Goal: Task Accomplishment & Management: Complete application form

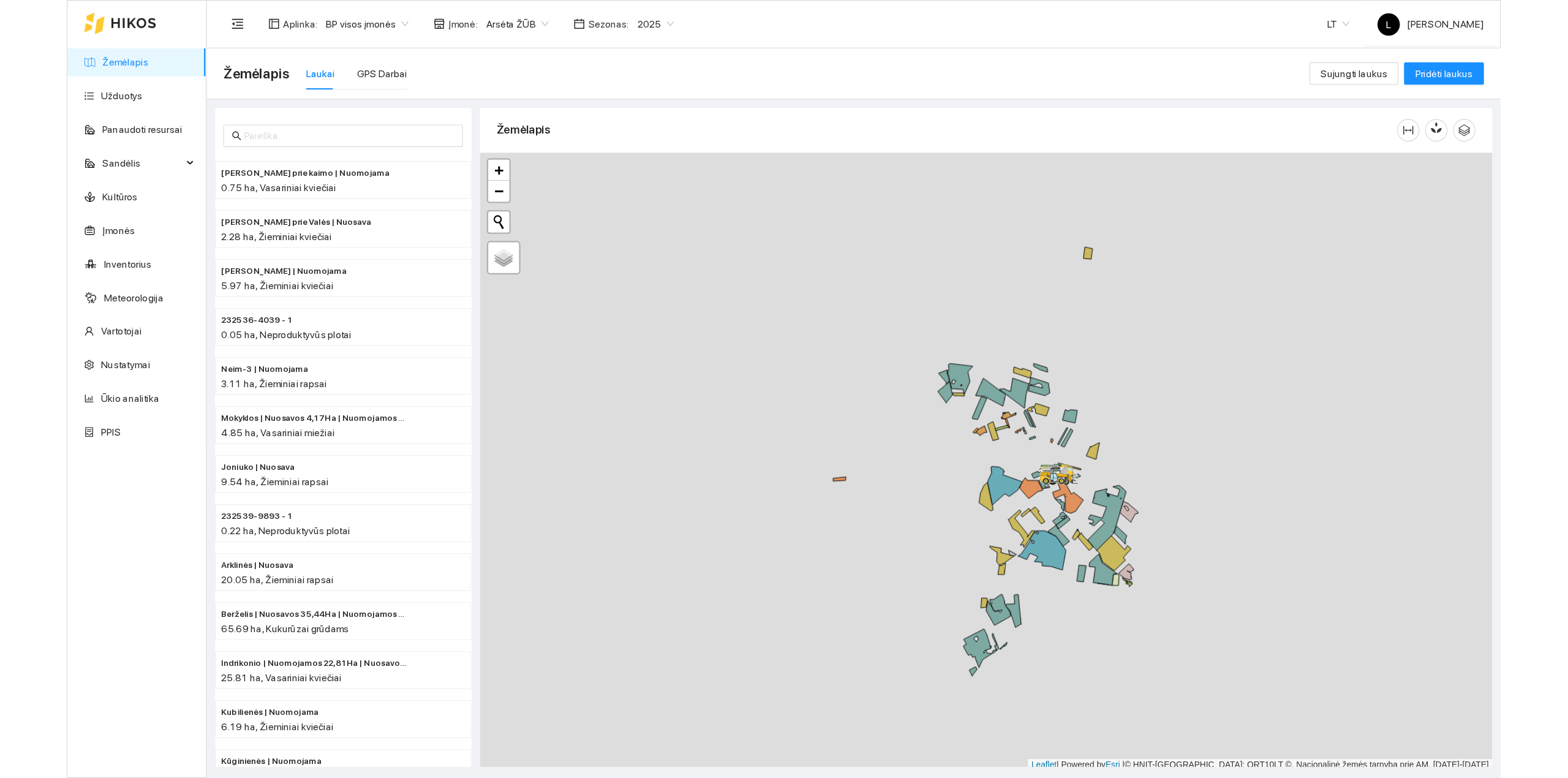
scroll to position [3, 0]
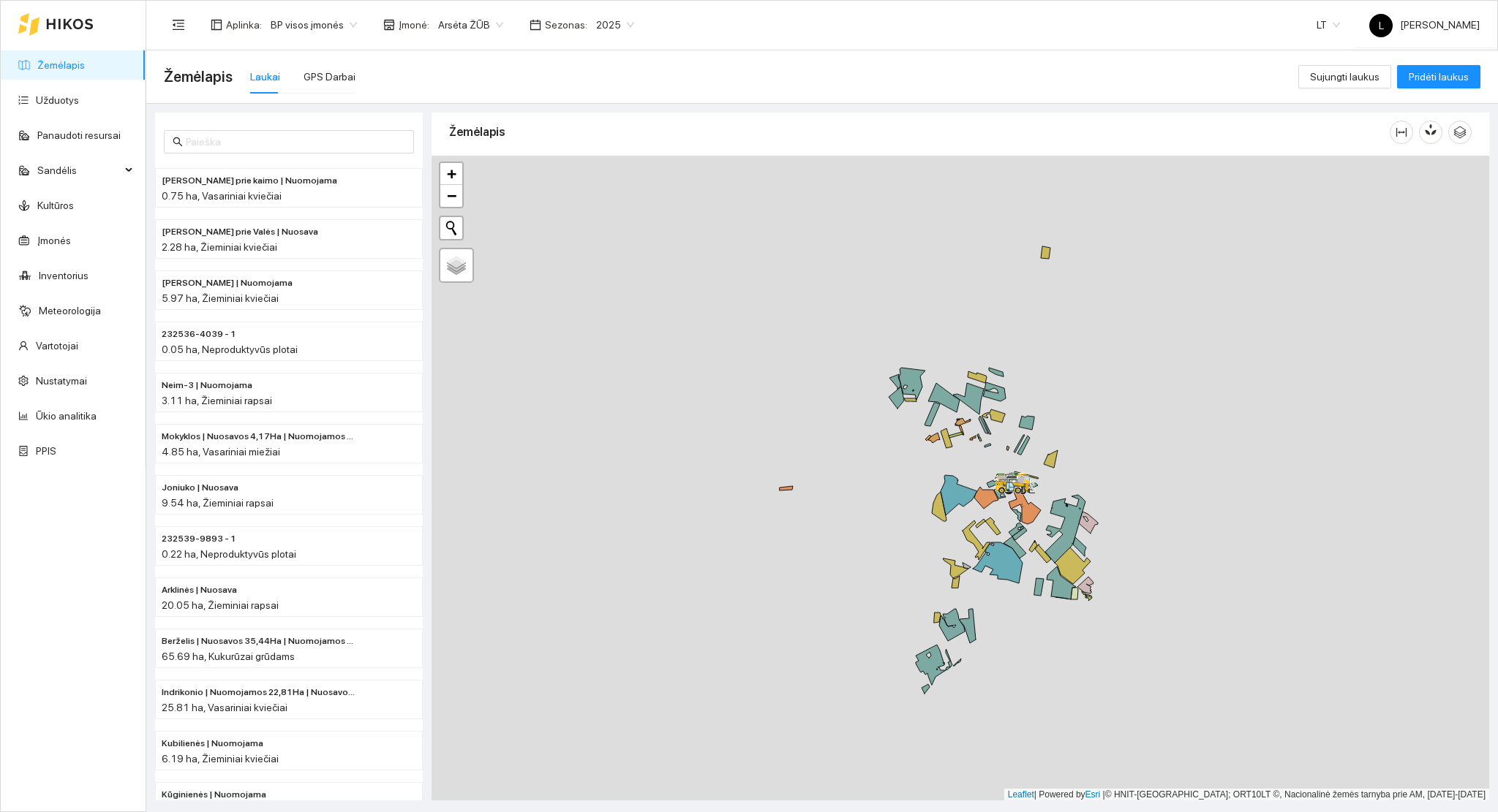
drag, startPoint x: 834, startPoint y: 422, endPoint x: 826, endPoint y: 421, distance: 8.1
click at [826, 421] on div at bounding box center [960, 478] width 1057 height 646
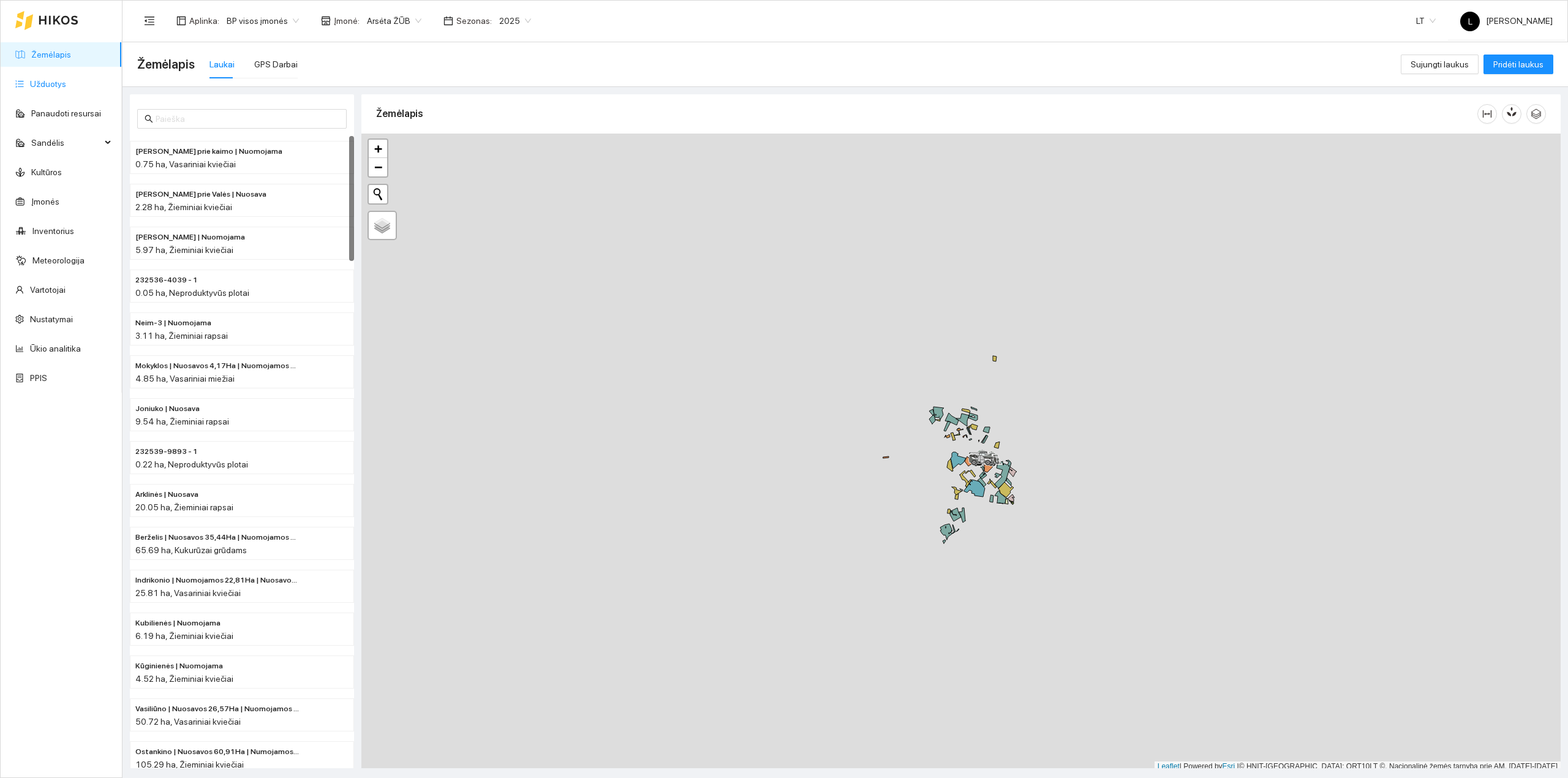
click at [42, 79] on link "Užduotys" at bounding box center [48, 84] width 36 height 10
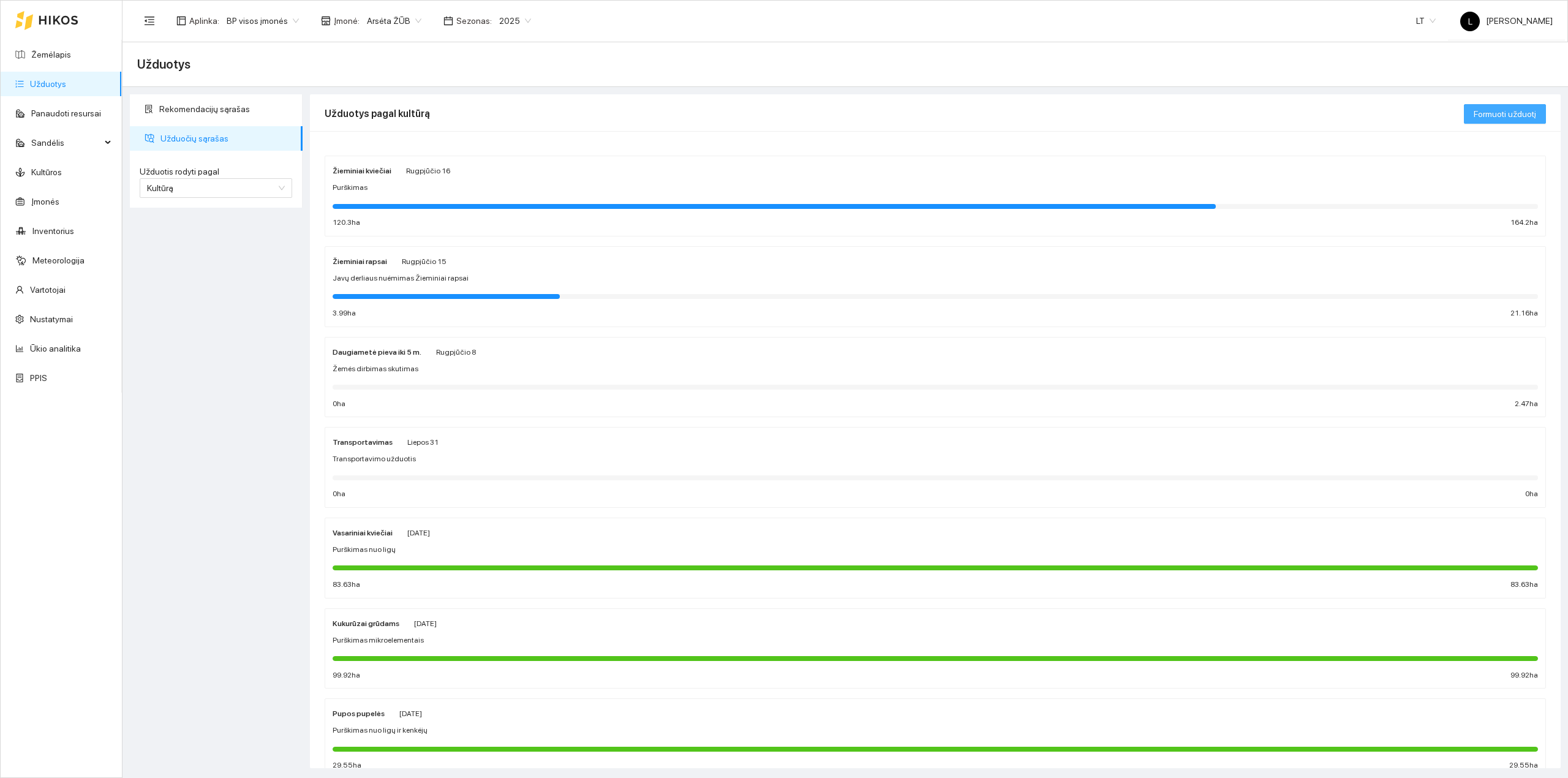
click at [1254, 114] on span "Formuoti užduotį" at bounding box center [1505, 114] width 63 height 14
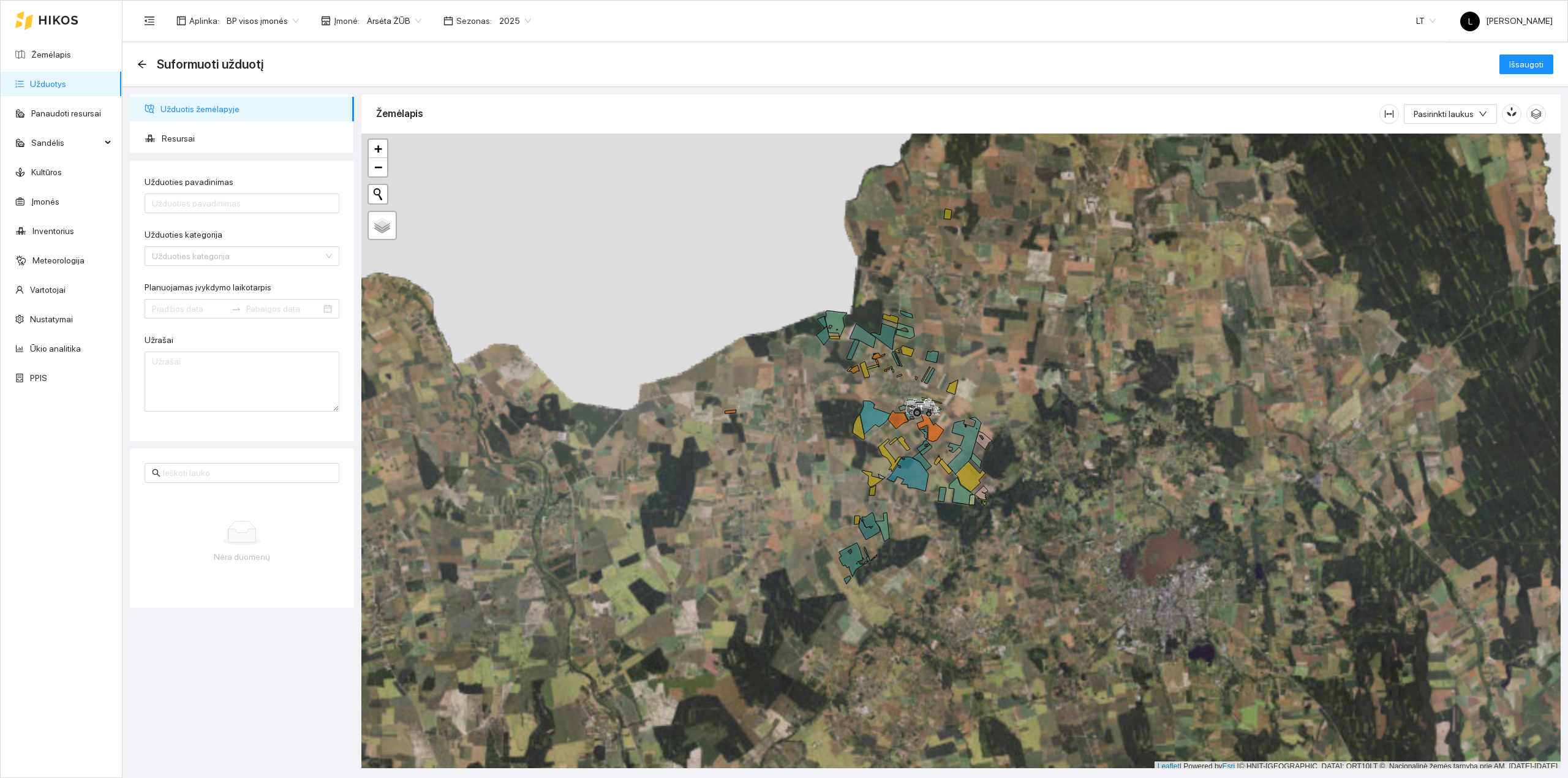
scroll to position [3, 0]
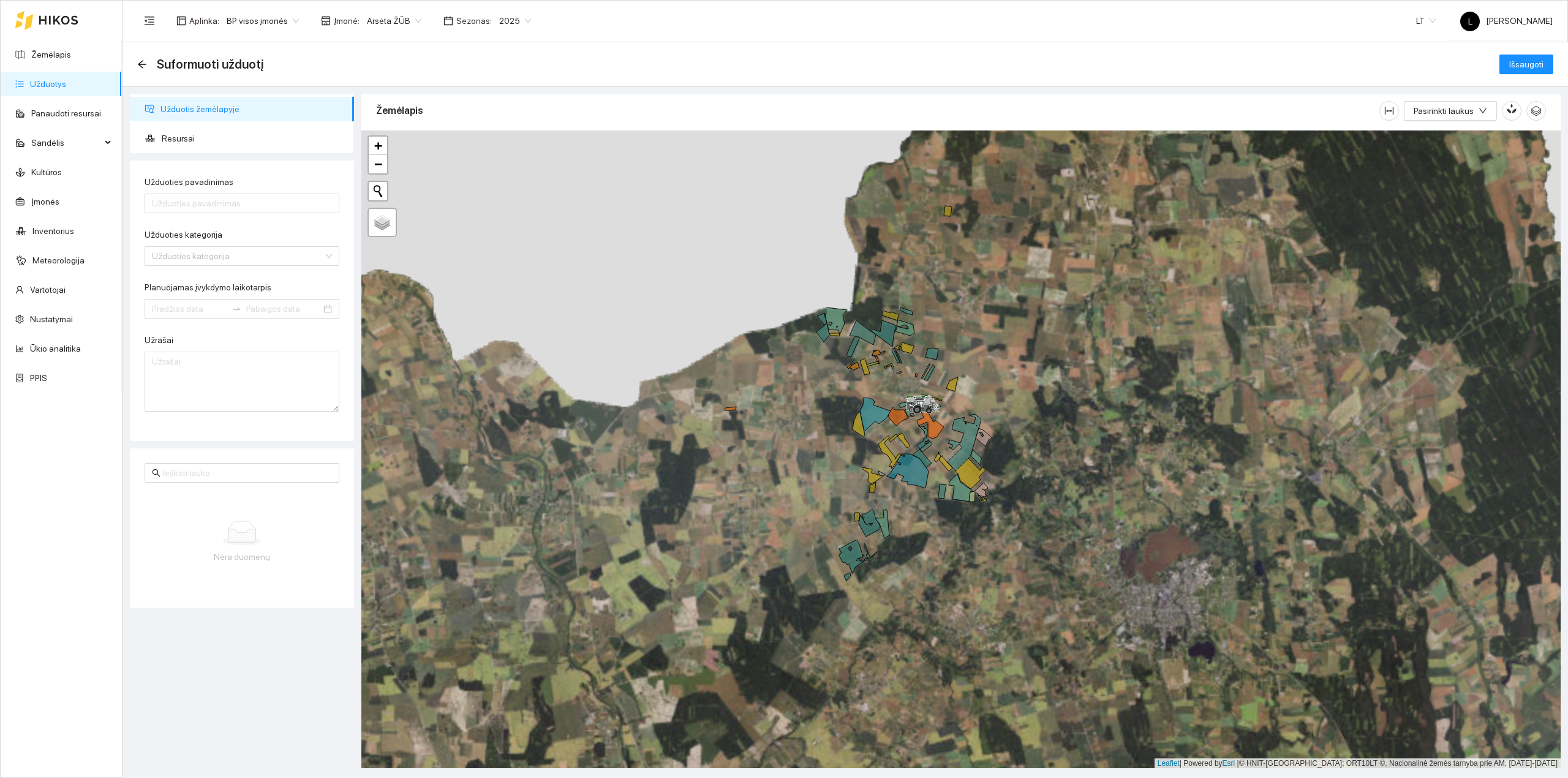
drag, startPoint x: 973, startPoint y: 485, endPoint x: 816, endPoint y: 452, distance: 160.4
click at [887, 454] on icon at bounding box center [908, 471] width 42 height 34
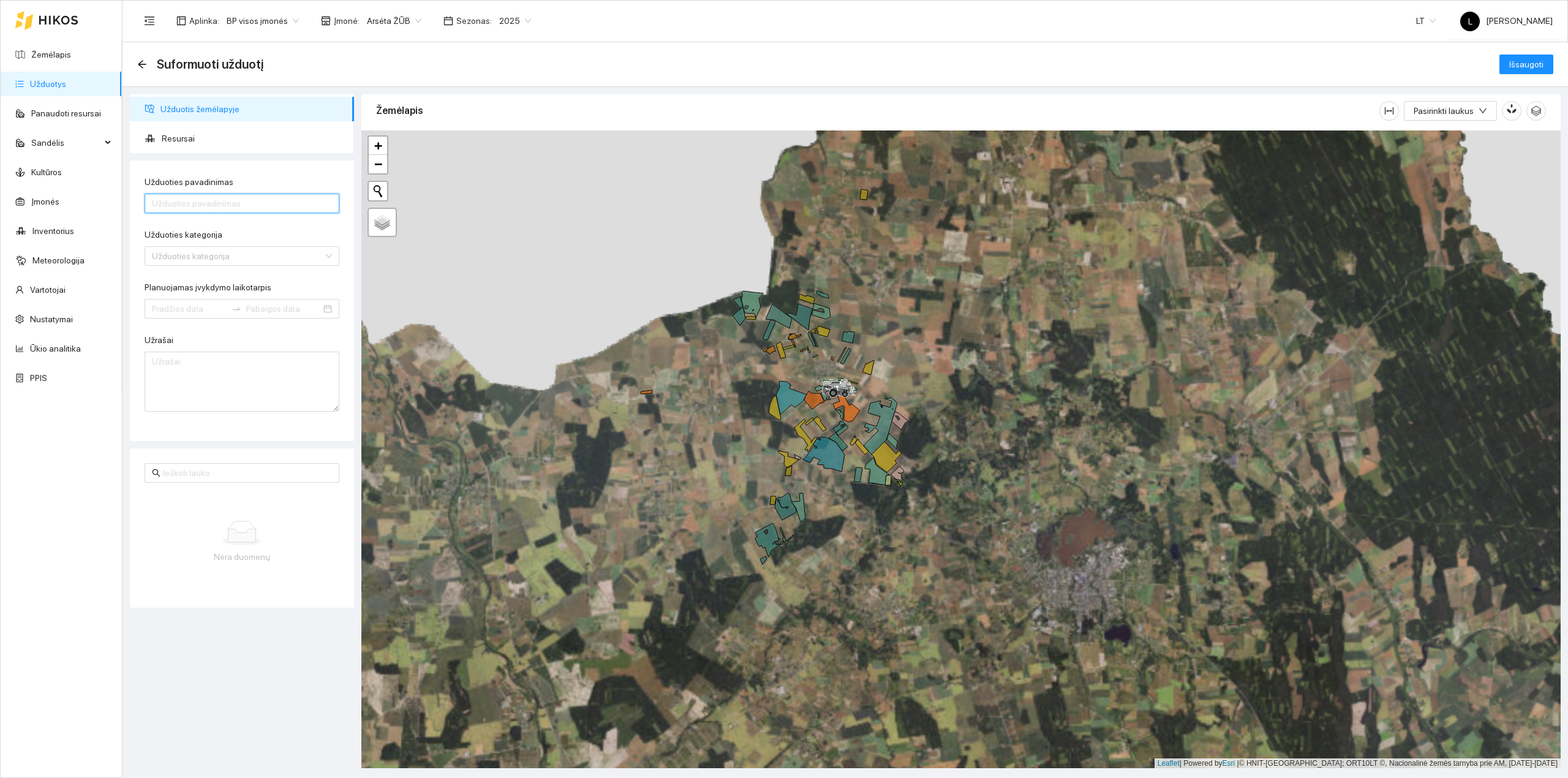
click at [196, 201] on input "Užduoties pavadinimas" at bounding box center [241, 203] width 195 height 20
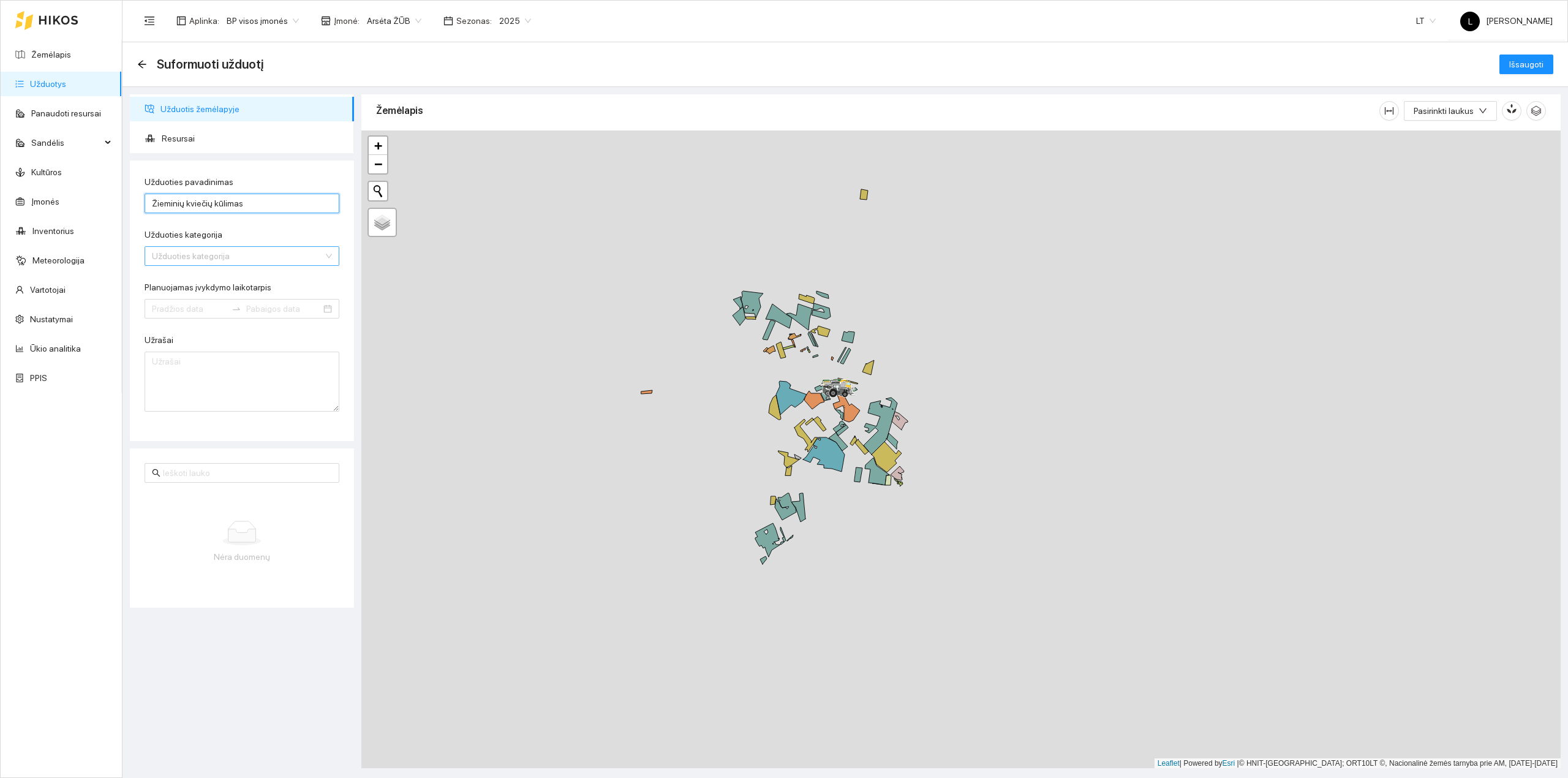
type input "Žieminių kviečių kūlimas"
click at [214, 256] on input "Užduoties kategorija" at bounding box center [237, 256] width 171 height 18
type input "derl"
click at [219, 289] on div "Javų derliaus nuėmimas" at bounding box center [241, 281] width 195 height 20
click at [186, 313] on input "Planuojamas įvykdymo laikotarpis" at bounding box center [189, 309] width 75 height 14
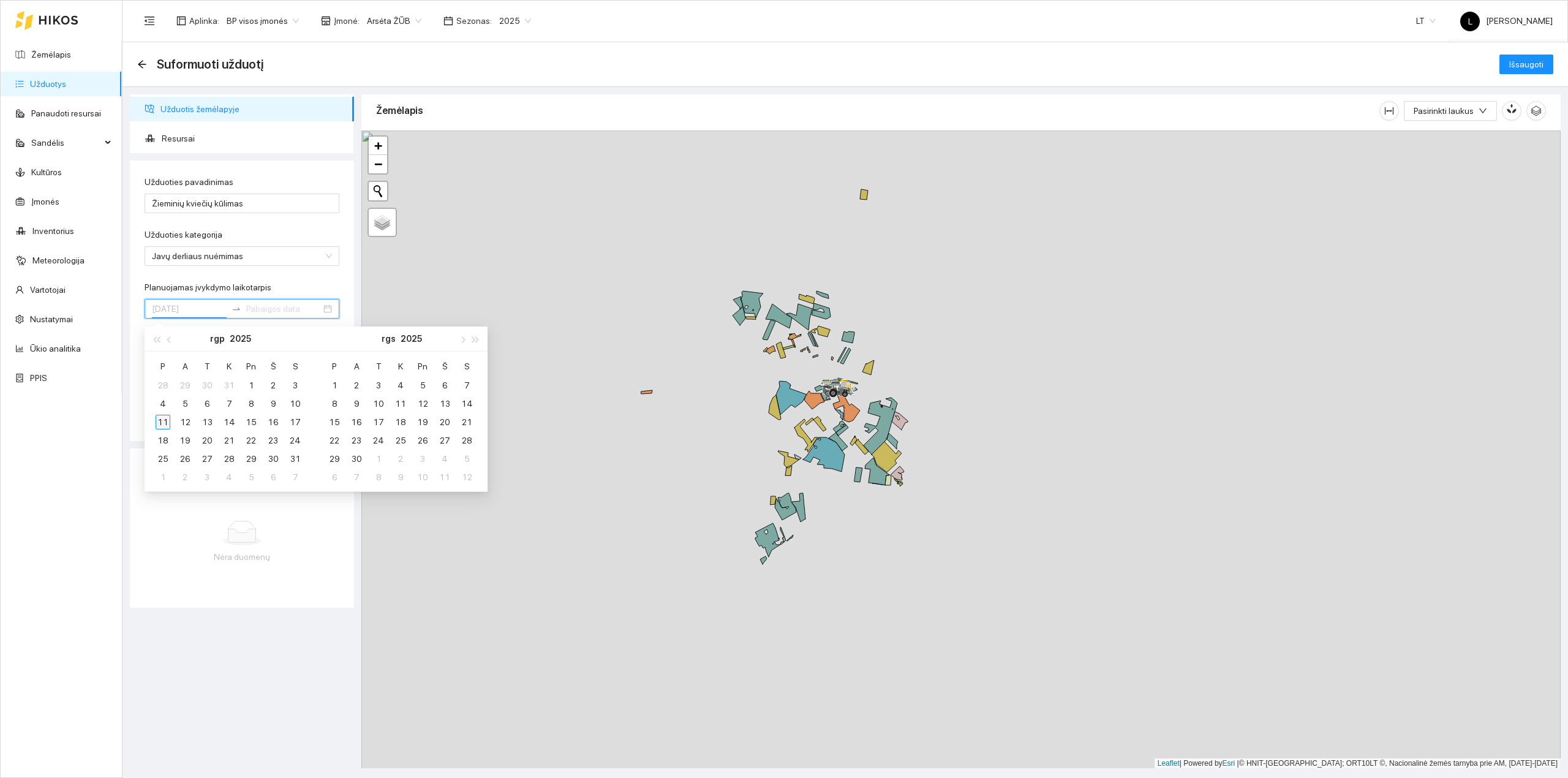
type input "2025-08-11"
click at [160, 420] on div "11" at bounding box center [163, 422] width 15 height 15
type input "2025-08-31"
type input "2025-09-15"
click at [333, 422] on div "15" at bounding box center [335, 422] width 15 height 15
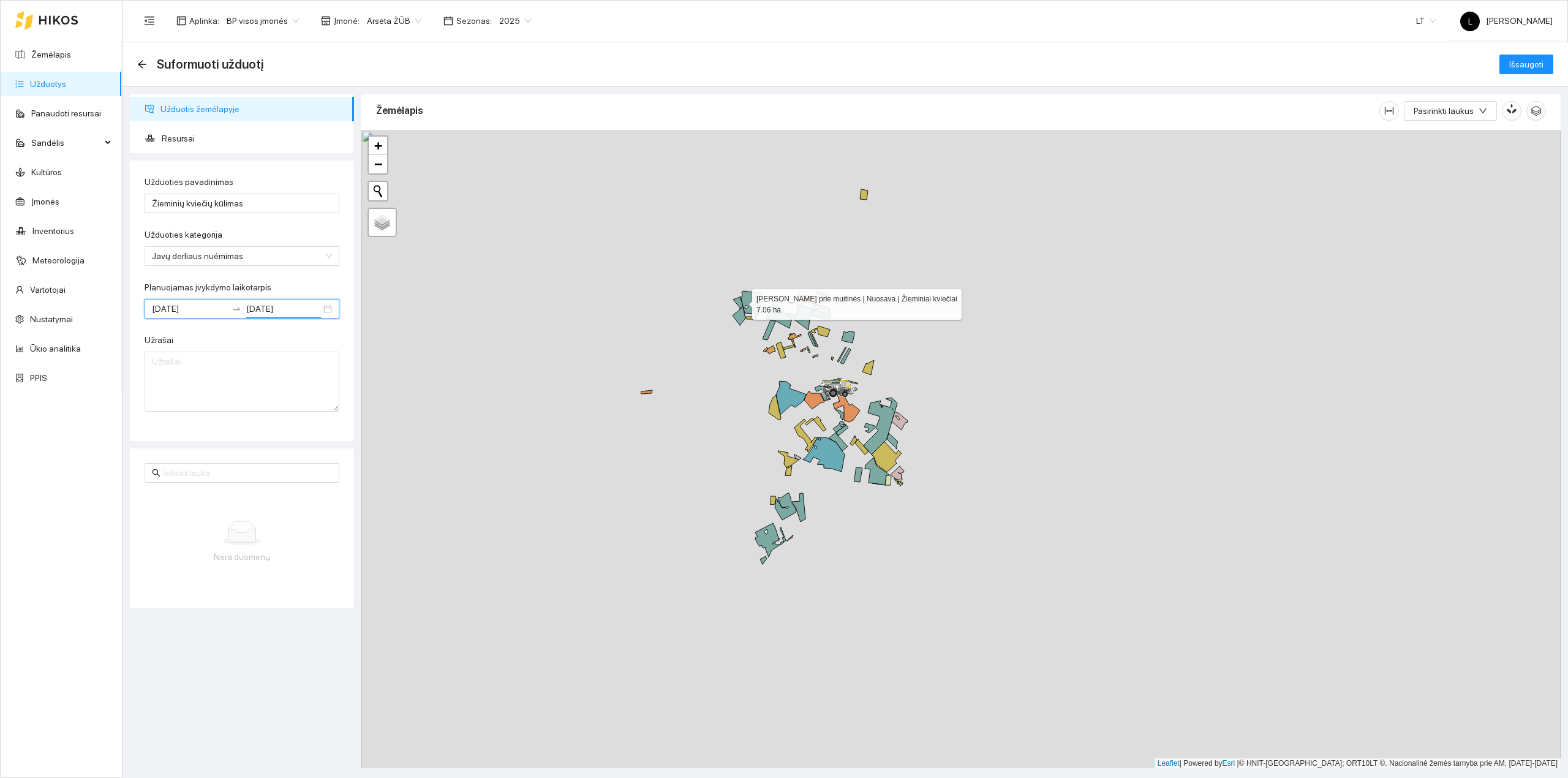
click at [741, 300] on icon at bounding box center [752, 305] width 22 height 27
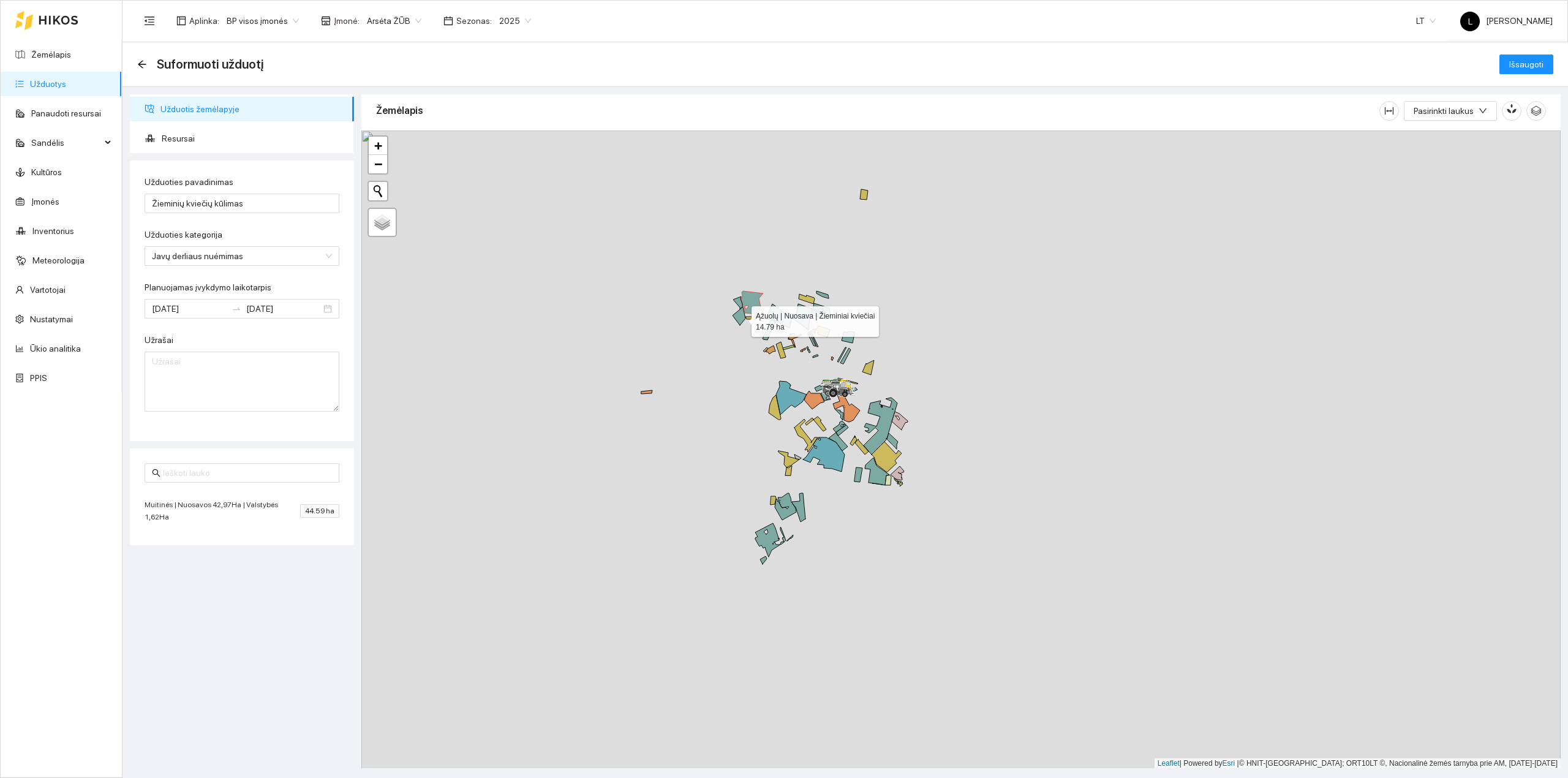
click at [741, 319] on icon at bounding box center [739, 316] width 13 height 18
click at [736, 302] on icon at bounding box center [738, 303] width 9 height 12
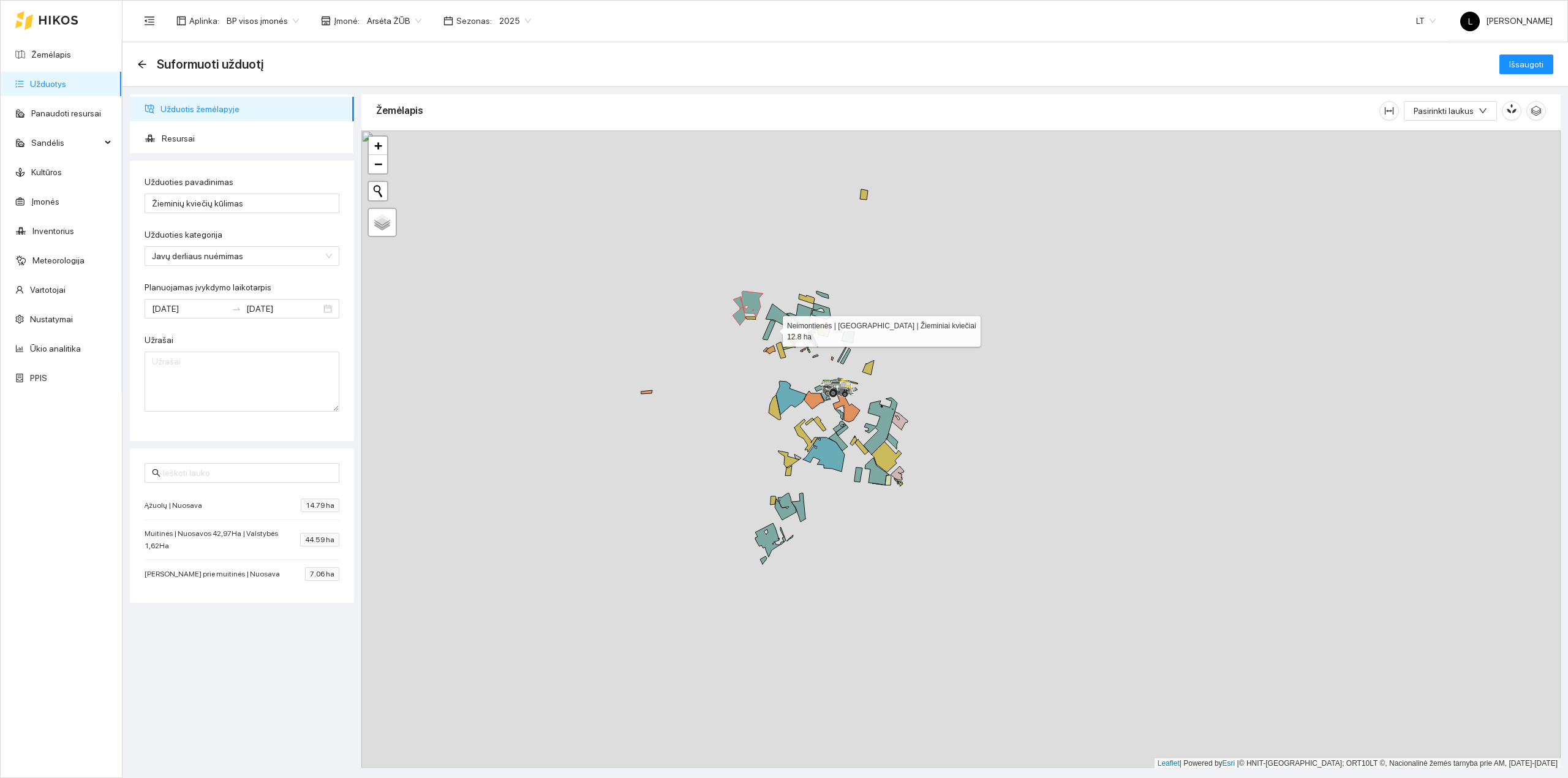
click at [771, 329] on icon at bounding box center [769, 330] width 13 height 20
click at [781, 315] on icon at bounding box center [779, 316] width 26 height 25
click at [803, 316] on icon at bounding box center [800, 317] width 26 height 26
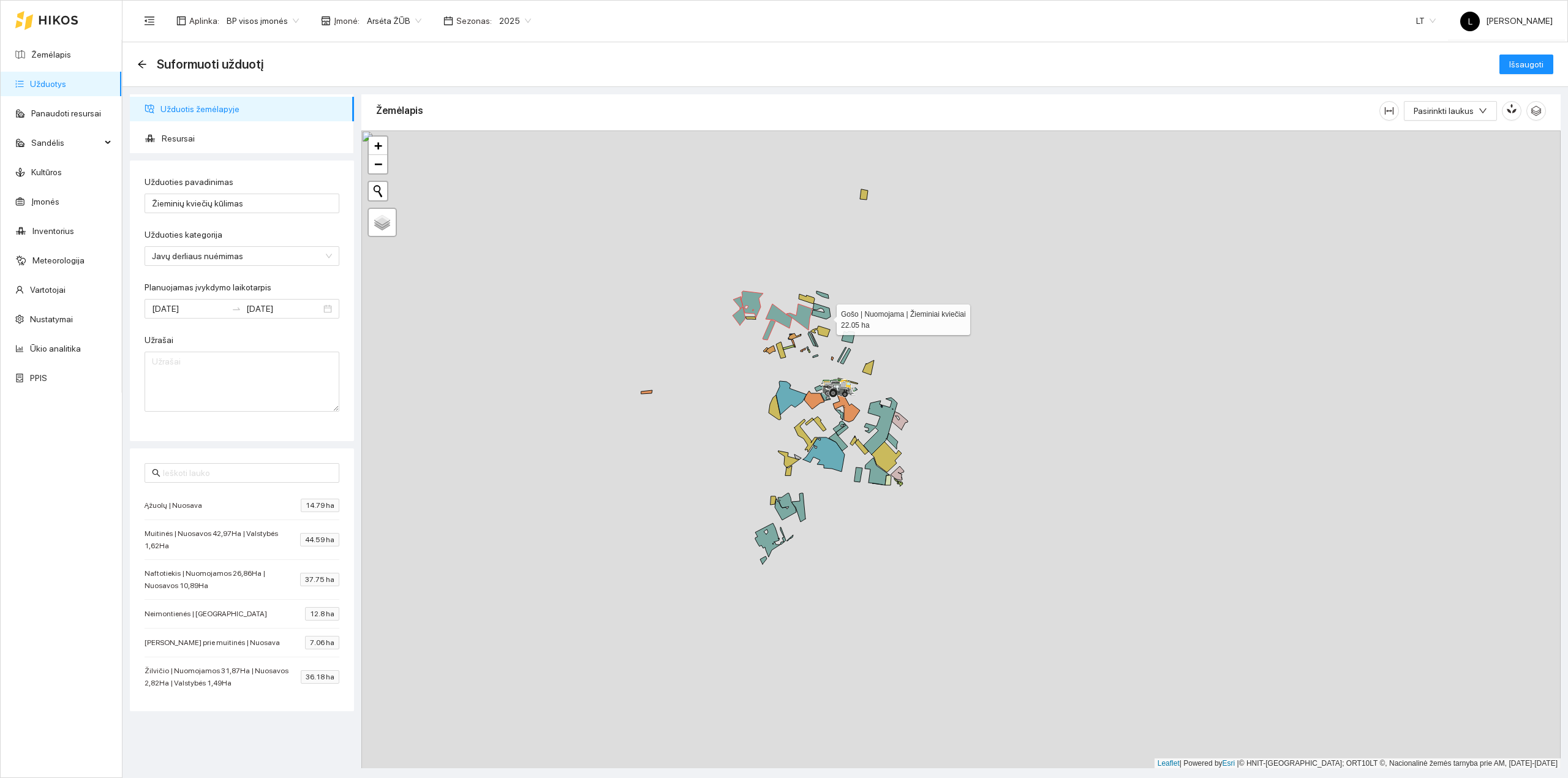
click at [825, 317] on icon at bounding box center [821, 311] width 19 height 16
click at [824, 297] on icon at bounding box center [822, 295] width 12 height 7
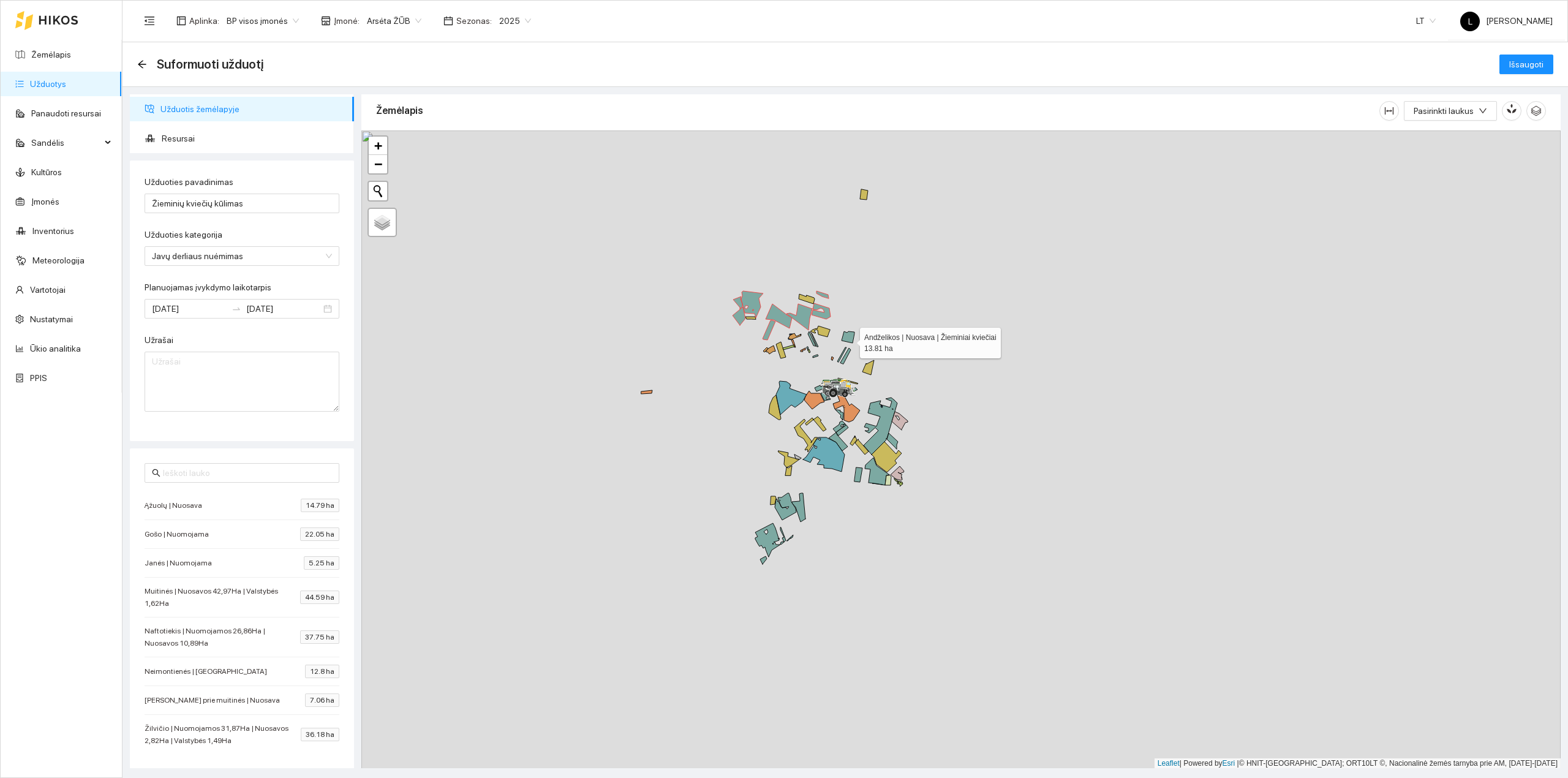
click at [849, 338] on icon at bounding box center [848, 337] width 13 height 12
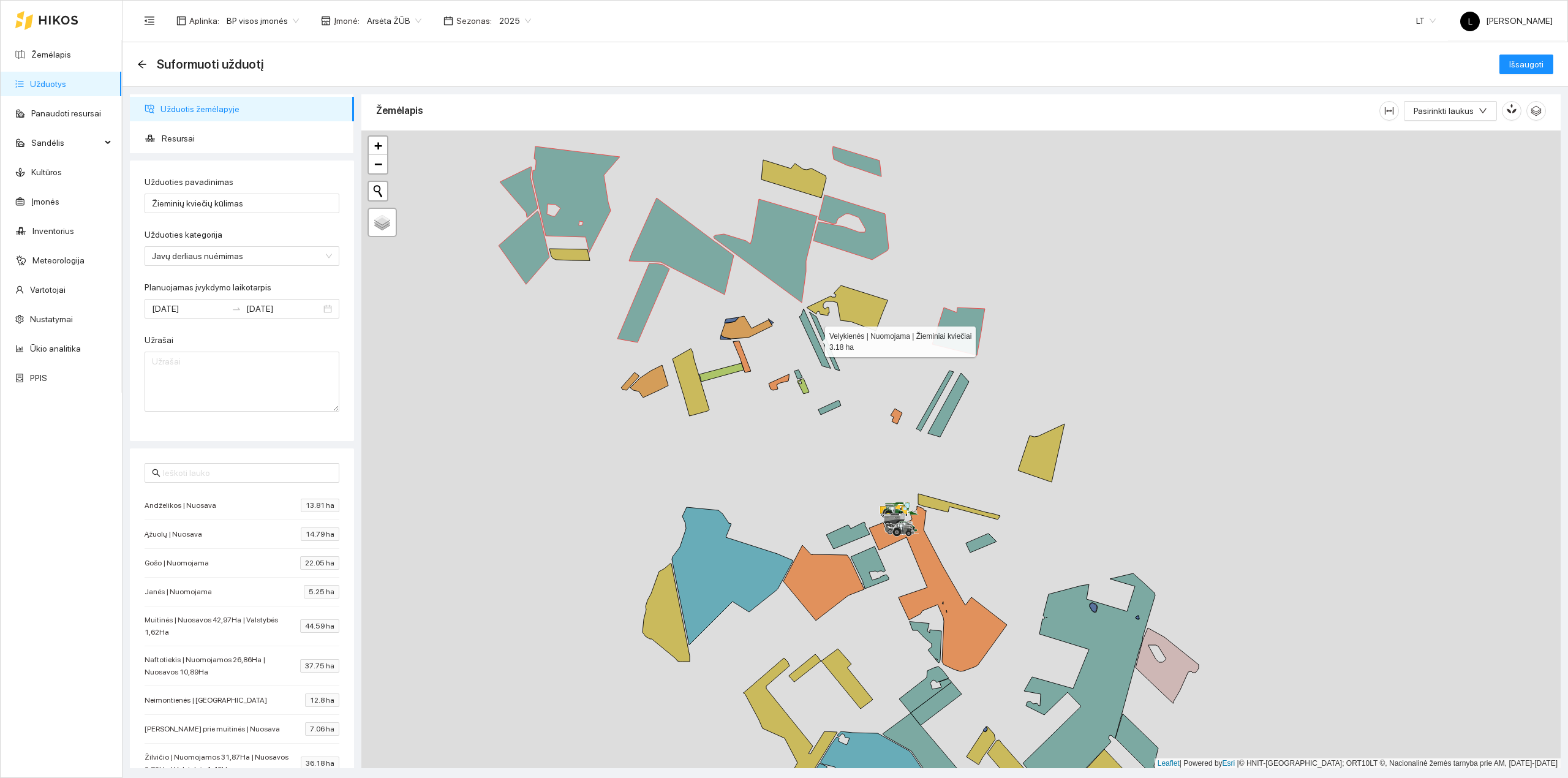
click at [814, 340] on icon at bounding box center [815, 338] width 31 height 60
click at [824, 340] on icon at bounding box center [825, 341] width 31 height 59
click at [800, 375] on icon at bounding box center [798, 374] width 8 height 9
click at [830, 408] on icon at bounding box center [829, 407] width 23 height 14
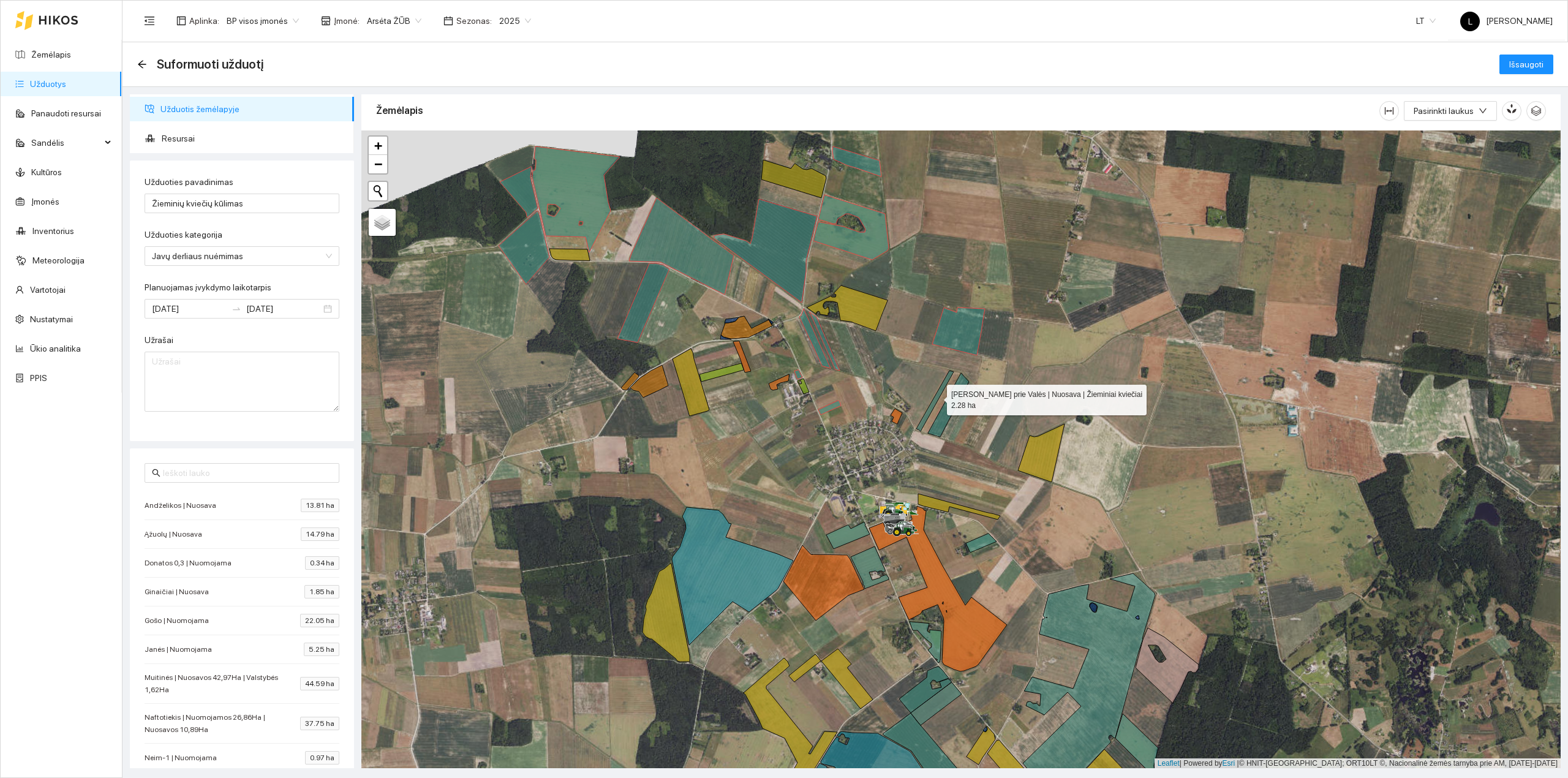
click at [936, 397] on icon at bounding box center [935, 400] width 37 height 61
click at [950, 402] on icon at bounding box center [948, 405] width 41 height 64
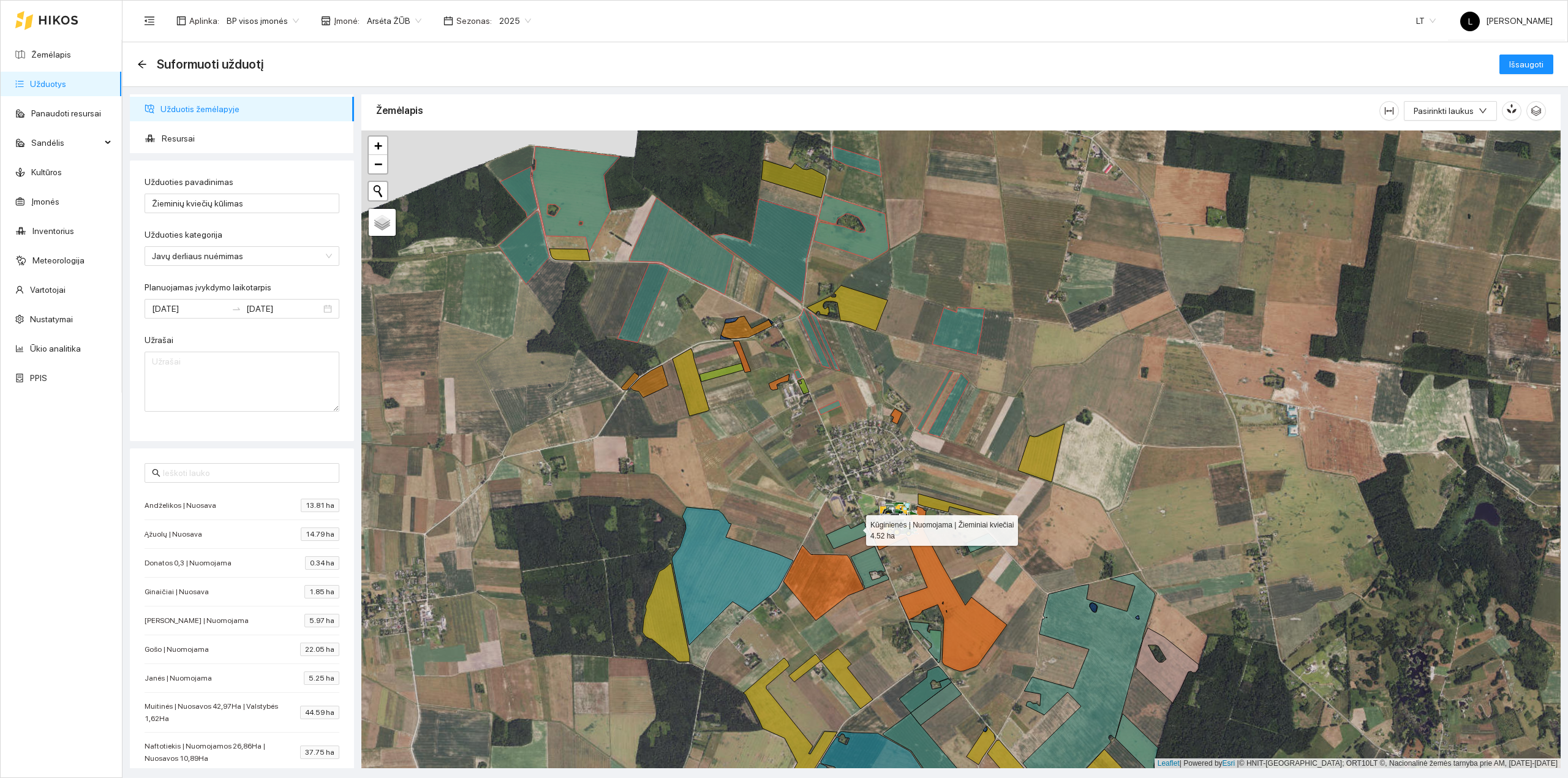
click at [855, 528] on icon at bounding box center [848, 535] width 44 height 27
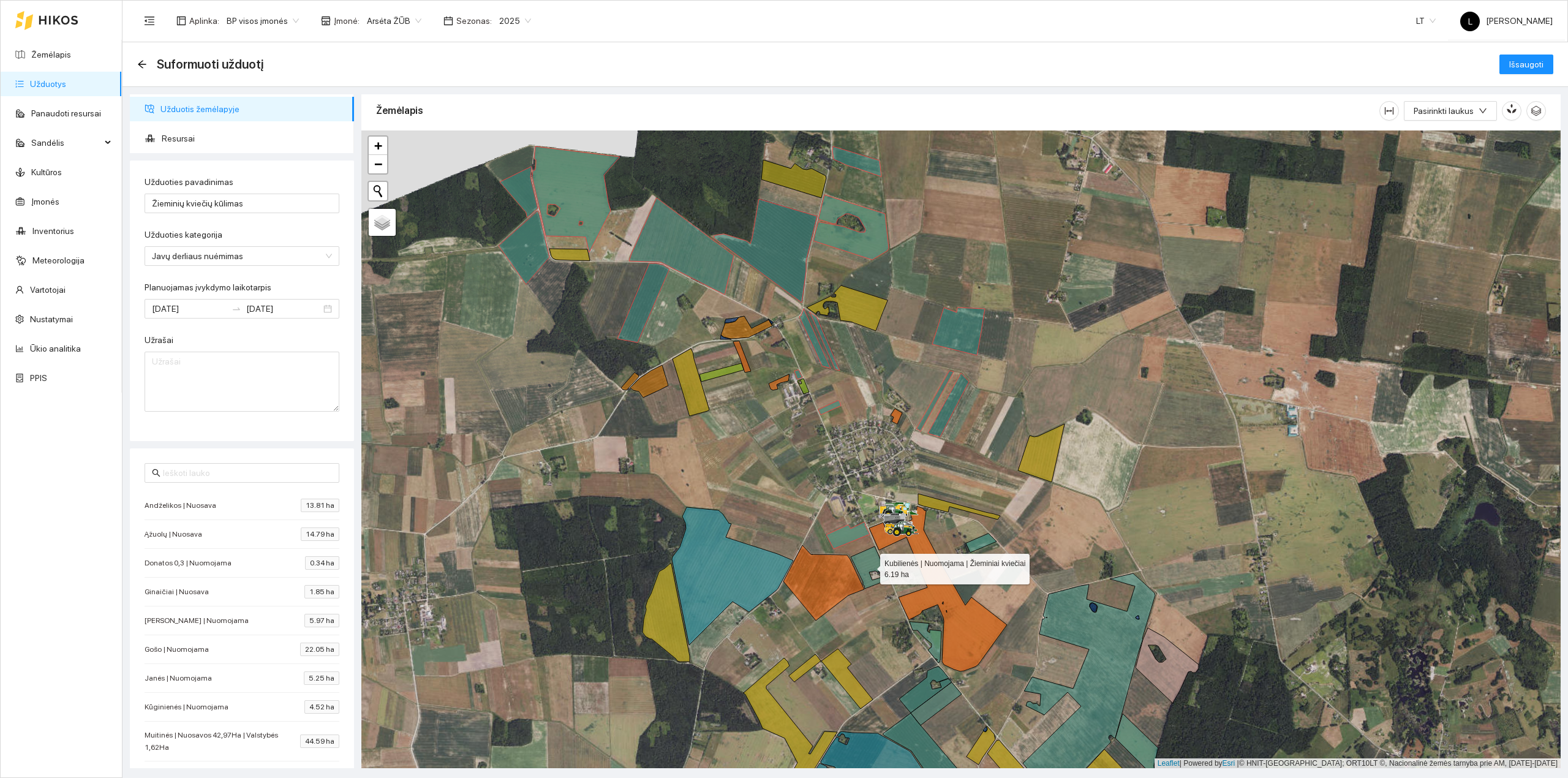
click at [865, 557] on icon at bounding box center [870, 567] width 38 height 42
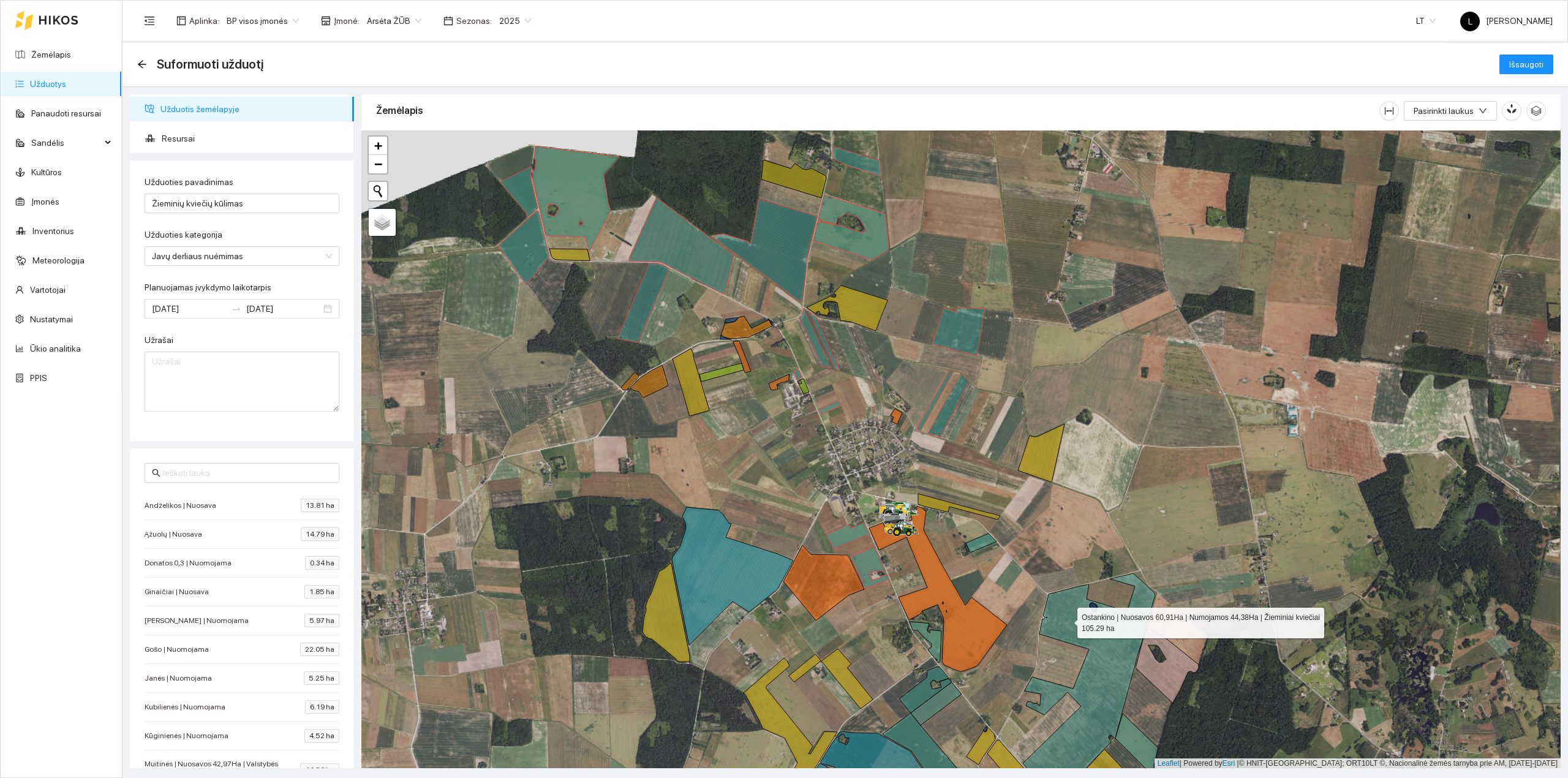
click at [1066, 620] on icon at bounding box center [1089, 687] width 132 height 226
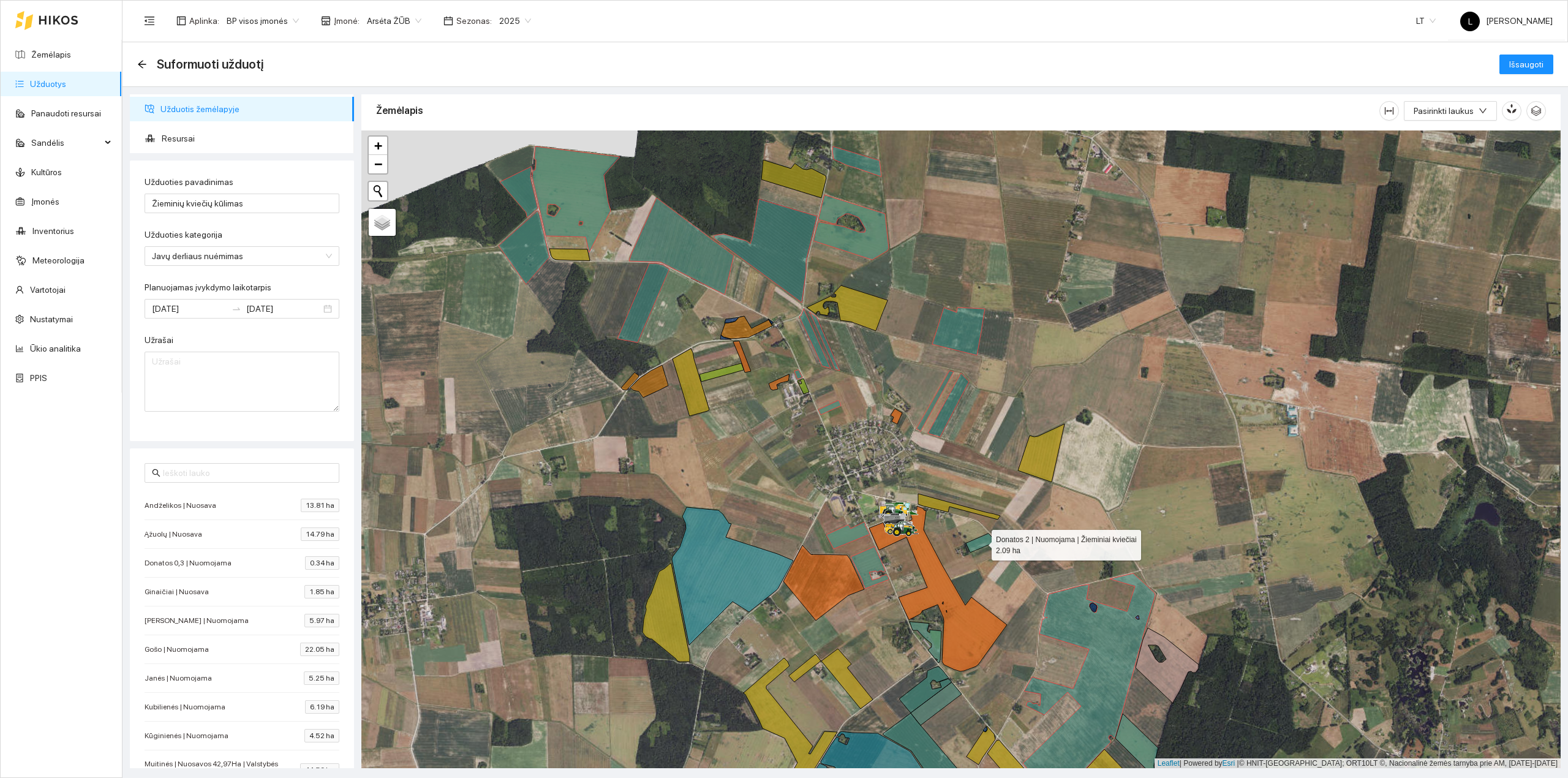
click at [979, 547] on icon at bounding box center [981, 543] width 31 height 19
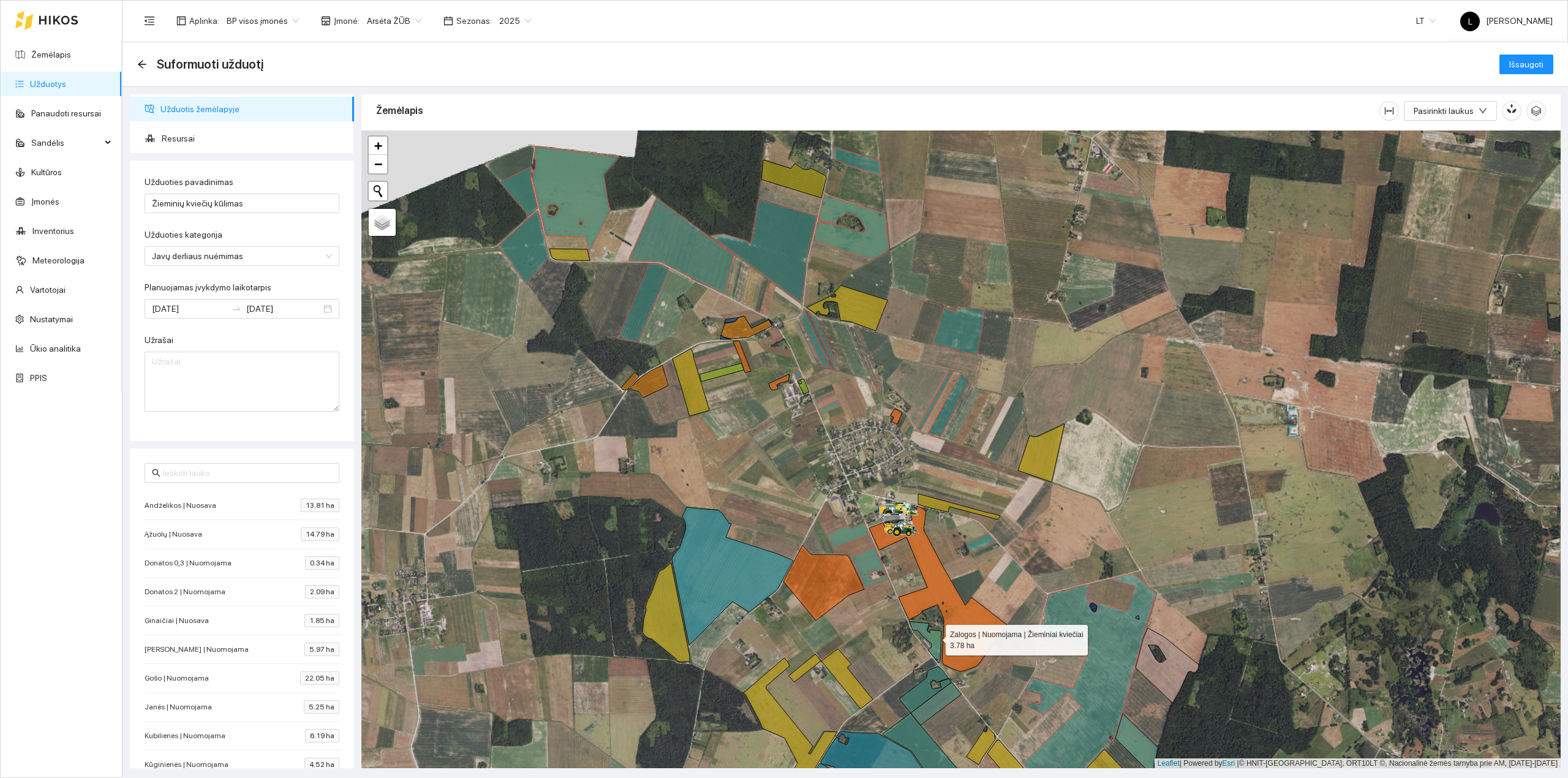
click at [935, 637] on icon at bounding box center [926, 642] width 32 height 41
click at [927, 680] on icon at bounding box center [925, 690] width 52 height 47
click at [934, 680] on icon at bounding box center [936, 704] width 51 height 43
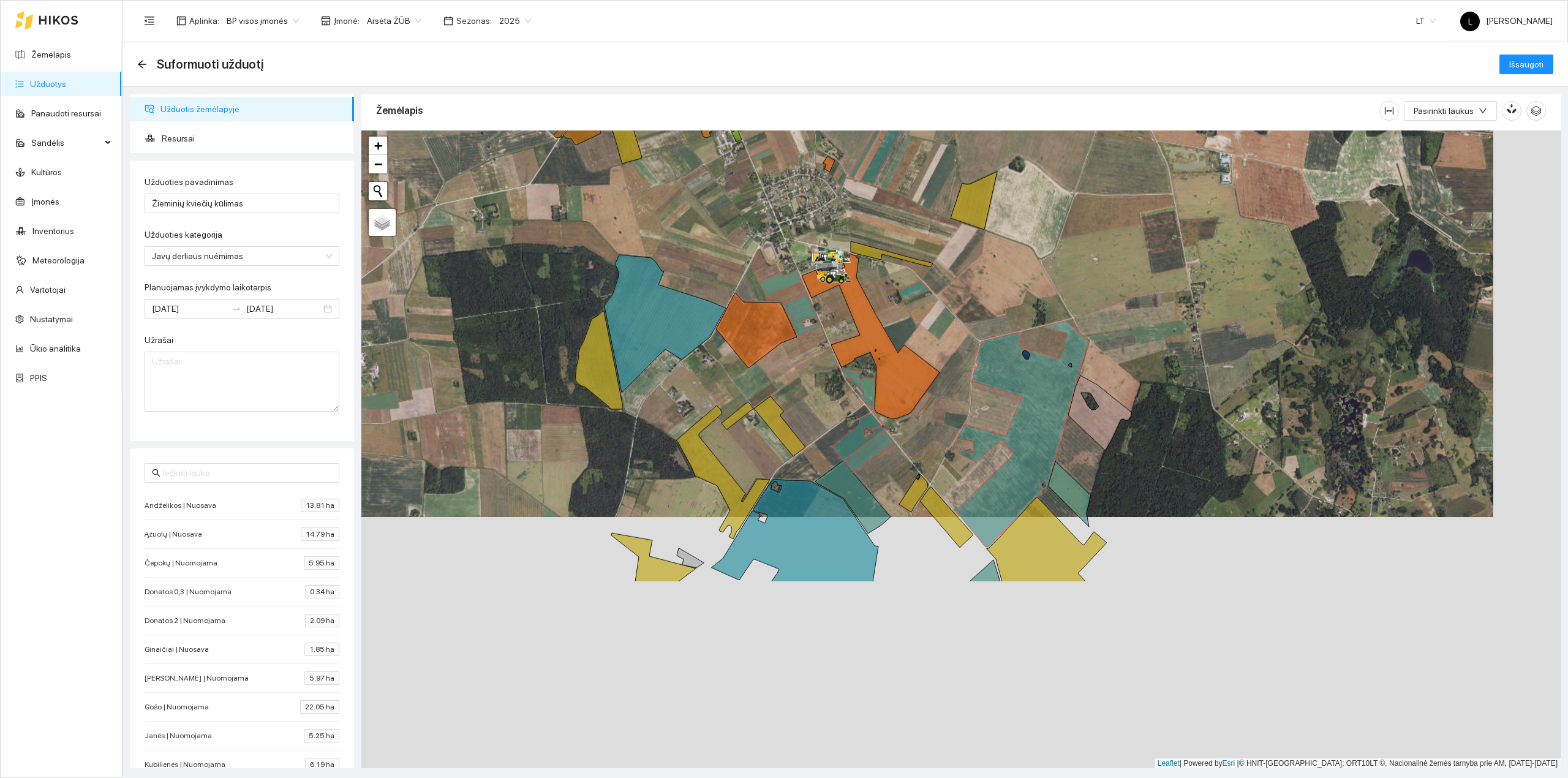
drag, startPoint x: 1127, startPoint y: 706, endPoint x: 1059, endPoint y: 443, distance: 271.6
click at [1058, 441] on div at bounding box center [961, 449] width 1199 height 638
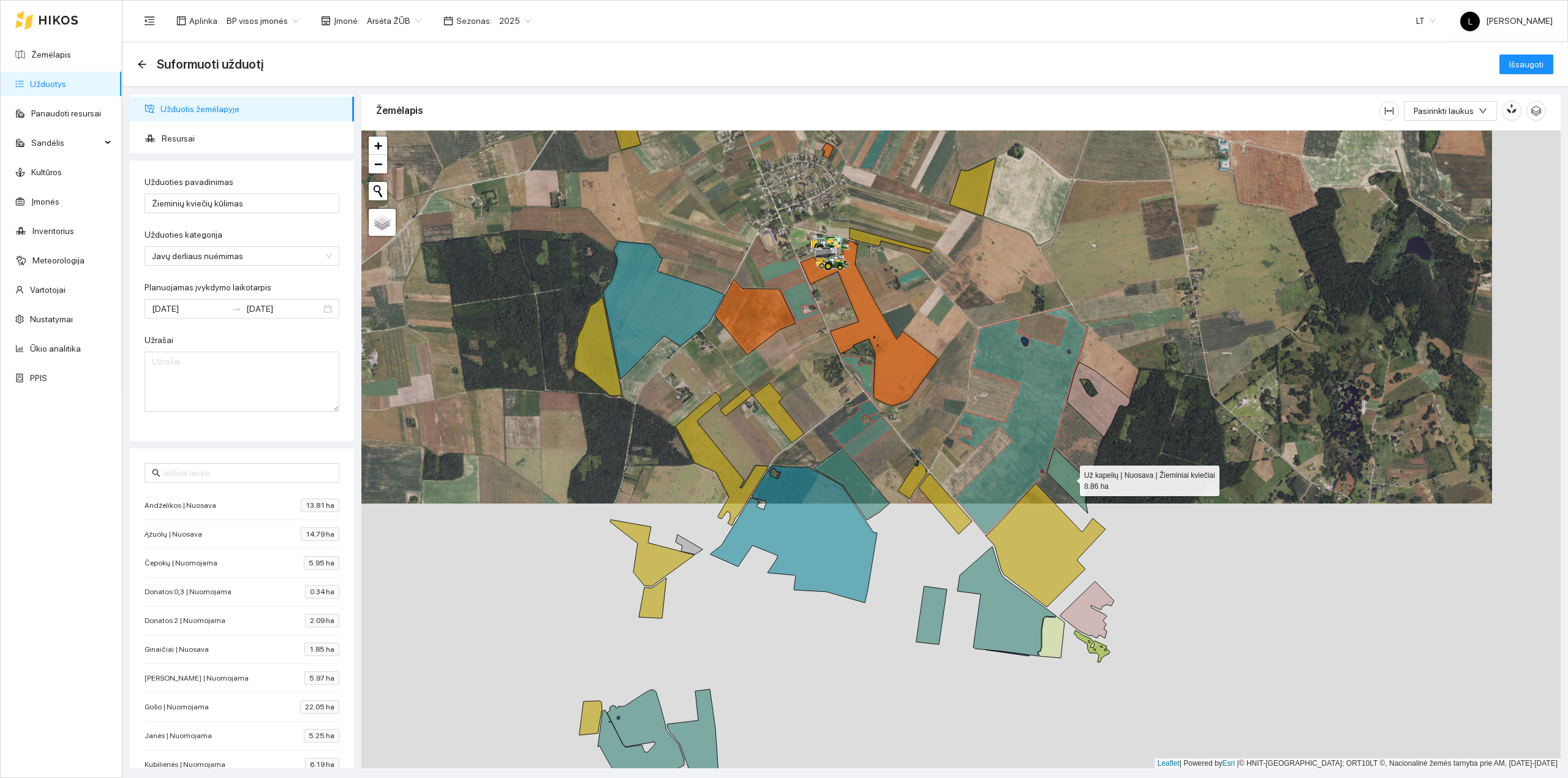
click at [1061, 469] on icon at bounding box center [1069, 480] width 43 height 66
click at [856, 490] on icon at bounding box center [852, 483] width 76 height 73
click at [934, 607] on icon at bounding box center [932, 615] width 31 height 58
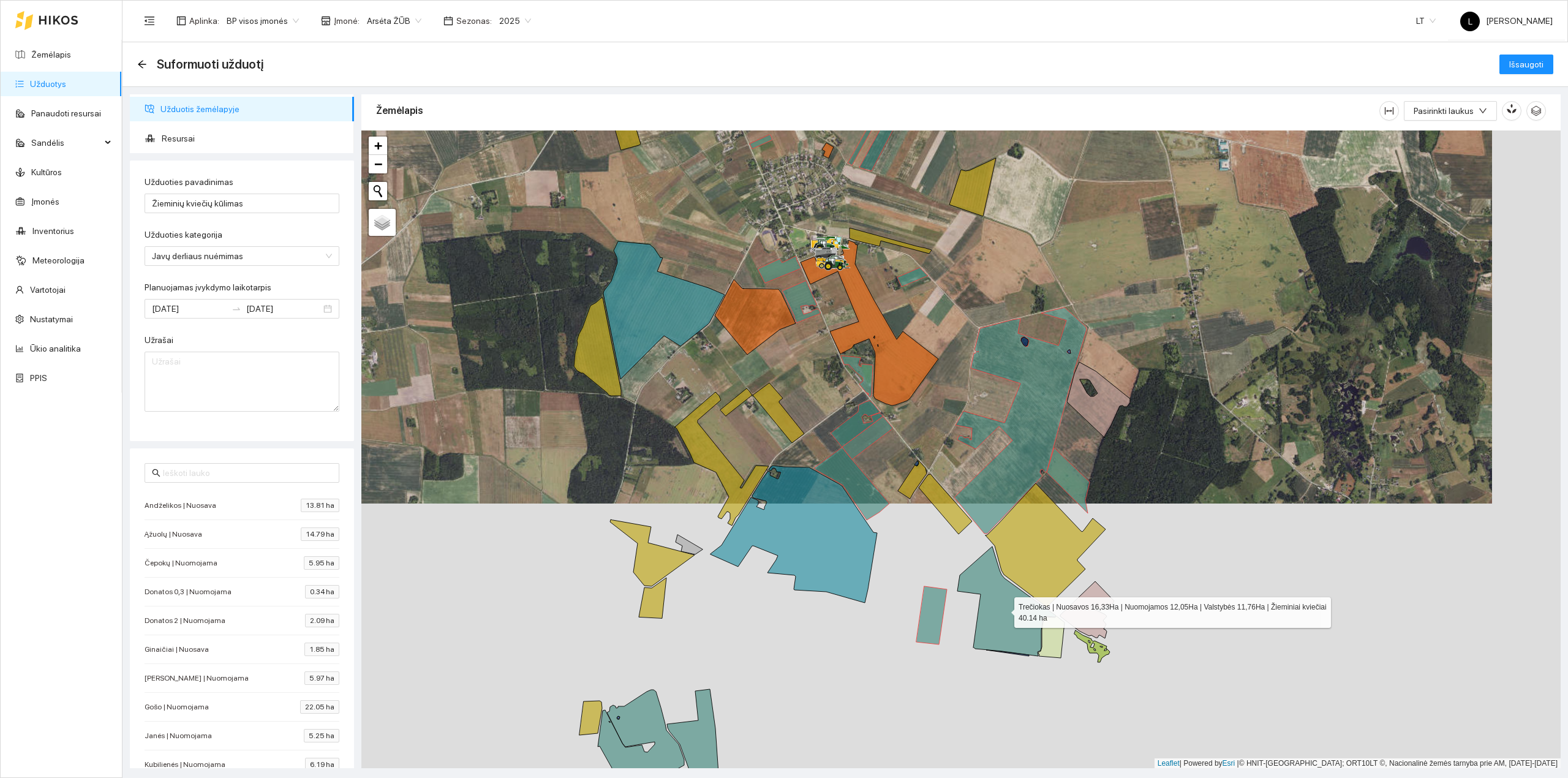
click at [1013, 616] on icon at bounding box center [1007, 601] width 99 height 110
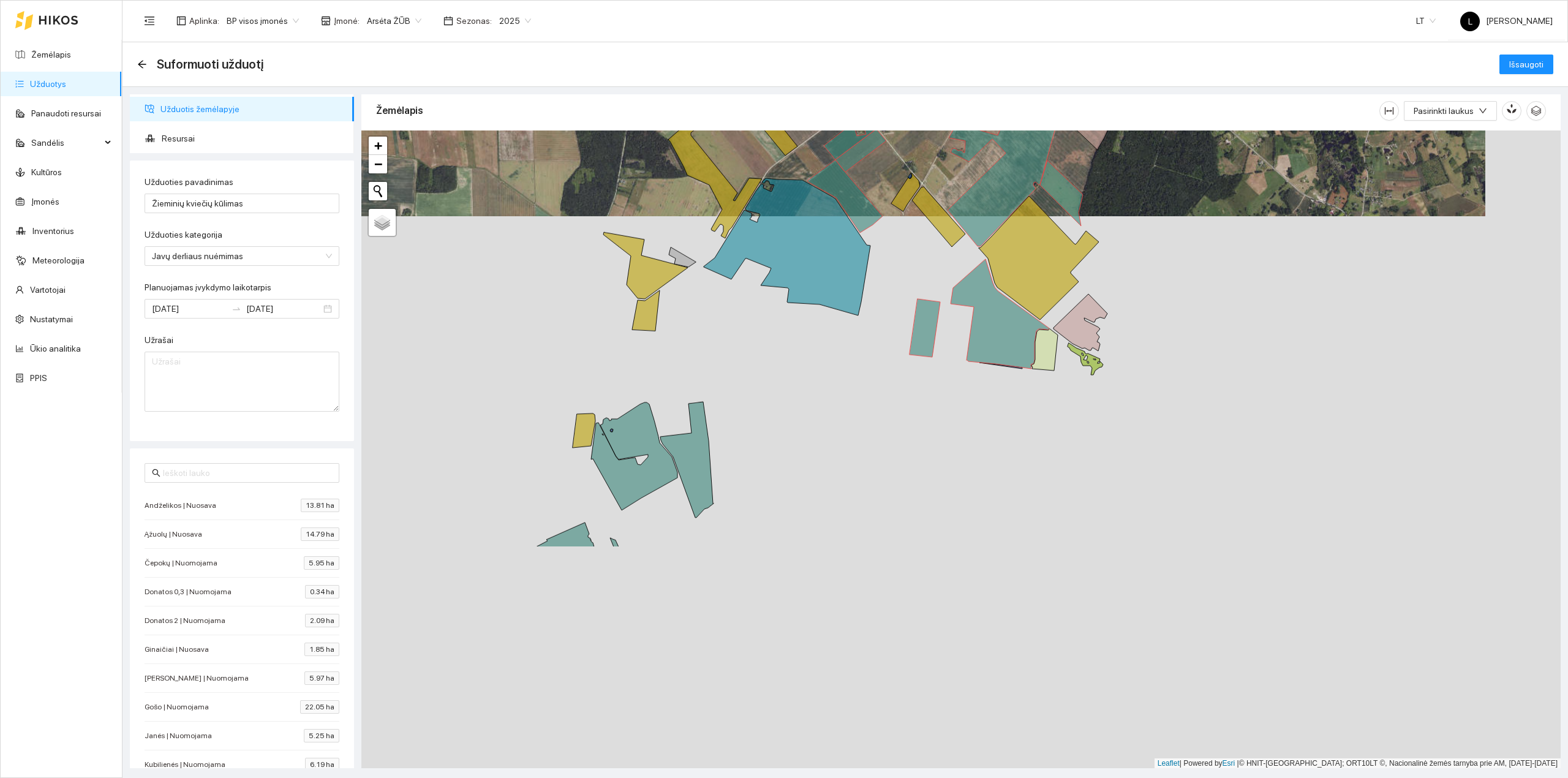
drag, startPoint x: 689, startPoint y: 580, endPoint x: 652, endPoint y: 386, distance: 197.5
click at [682, 292] on div at bounding box center [961, 449] width 1199 height 638
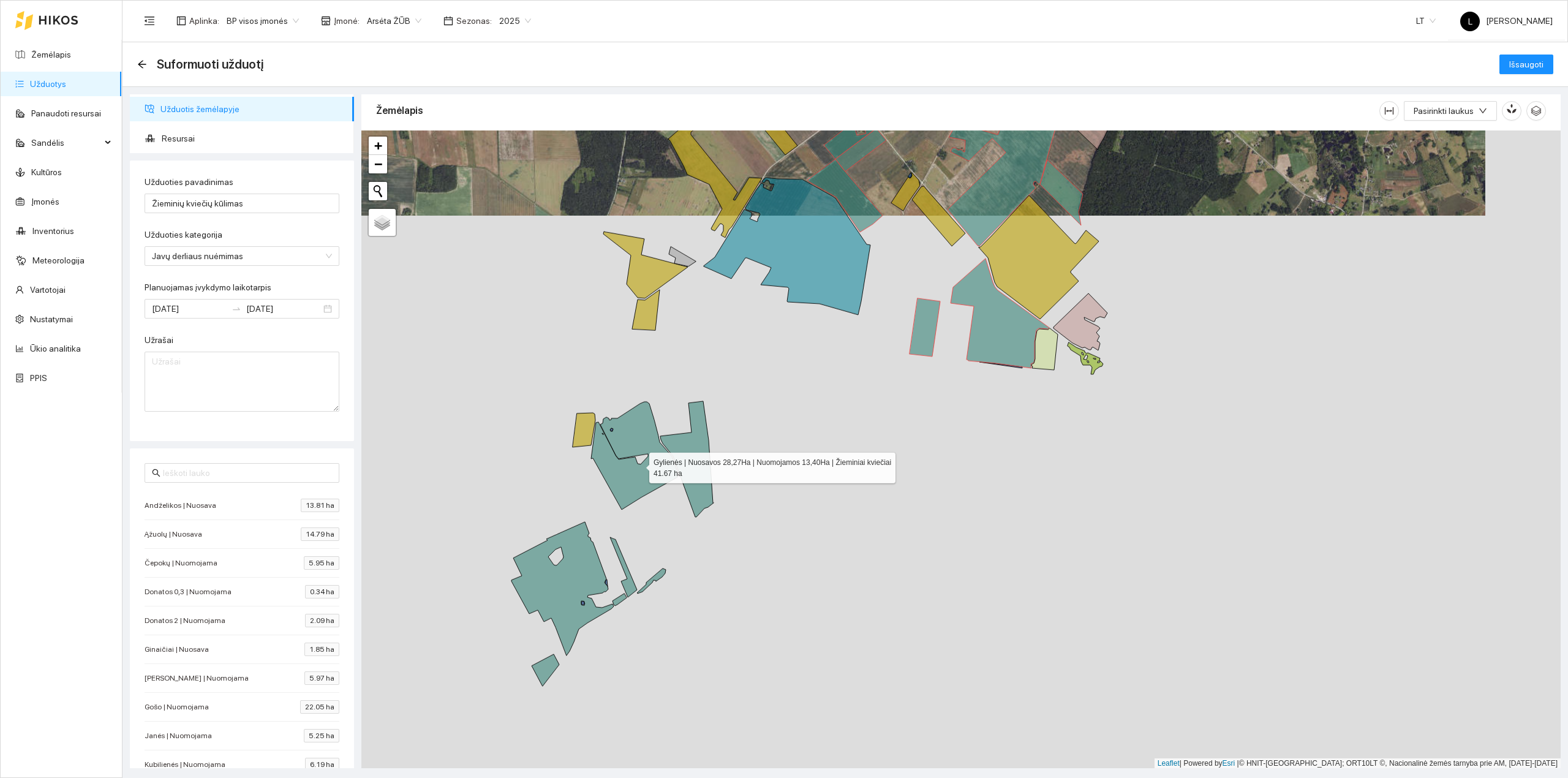
click at [638, 465] on icon at bounding box center [634, 456] width 87 height 108
click at [699, 462] on icon at bounding box center [687, 459] width 53 height 116
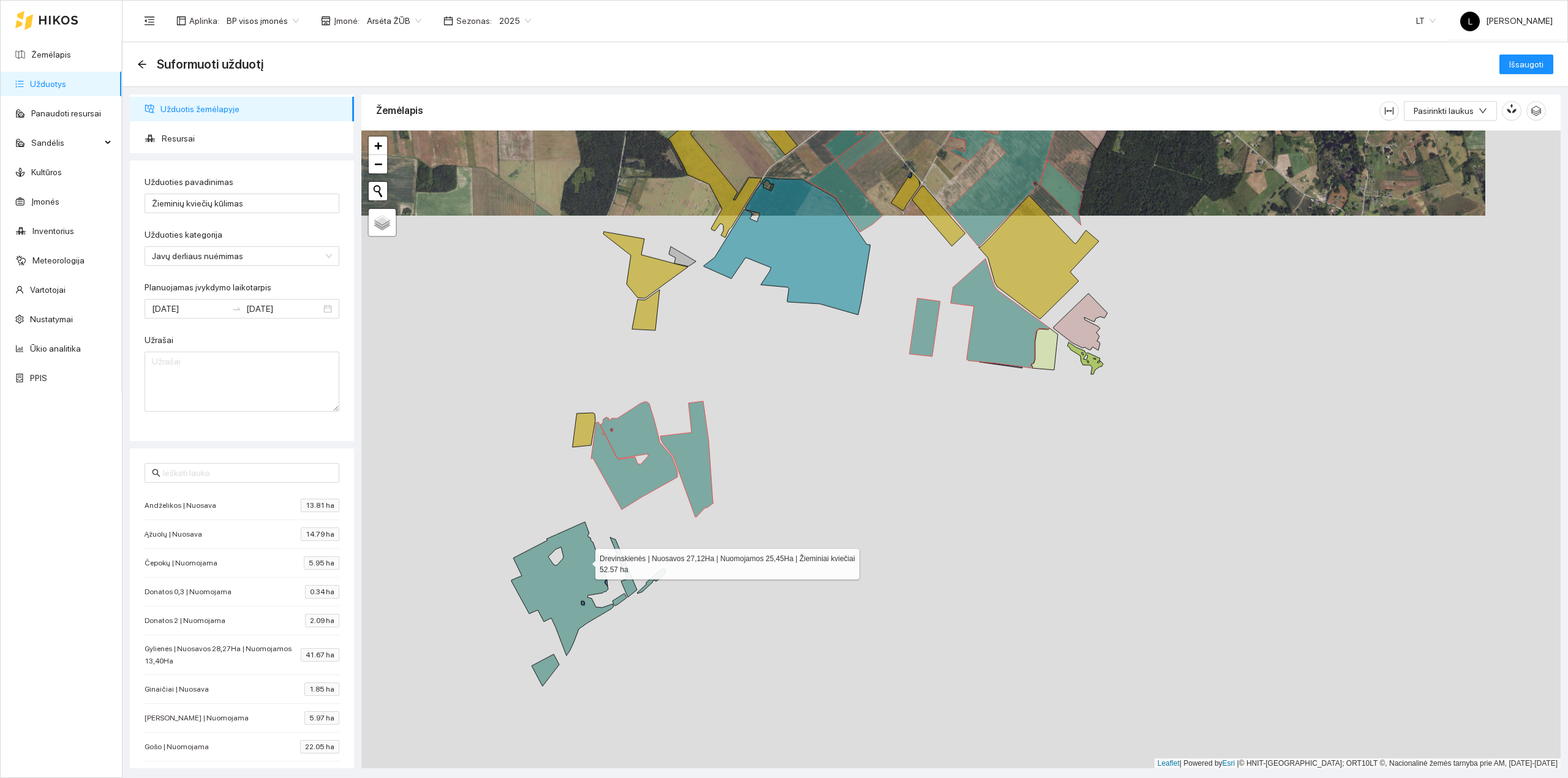
click at [583, 564] on icon at bounding box center [563, 588] width 103 height 133
click at [630, 575] on icon at bounding box center [623, 567] width 27 height 60
click at [620, 602] on icon at bounding box center [619, 599] width 14 height 12
click at [658, 577] on icon at bounding box center [651, 581] width 29 height 25
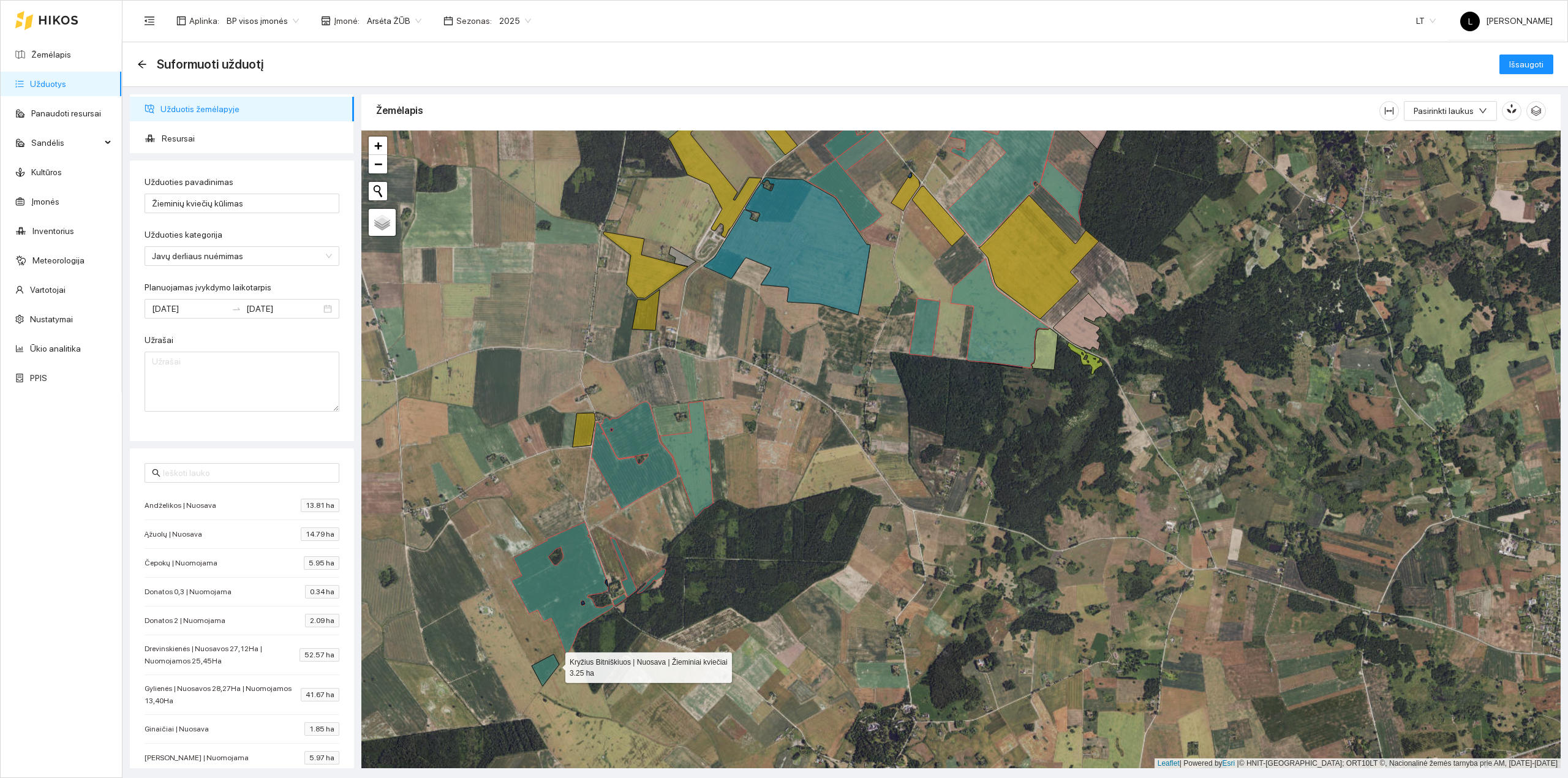
click at [555, 666] on icon at bounding box center [545, 670] width 28 height 32
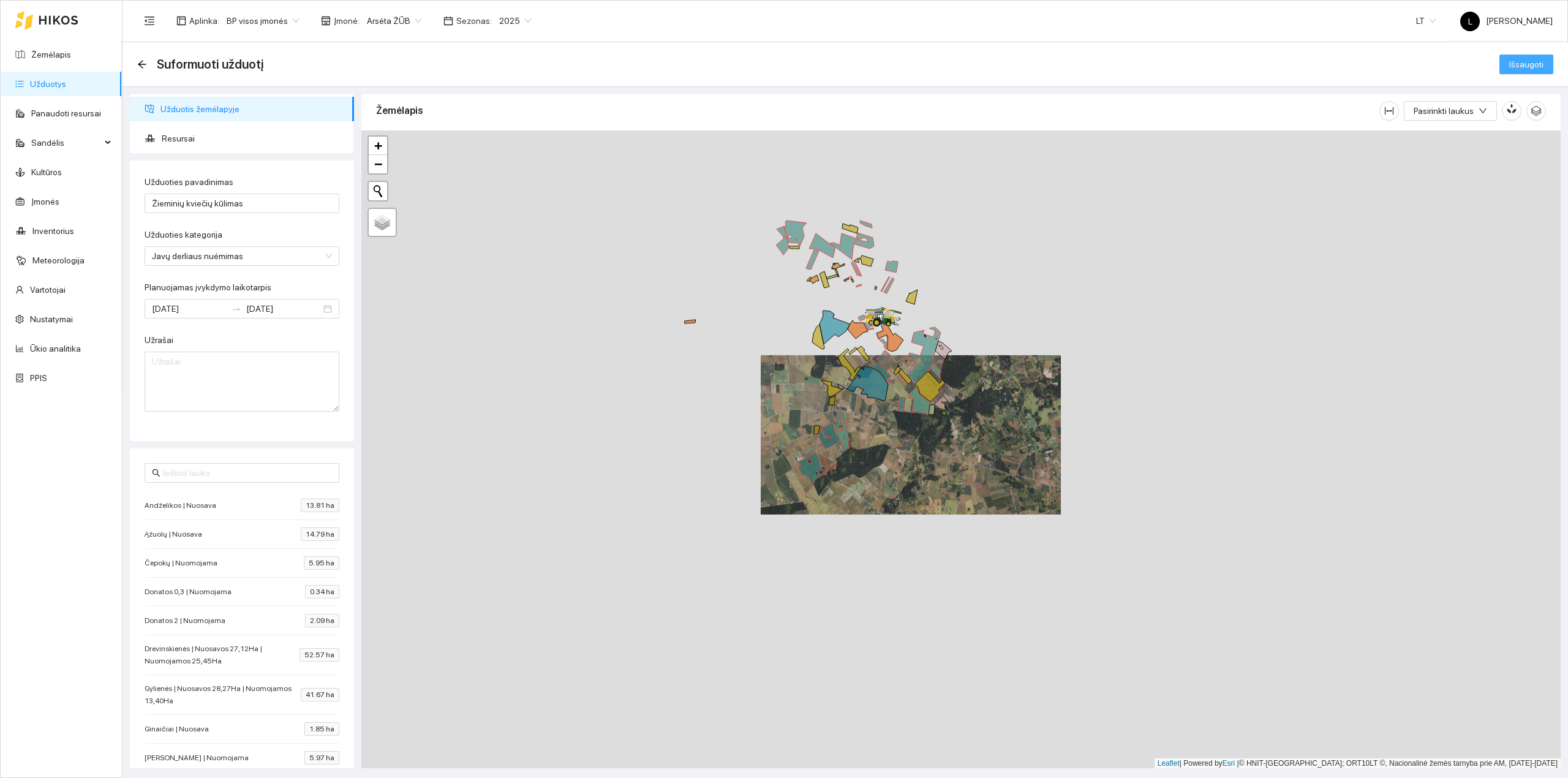
click at [1254, 65] on span "Išsaugoti" at bounding box center [1527, 64] width 34 height 14
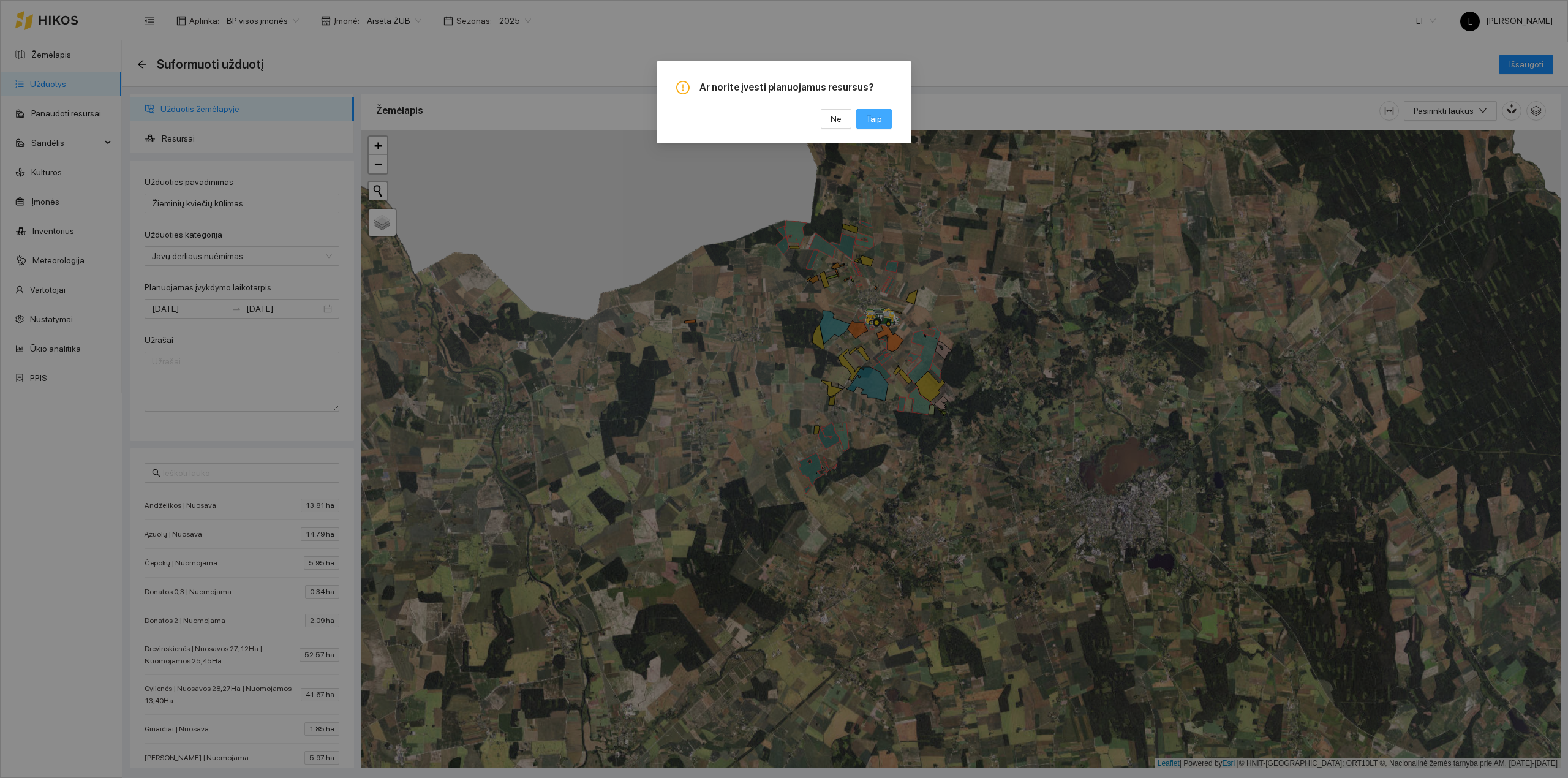
click at [876, 117] on span "Taip" at bounding box center [874, 119] width 16 height 14
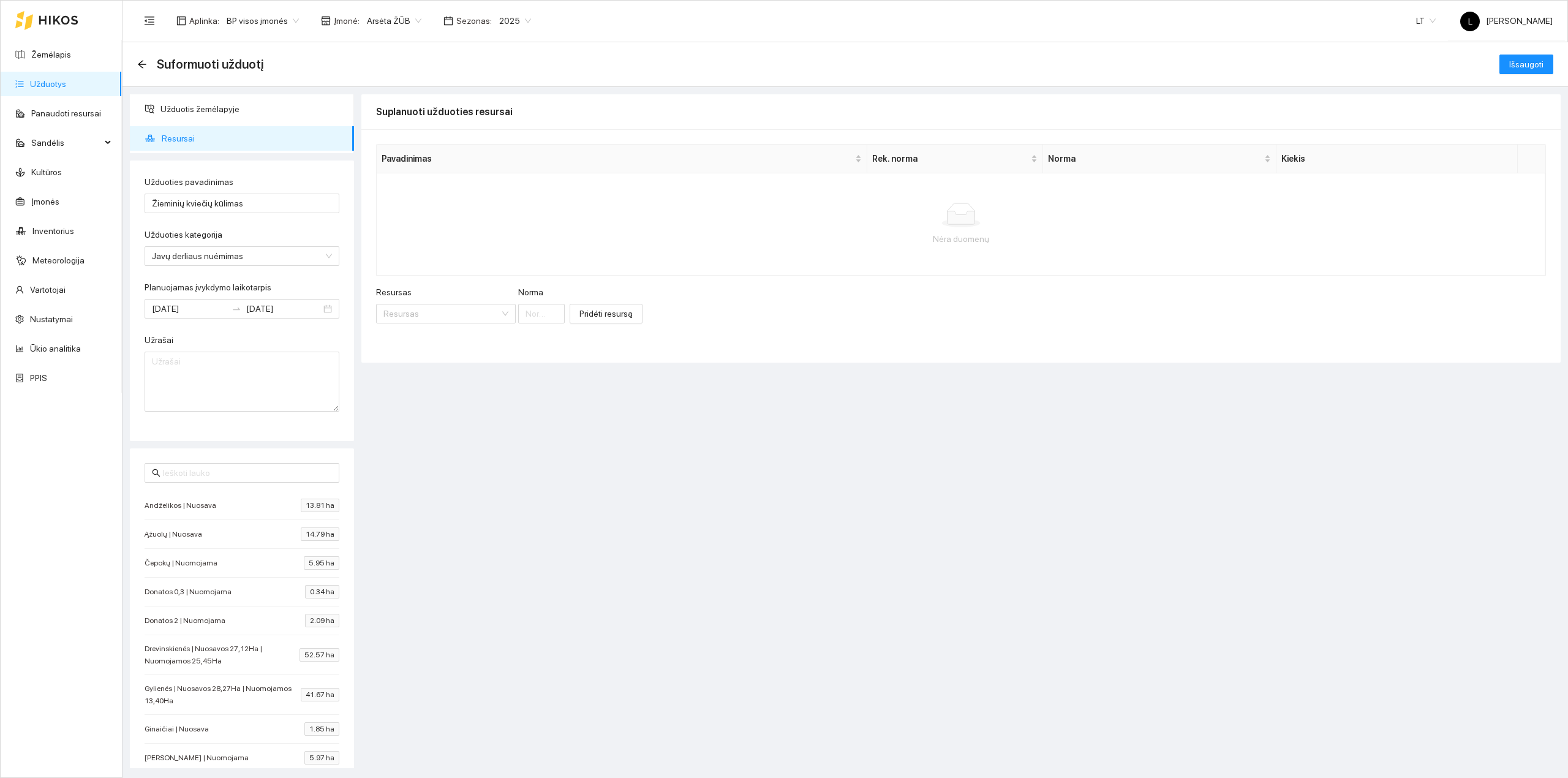
drag, startPoint x: 10, startPoint y: 16, endPoint x: 33, endPoint y: 5, distance: 25.5
drag, startPoint x: 33, startPoint y: 5, endPoint x: 21, endPoint y: 27, distance: 25.1
click at [402, 316] on input "Resursas" at bounding box center [442, 314] width 117 height 18
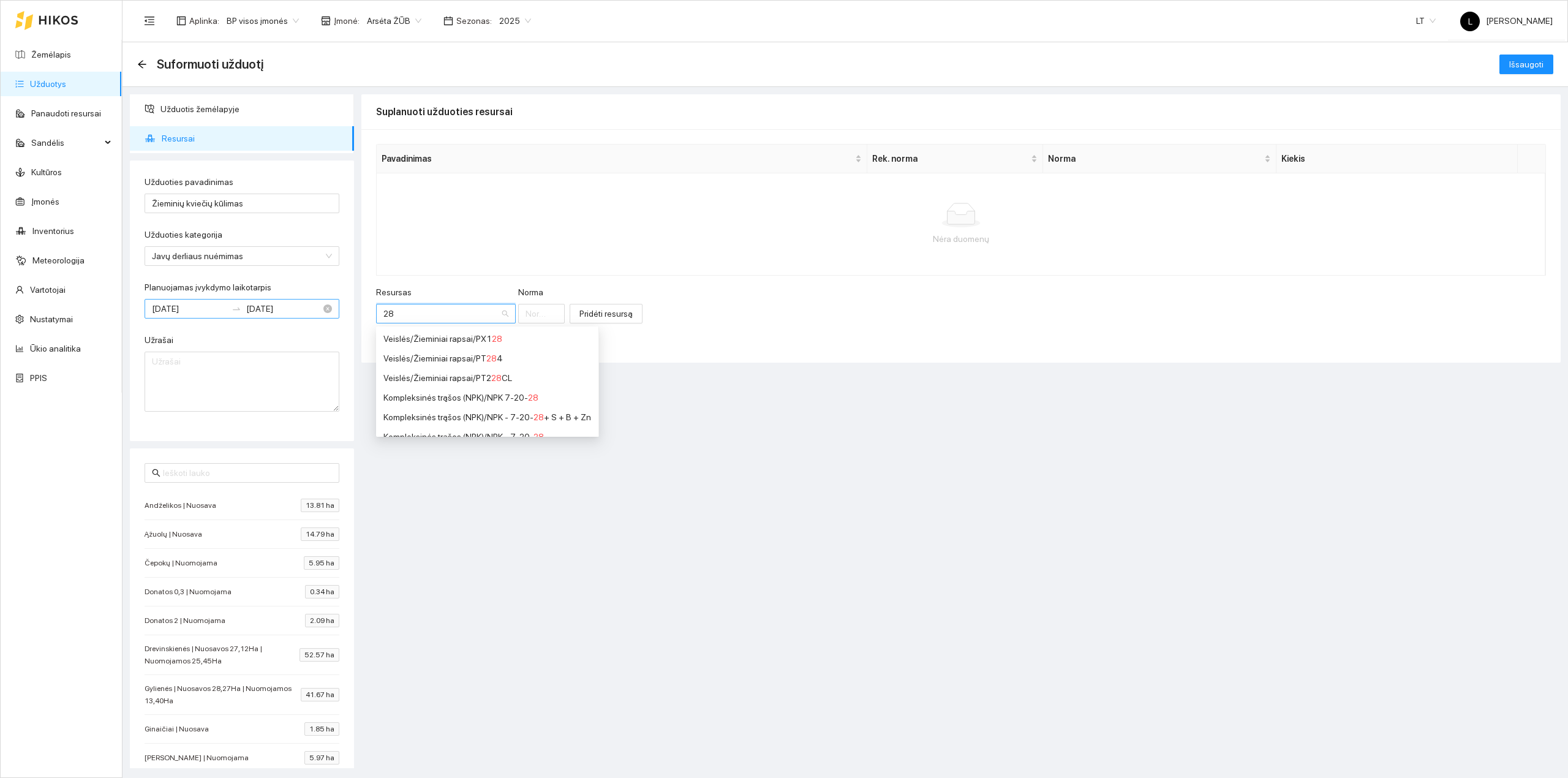
drag, startPoint x: 407, startPoint y: 313, endPoint x: 236, endPoint y: 310, distance: 171.0
click at [236, 310] on div "Užduotis žemėlapyje Resursai Užduoties pavadinimas Žieminių kviečių kūlimas Užd…" at bounding box center [841, 427] width 1446 height 681
type input "dyze"
click at [422, 342] on div "Kuras / Žymėtas dyze linas" at bounding box center [465, 339] width 164 height 14
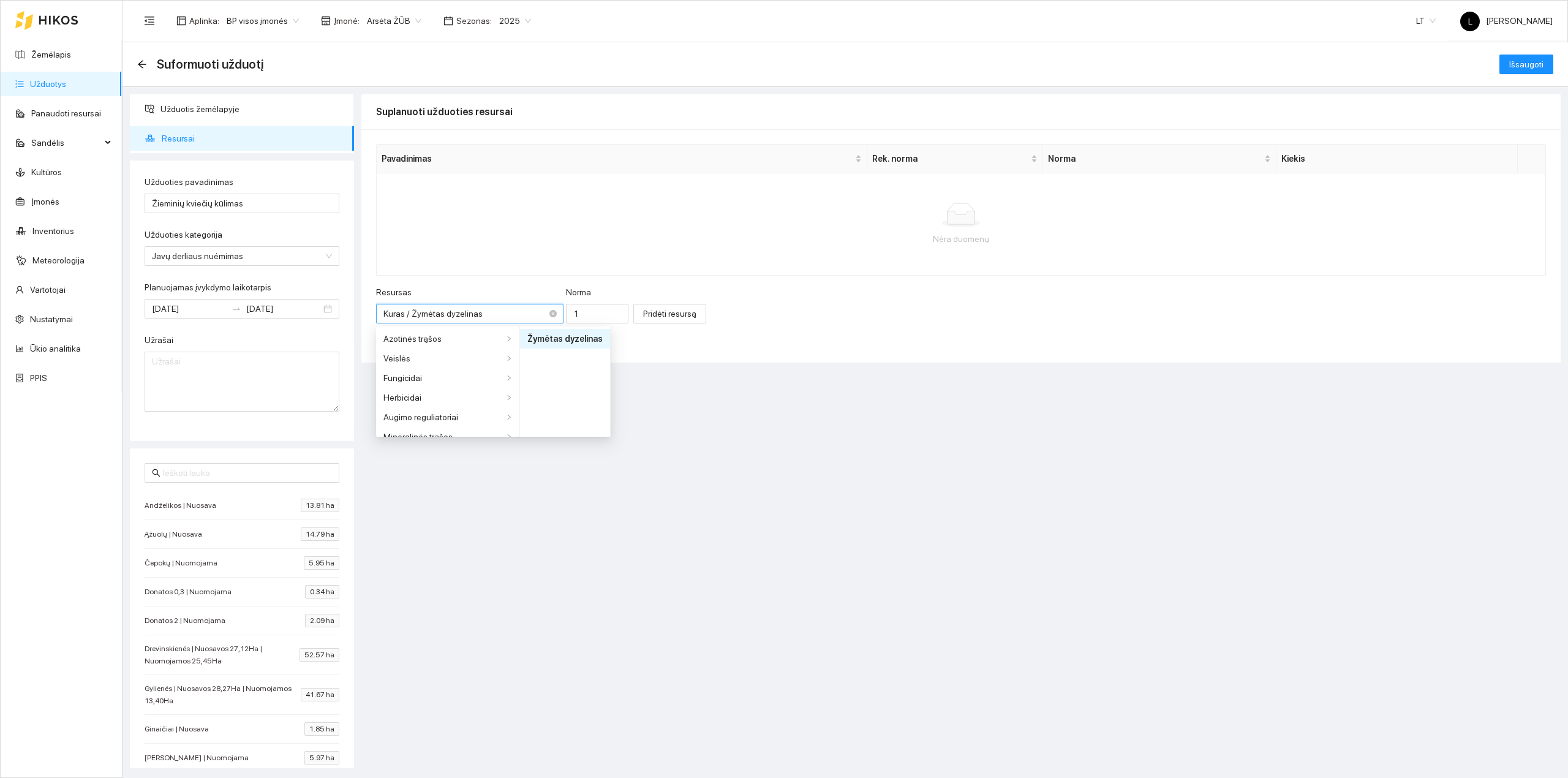
scroll to position [382, 0]
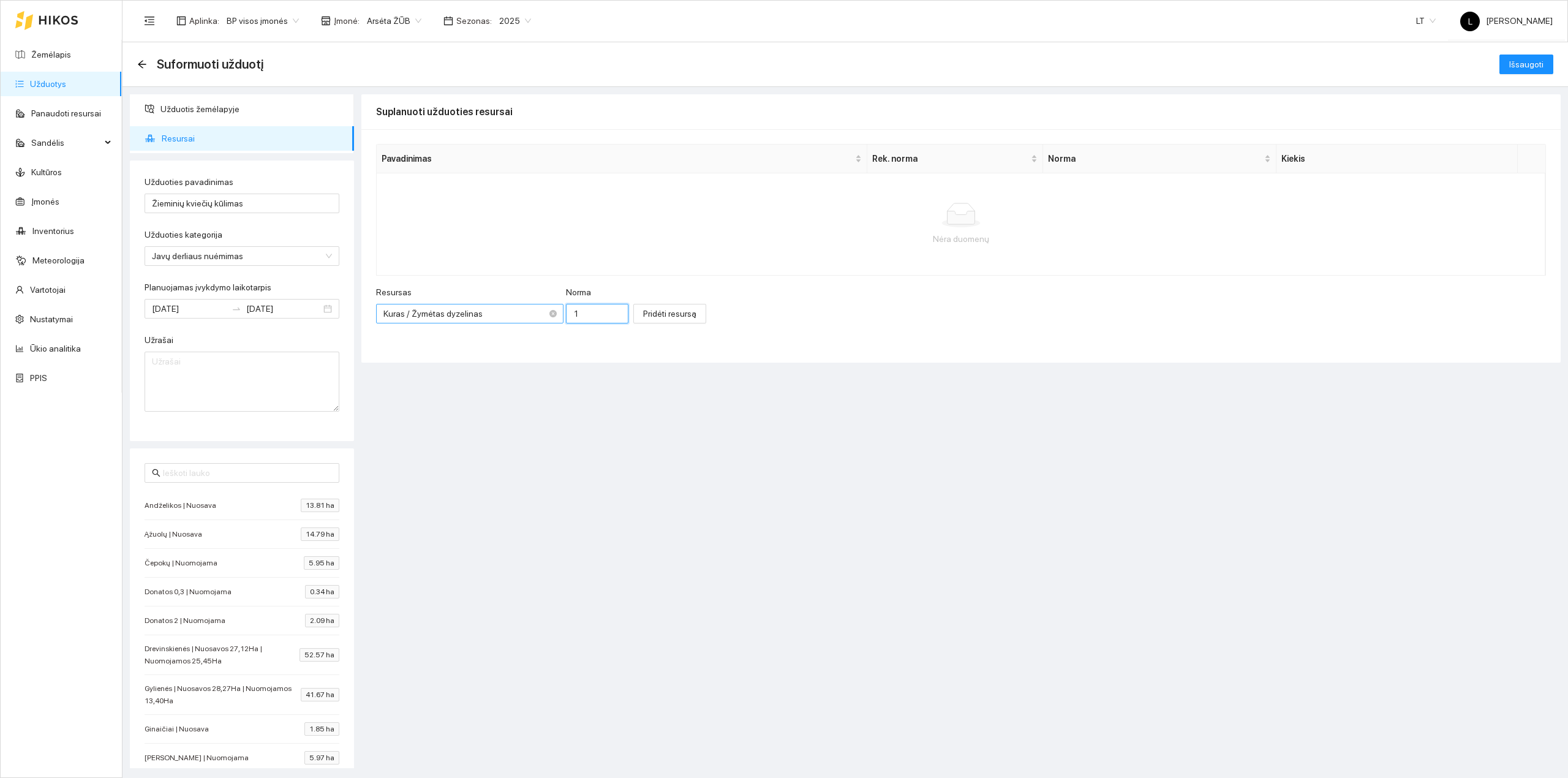
drag, startPoint x: 548, startPoint y: 317, endPoint x: 540, endPoint y: 317, distance: 8.0
click at [540, 317] on div "Resursas Kuras / Žymėtas dyzelinas Norma 1" at bounding box center [502, 312] width 252 height 53
type input "28"
click at [657, 319] on span "Pridėti resursą" at bounding box center [669, 314] width 53 height 14
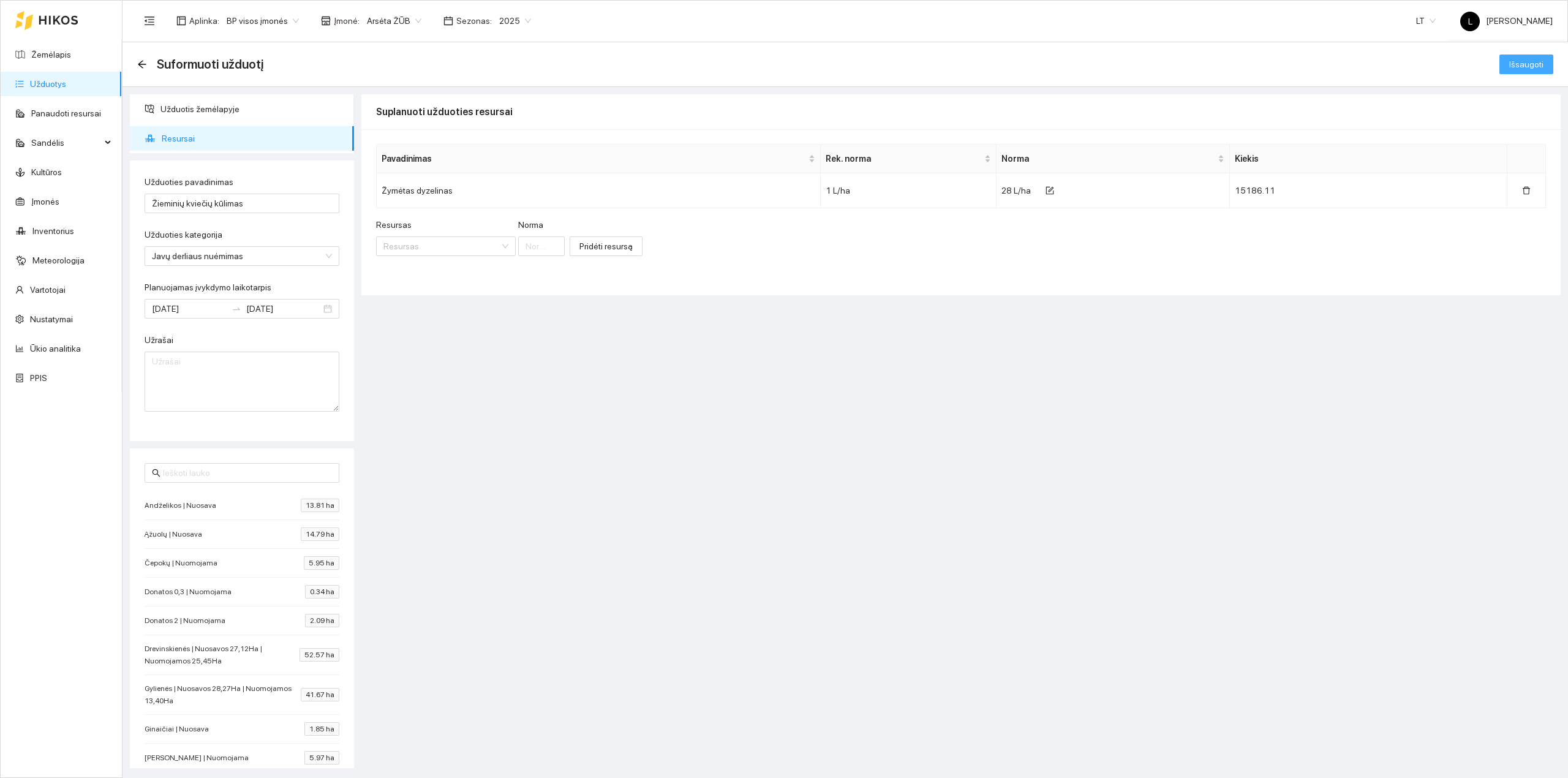
click at [1254, 64] on span "Išsaugoti" at bounding box center [1527, 64] width 34 height 14
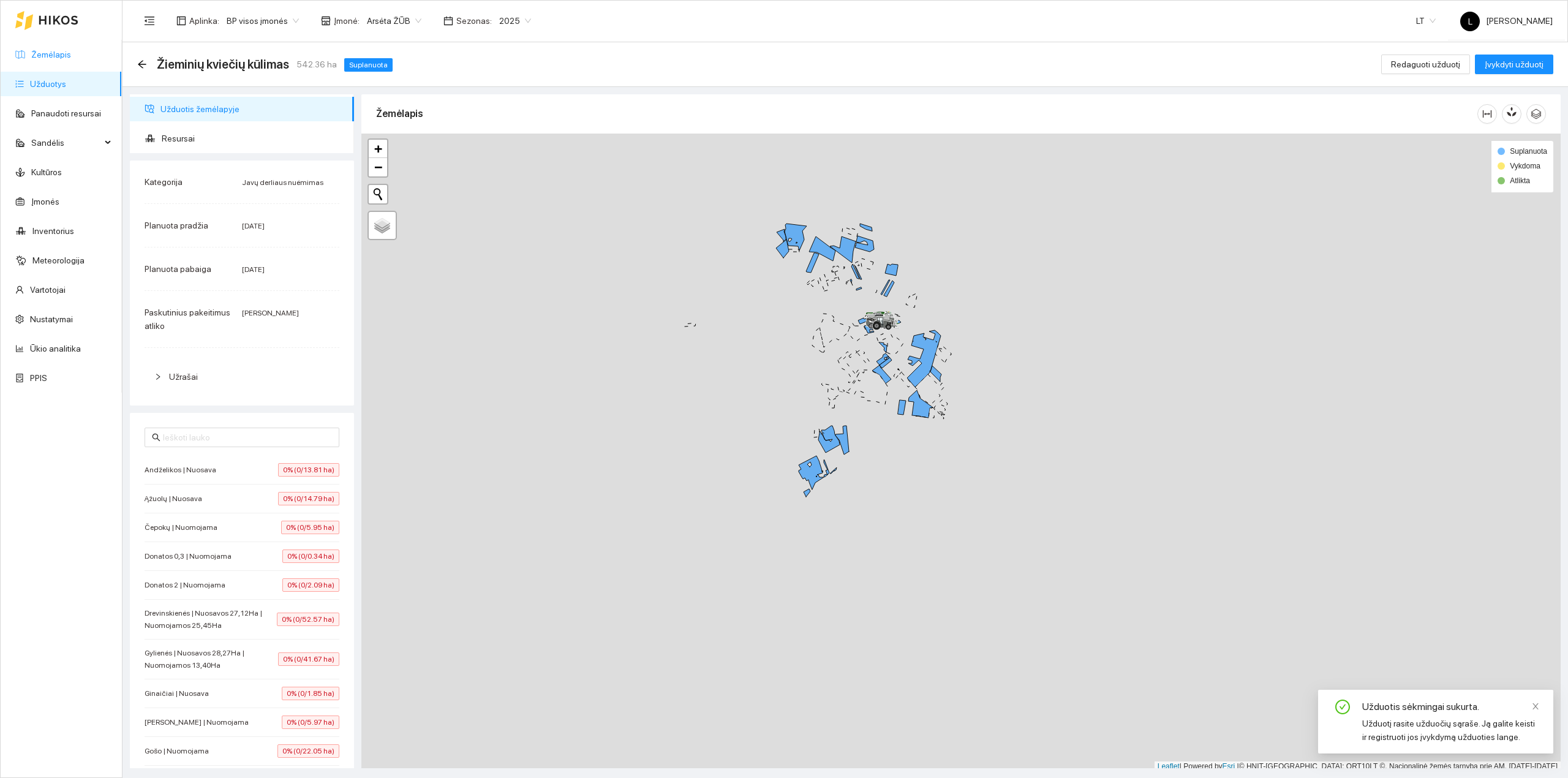
click at [43, 50] on link "Žemėlapis" at bounding box center [51, 55] width 40 height 10
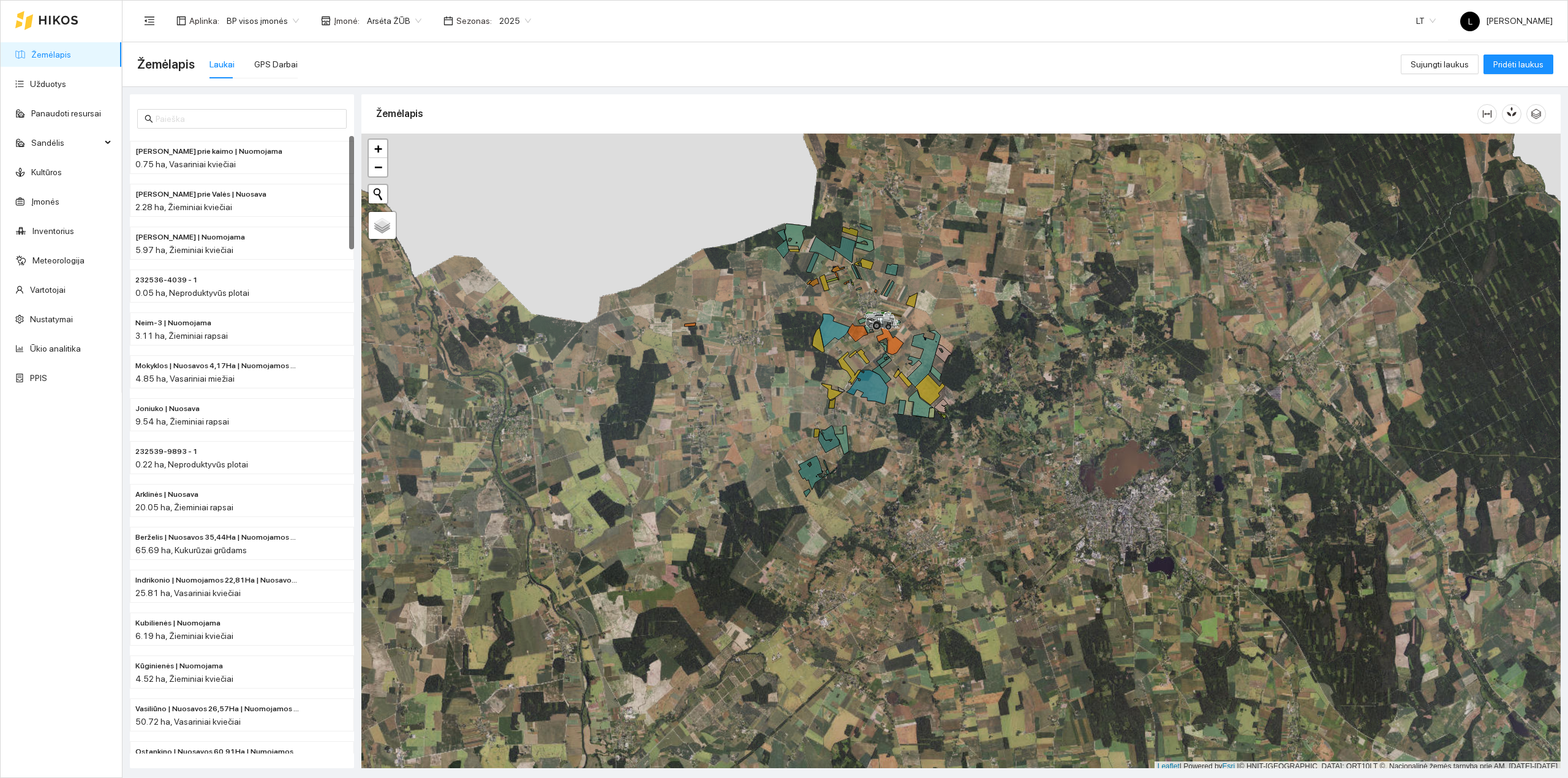
click at [57, 54] on link "Žemėlapis" at bounding box center [51, 55] width 40 height 10
click at [42, 89] on link "Užduotys" at bounding box center [48, 84] width 36 height 10
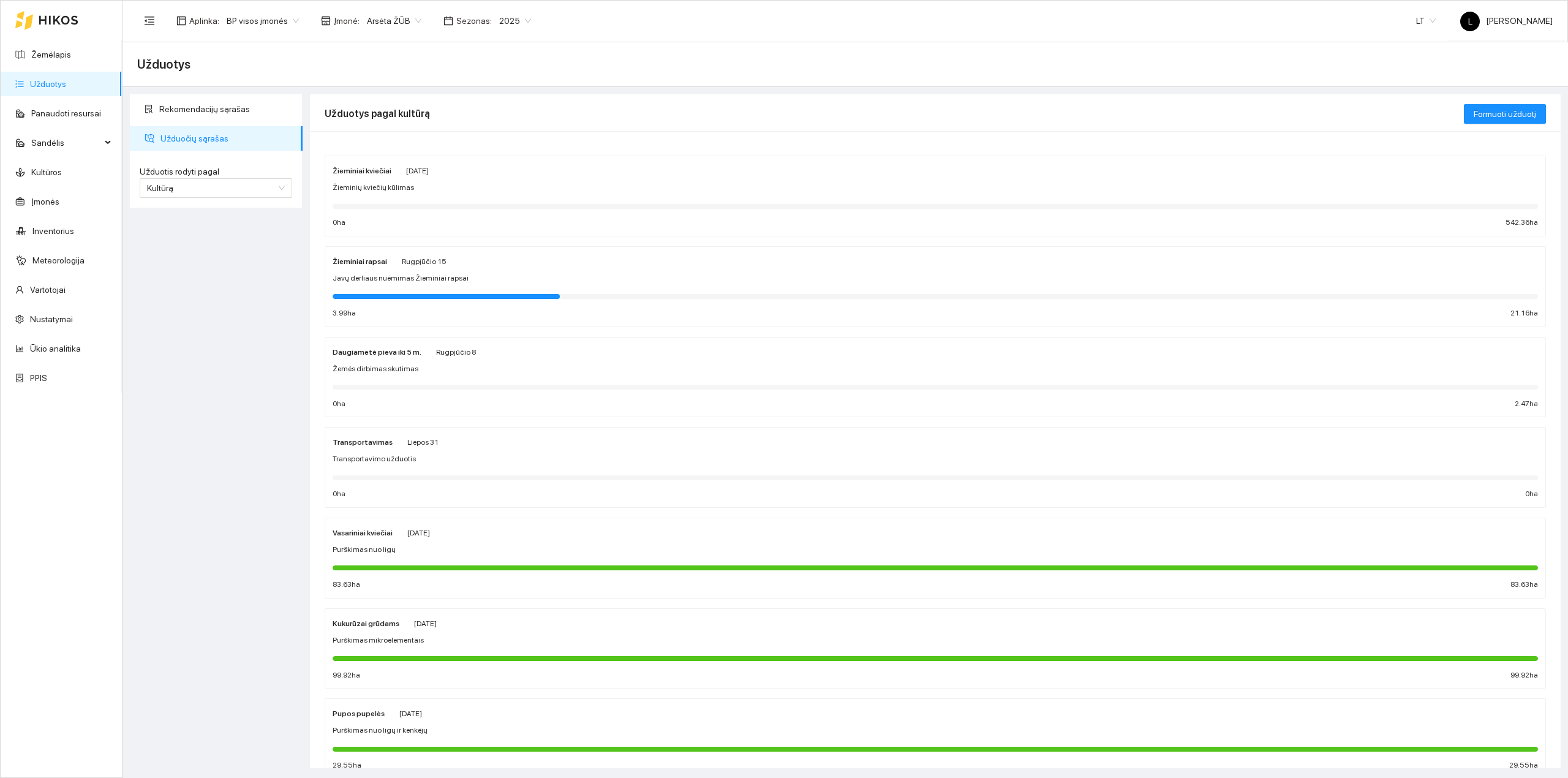
click at [387, 280] on span "Javų derliaus nuėmimas Žieminiai rapsai" at bounding box center [400, 278] width 136 height 12
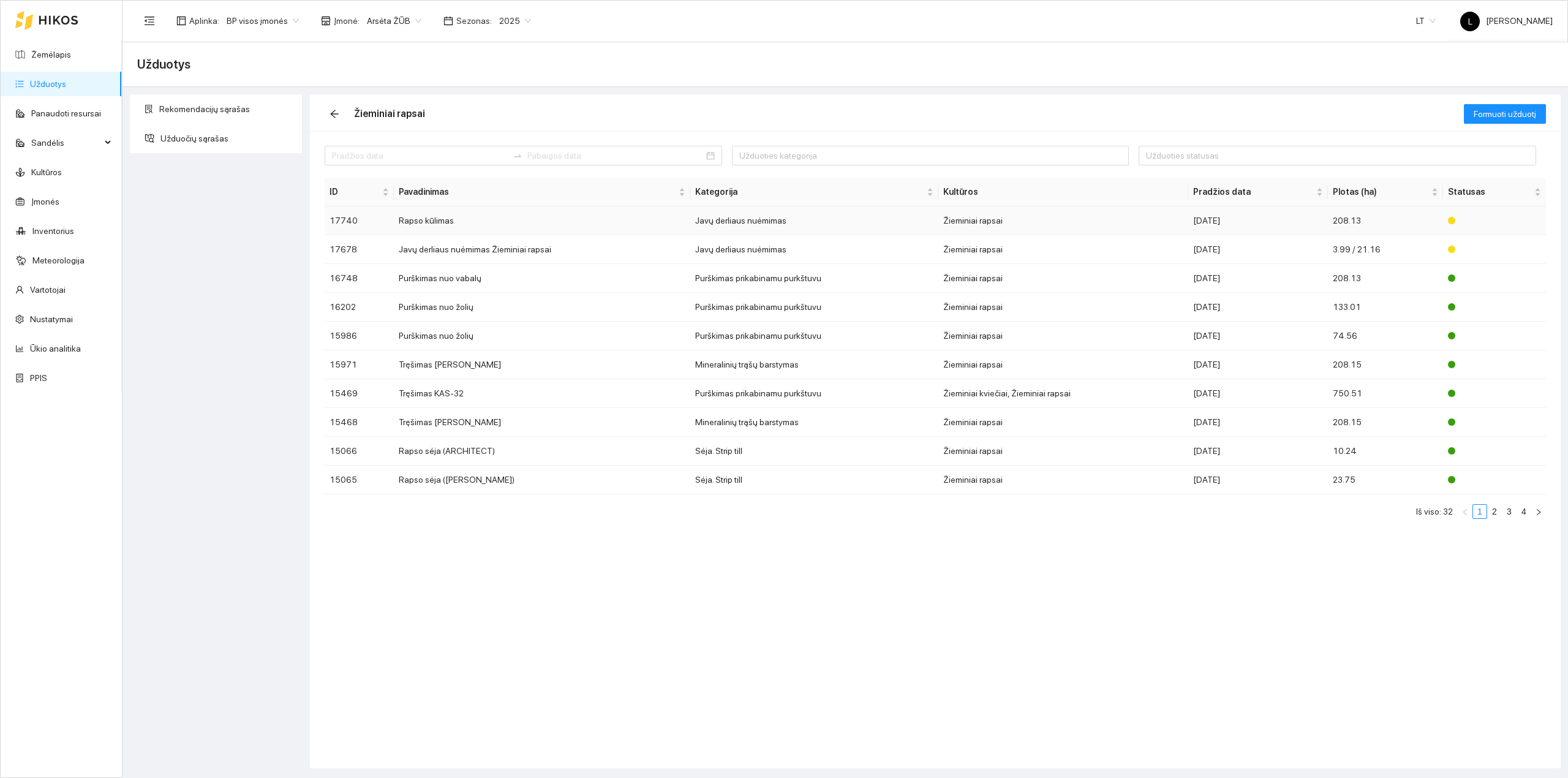
click at [1043, 217] on td "Žieminiai rapsai" at bounding box center [1064, 220] width 251 height 29
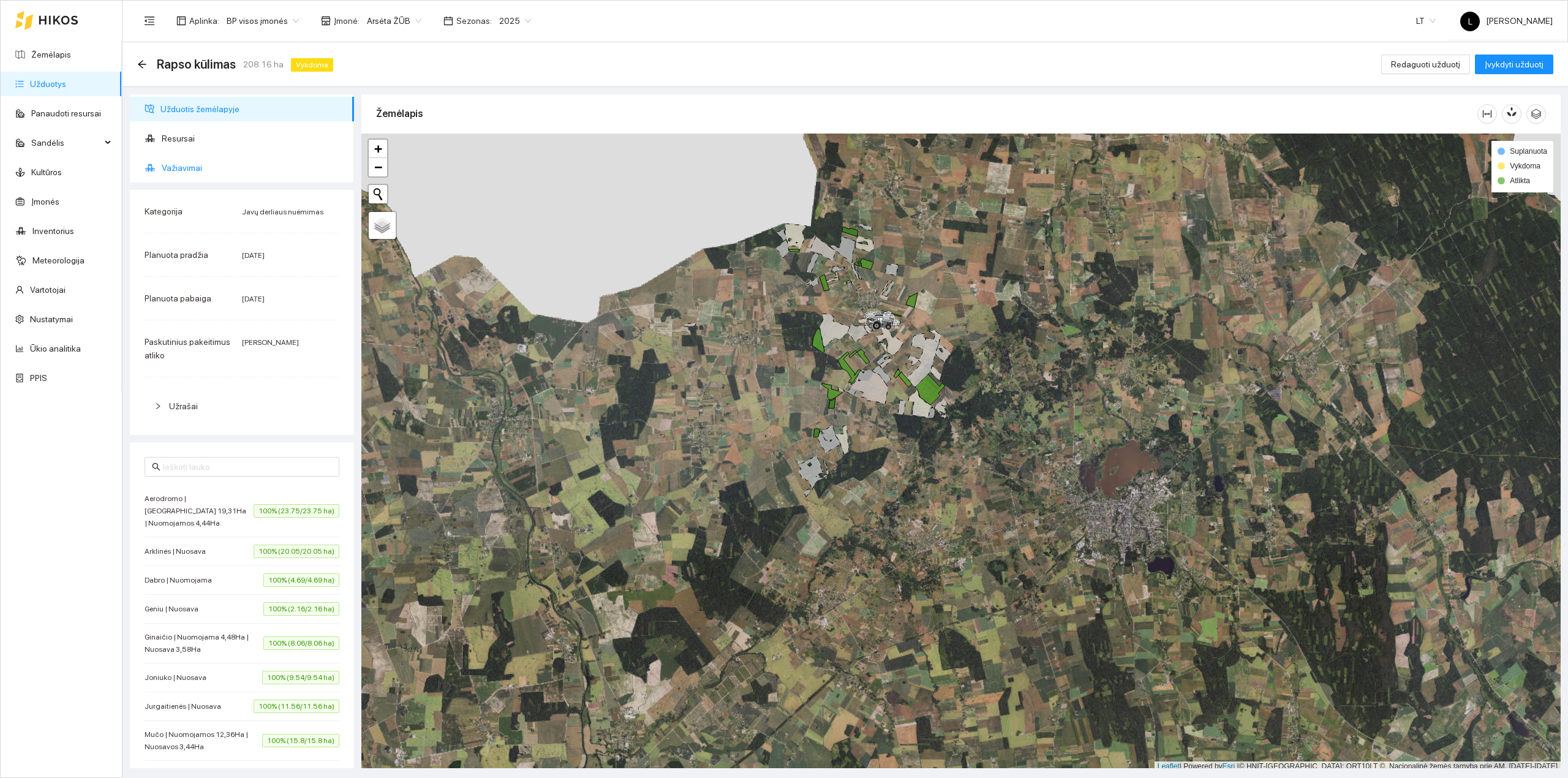
click at [187, 161] on span "Važiavimai" at bounding box center [252, 168] width 182 height 25
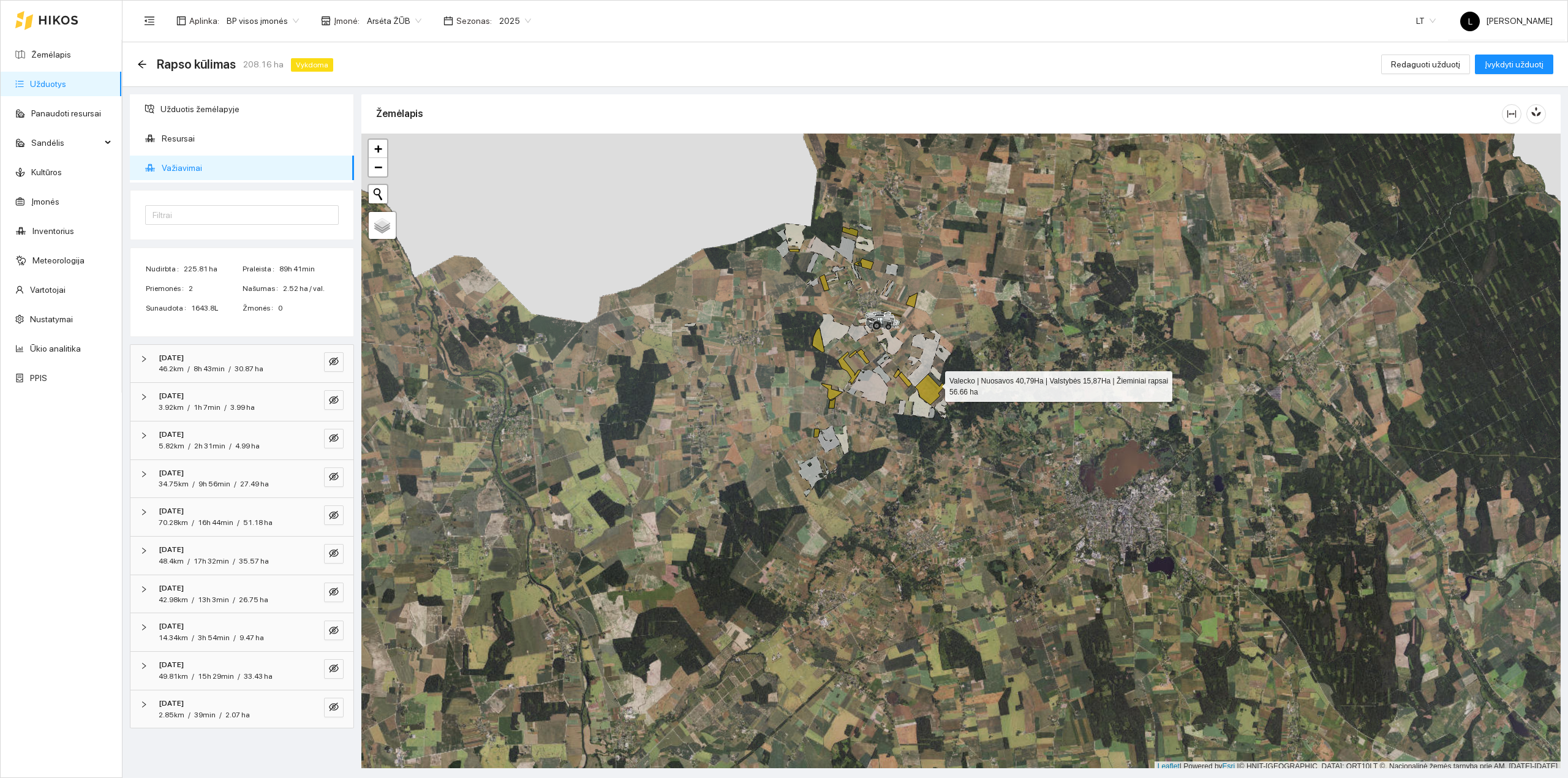
click at [934, 384] on icon at bounding box center [930, 389] width 30 height 31
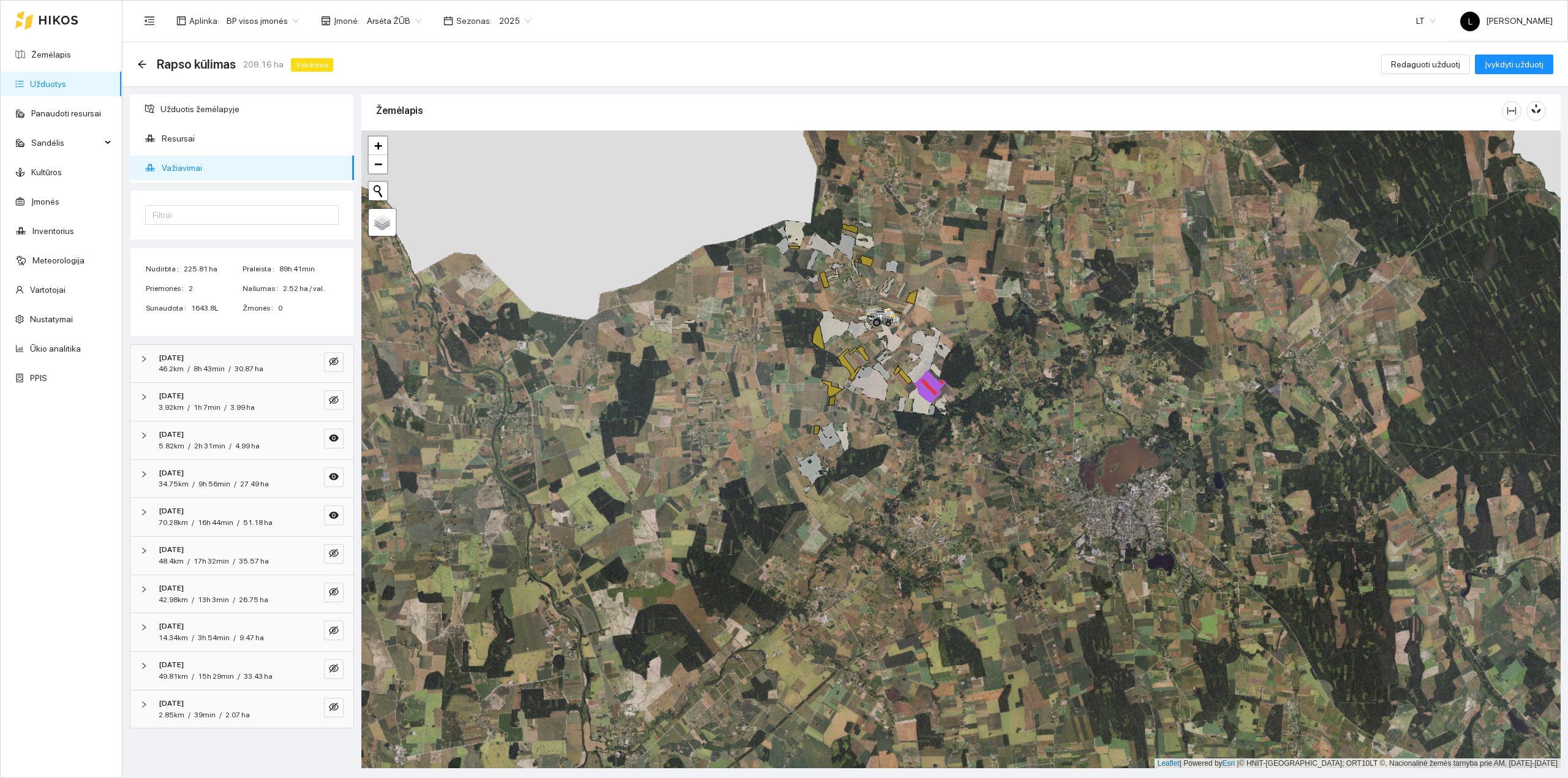
click at [234, 517] on div "2025-08-03" at bounding box center [225, 511] width 133 height 12
click at [329, 520] on icon "eye" at bounding box center [334, 515] width 10 height 10
click at [329, 518] on icon "eye-invisible" at bounding box center [334, 515] width 10 height 10
click at [329, 518] on icon "eye" at bounding box center [334, 515] width 10 height 7
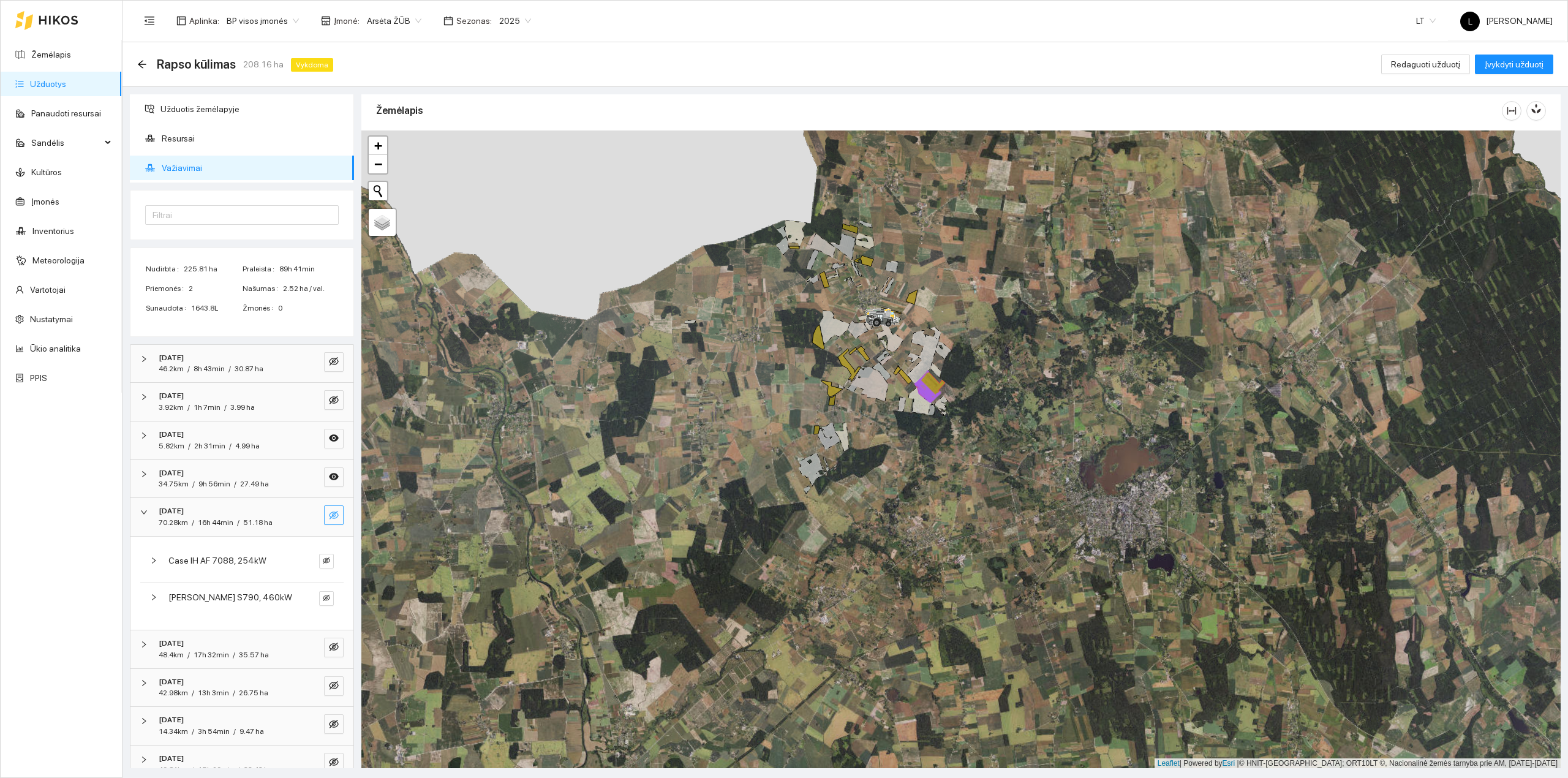
click at [228, 527] on span "16h 44min" at bounding box center [216, 523] width 36 height 9
click at [35, 60] on link "Žemėlapis" at bounding box center [51, 55] width 40 height 10
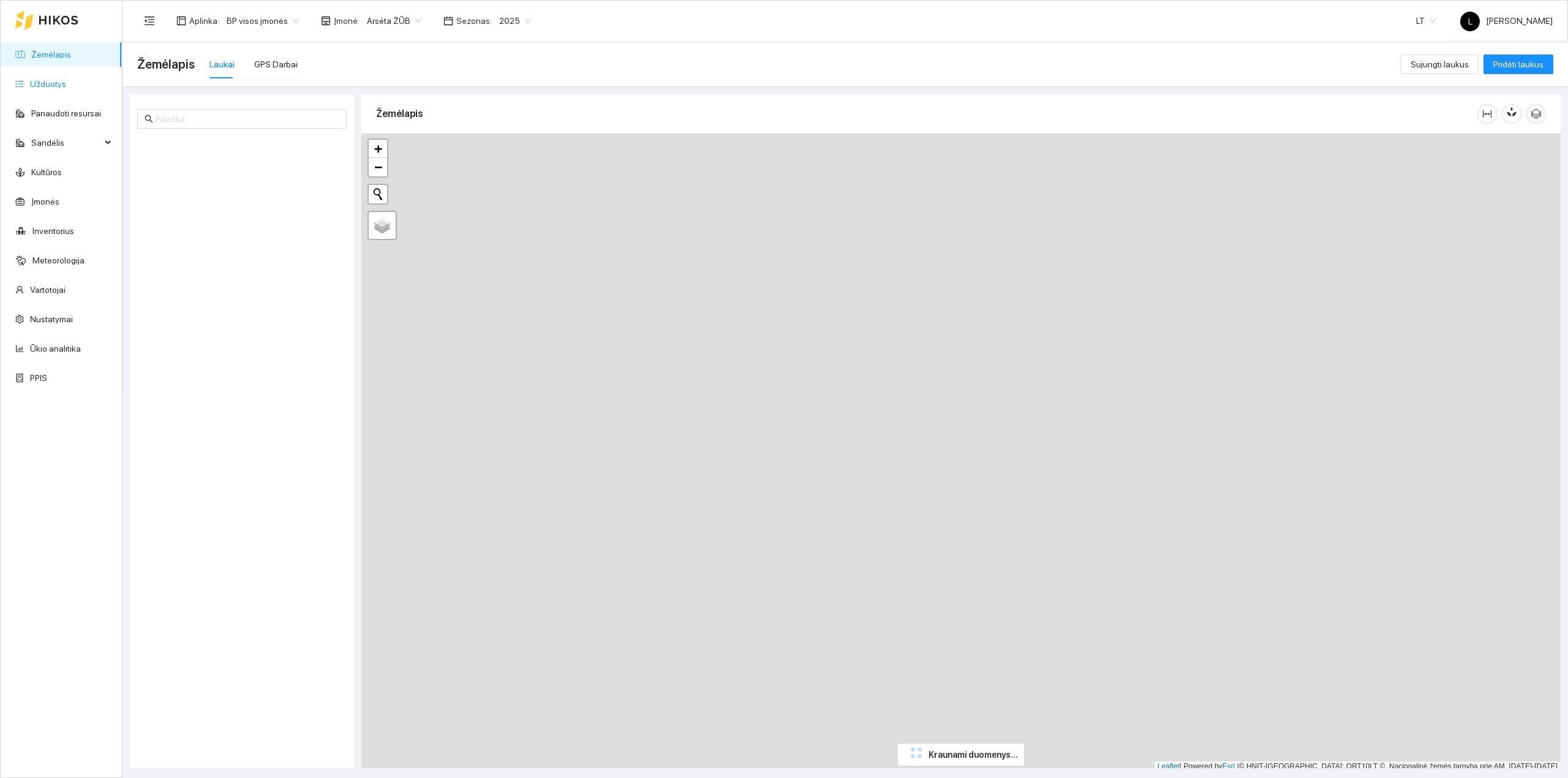
click at [59, 79] on link "Užduotys" at bounding box center [48, 84] width 36 height 10
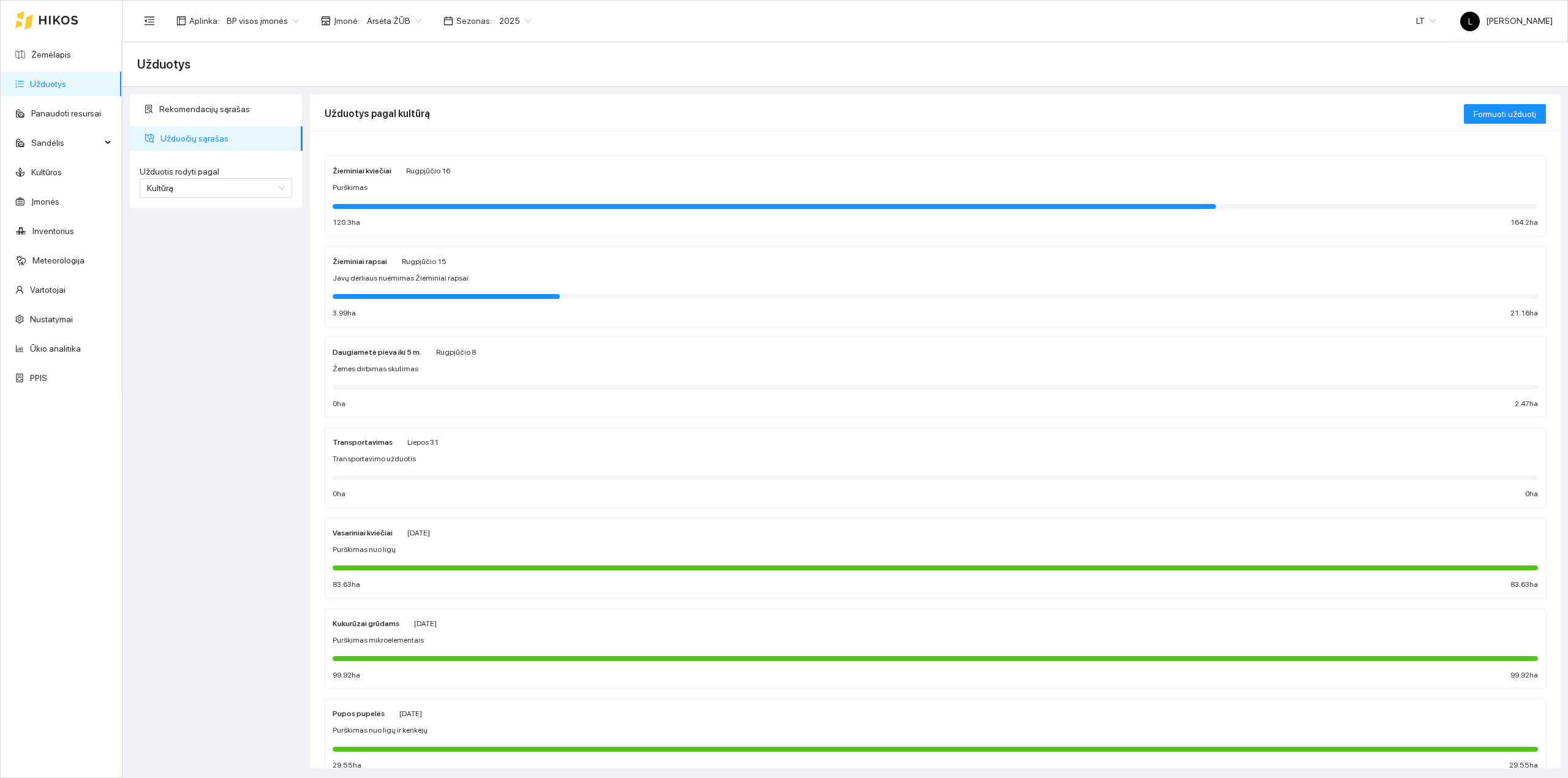
click at [466, 275] on div "Javų derliaus nuėmimas Žieminiai rapsai" at bounding box center [935, 278] width 1206 height 12
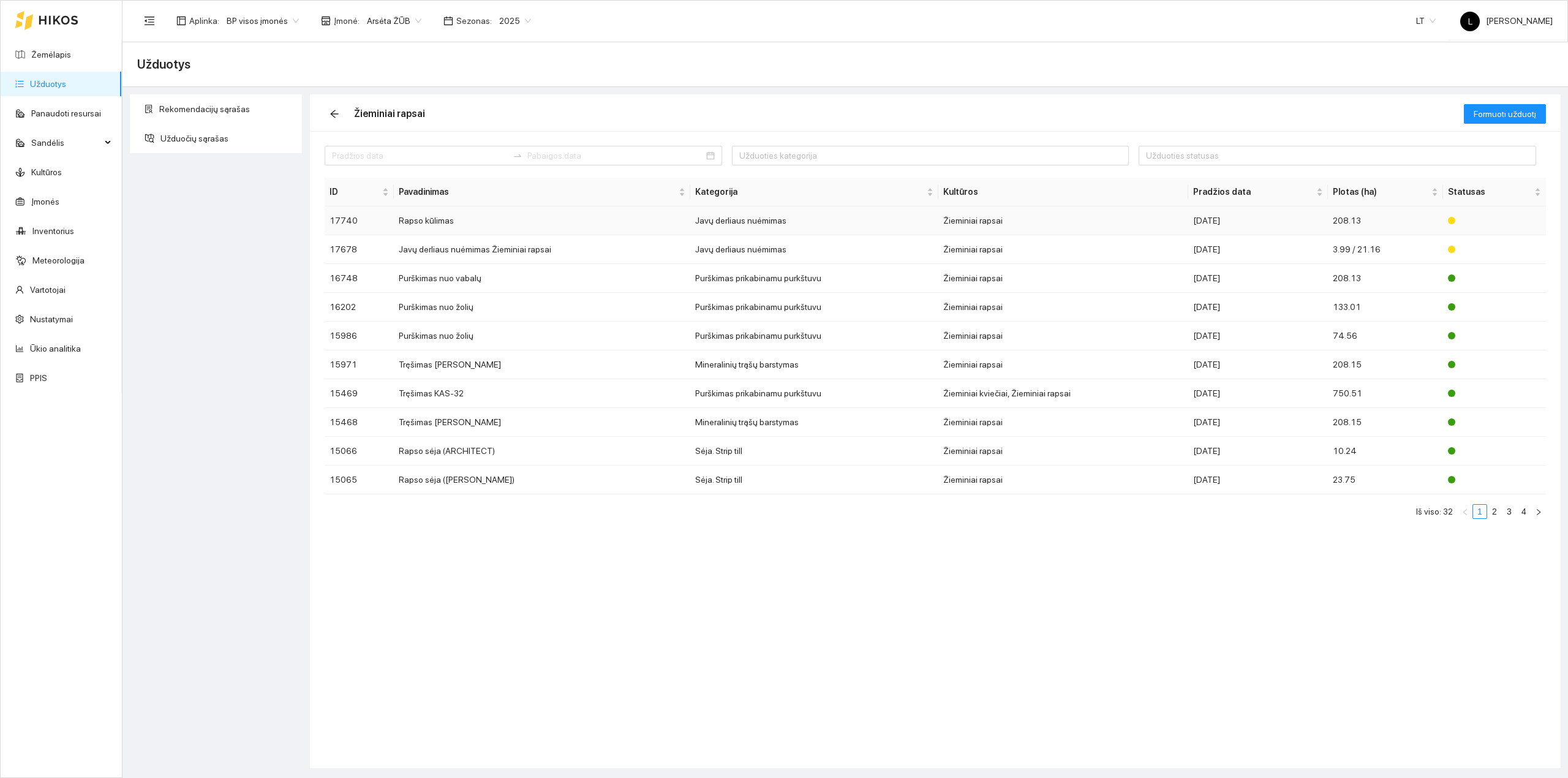
click at [1032, 224] on td "Žieminiai rapsai" at bounding box center [1064, 220] width 251 height 29
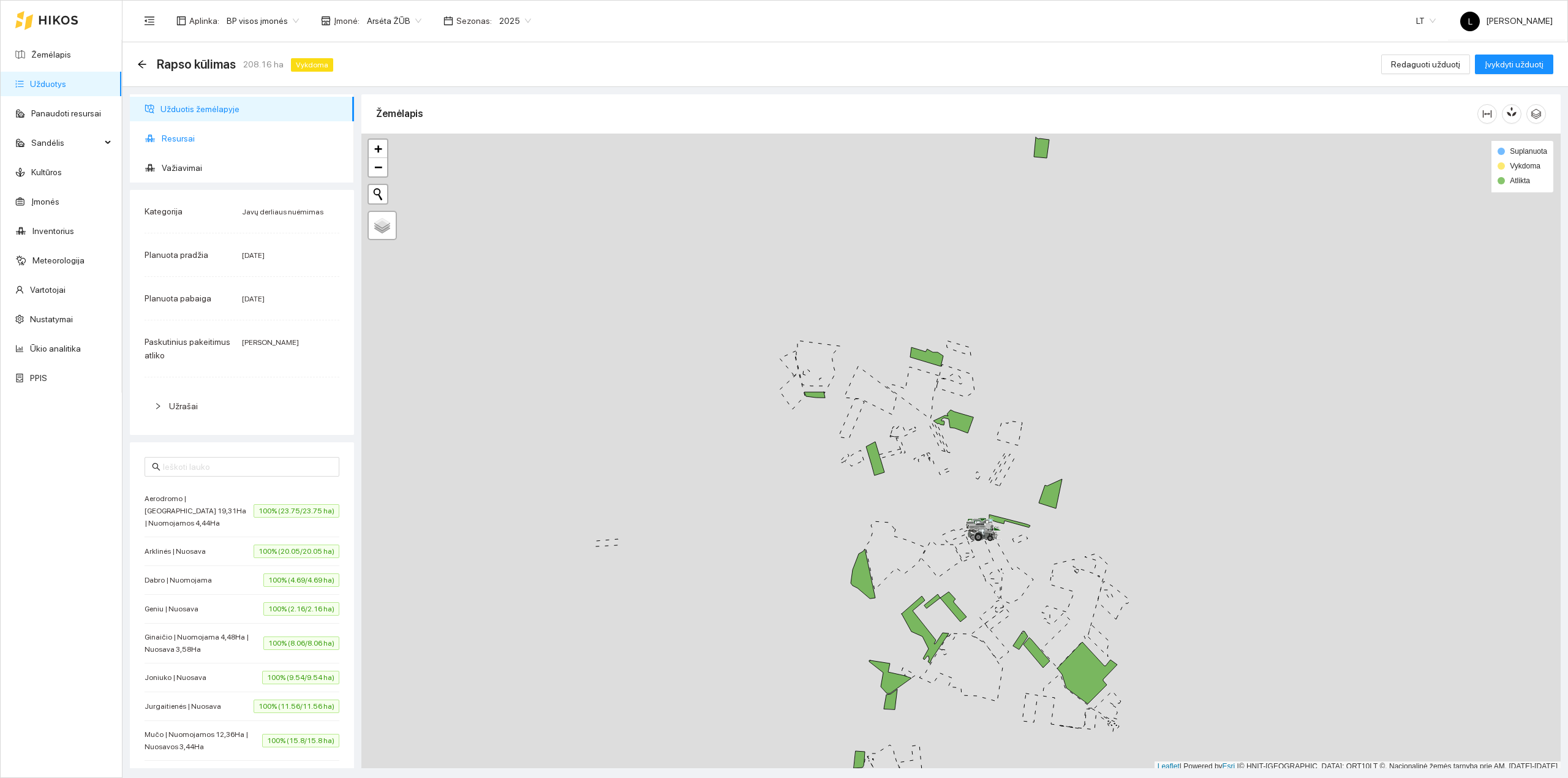
click at [179, 139] on span "Resursai" at bounding box center [252, 138] width 182 height 25
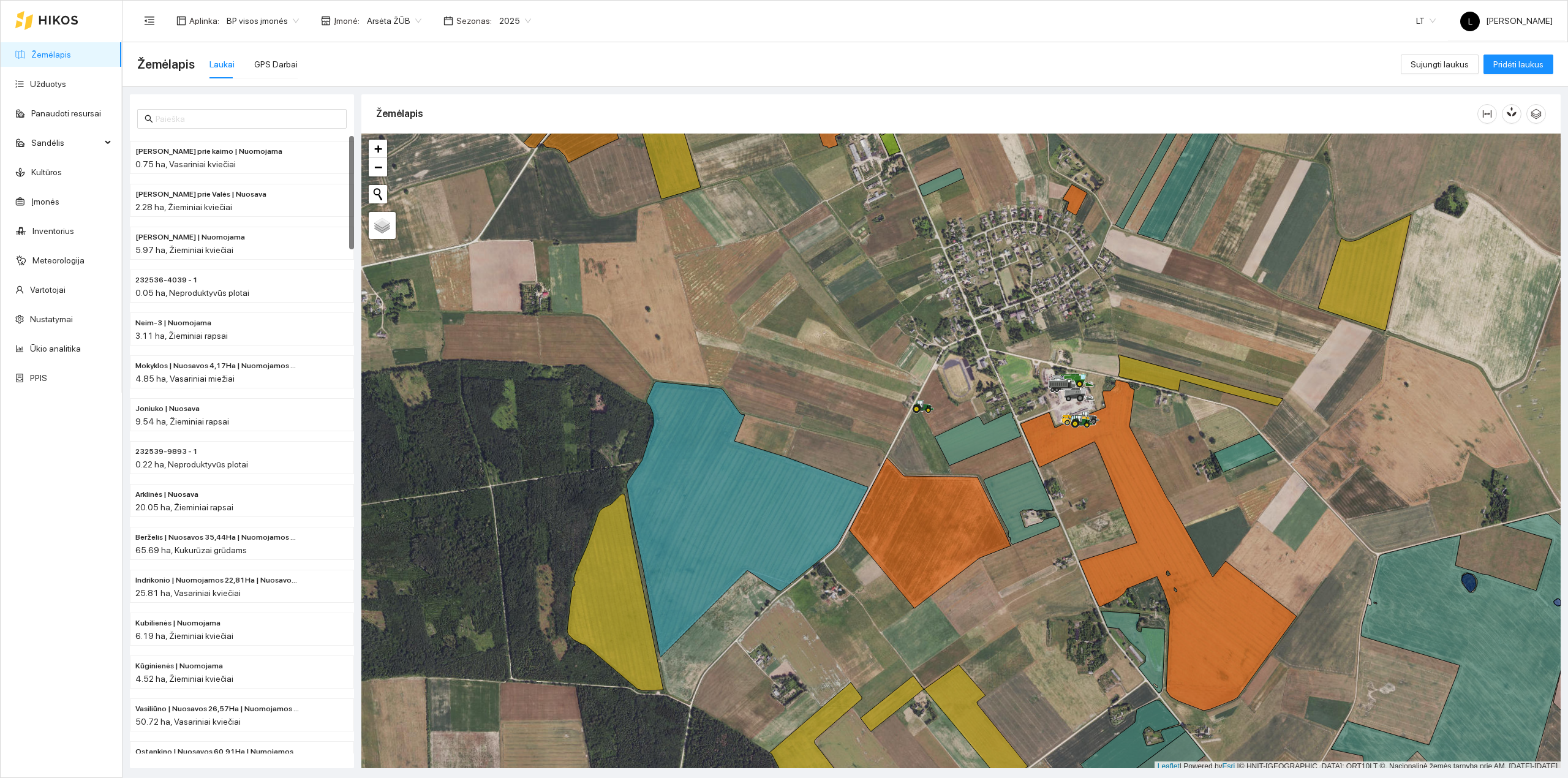
click at [30, 71] on ul "Žemėlapis Užduotys Panaudoti resursai Sandėlis Kultūros Įmonės Inventorius Mete…" at bounding box center [61, 216] width 121 height 352
click at [30, 85] on link "Užduotys" at bounding box center [48, 84] width 36 height 10
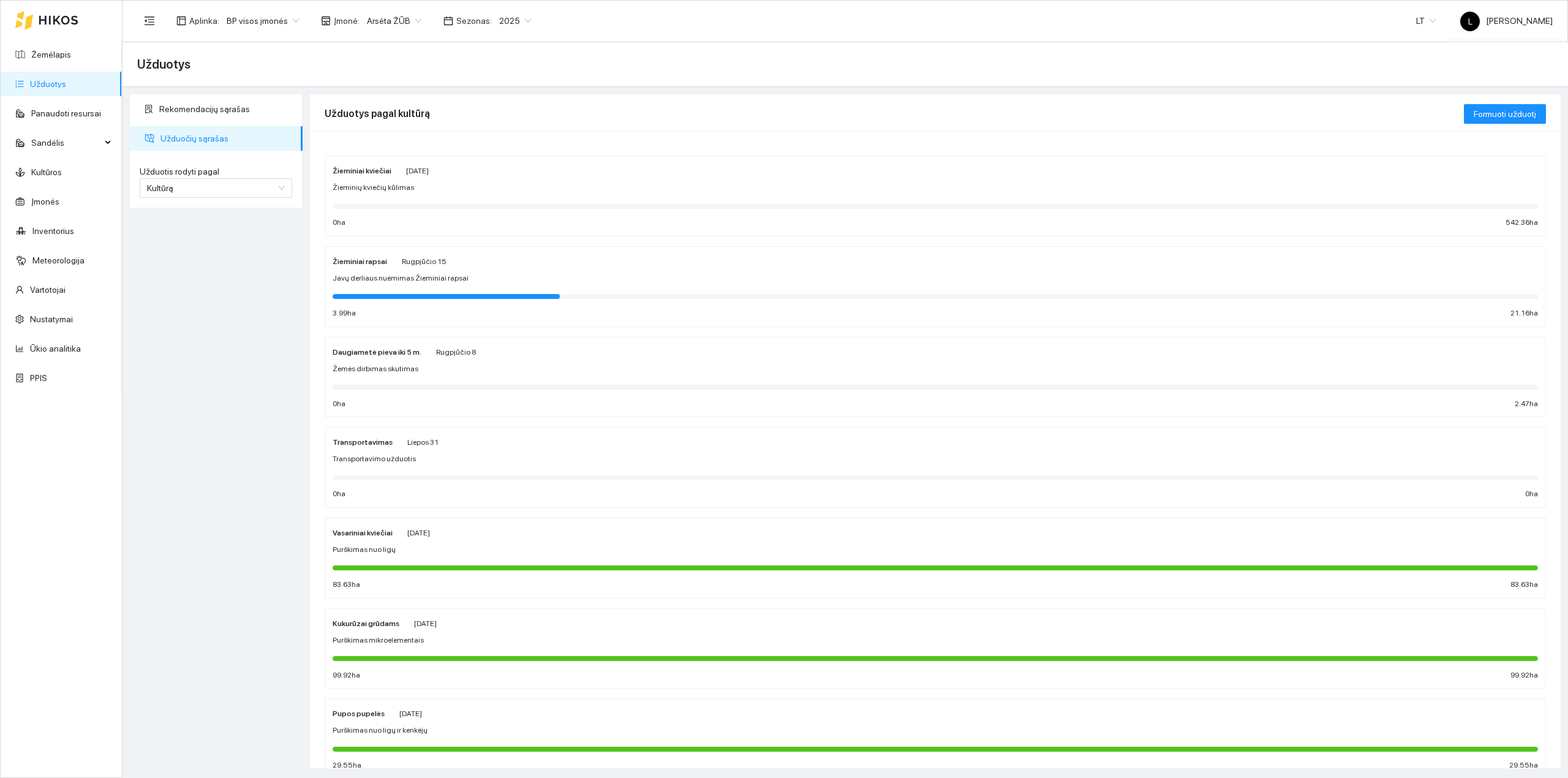
click at [441, 381] on div at bounding box center [935, 386] width 1206 height 14
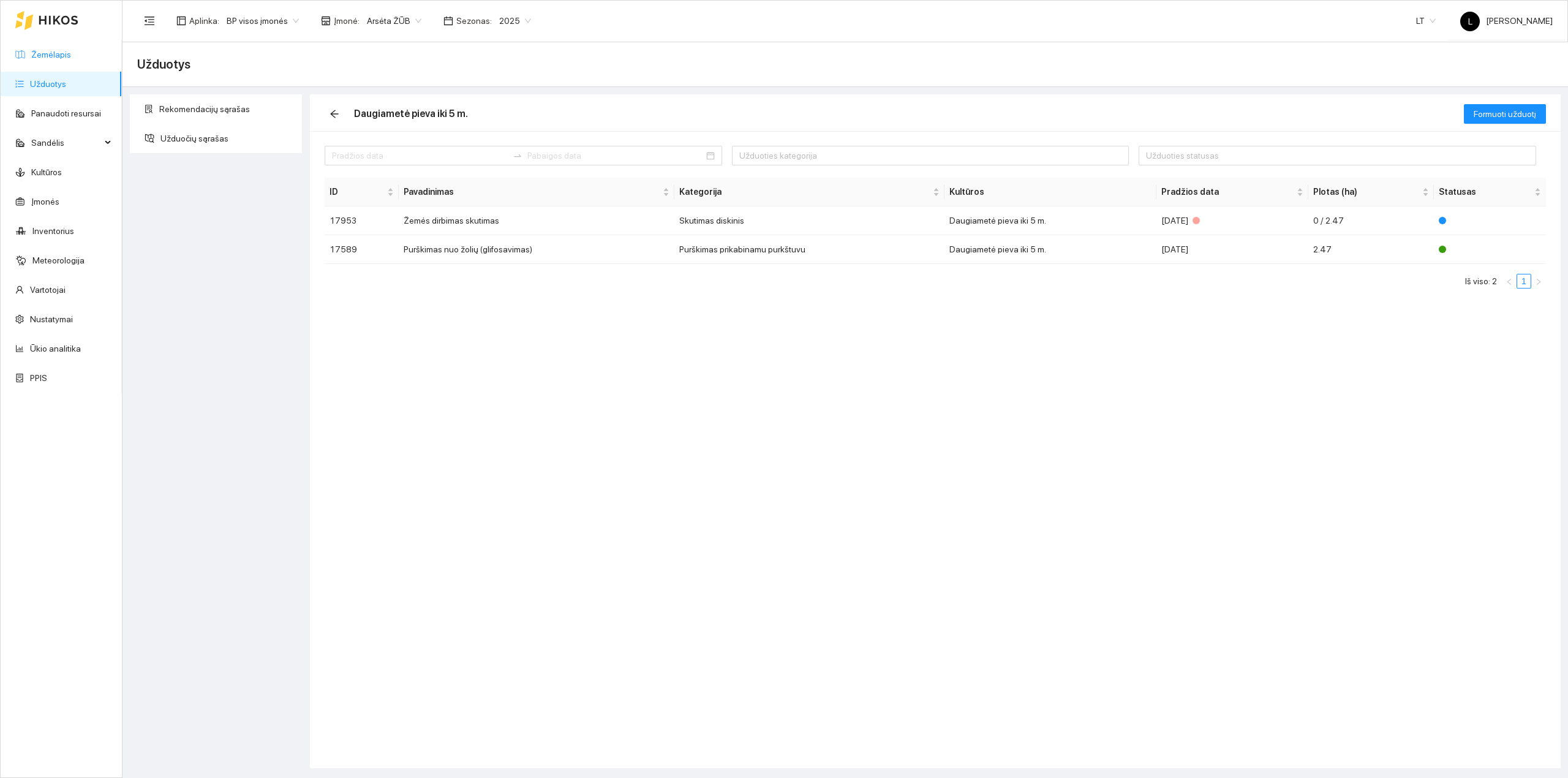
click at [65, 60] on link "Žemėlapis" at bounding box center [51, 55] width 40 height 10
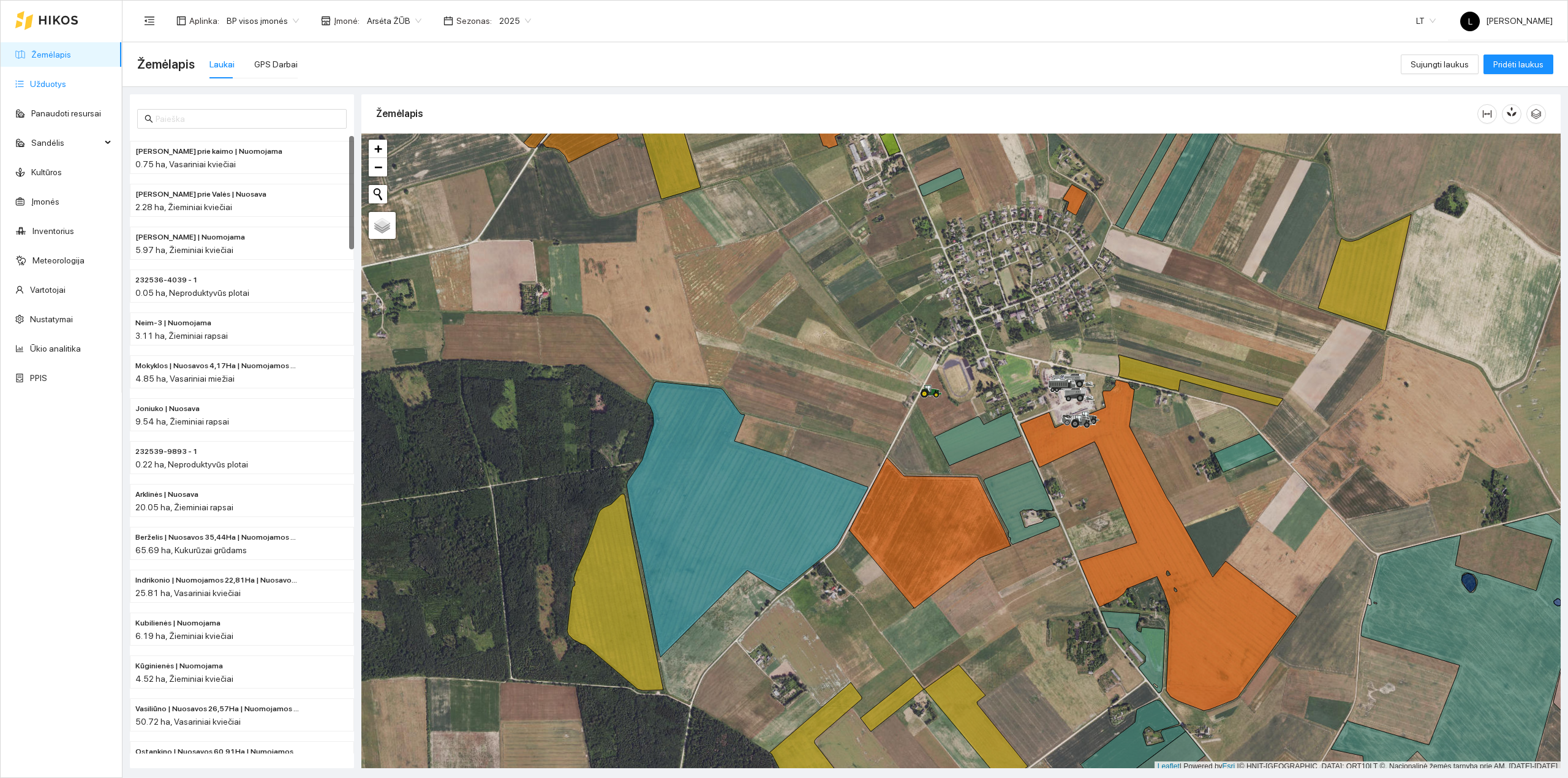
click at [45, 79] on link "Užduotys" at bounding box center [48, 84] width 36 height 10
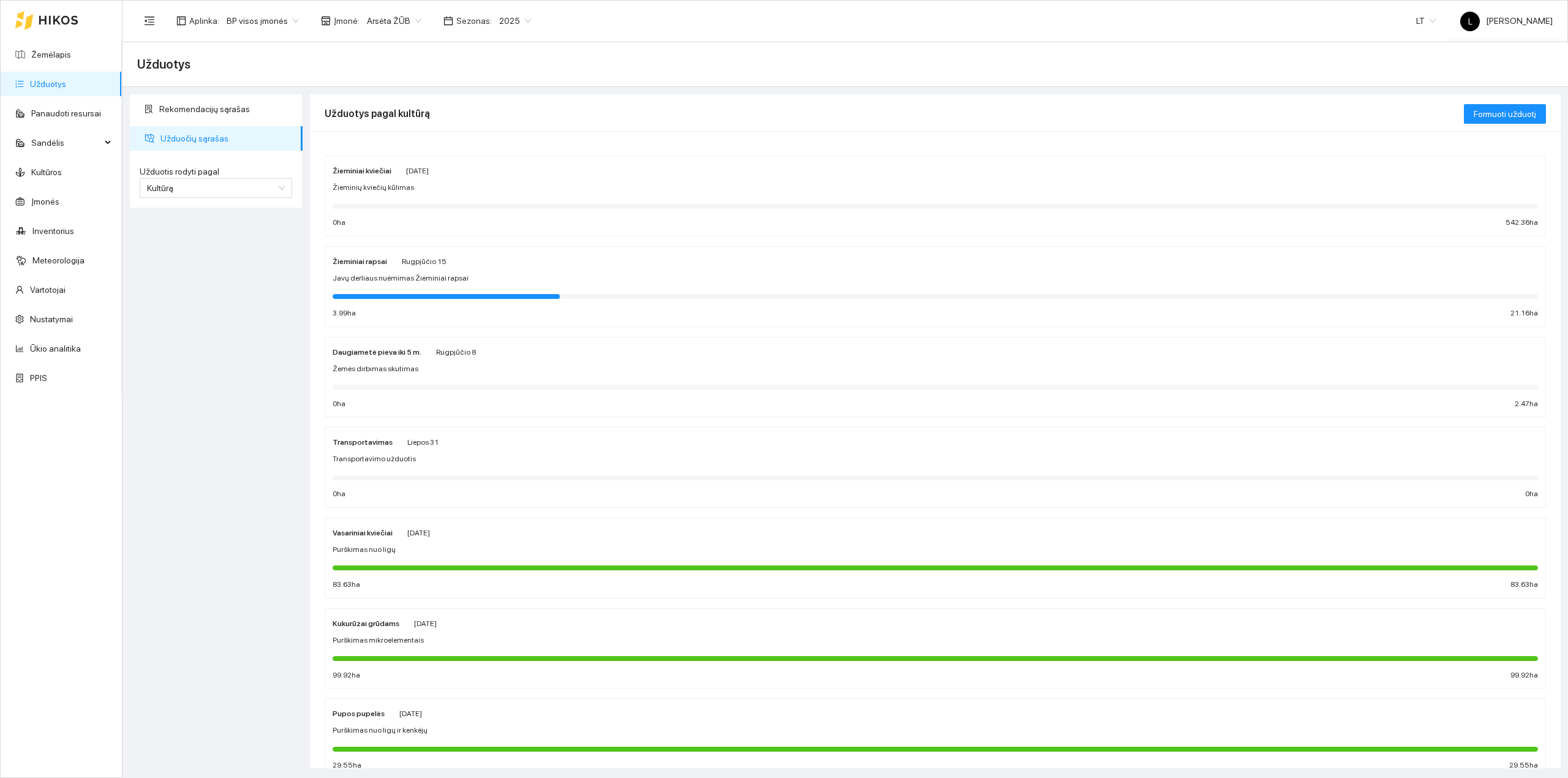
click at [450, 182] on div "Žieminių kviečių kūlimas" at bounding box center [935, 187] width 1206 height 12
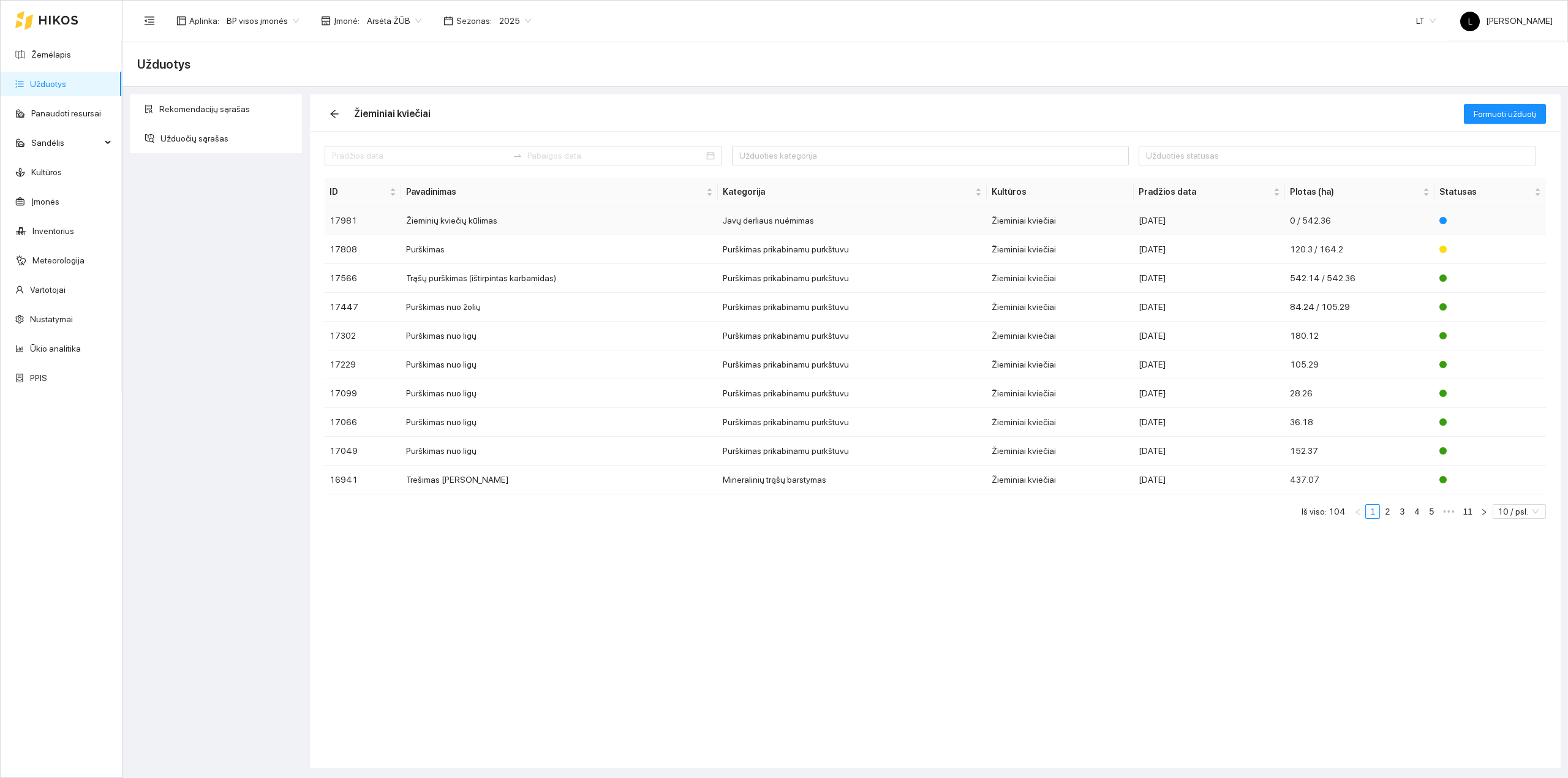
click at [981, 214] on td "Javų derliaus nuėmimas" at bounding box center [852, 220] width 270 height 29
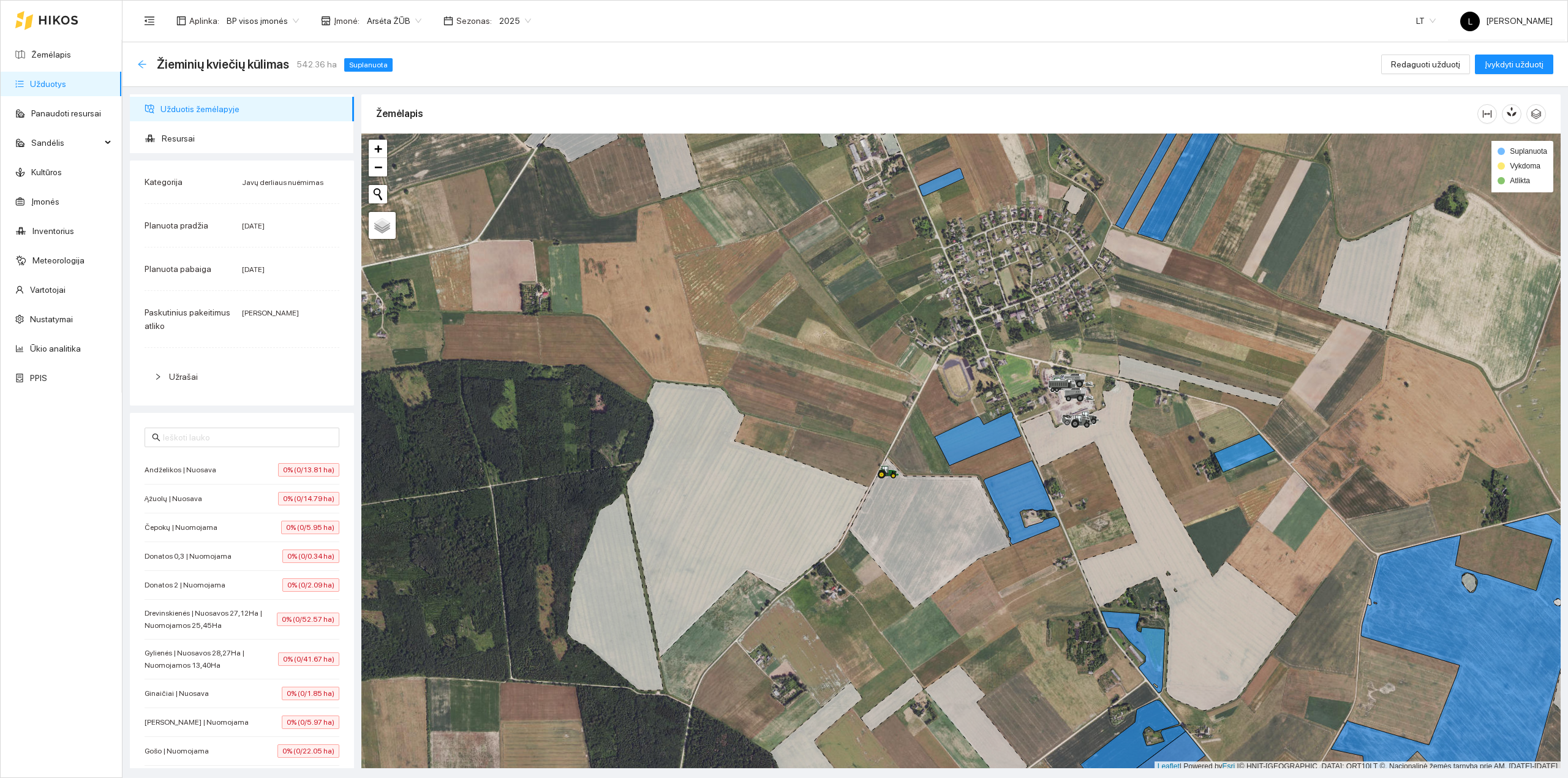
click at [142, 64] on icon "arrow-left" at bounding box center [141, 64] width 8 height 8
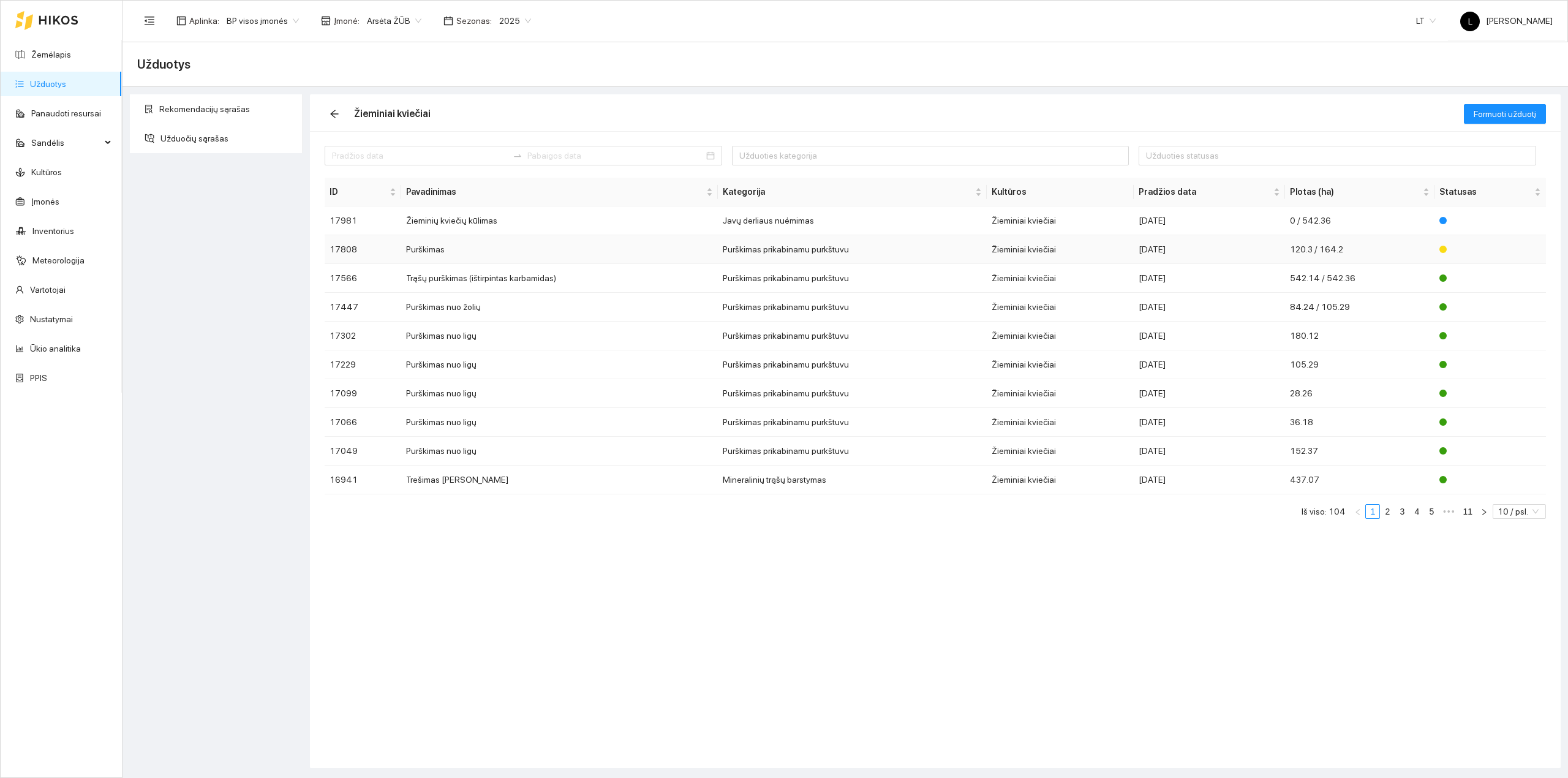
click at [1199, 254] on div "2025-08-02" at bounding box center [1209, 249] width 142 height 14
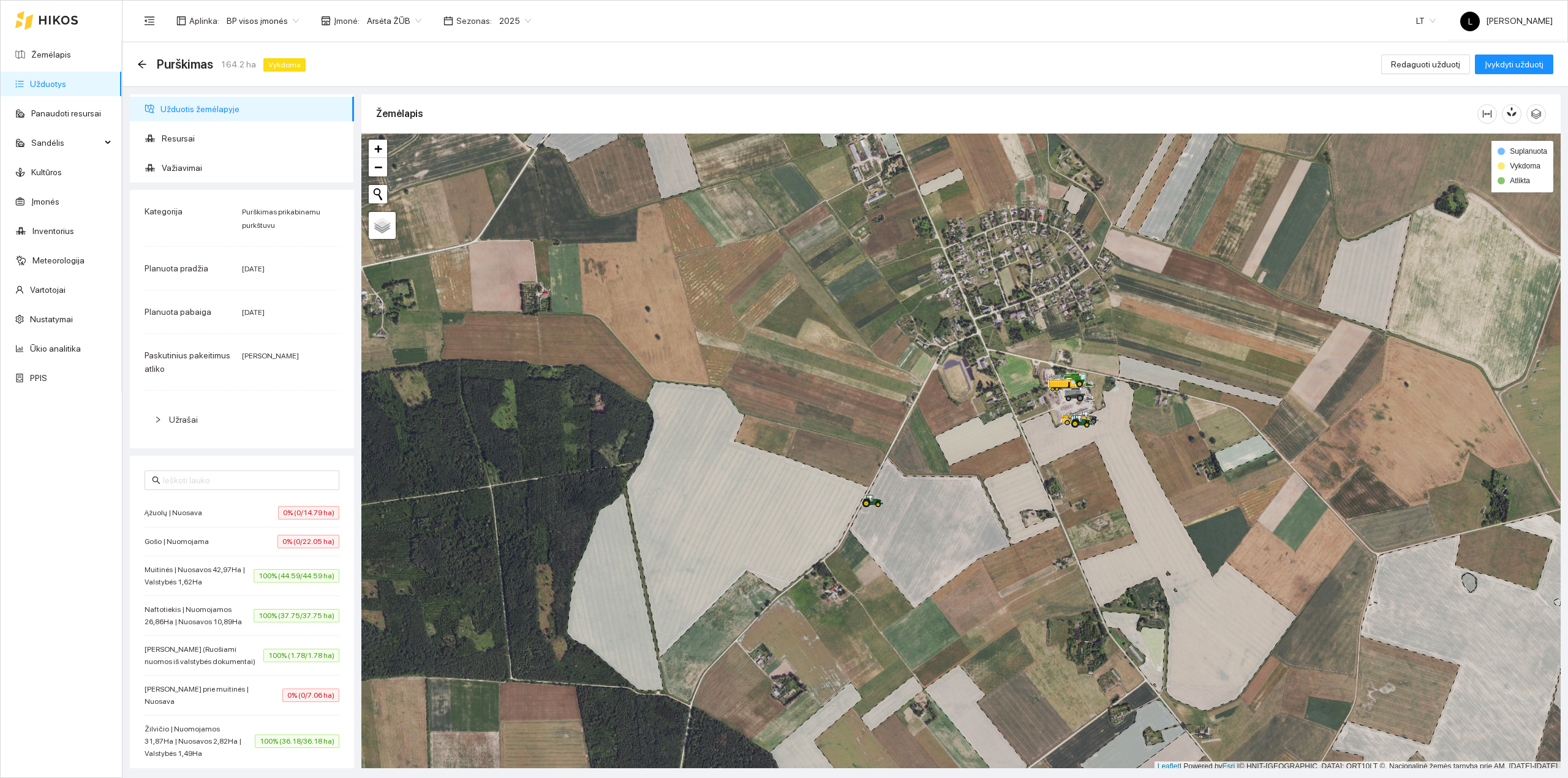
scroll to position [3, 0]
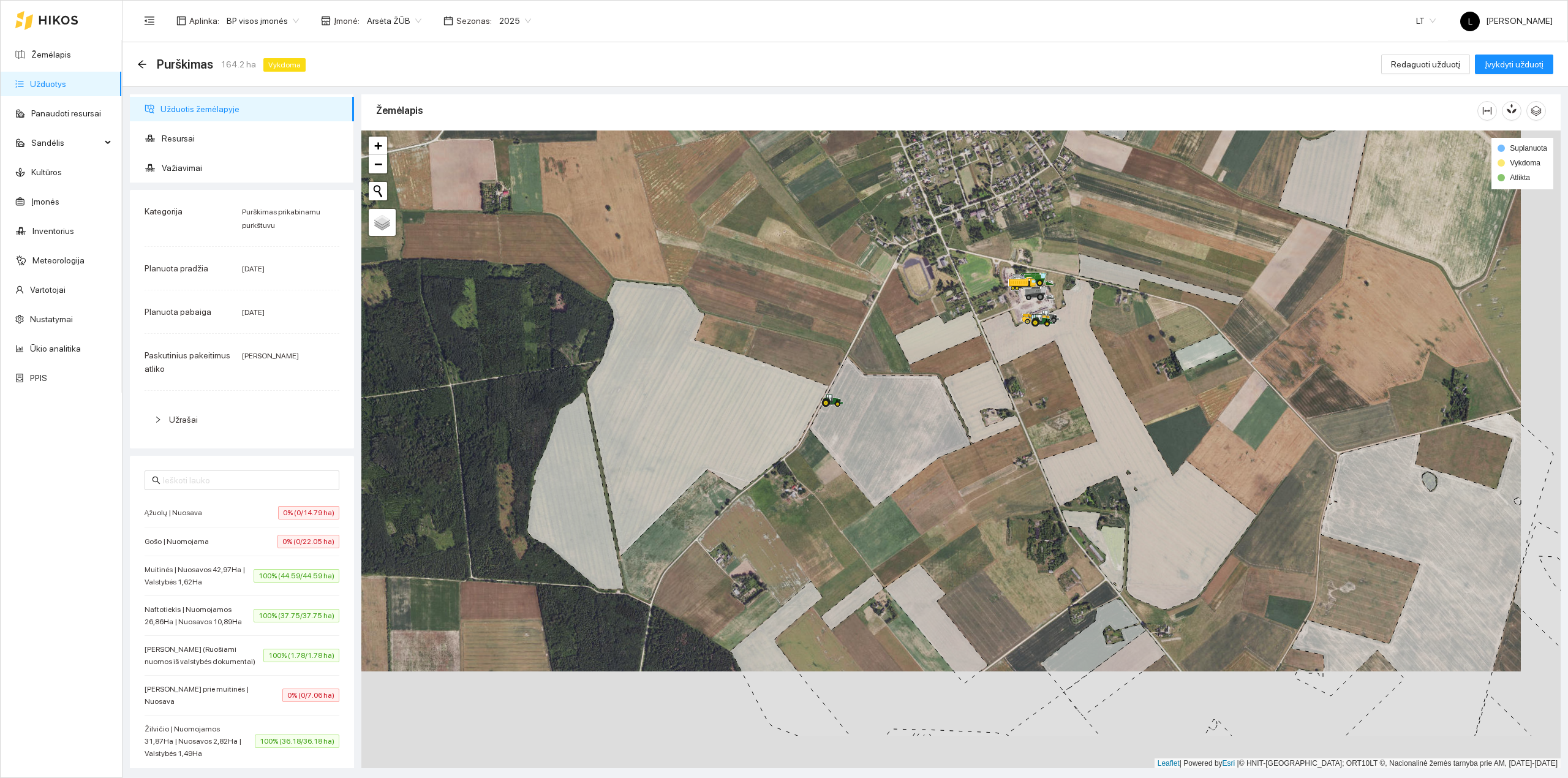
drag, startPoint x: 679, startPoint y: 343, endPoint x: 673, endPoint y: 335, distance: 10.0
click at [671, 334] on icon at bounding box center [707, 418] width 241 height 276
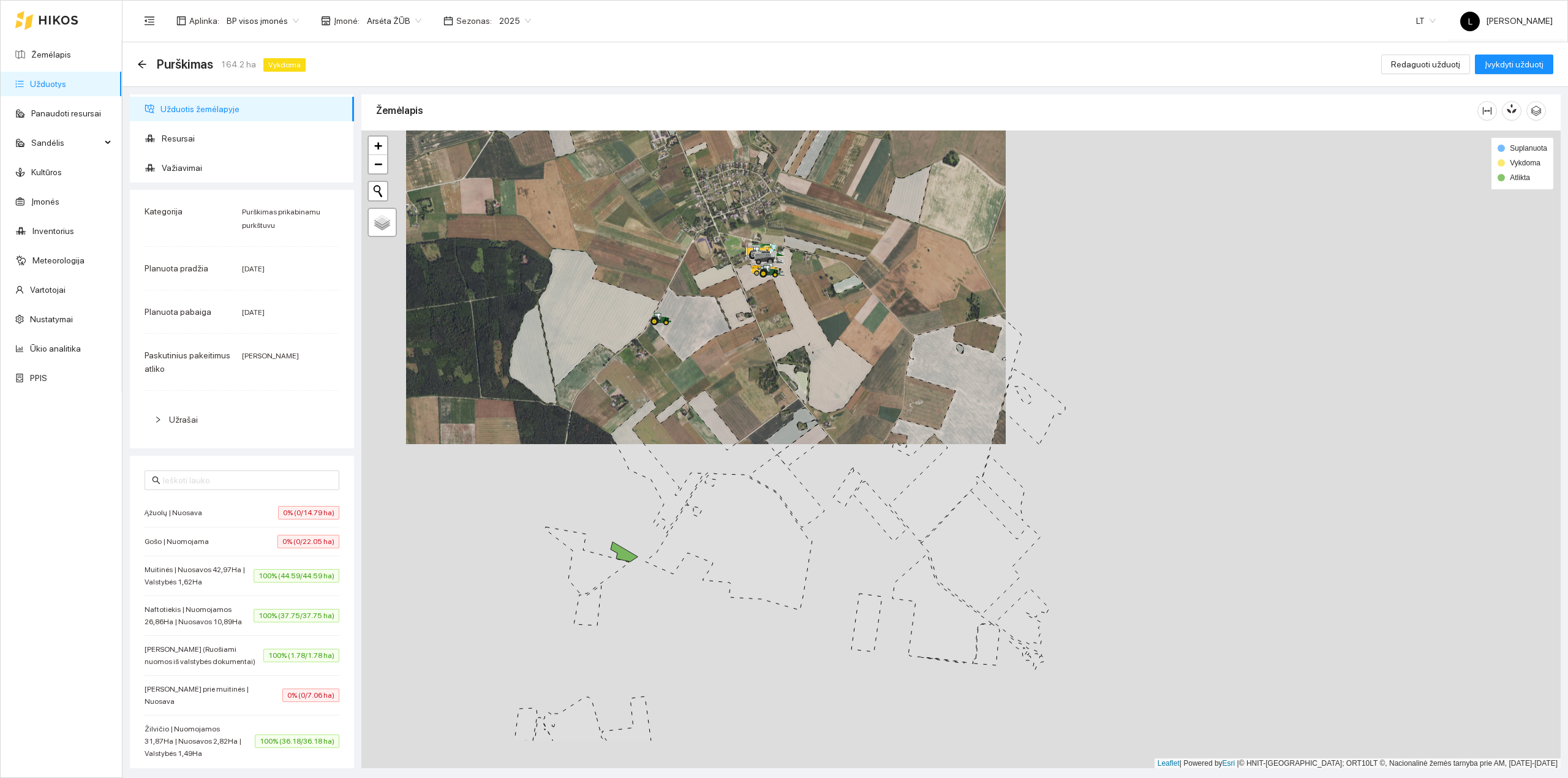
drag, startPoint x: 932, startPoint y: 490, endPoint x: 904, endPoint y: 463, distance: 38.9
click at [904, 463] on div at bounding box center [961, 449] width 1199 height 638
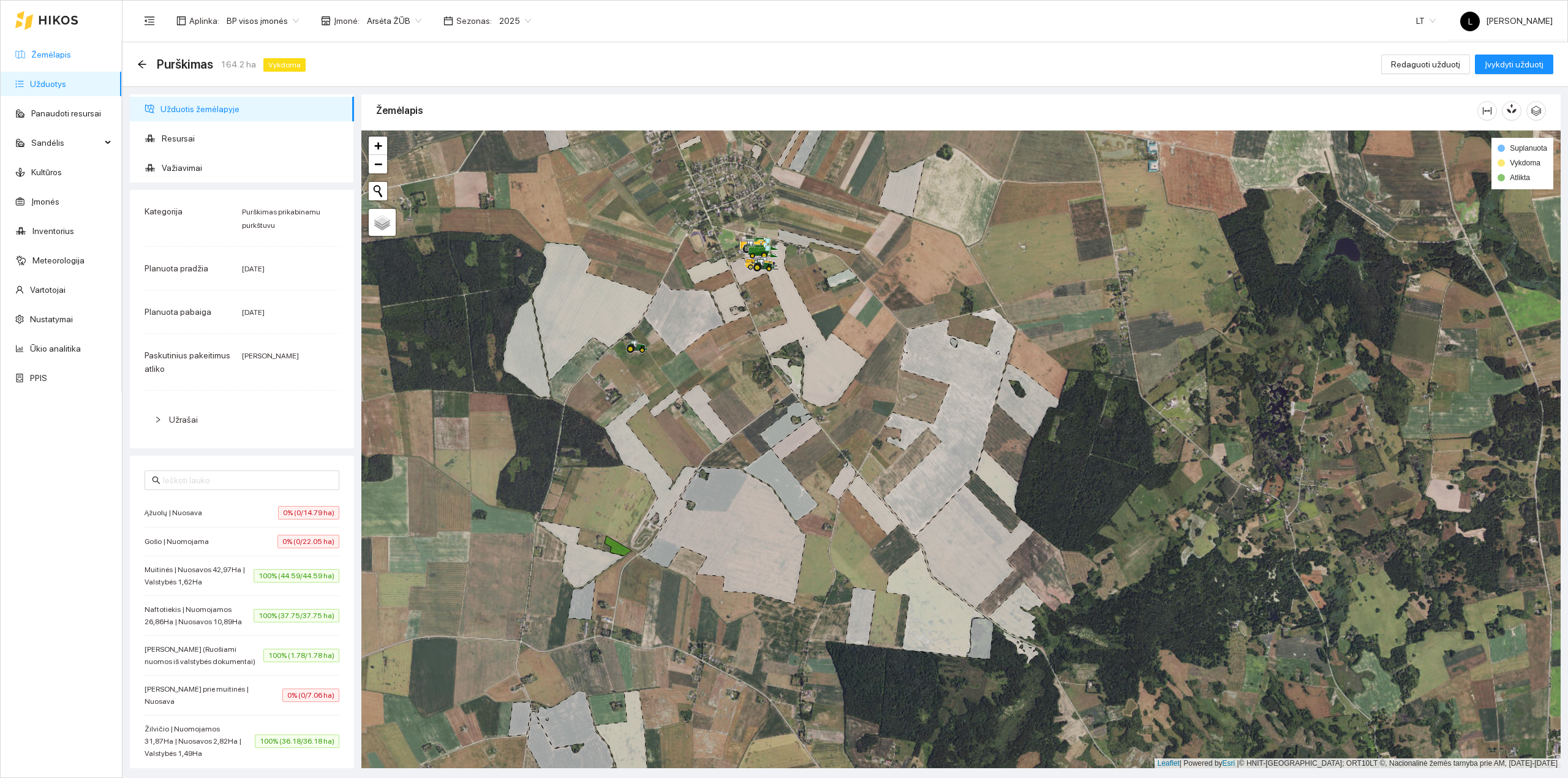
click at [60, 60] on link "Žemėlapis" at bounding box center [51, 55] width 40 height 10
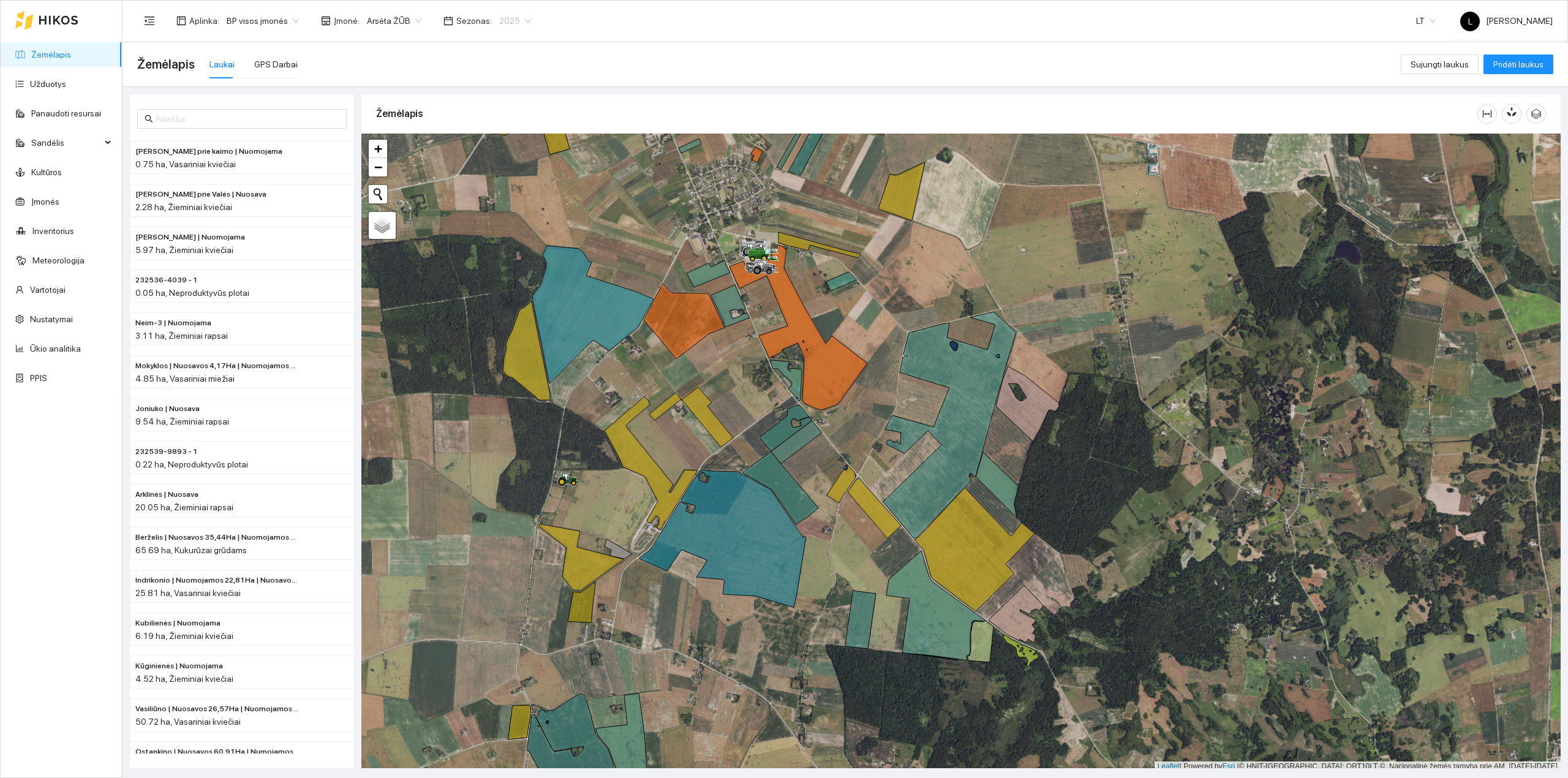
click at [515, 23] on span "2025" at bounding box center [515, 21] width 32 height 18
click at [502, 160] on div "2026" at bounding box center [505, 163] width 33 height 14
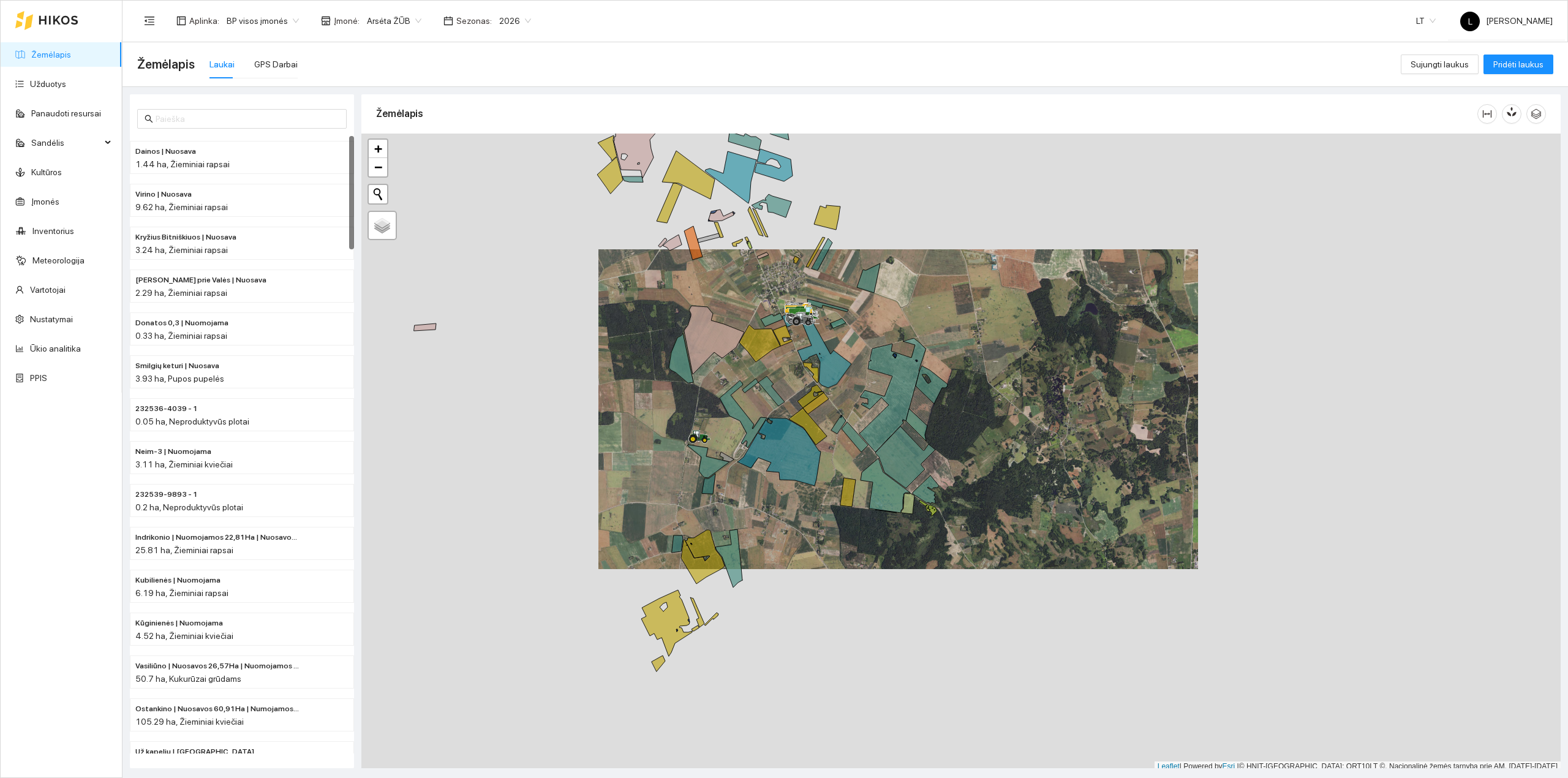
scroll to position [3, 0]
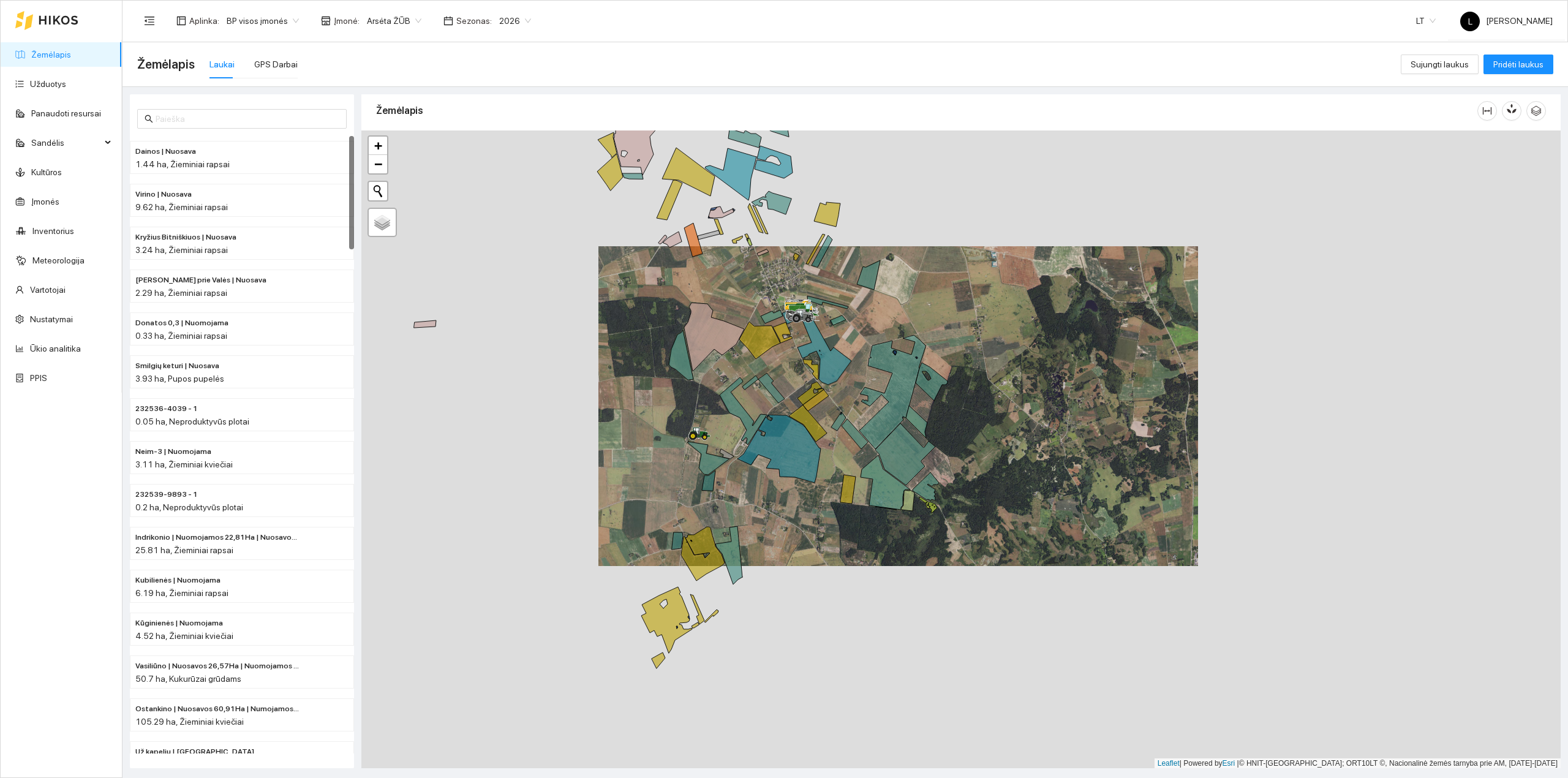
drag, startPoint x: 828, startPoint y: 327, endPoint x: 841, endPoint y: 407, distance: 81.0
click at [841, 407] on div at bounding box center [961, 449] width 1199 height 638
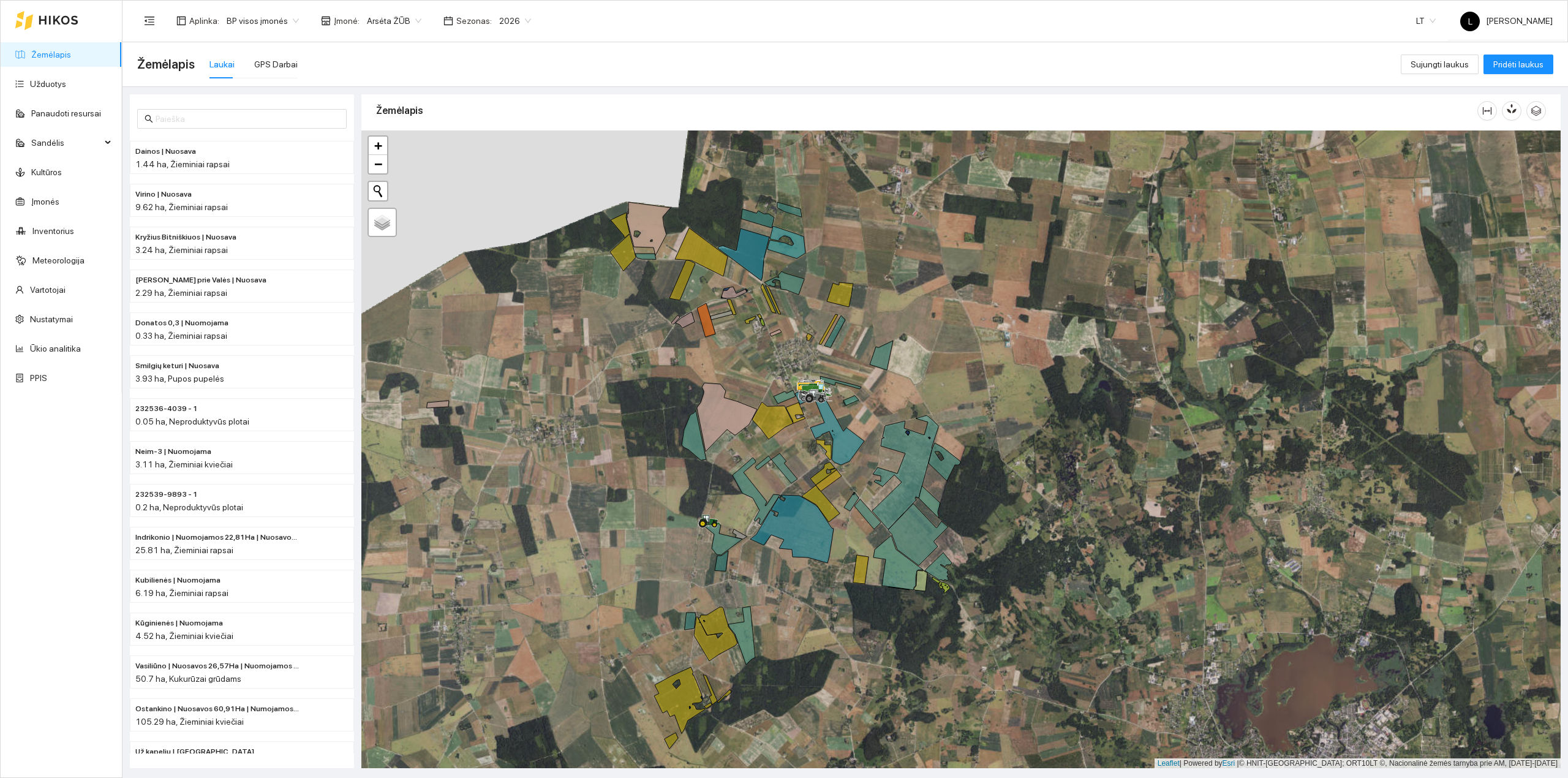
click at [492, 23] on div "2026" at bounding box center [515, 21] width 47 height 20
click at [496, 136] on div "2025" at bounding box center [505, 143] width 33 height 14
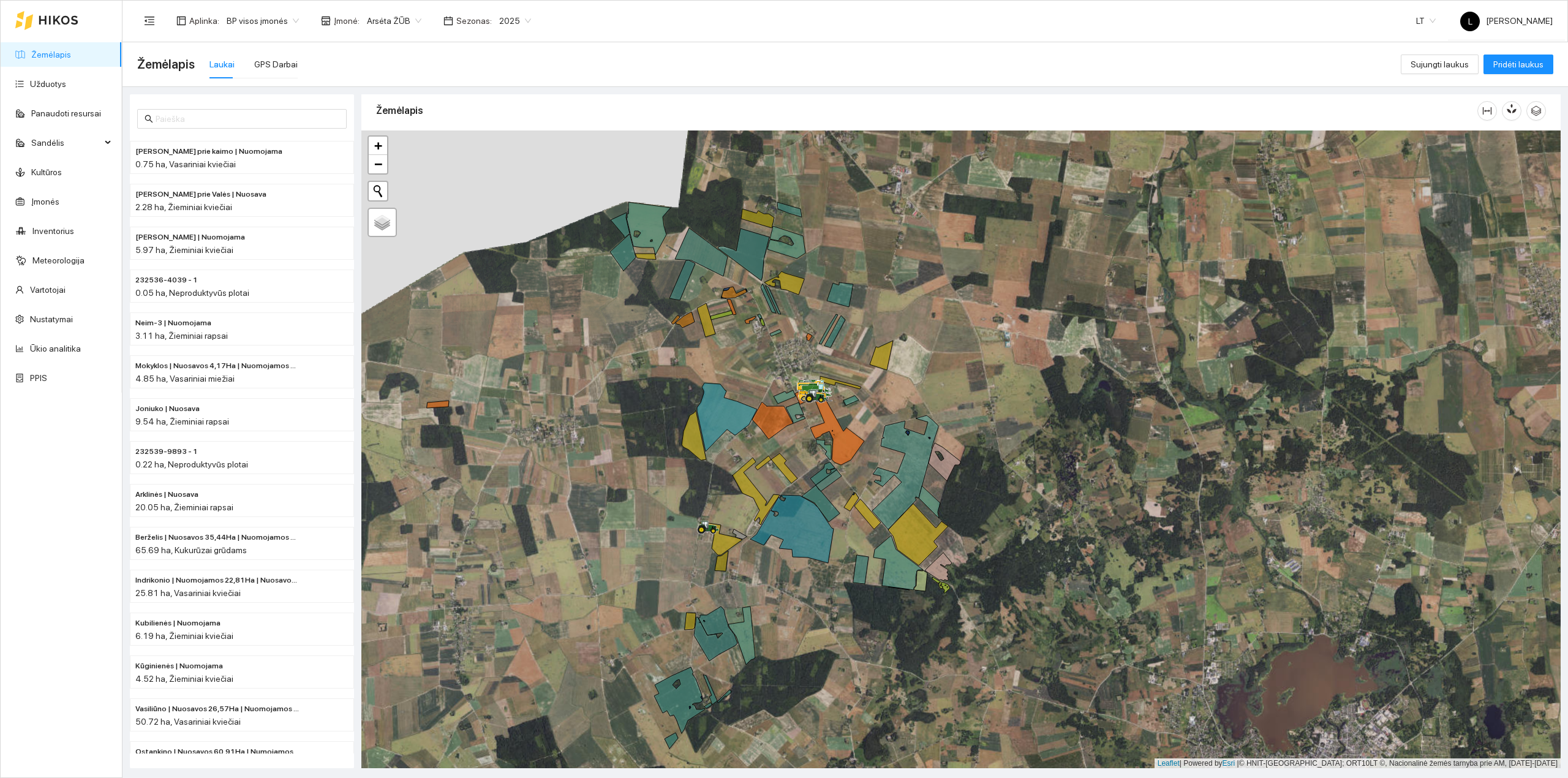
click at [375, 12] on span "Arsėta ŽŪB" at bounding box center [394, 21] width 55 height 18
click at [423, 88] on div "Mūšos aruodai KOOP" at bounding box center [425, 85] width 128 height 14
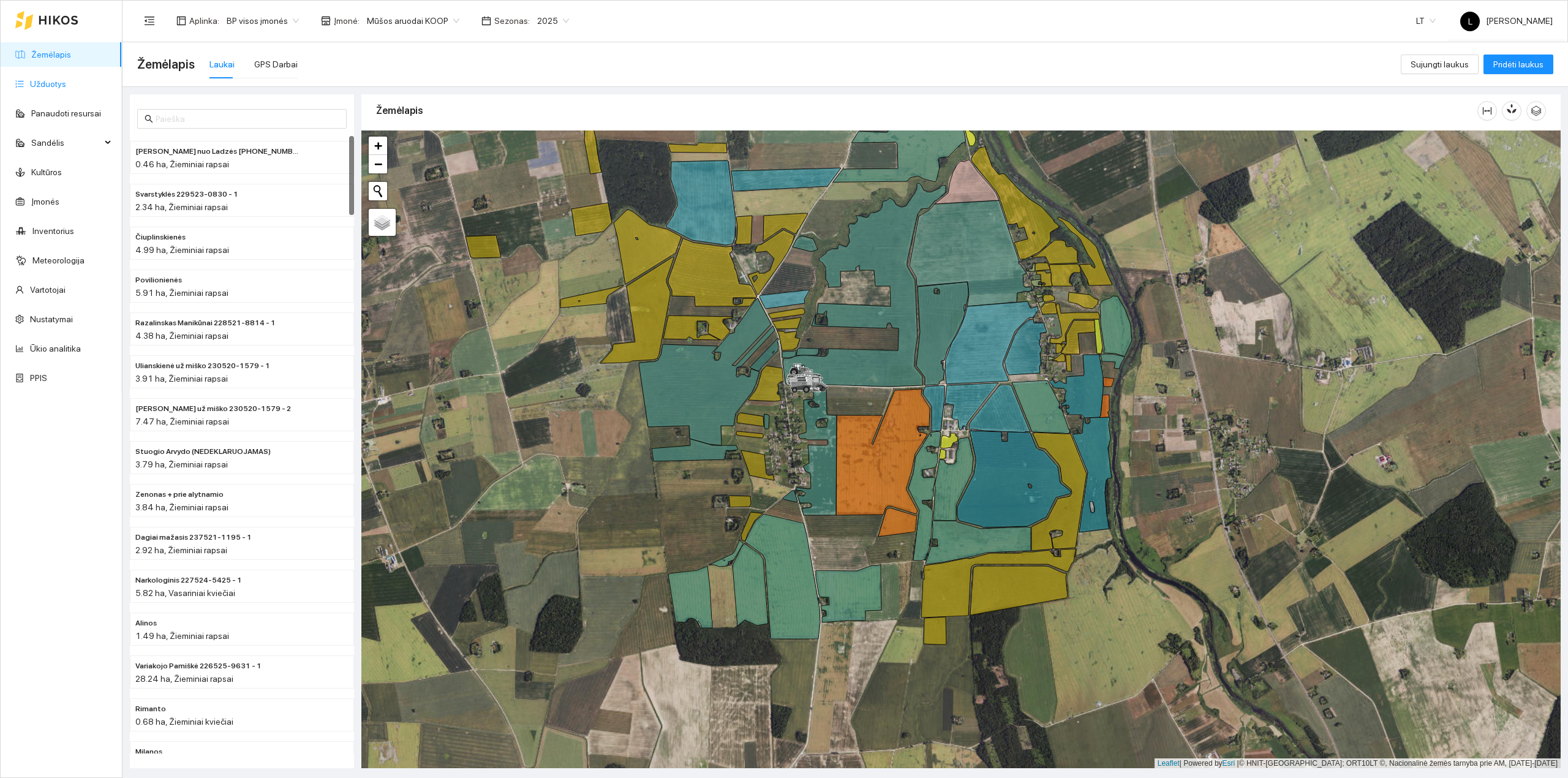
click at [66, 84] on link "Užduotys" at bounding box center [48, 84] width 36 height 10
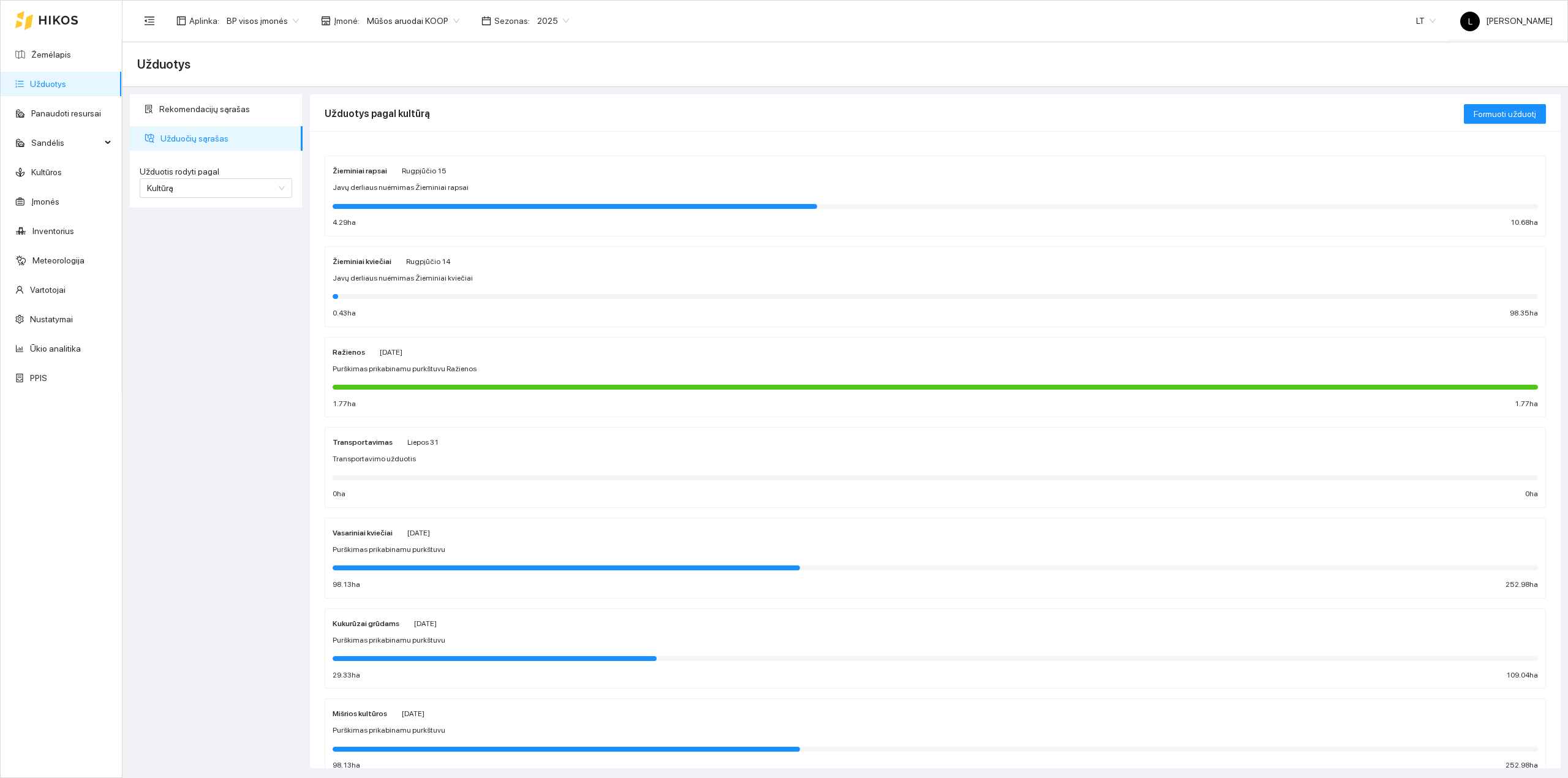
click at [416, 282] on span "Javų derliaus nuėmimas Žieminiai kviečiai" at bounding box center [403, 278] width 140 height 12
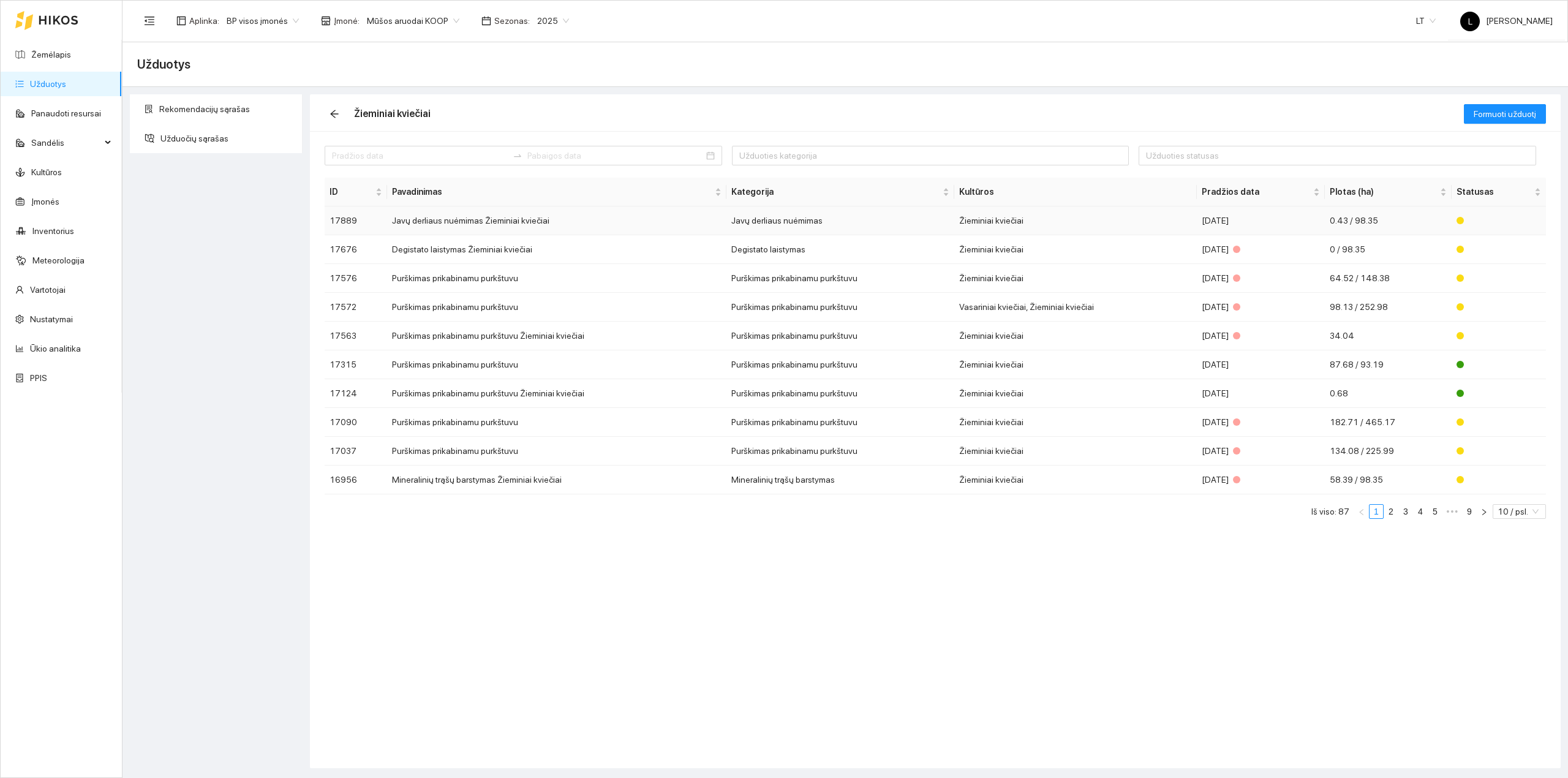
click at [553, 224] on td "Javų derliaus nuėmimas Žieminiai kviečiai" at bounding box center [556, 220] width 339 height 29
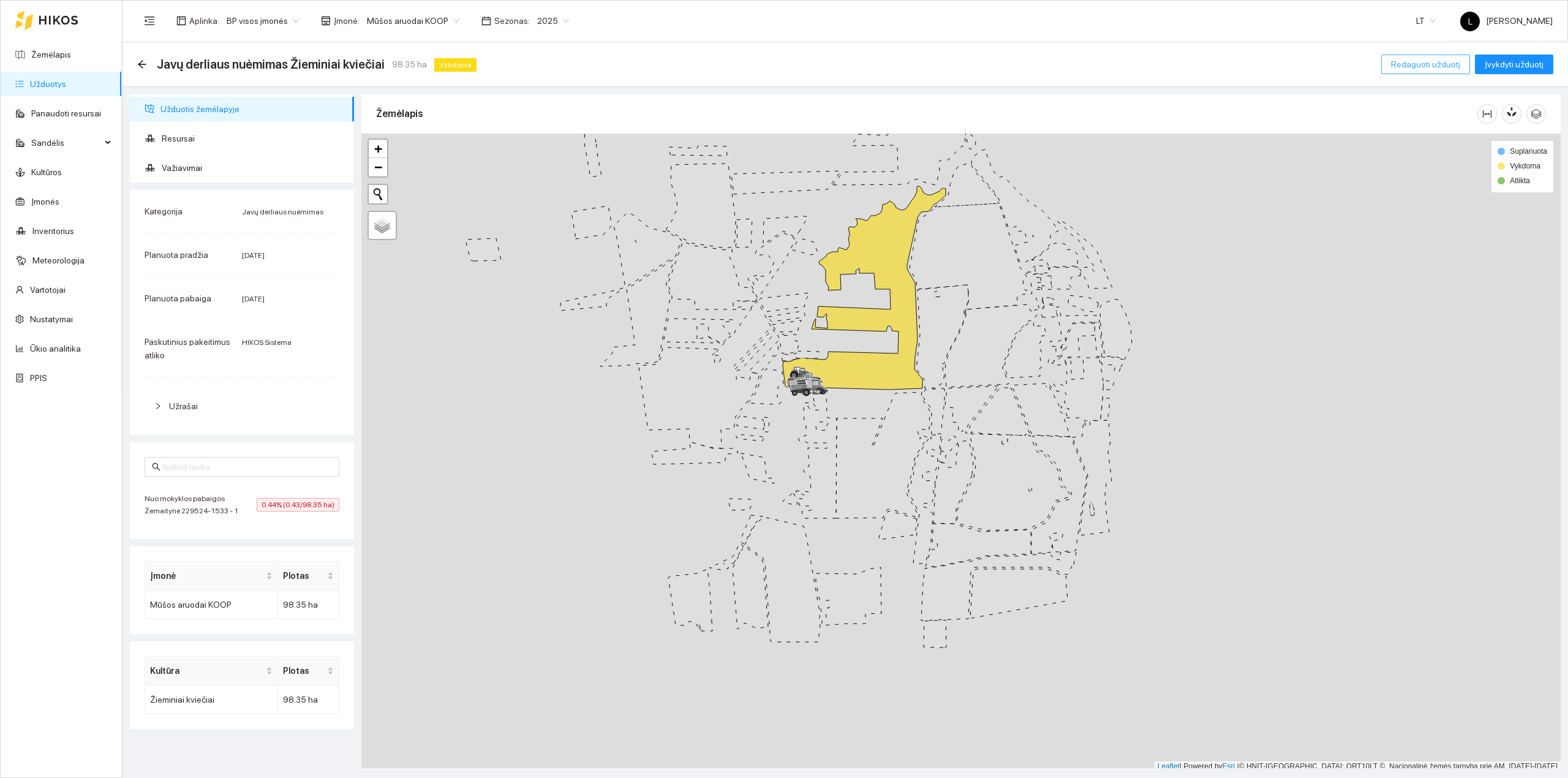
click at [1439, 69] on span "Redaguoti užduotį" at bounding box center [1426, 64] width 69 height 14
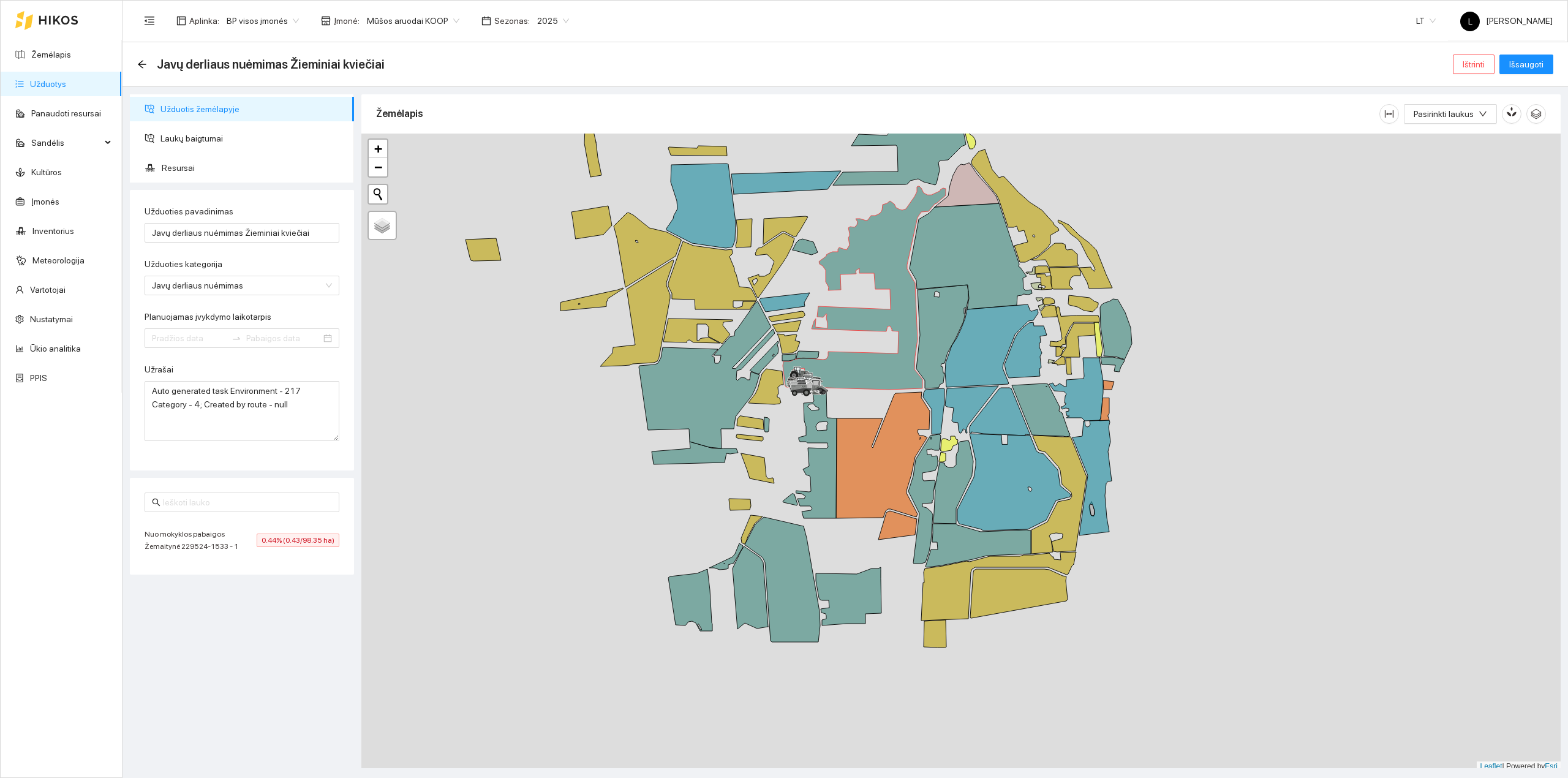
type input "2025-08-04"
type input "2025-08-14"
click at [1456, 70] on button "Ištrinti" at bounding box center [1474, 64] width 42 height 20
click at [1449, 126] on span "Ne" at bounding box center [1450, 123] width 11 height 14
click at [225, 168] on span "Resursai" at bounding box center [252, 168] width 182 height 25
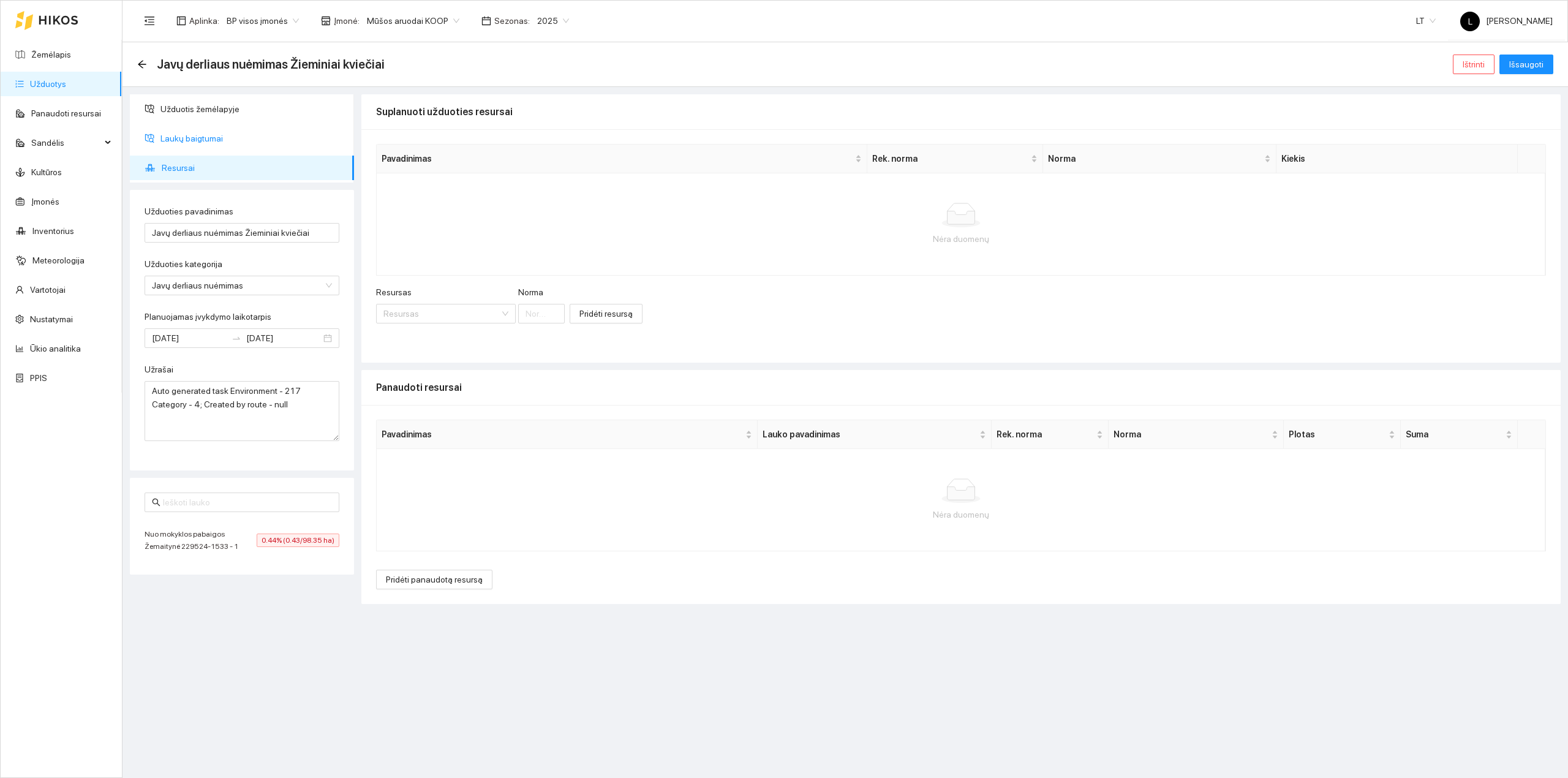
click at [214, 138] on span "Laukų baigtumai" at bounding box center [252, 138] width 184 height 25
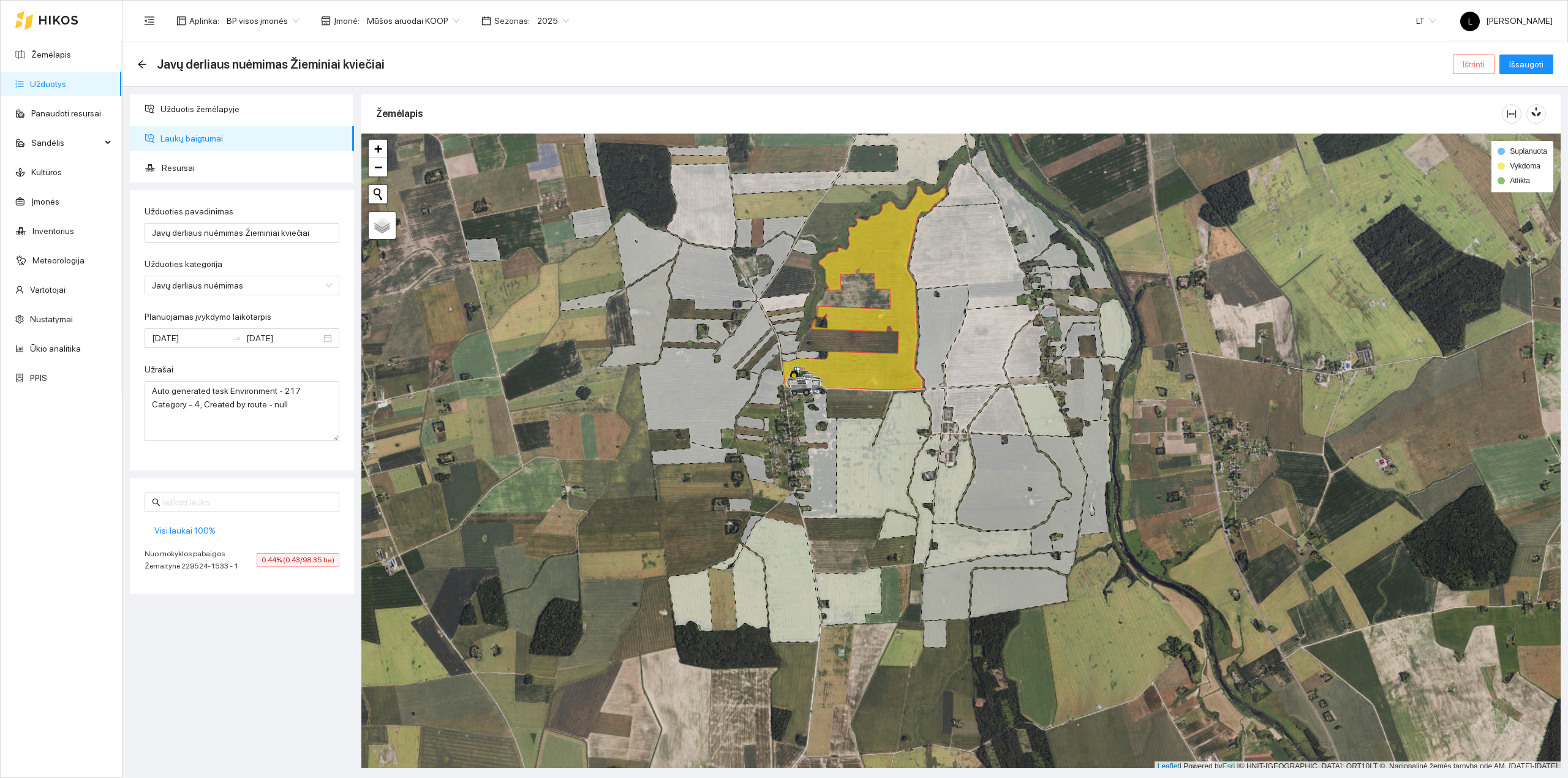
click at [1471, 66] on span "Ištrinti" at bounding box center [1474, 64] width 22 height 14
click at [432, 25] on span "Mūšos aruodai KOOP" at bounding box center [413, 21] width 93 height 18
click at [392, 48] on div "Visos" at bounding box center [425, 45] width 128 height 14
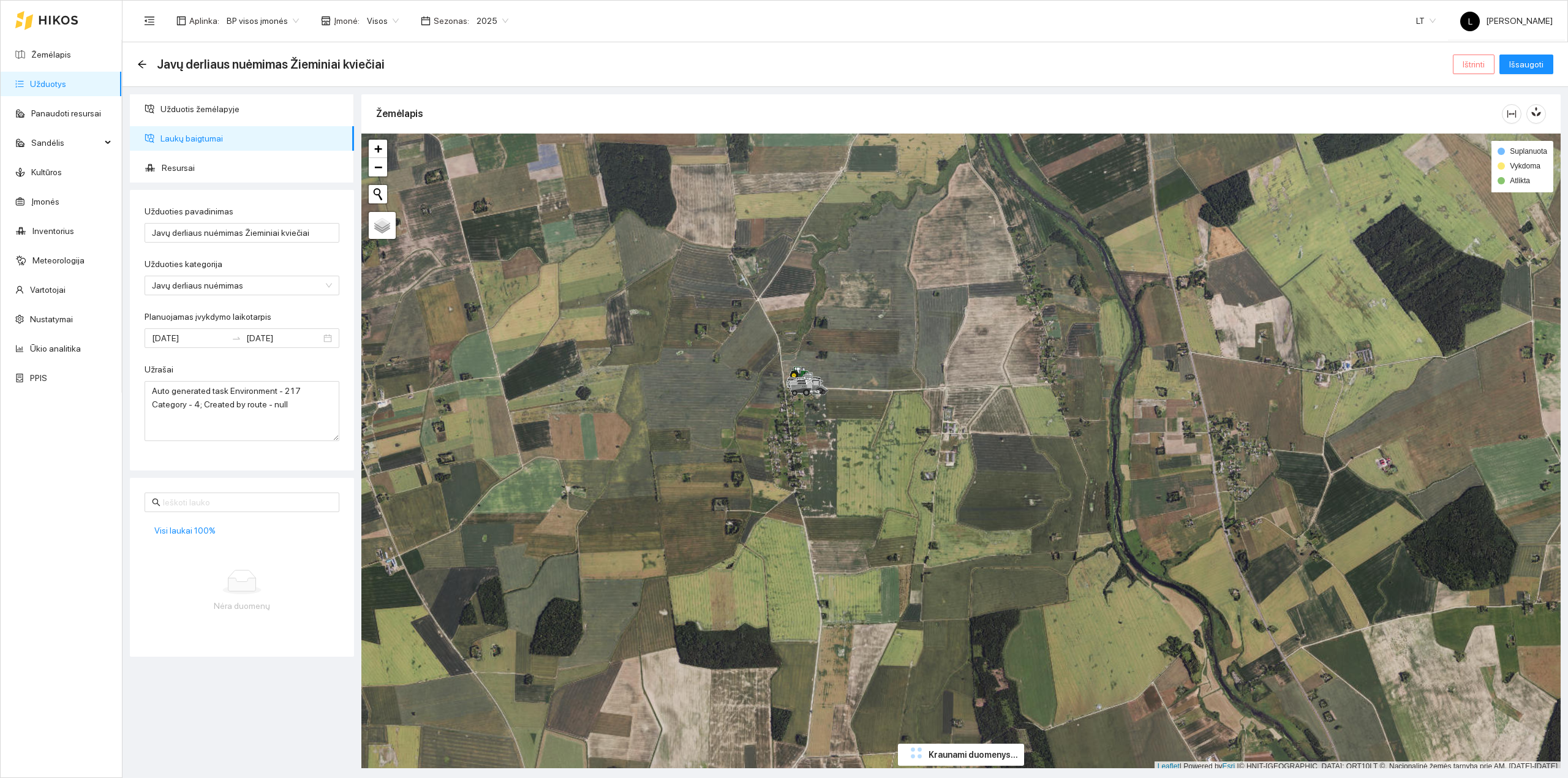
click at [1473, 69] on span "Ištrinti" at bounding box center [1474, 64] width 22 height 14
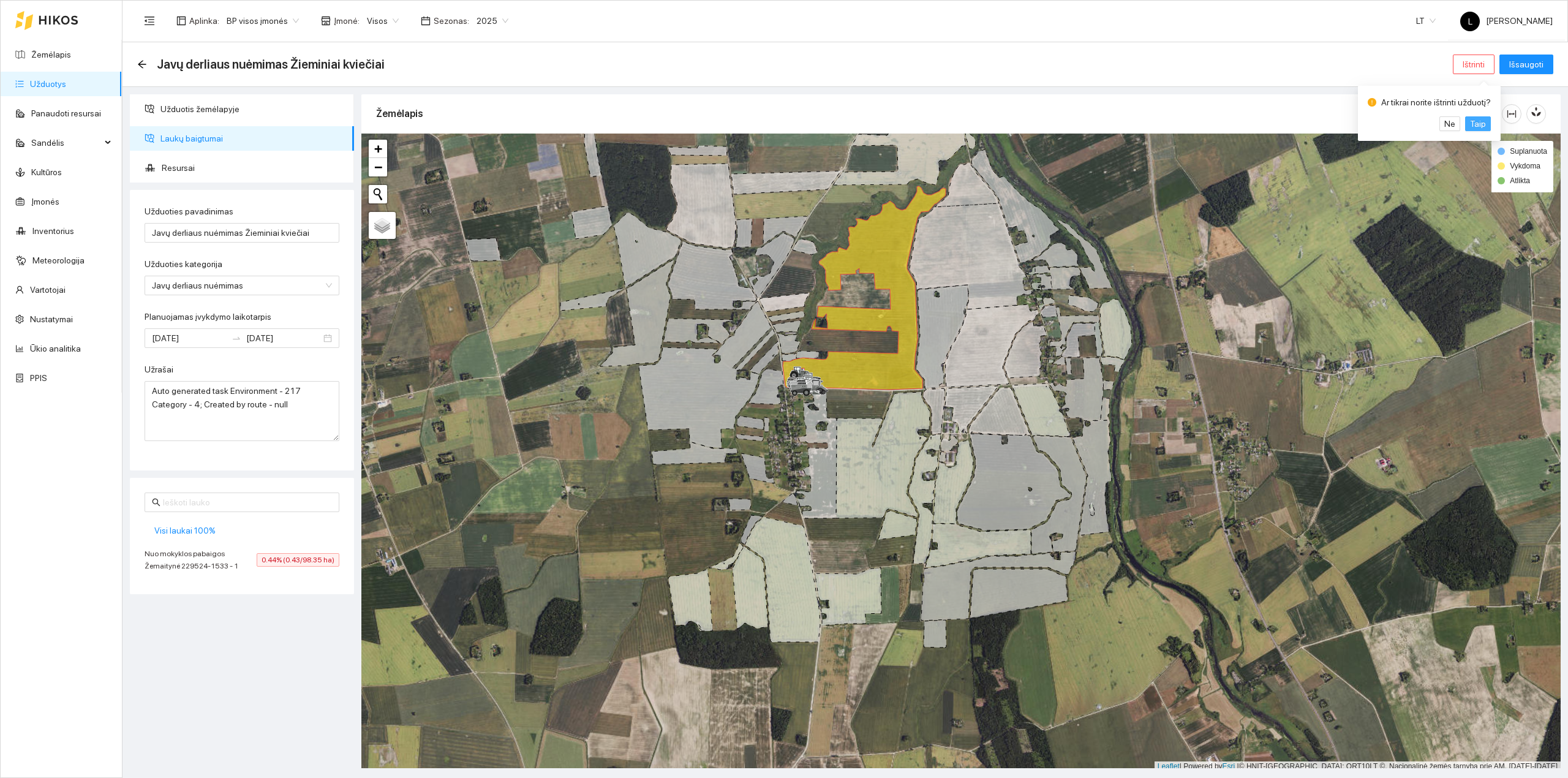
click at [1470, 123] on span "Taip" at bounding box center [1478, 123] width 16 height 14
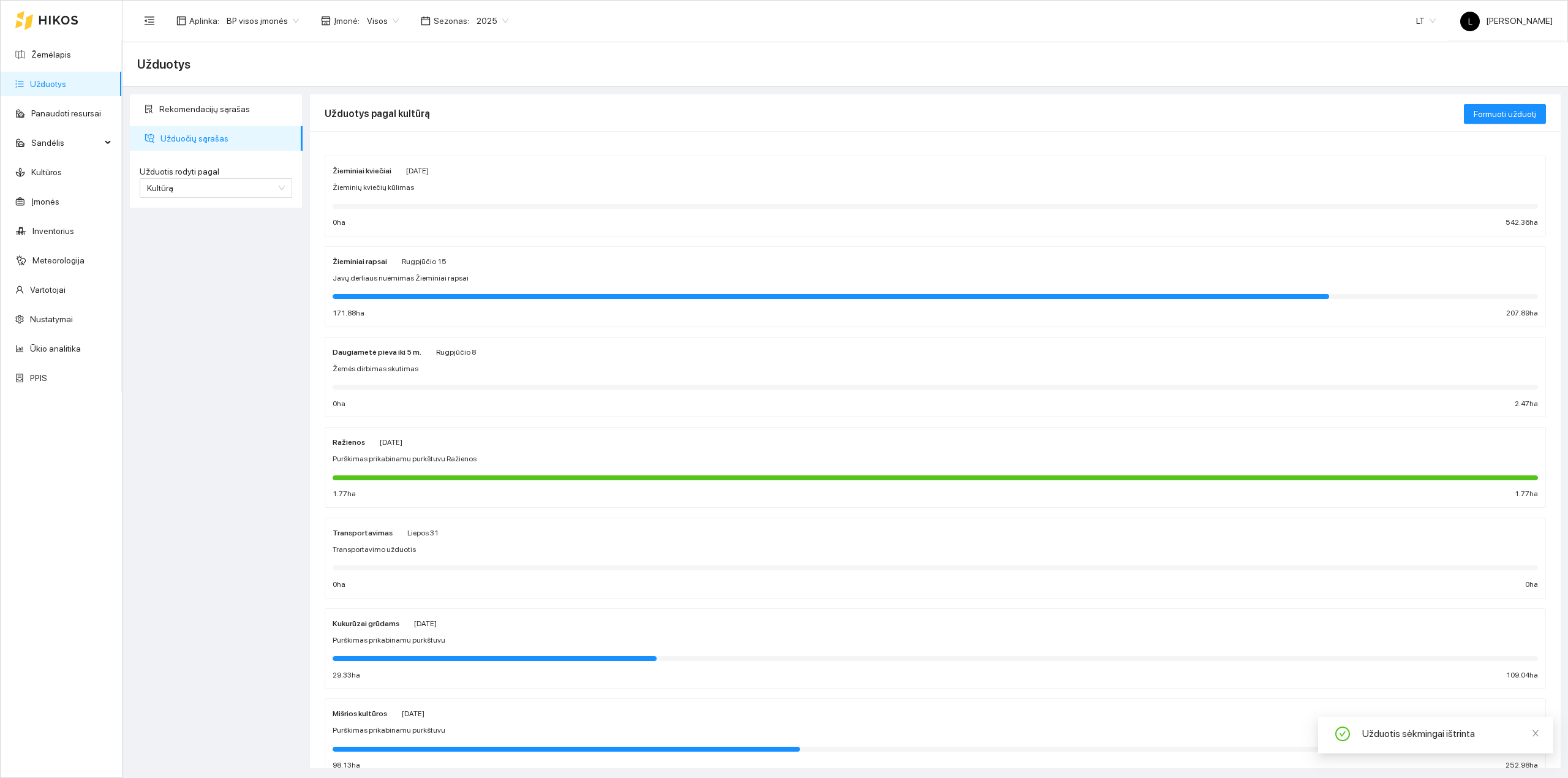
click at [420, 279] on span "Javų derliaus nuėmimas Žieminiai rapsai" at bounding box center [400, 278] width 136 height 12
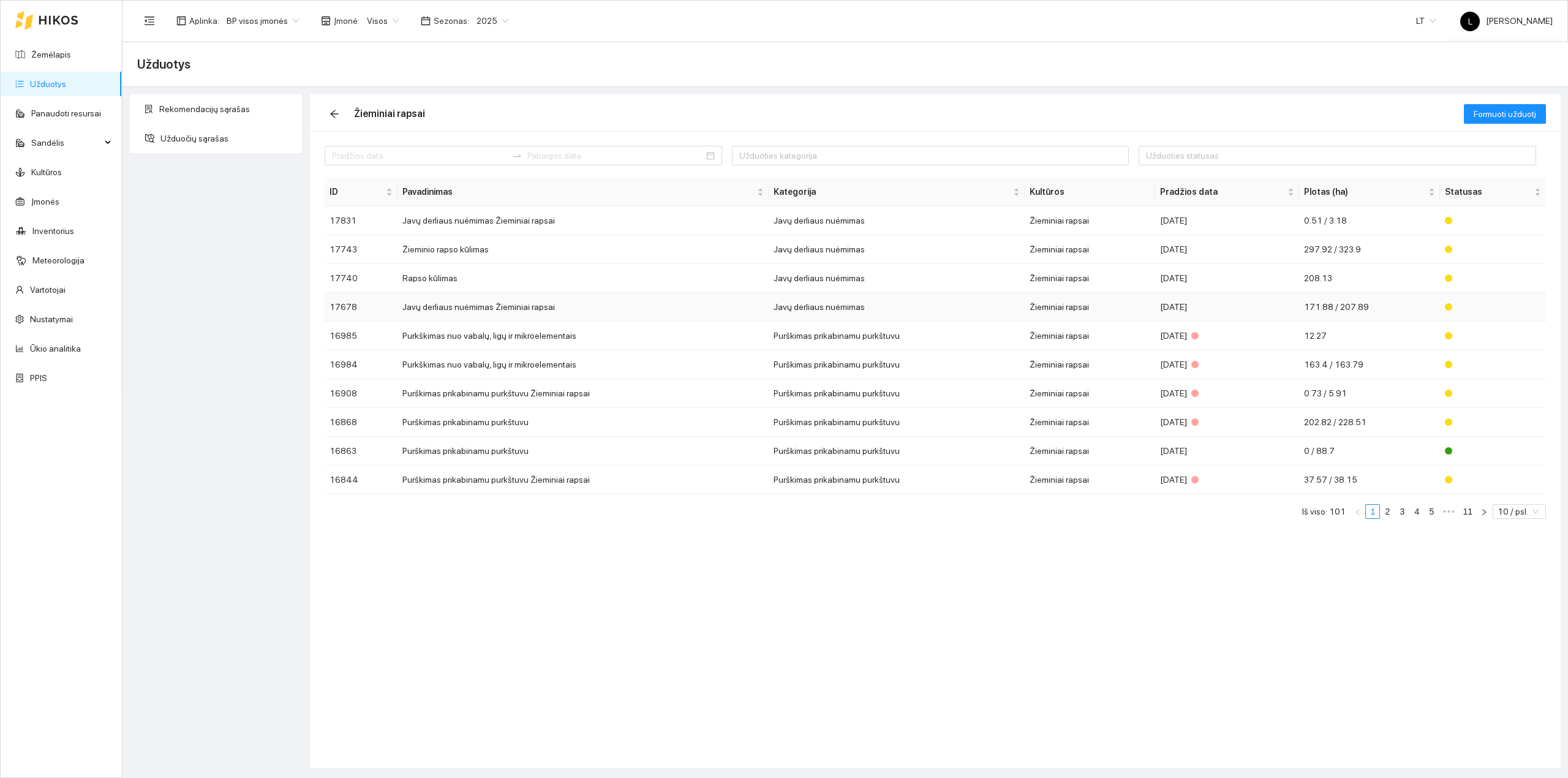
click at [489, 312] on td "Javų derliaus nuėmimas Žieminiai rapsai" at bounding box center [583, 307] width 371 height 29
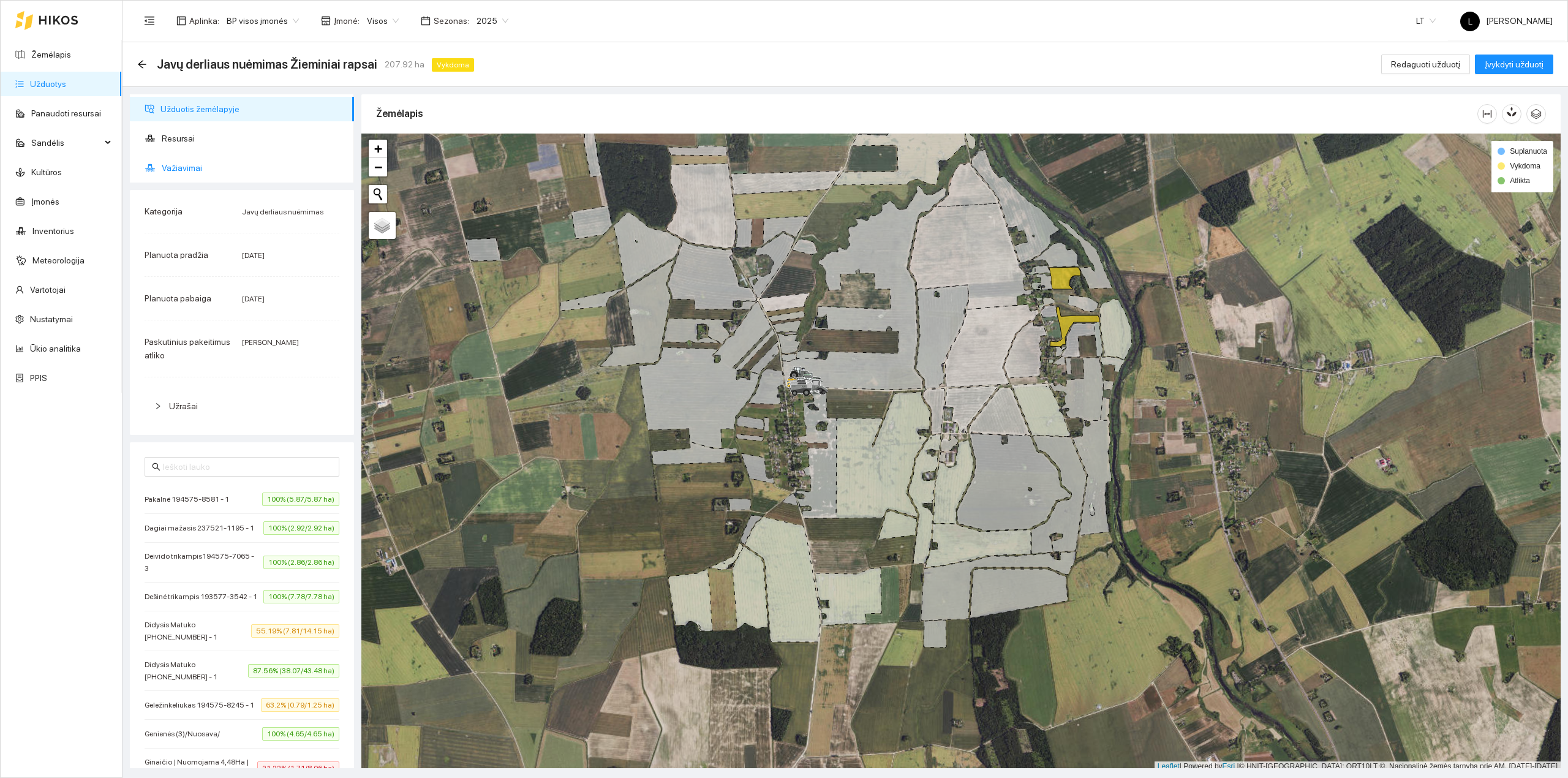
click at [174, 159] on span "Važiavimai" at bounding box center [252, 168] width 182 height 25
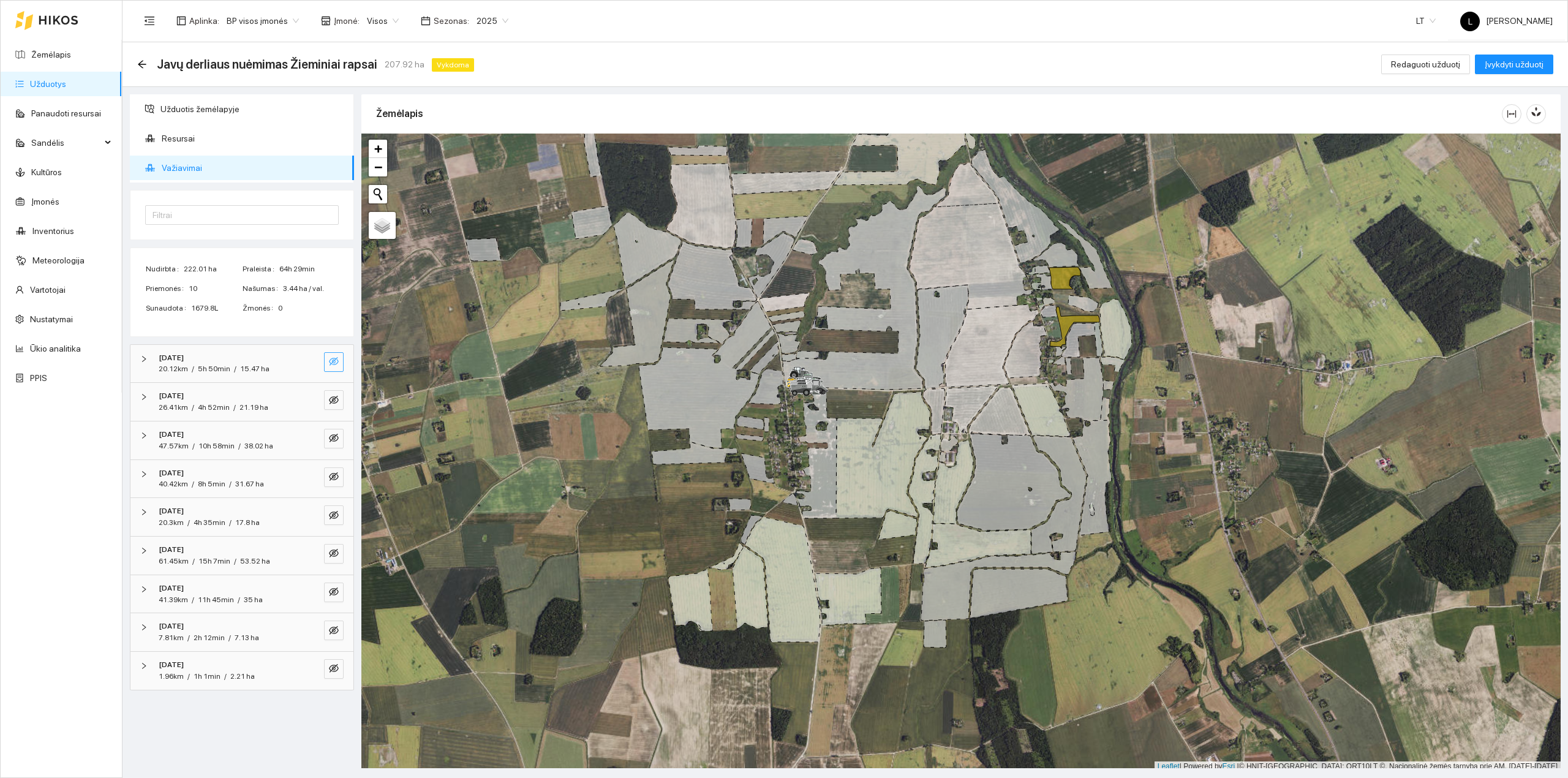
click at [336, 362] on icon "eye-invisible" at bounding box center [334, 361] width 10 height 10
click at [336, 362] on icon "eye" at bounding box center [334, 361] width 10 height 7
click at [334, 671] on icon "eye-invisible" at bounding box center [334, 668] width 10 height 9
click at [334, 671] on icon "eye" at bounding box center [334, 669] width 10 height 7
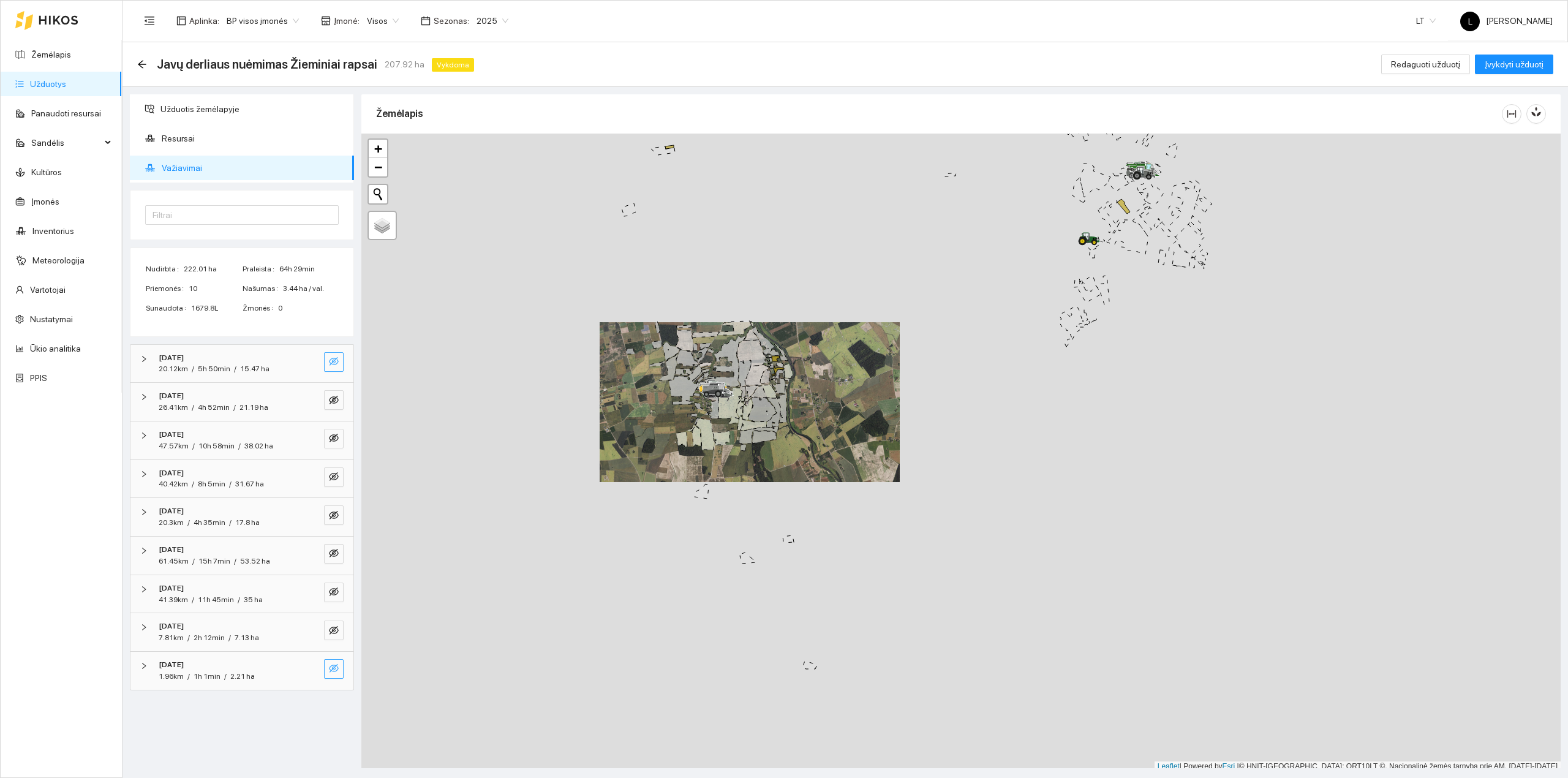
click at [330, 672] on icon "eye-invisible" at bounding box center [334, 668] width 10 height 9
click at [331, 672] on icon "eye" at bounding box center [334, 669] width 10 height 7
click at [372, 23] on span "Visos" at bounding box center [383, 21] width 32 height 18
click at [412, 85] on div "Mūšos aruodai KOOP" at bounding box center [425, 85] width 128 height 14
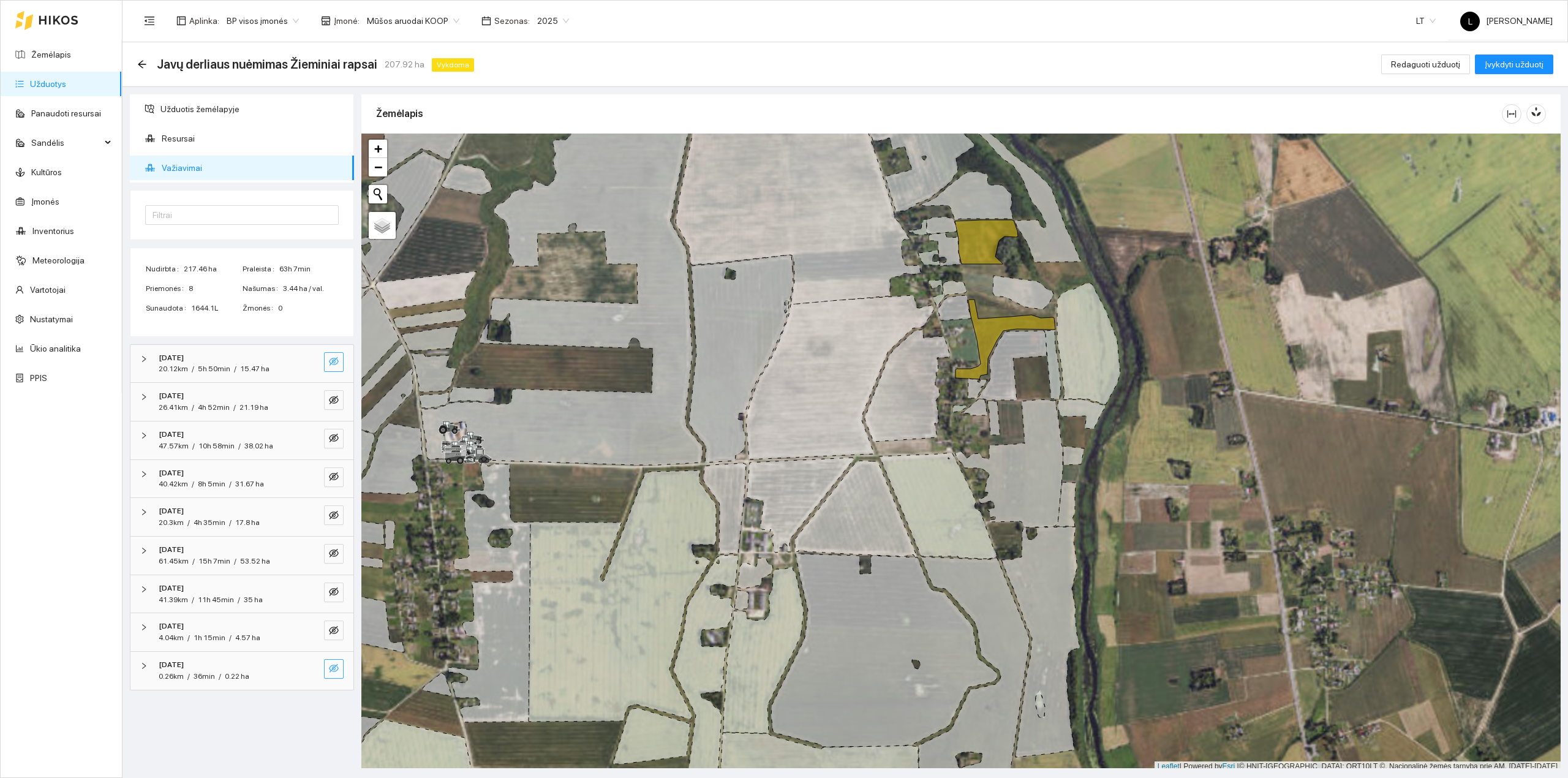
click at [334, 672] on icon "eye-invisible" at bounding box center [334, 668] width 10 height 10
click at [310, 673] on icon "search" at bounding box center [310, 668] width 10 height 10
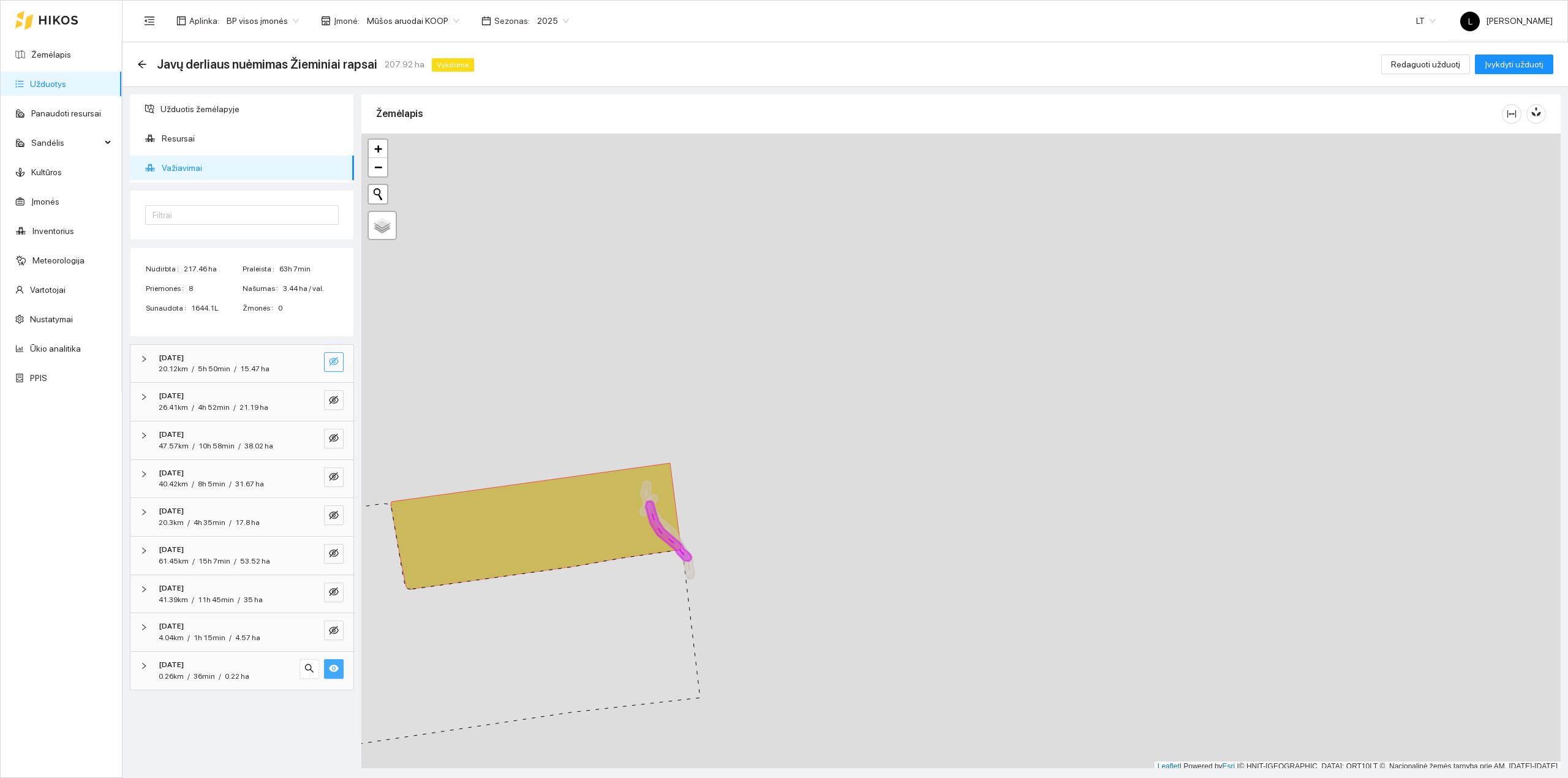
scroll to position [3, 0]
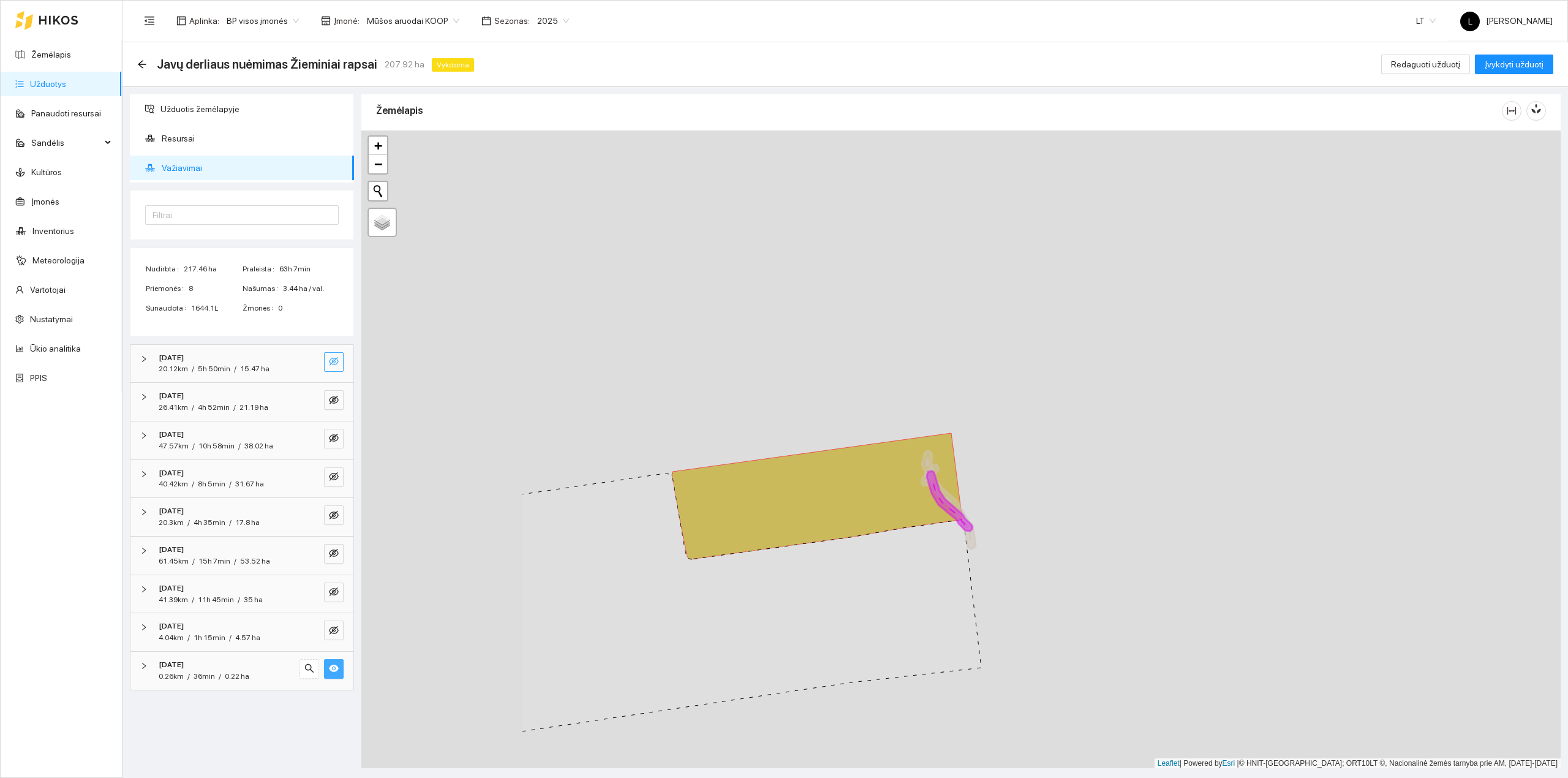
drag, startPoint x: 577, startPoint y: 556, endPoint x: 882, endPoint y: 525, distance: 306.6
click at [882, 525] on icon at bounding box center [817, 496] width 291 height 126
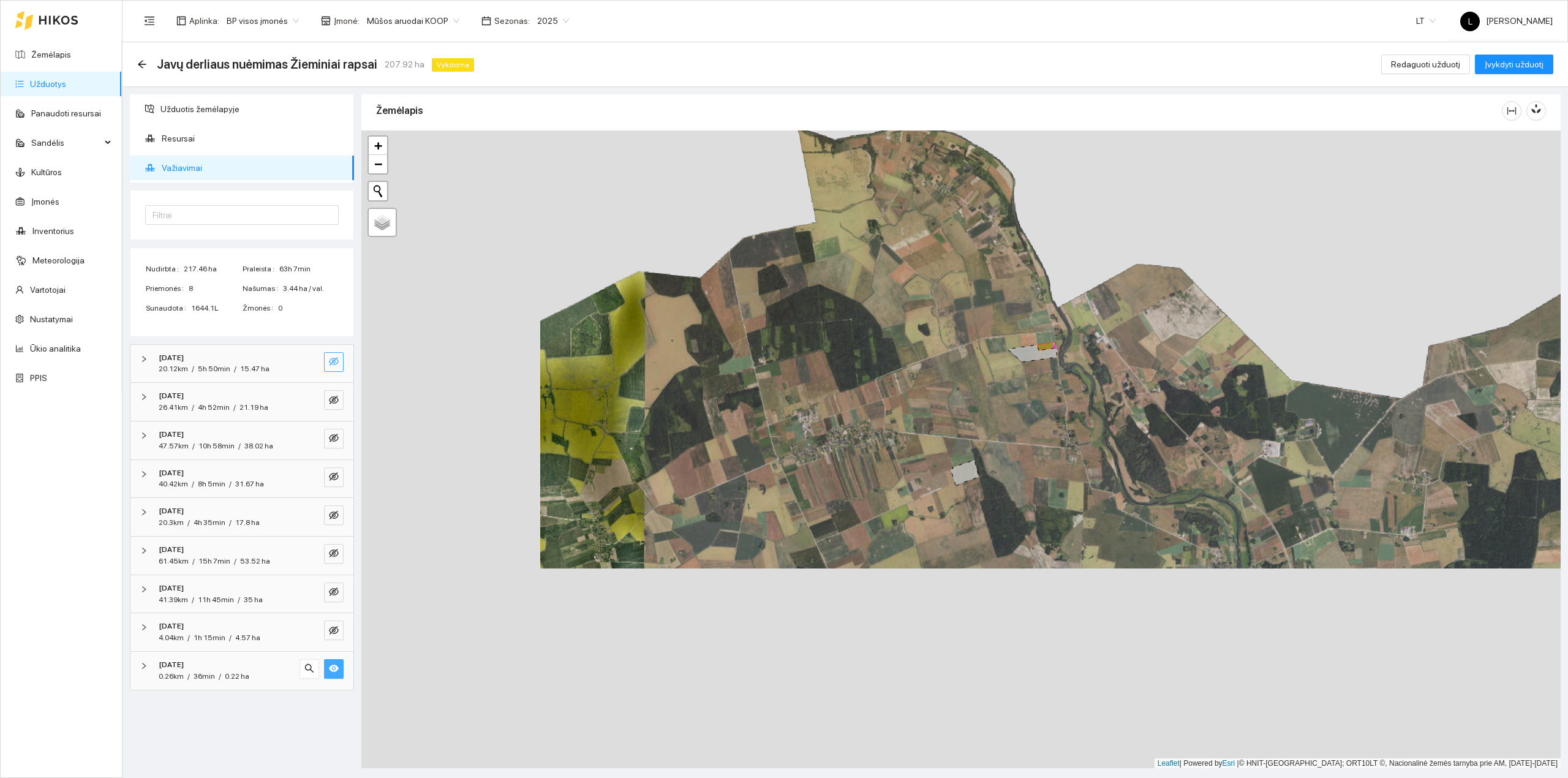
drag, startPoint x: 765, startPoint y: 360, endPoint x: 771, endPoint y: 344, distance: 17.1
click at [771, 344] on div at bounding box center [961, 449] width 1199 height 638
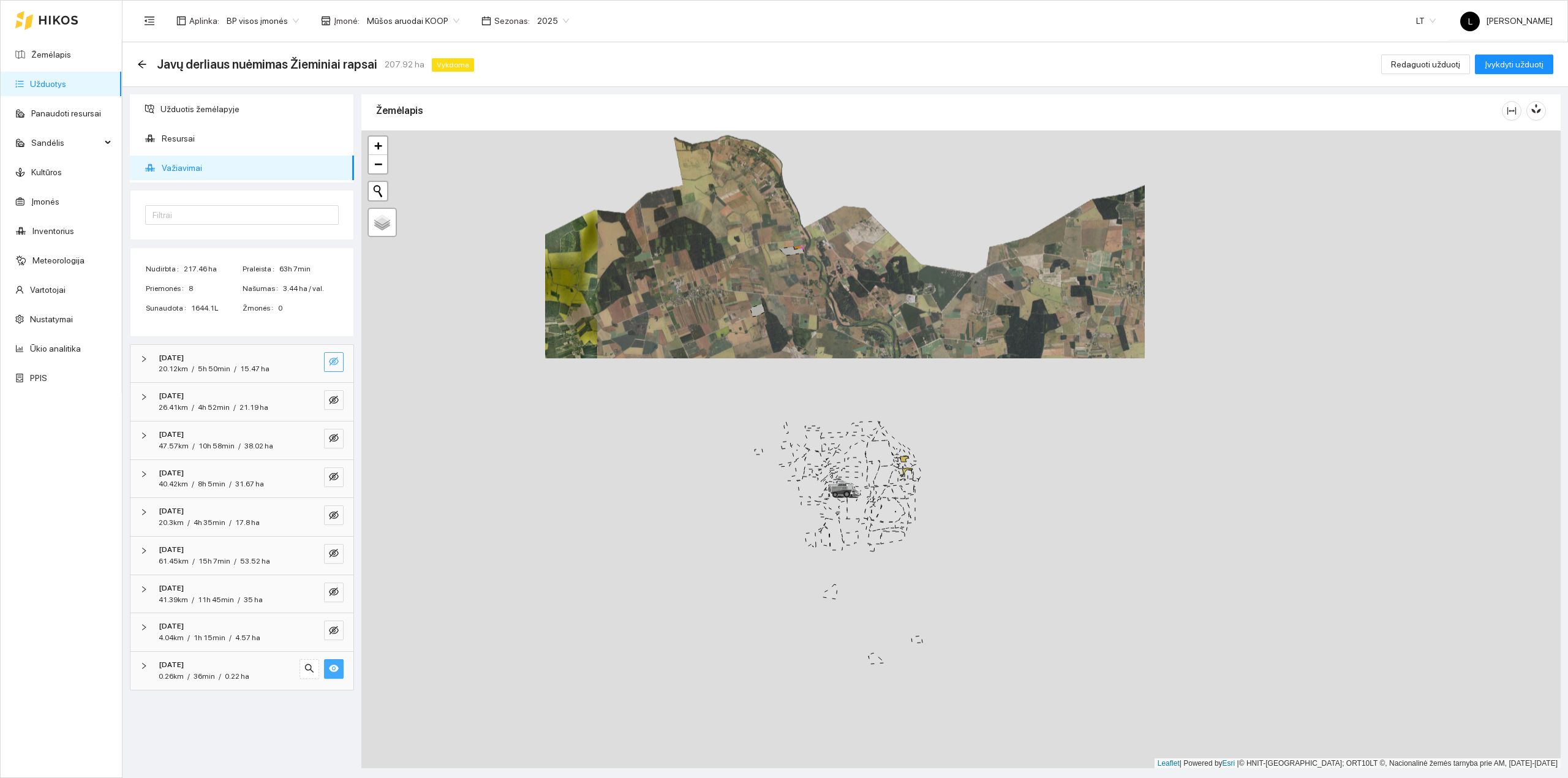
drag, startPoint x: 743, startPoint y: 367, endPoint x: 707, endPoint y: 276, distance: 97.9
click at [707, 276] on div at bounding box center [961, 449] width 1199 height 638
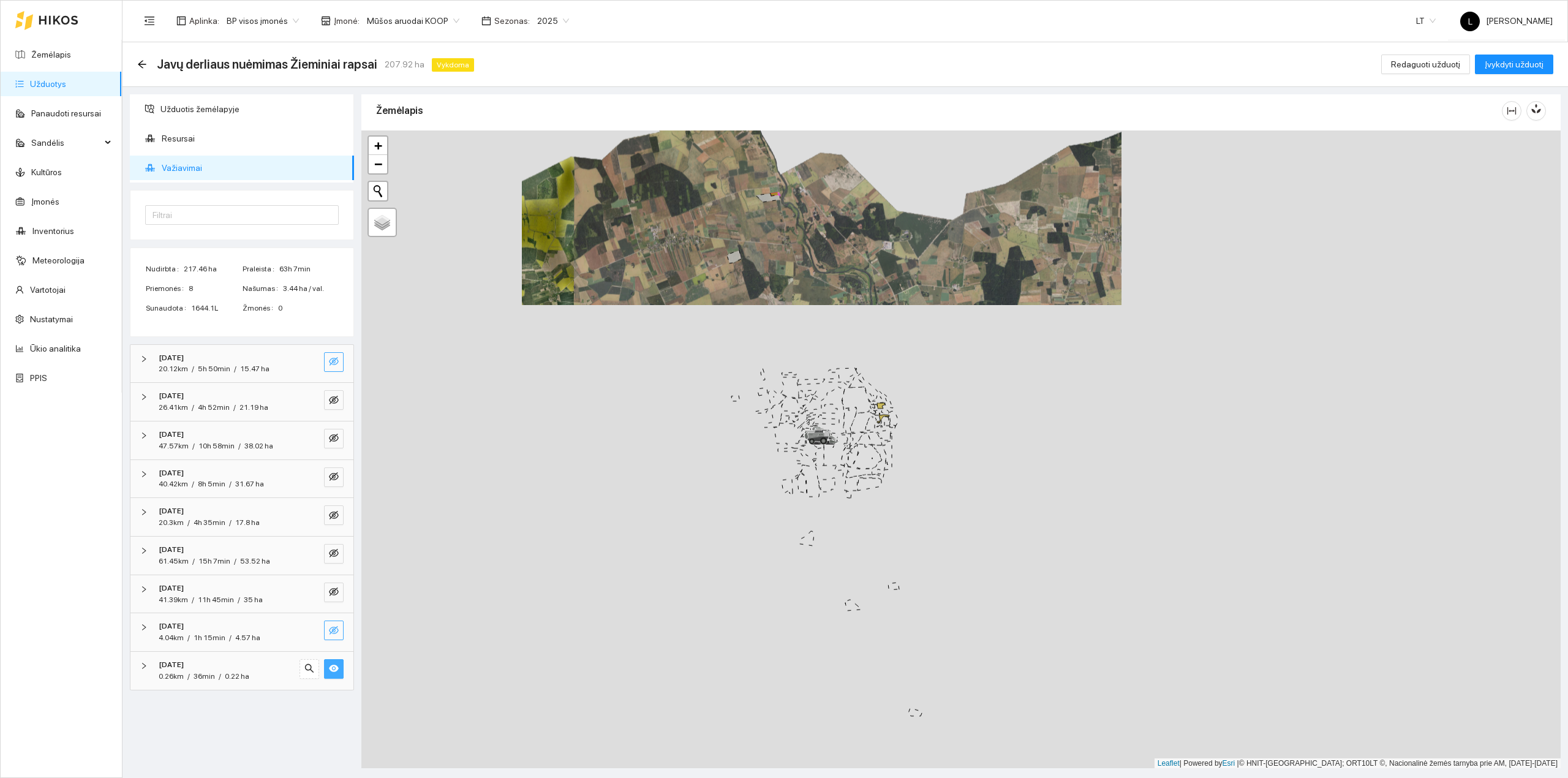
click at [336, 628] on icon "eye-invisible" at bounding box center [334, 630] width 10 height 10
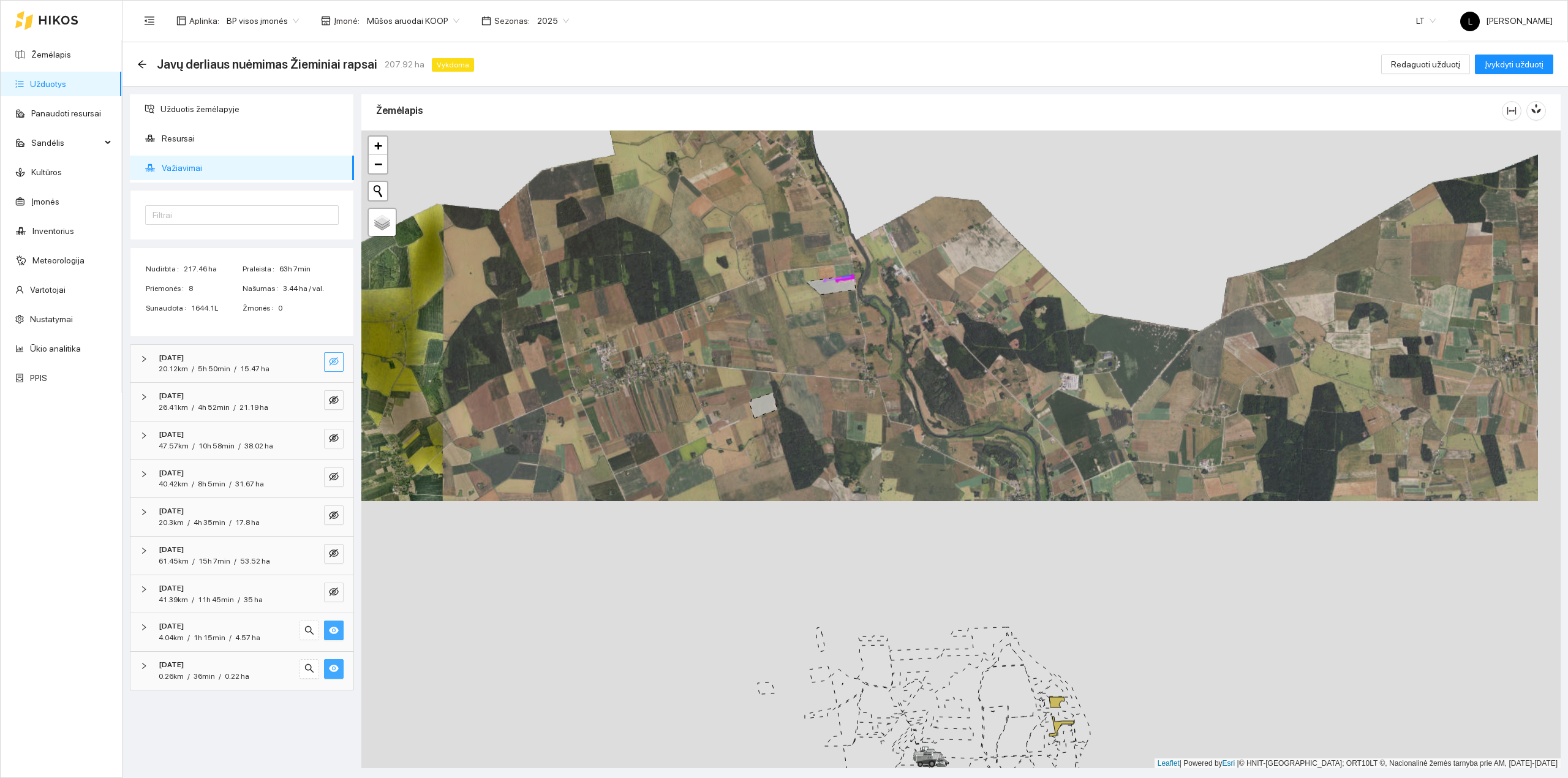
drag, startPoint x: 843, startPoint y: 174, endPoint x: 815, endPoint y: 342, distance: 170.3
click at [815, 342] on div at bounding box center [961, 449] width 1199 height 638
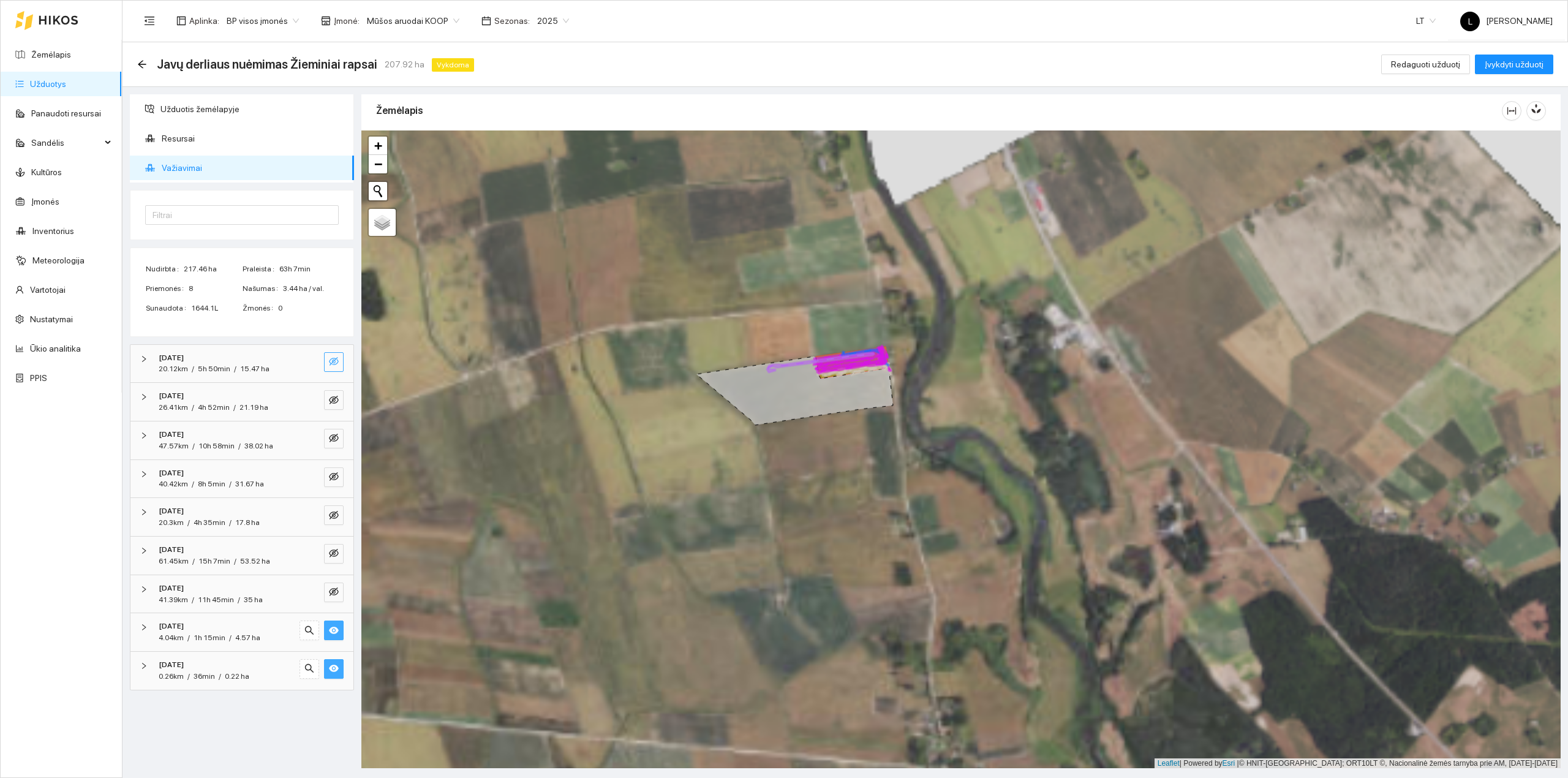
drag, startPoint x: 853, startPoint y: 524, endPoint x: 833, endPoint y: 200, distance: 324.6
click at [838, 209] on div at bounding box center [961, 449] width 1199 height 638
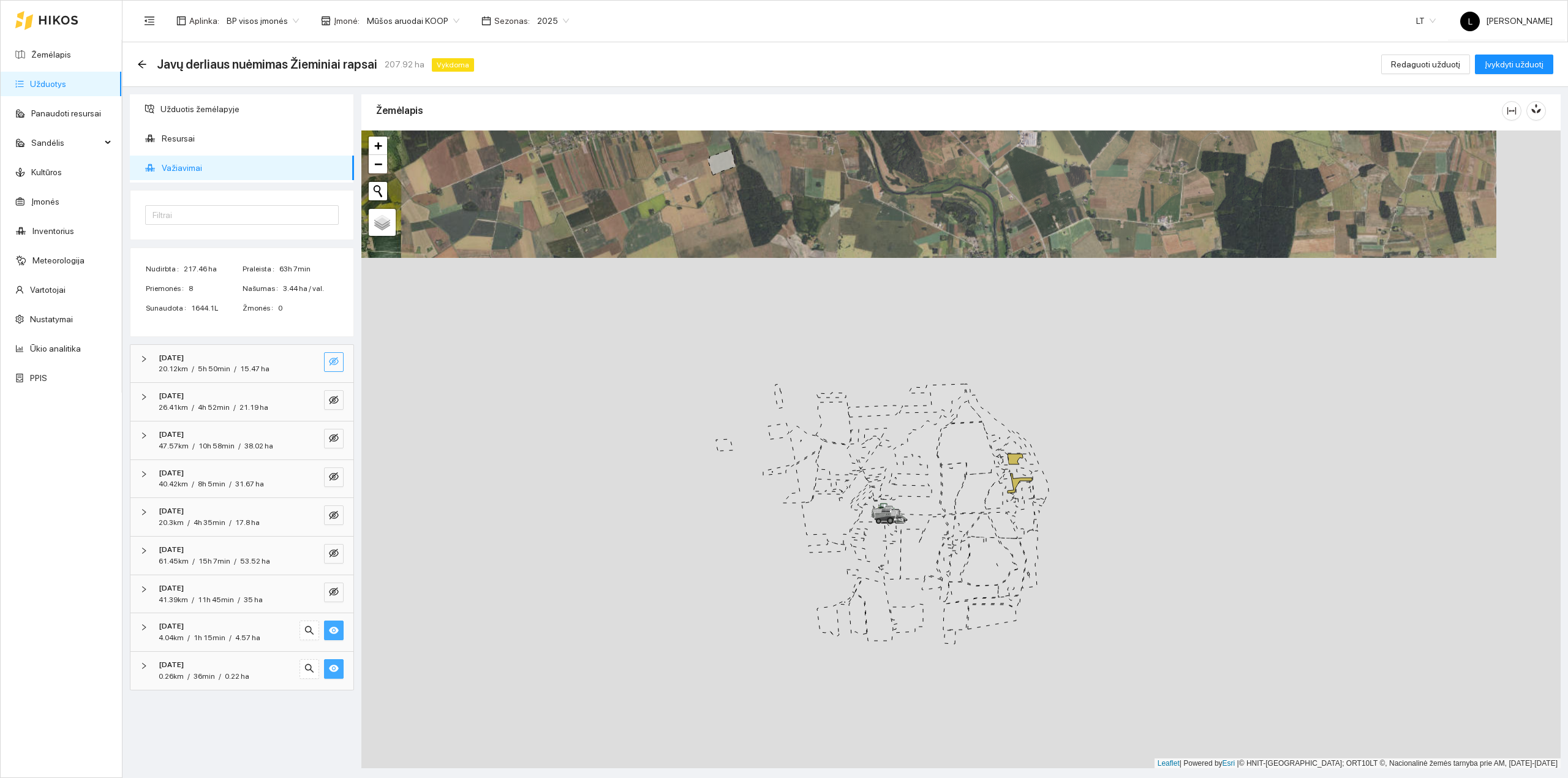
drag, startPoint x: 854, startPoint y: 315, endPoint x: 845, endPoint y: 297, distance: 20.1
click at [848, 287] on div at bounding box center [961, 449] width 1199 height 638
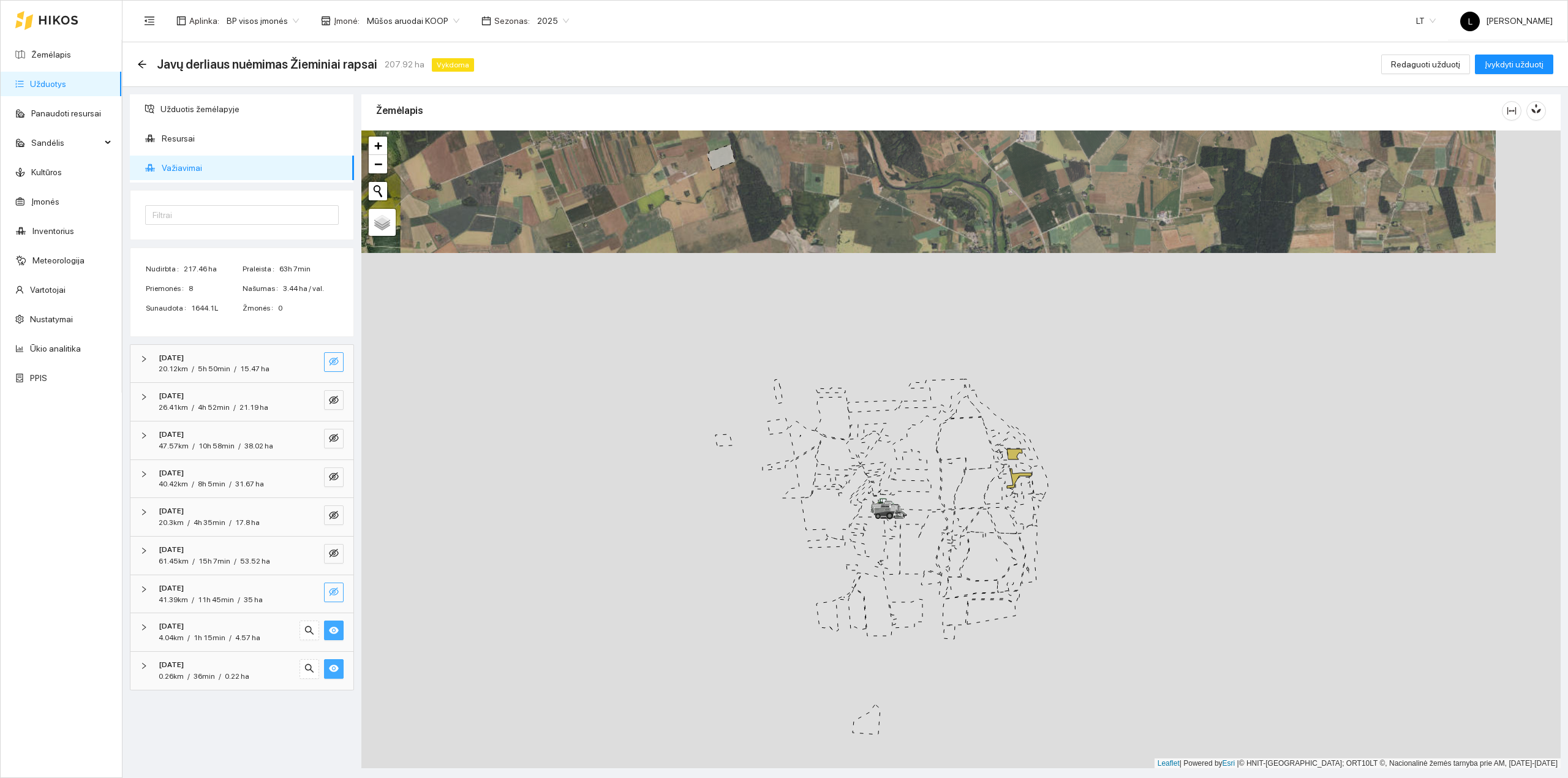
click at [336, 596] on icon "eye-invisible" at bounding box center [334, 591] width 10 height 10
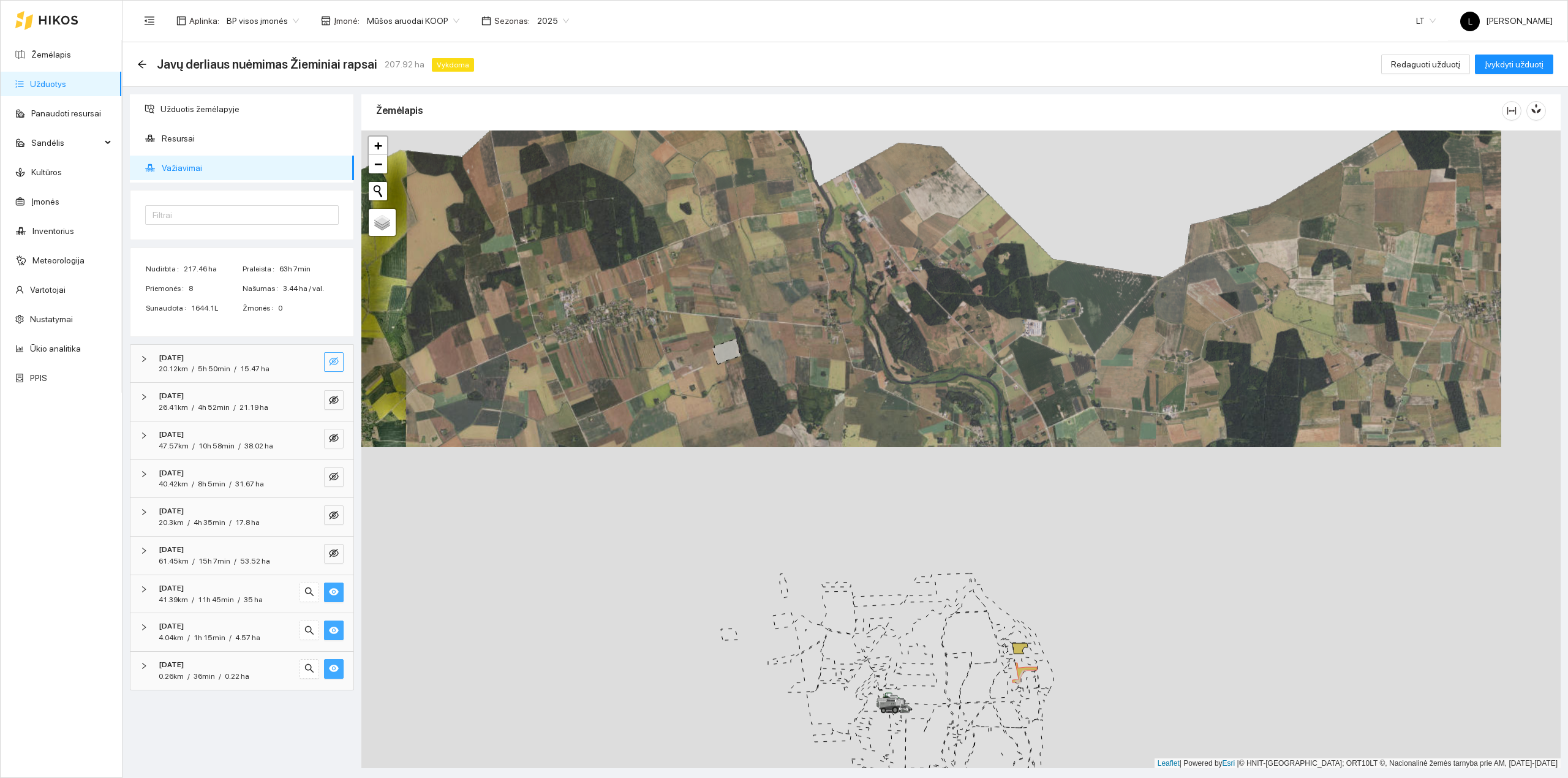
drag, startPoint x: 558, startPoint y: 551, endPoint x: 560, endPoint y: 609, distance: 58.0
click at [560, 608] on div at bounding box center [961, 449] width 1199 height 638
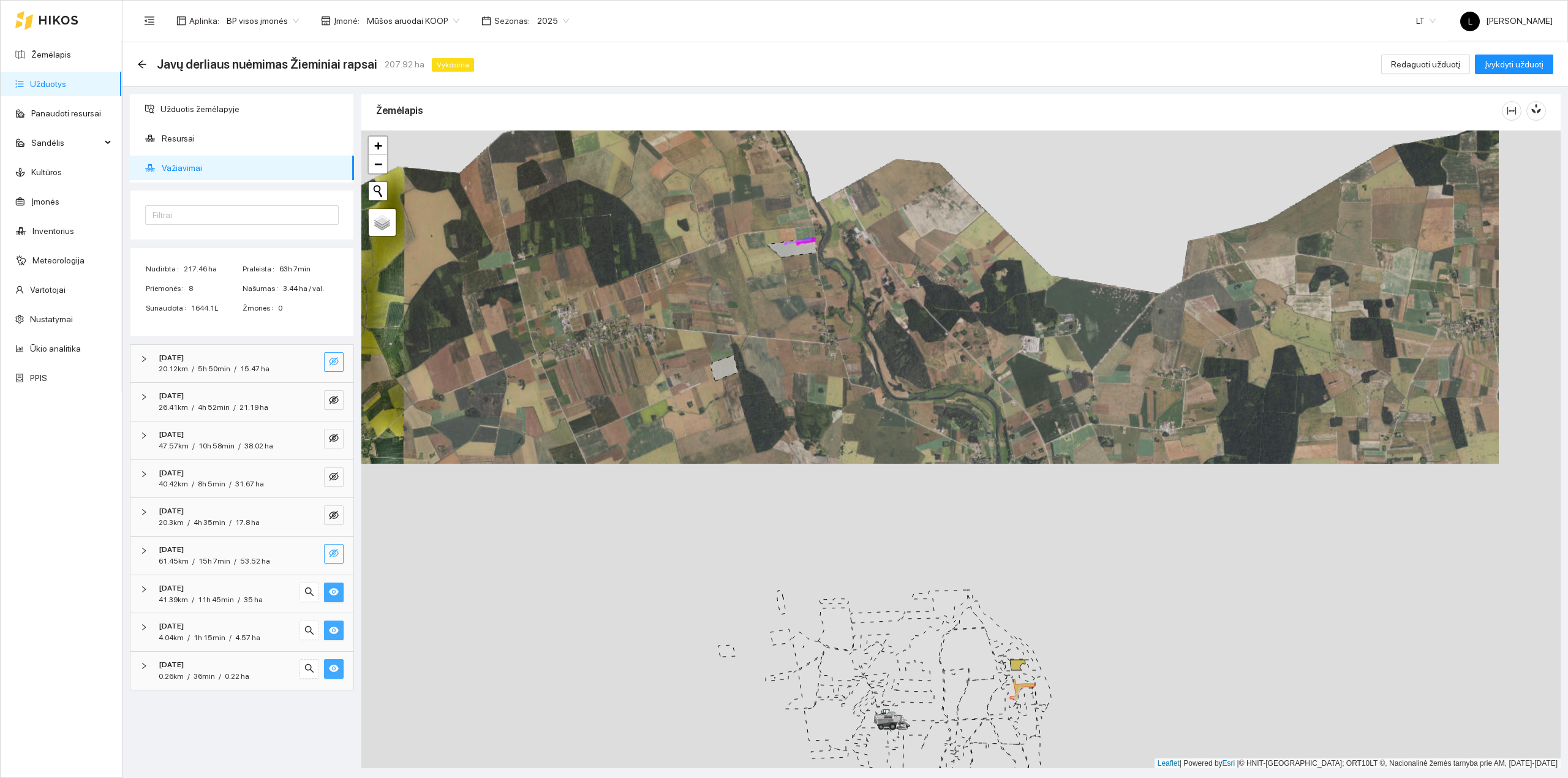
click at [335, 549] on button "button" at bounding box center [334, 554] width 20 height 20
click at [329, 596] on icon "eye" at bounding box center [334, 591] width 10 height 10
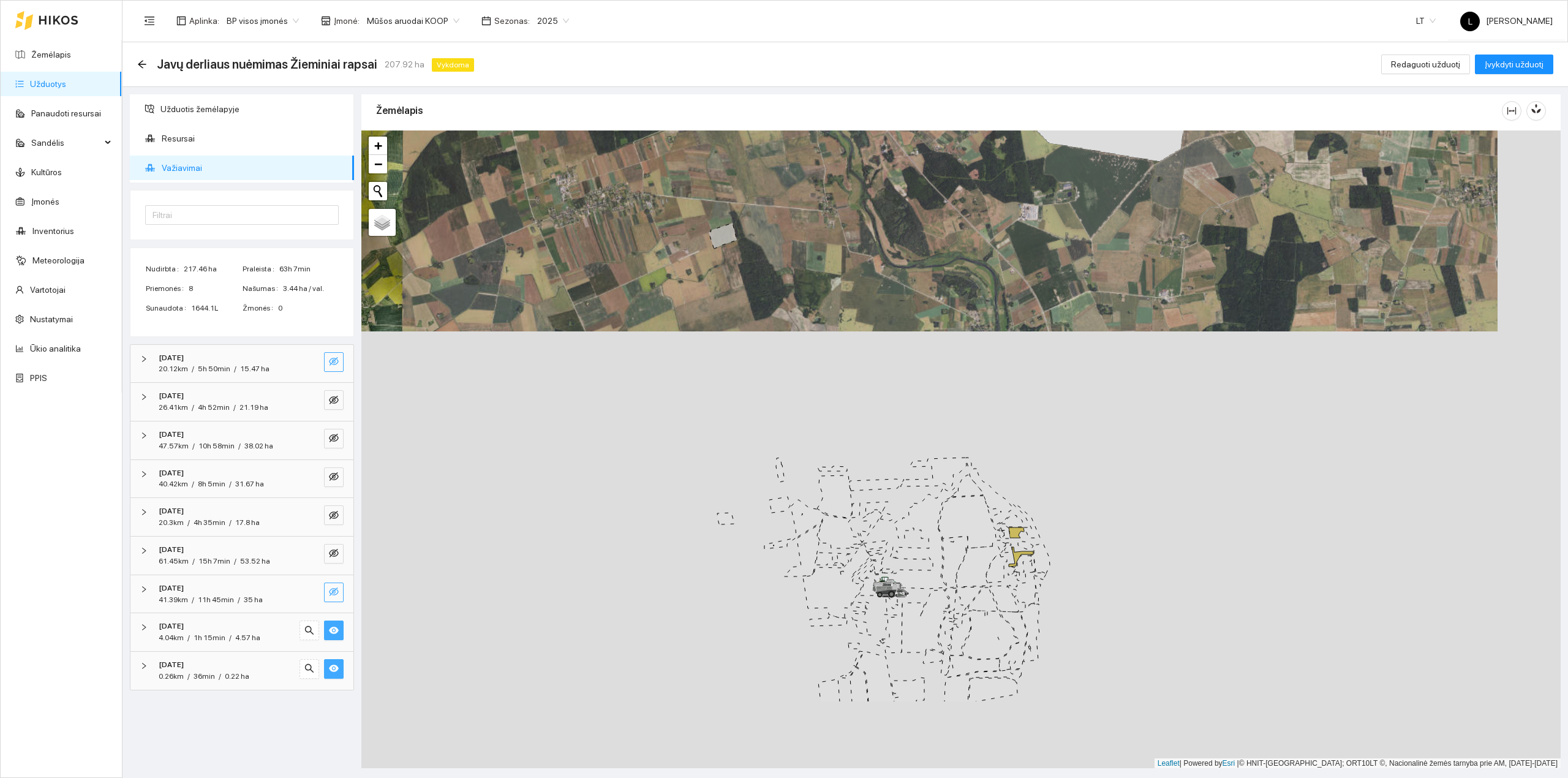
drag, startPoint x: 459, startPoint y: 564, endPoint x: 416, endPoint y: 540, distance: 49.2
click at [461, 526] on div at bounding box center [961, 449] width 1199 height 638
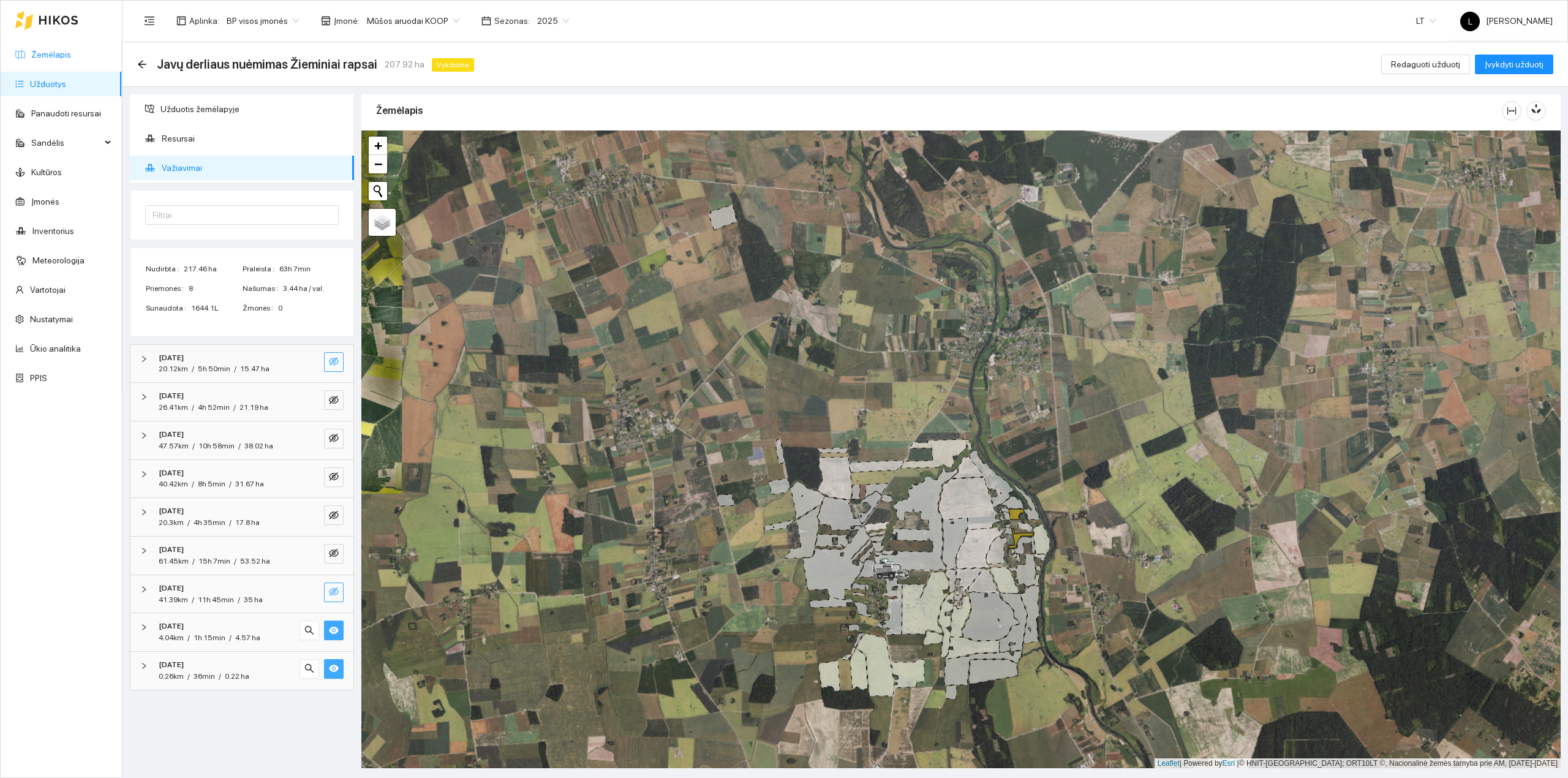
click at [70, 55] on link "Žemėlapis" at bounding box center [51, 55] width 40 height 10
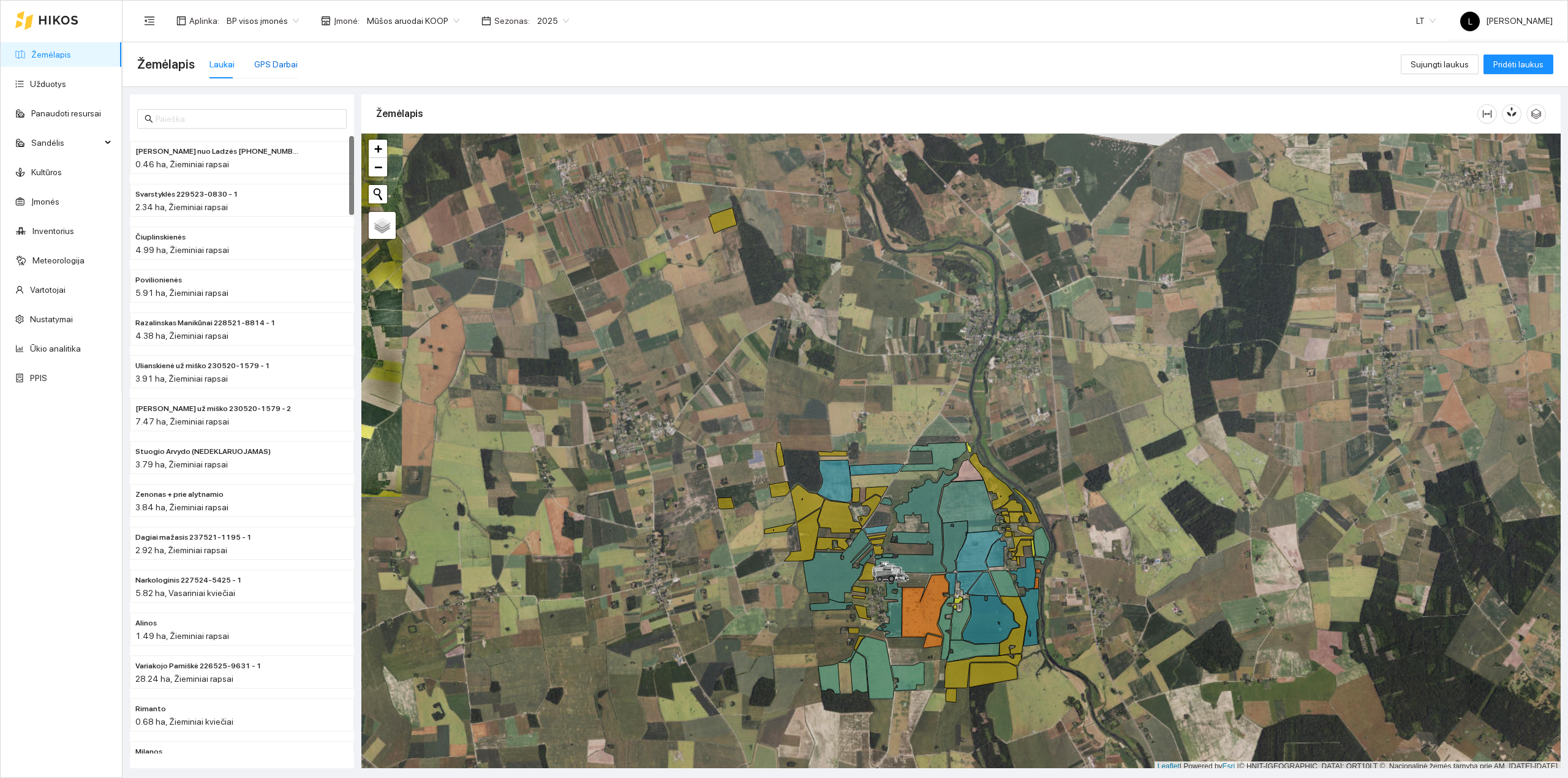
click at [265, 64] on div "GPS Darbai" at bounding box center [276, 64] width 44 height 14
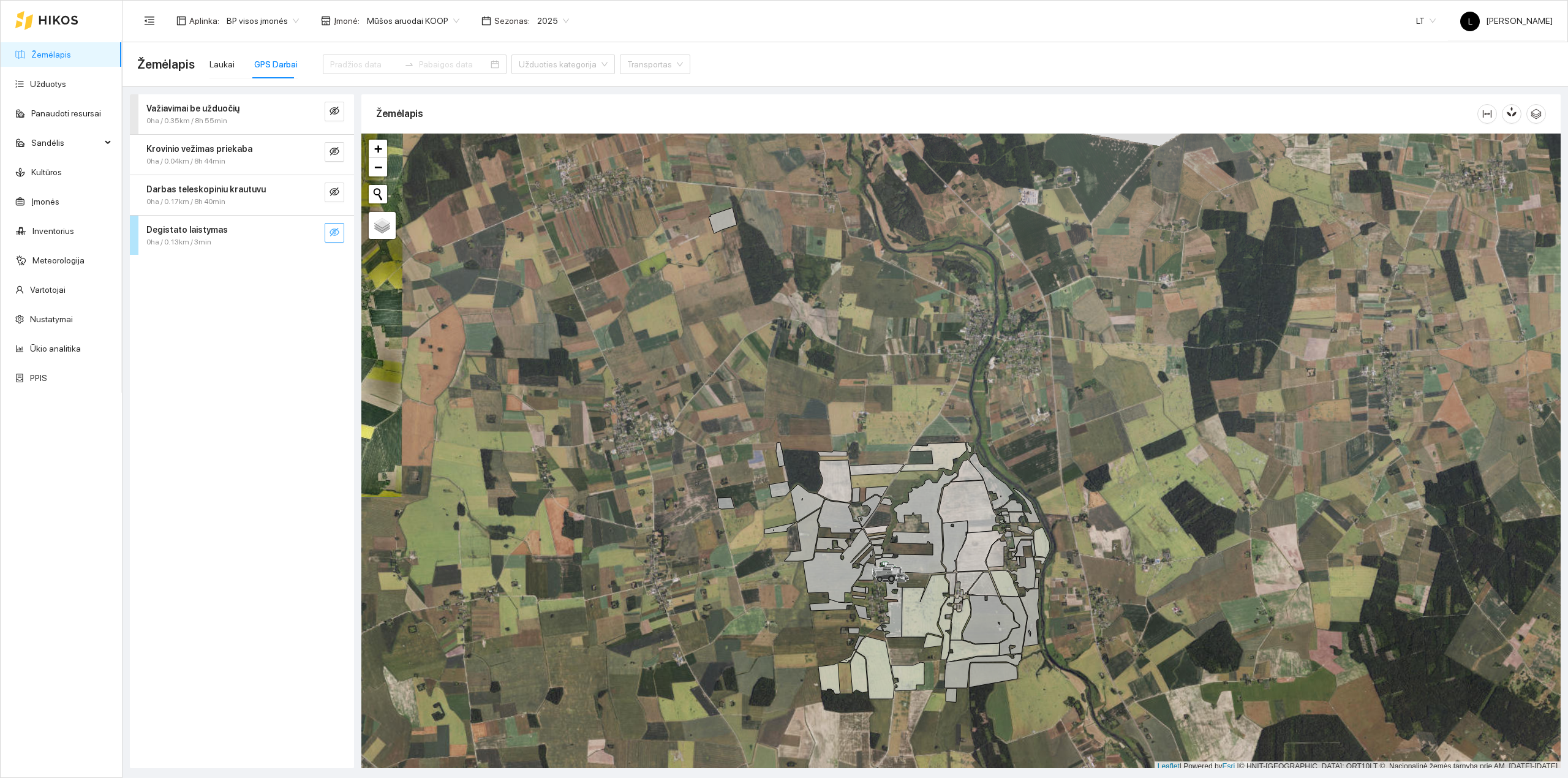
click at [336, 234] on icon "eye-invisible" at bounding box center [335, 232] width 10 height 10
click at [332, 231] on icon "eye" at bounding box center [335, 232] width 10 height 7
click at [335, 196] on icon "eye-invisible" at bounding box center [335, 192] width 10 height 10
click at [335, 193] on icon "eye" at bounding box center [335, 192] width 10 height 10
click at [364, 67] on input at bounding box center [365, 64] width 69 height 14
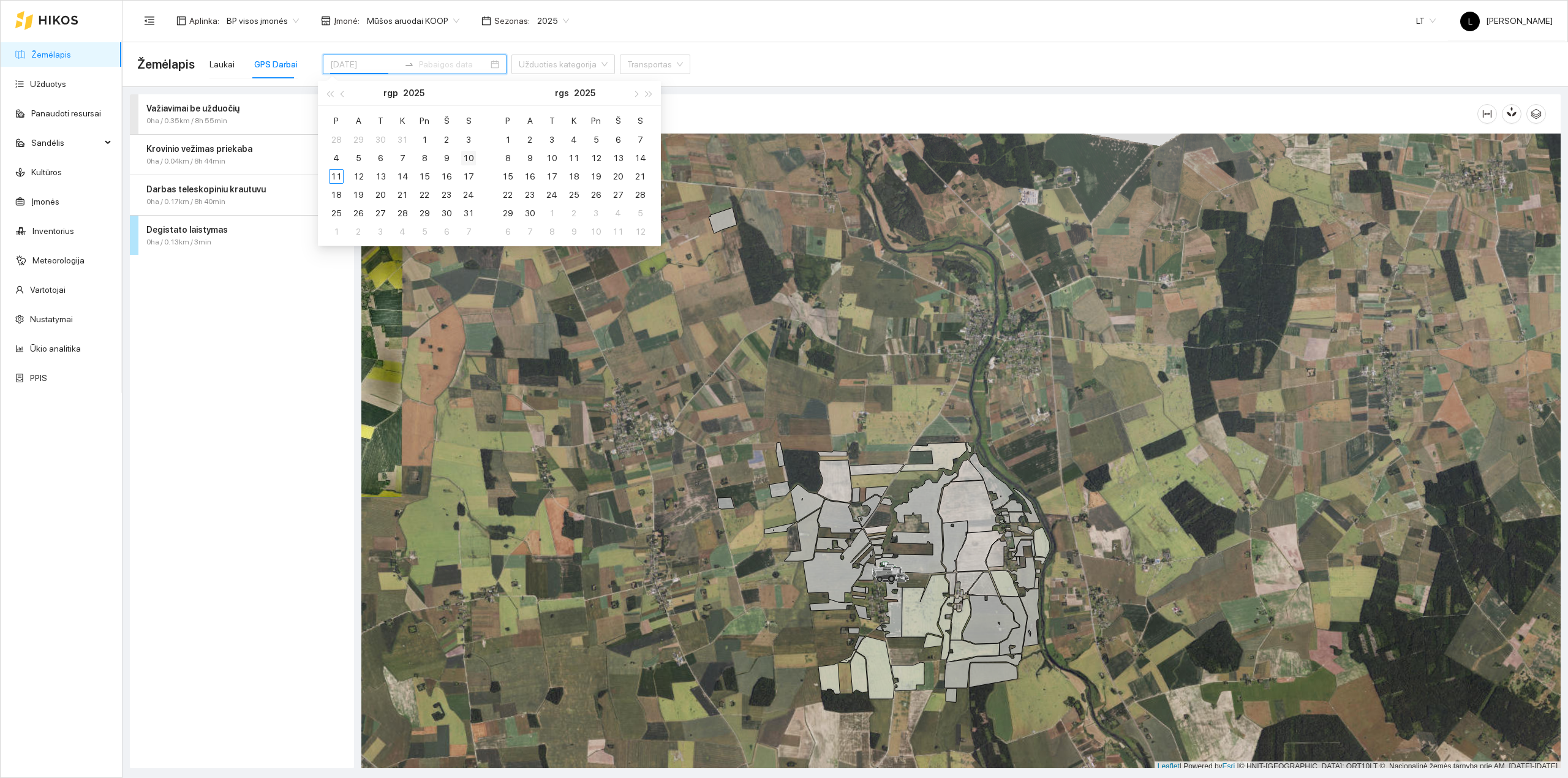
type input "2025-08-10"
click at [464, 159] on div "10" at bounding box center [469, 158] width 15 height 15
type input "2025-08-15"
type input "2025-08-10"
click at [464, 157] on div "10" at bounding box center [469, 158] width 15 height 15
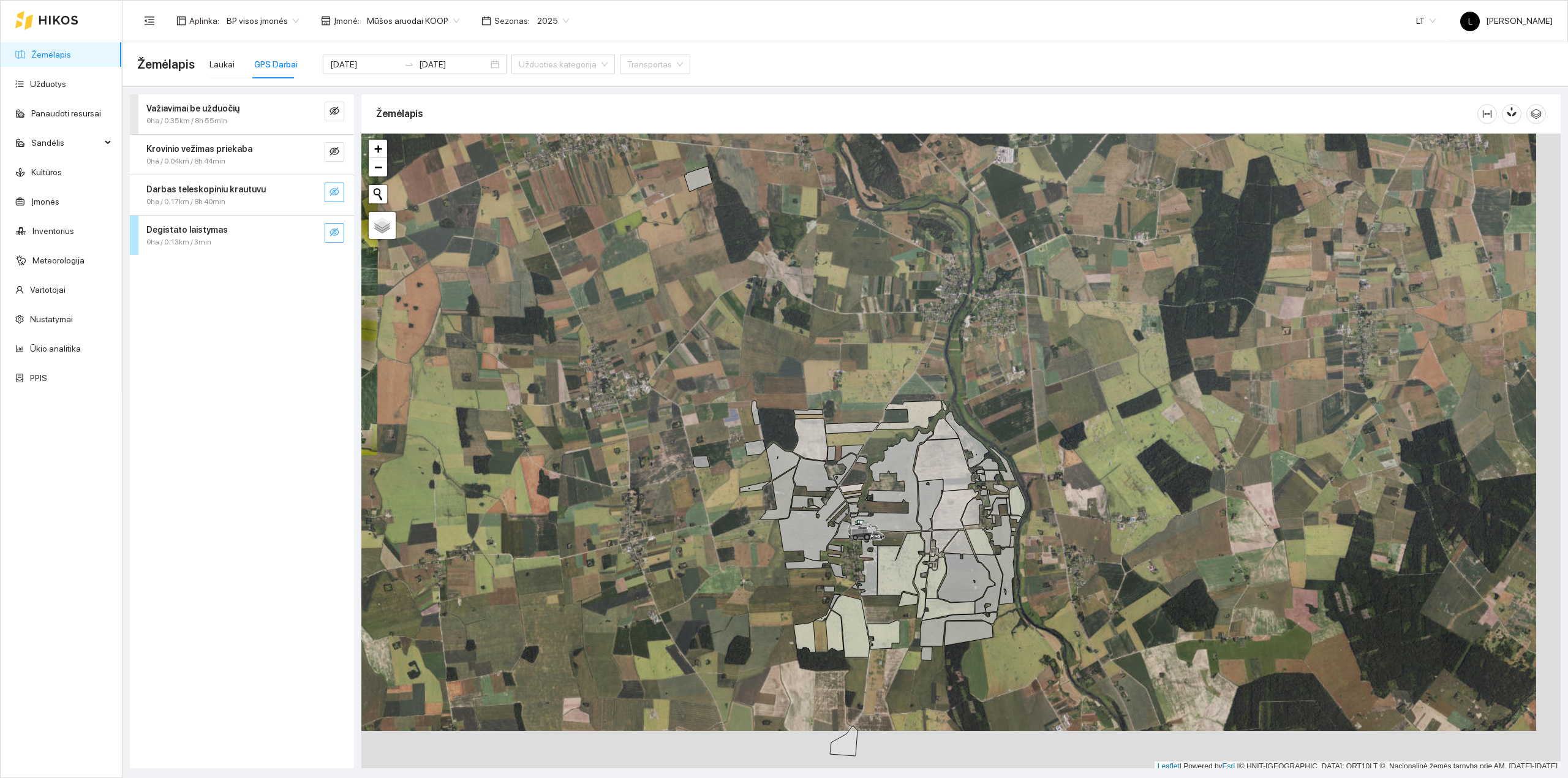
scroll to position [3, 0]
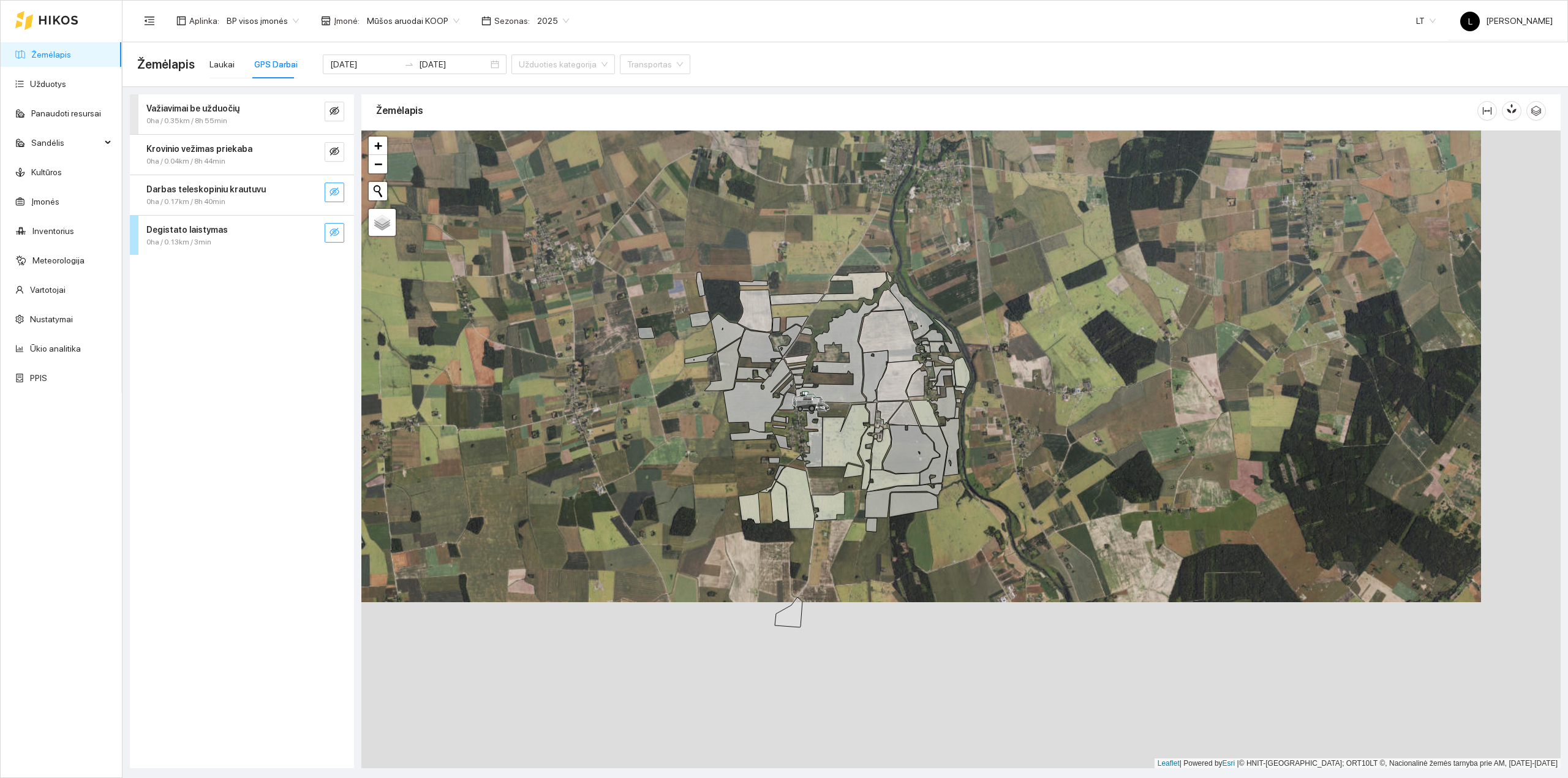
drag, startPoint x: 575, startPoint y: 391, endPoint x: 520, endPoint y: 265, distance: 137.5
click at [520, 265] on div at bounding box center [961, 449] width 1199 height 638
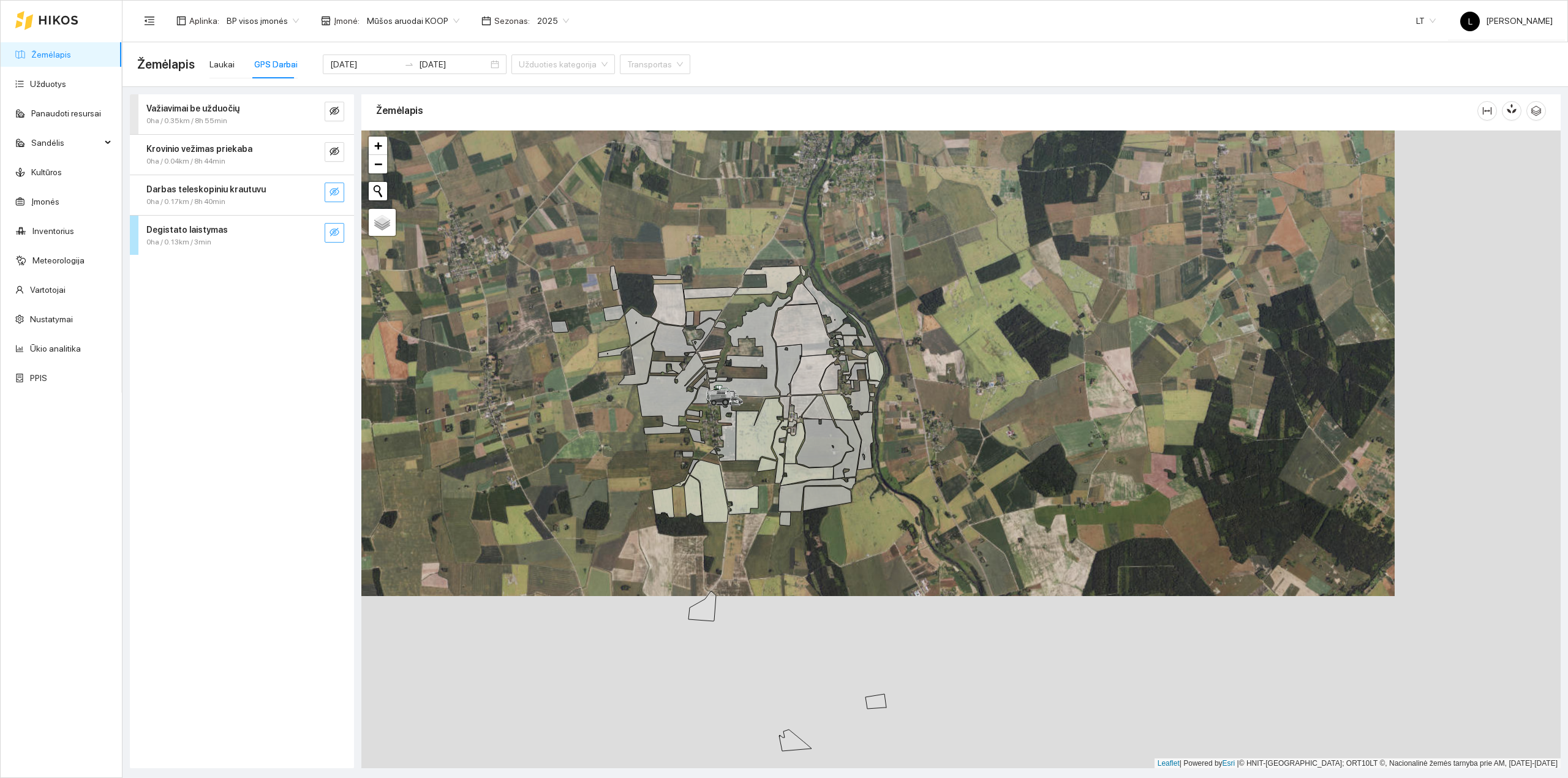
drag, startPoint x: 545, startPoint y: 283, endPoint x: 456, endPoint y: 277, distance: 89.2
click at [457, 277] on div at bounding box center [961, 449] width 1199 height 638
click at [337, 231] on icon "eye-invisible" at bounding box center [335, 232] width 10 height 10
click at [309, 236] on icon "search" at bounding box center [310, 232] width 10 height 10
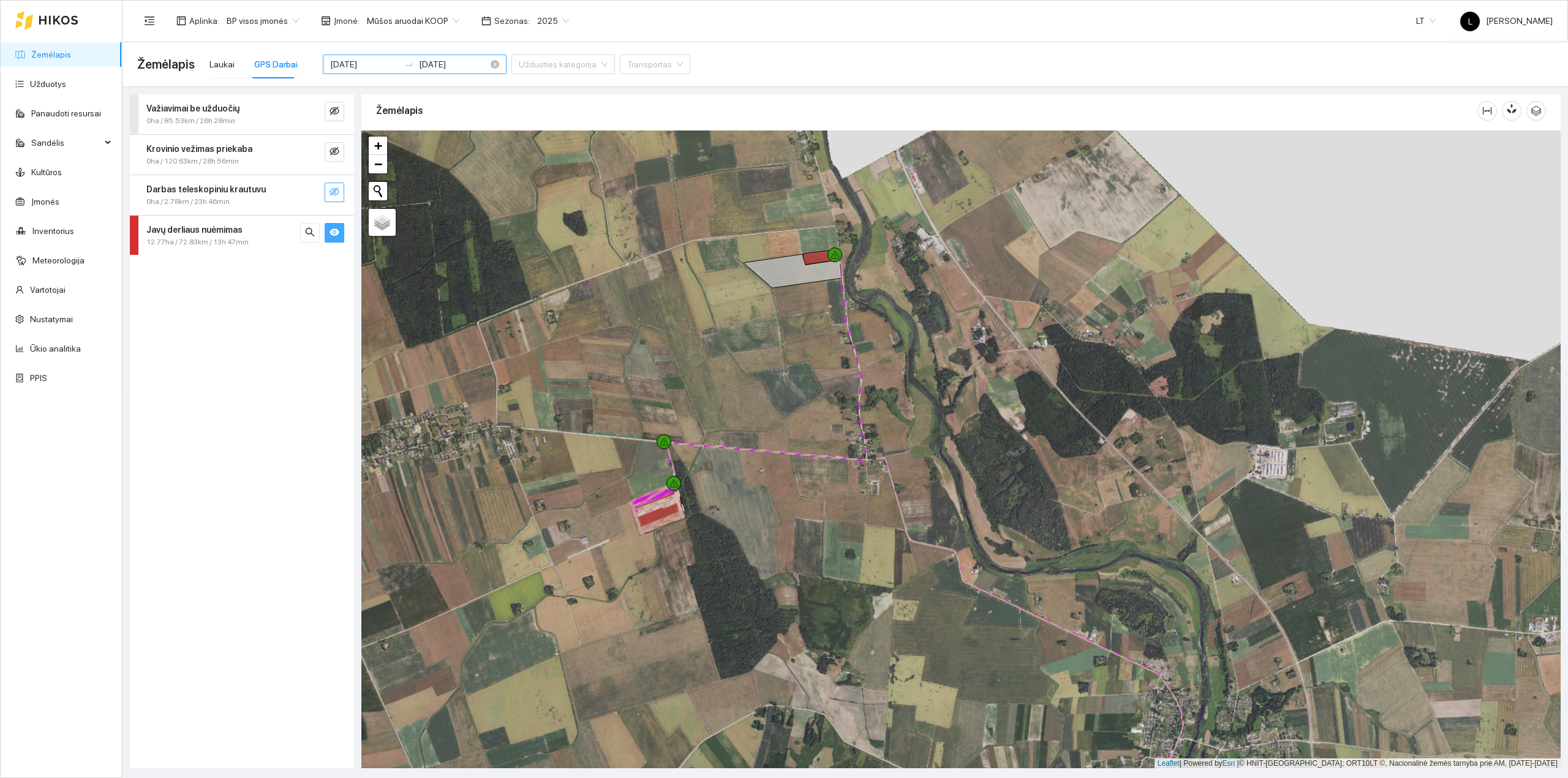
click at [359, 60] on input "2025-08-10" at bounding box center [365, 64] width 69 height 14
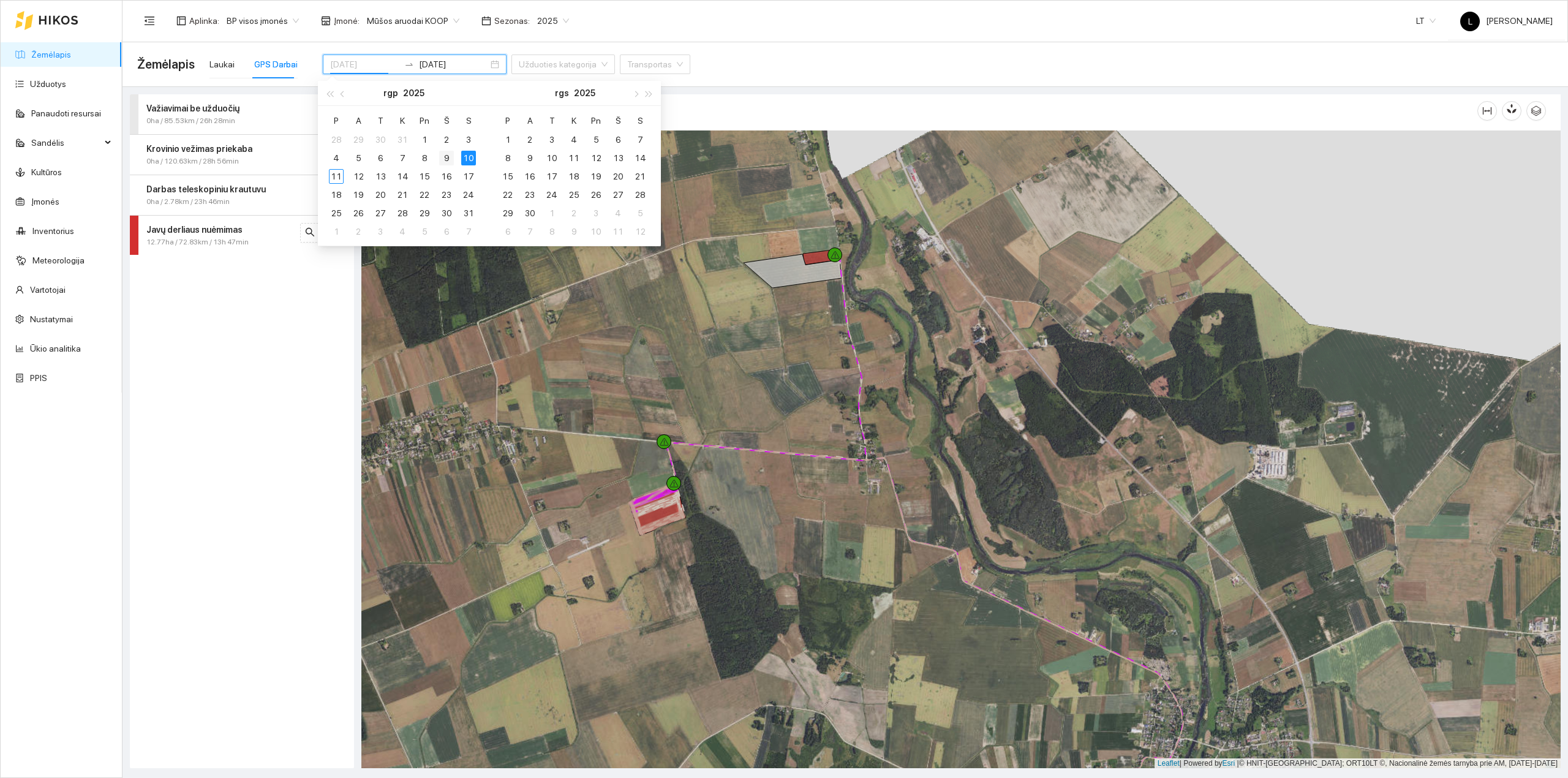
type input "2025-08-09"
click at [444, 157] on div "9" at bounding box center [447, 158] width 15 height 15
type input "2025-08-09"
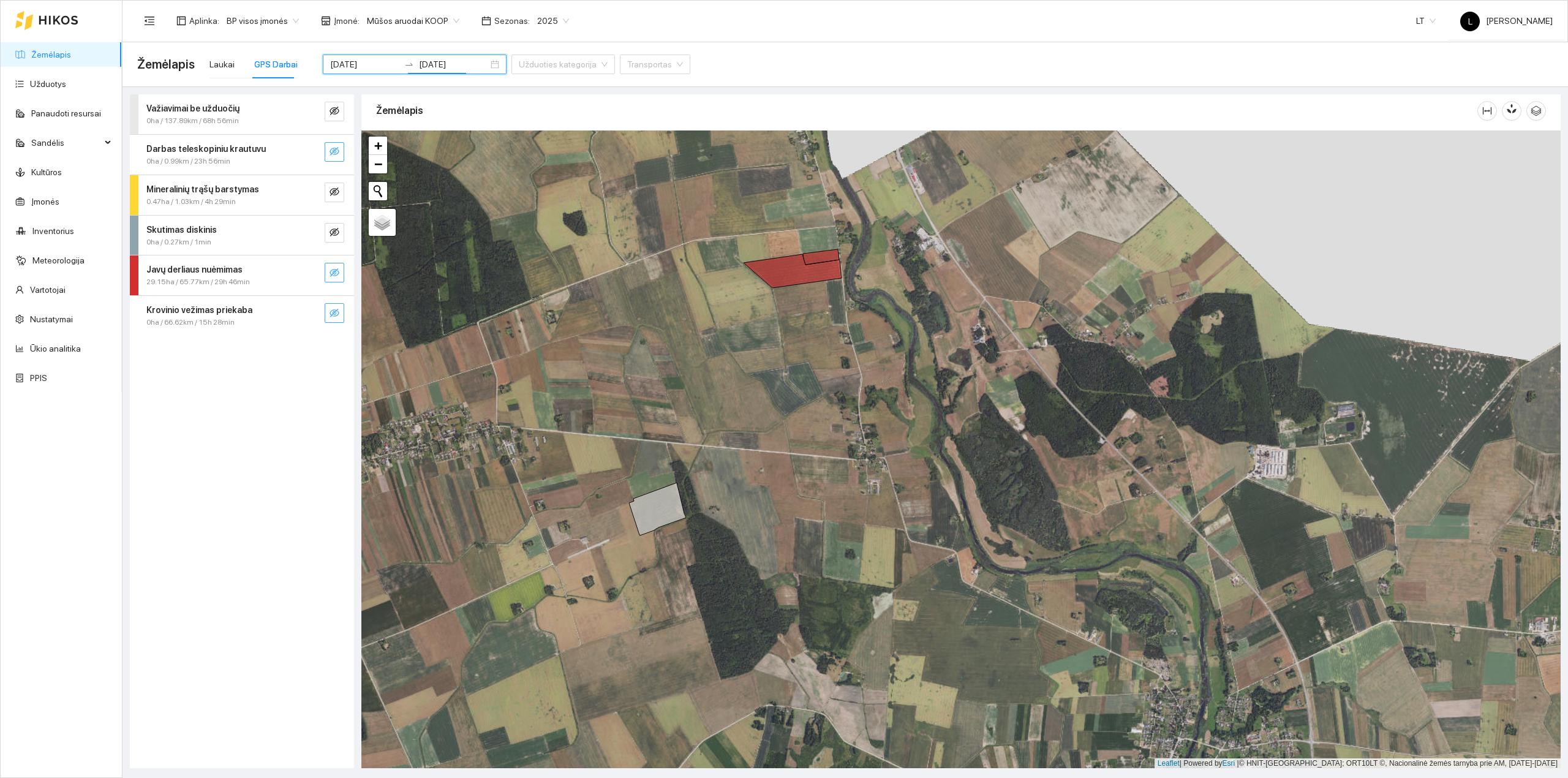
click at [332, 317] on icon "eye-invisible" at bounding box center [335, 313] width 10 height 10
click at [337, 314] on icon "eye" at bounding box center [335, 313] width 10 height 10
click at [337, 278] on icon "eye-invisible" at bounding box center [335, 273] width 10 height 10
click at [337, 278] on icon "eye" at bounding box center [335, 273] width 10 height 10
click at [337, 278] on icon "eye-invisible" at bounding box center [335, 273] width 10 height 10
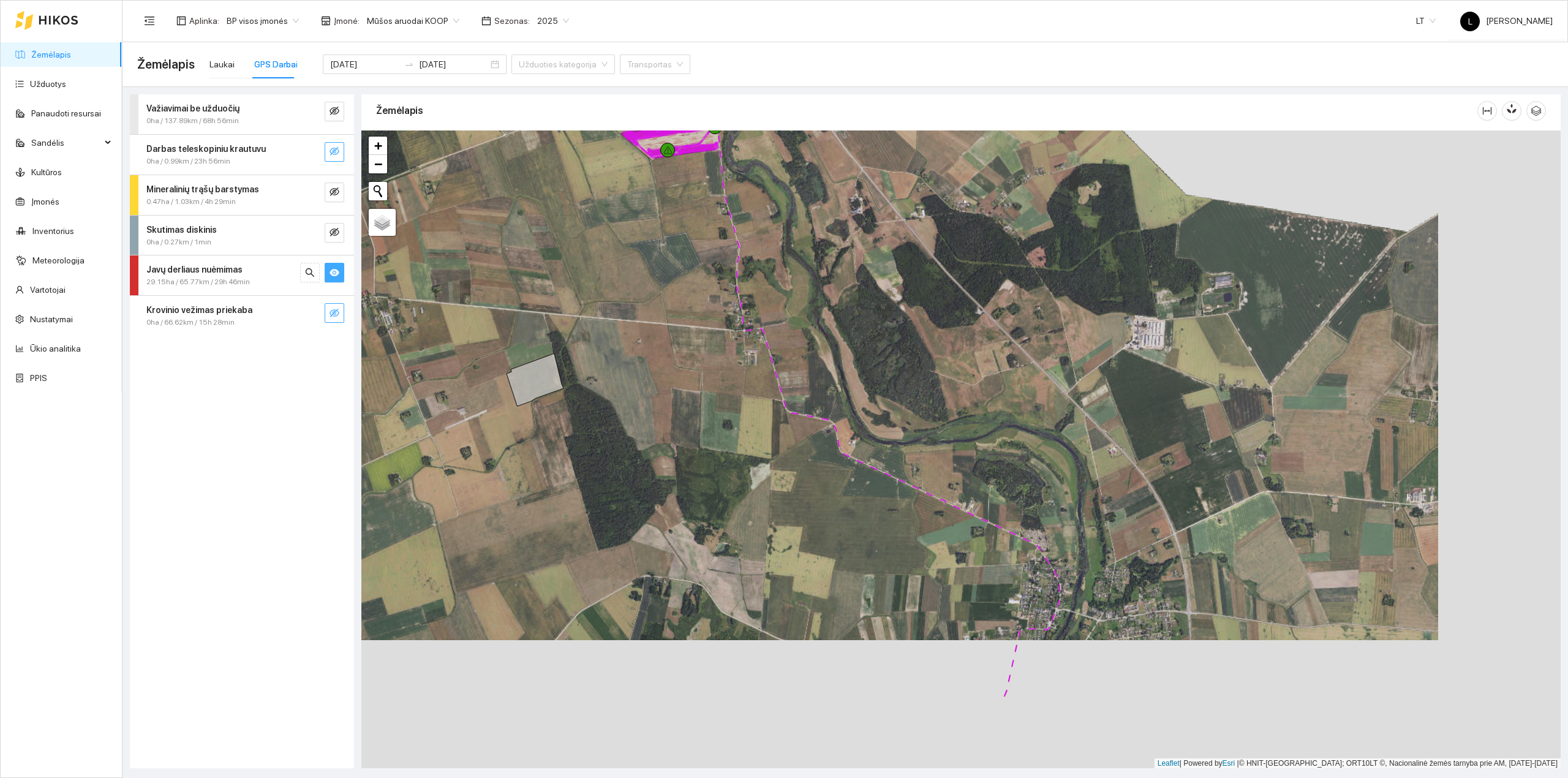
drag, startPoint x: 676, startPoint y: 417, endPoint x: 550, endPoint y: 287, distance: 181.0
click at [554, 287] on div at bounding box center [961, 449] width 1199 height 638
click at [305, 278] on icon "search" at bounding box center [310, 273] width 10 height 10
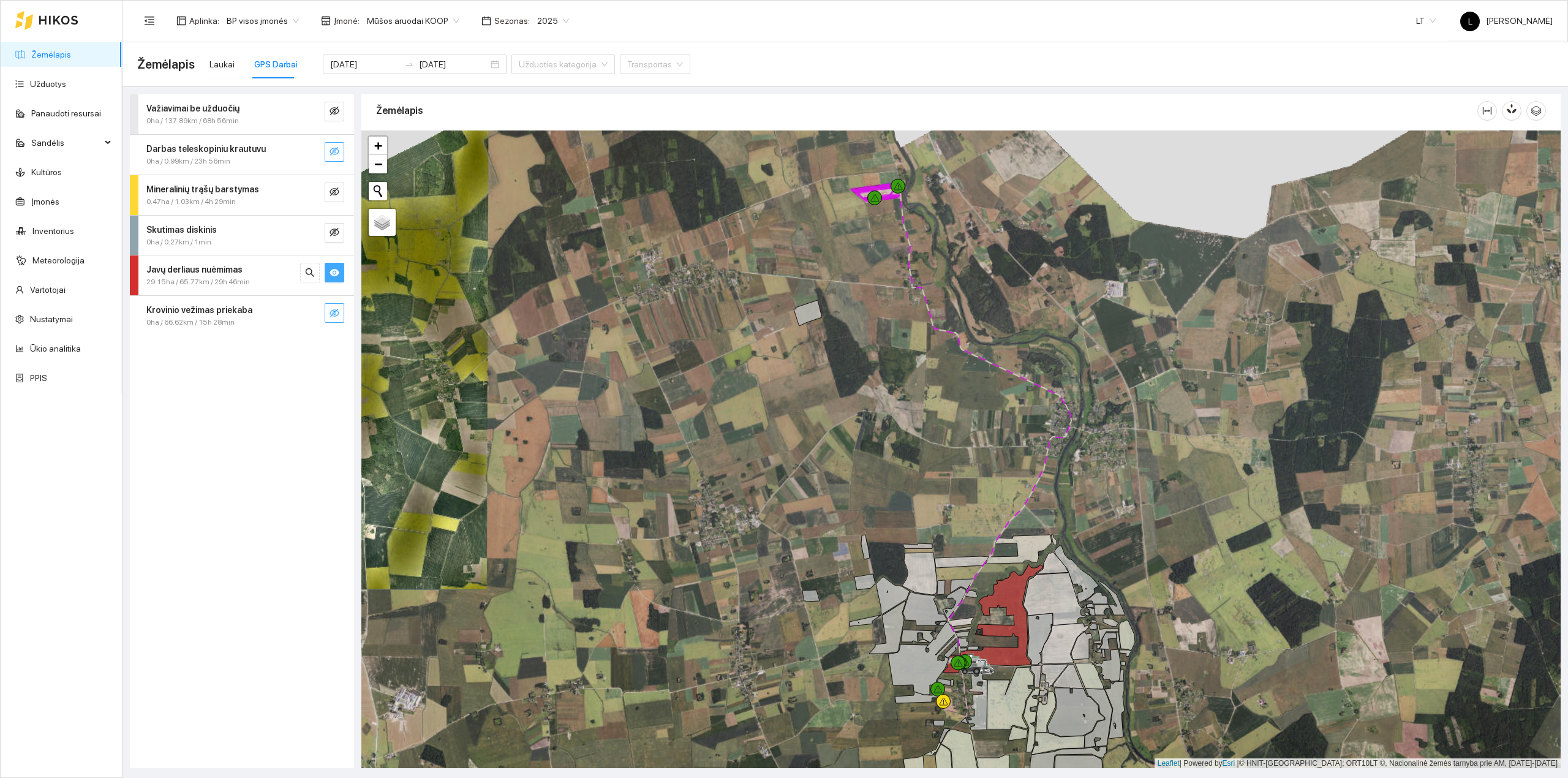
click at [338, 272] on icon "eye" at bounding box center [335, 273] width 10 height 7
click at [365, 63] on input "2025-08-09" at bounding box center [365, 64] width 69 height 14
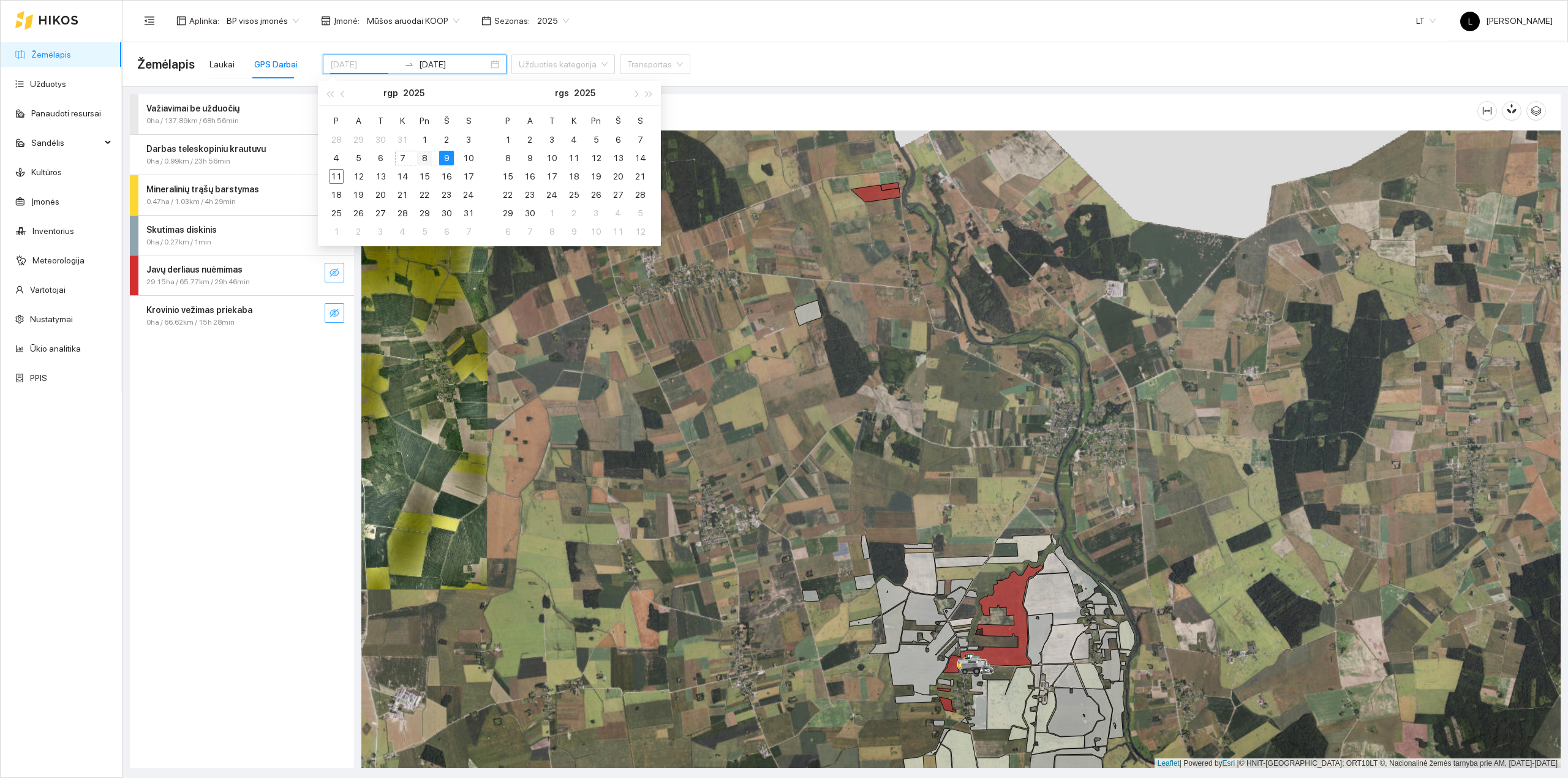
type input "2025-08-08"
click at [420, 153] on div "8" at bounding box center [424, 158] width 15 height 15
click at [421, 157] on div "8" at bounding box center [424, 158] width 15 height 15
type input "2025-08-08"
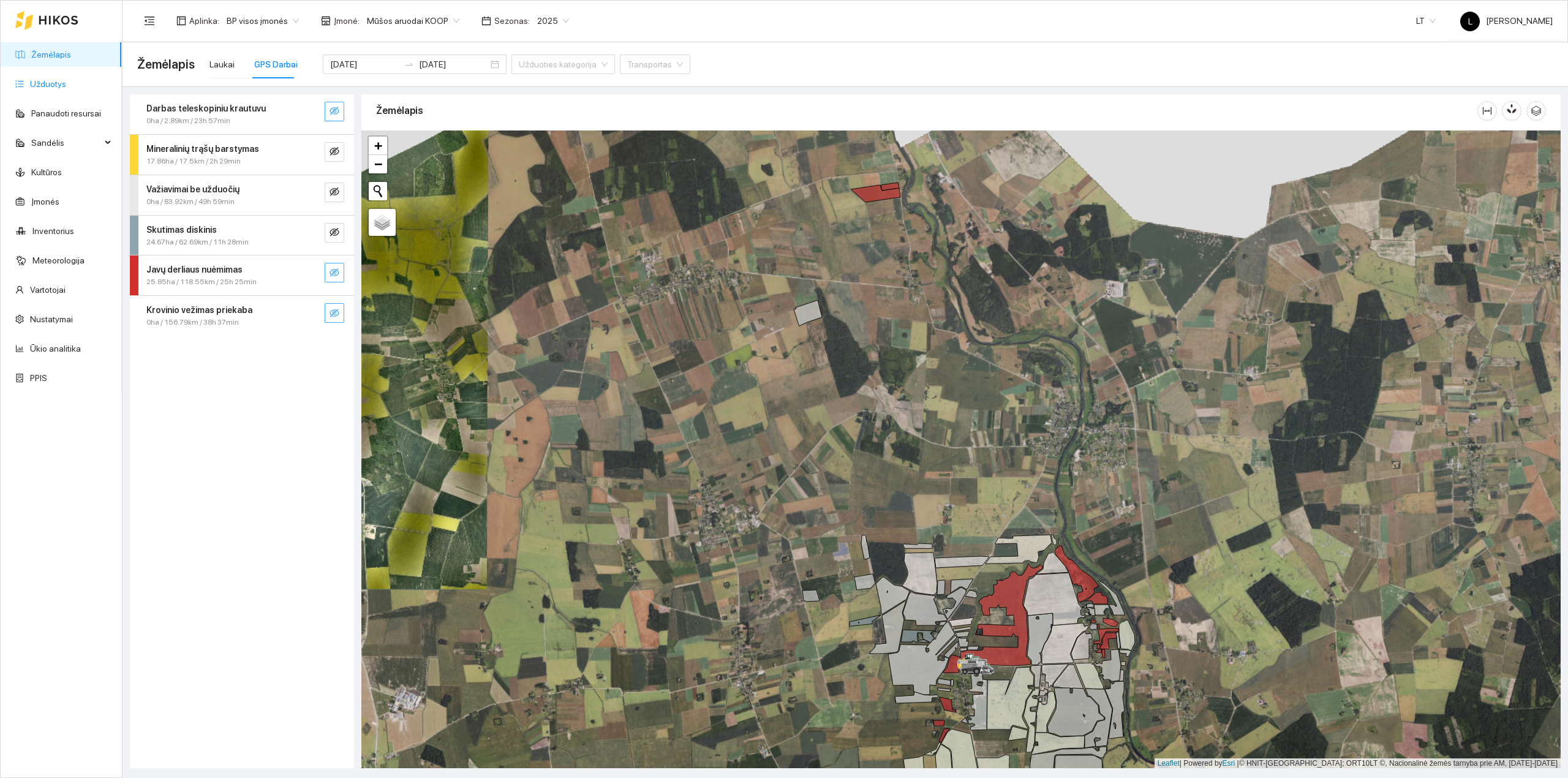
click at [66, 79] on link "Užduotys" at bounding box center [48, 84] width 36 height 10
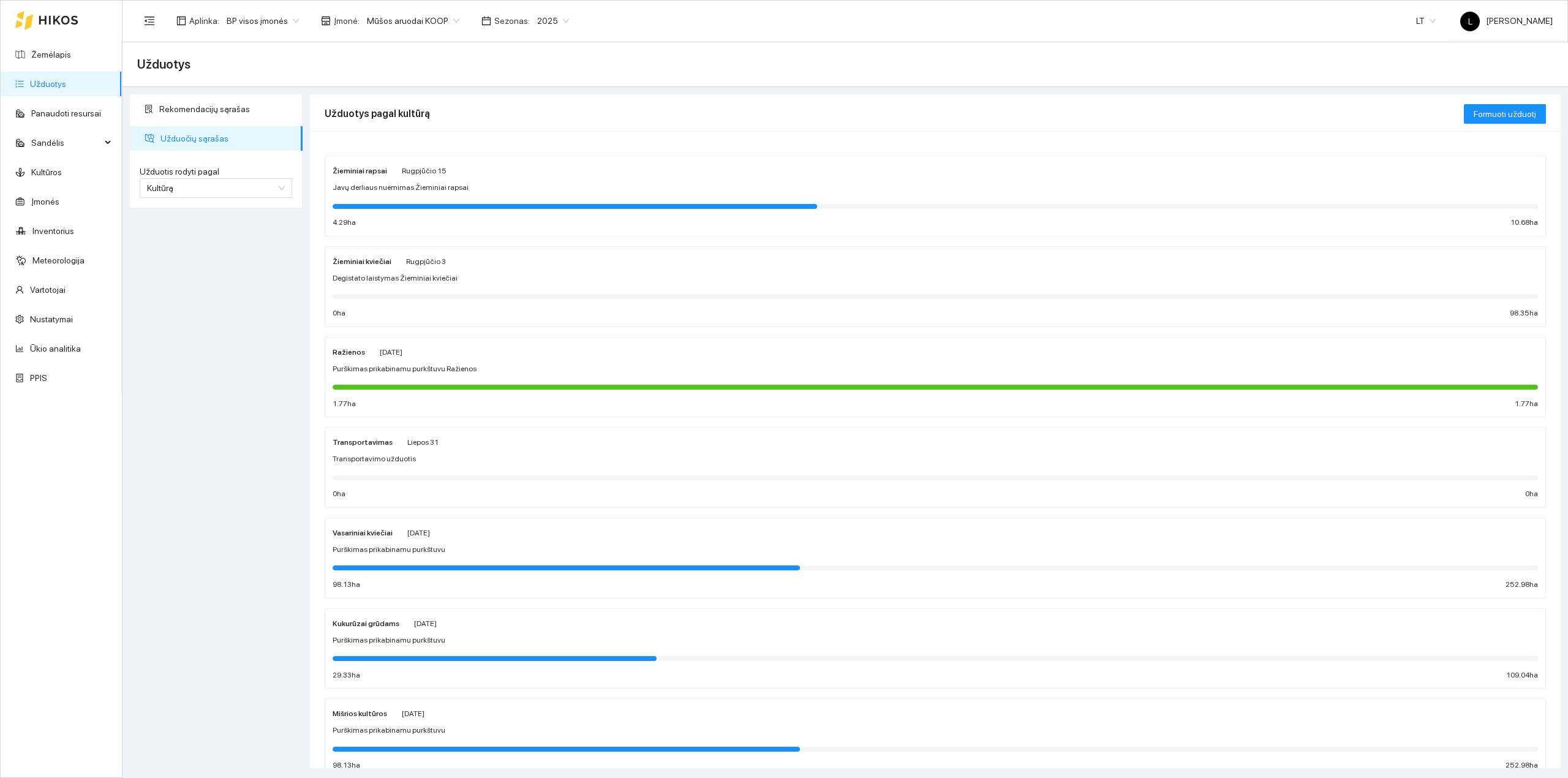
click at [57, 34] on div at bounding box center [47, 20] width 63 height 39
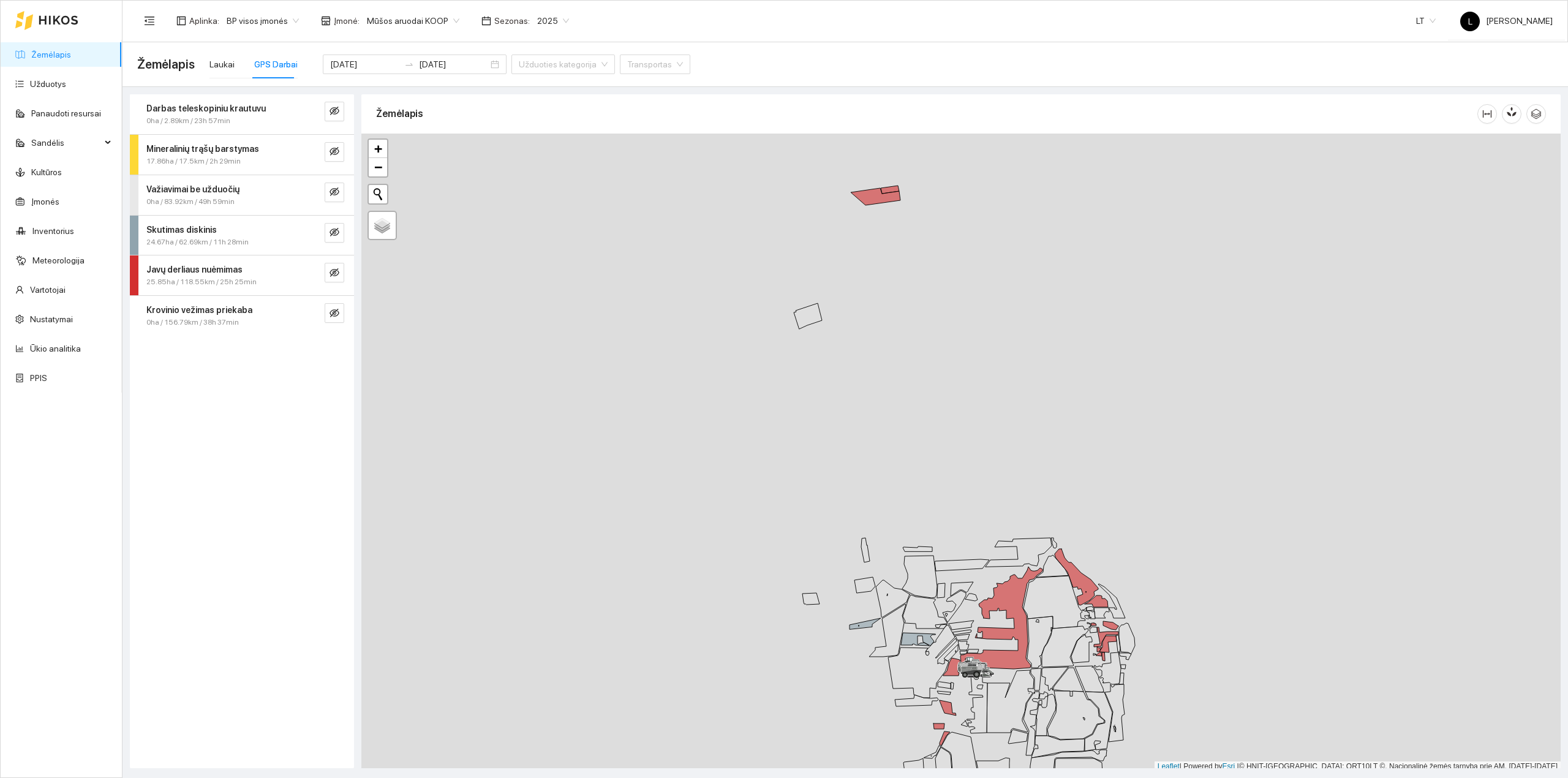
click at [442, 27] on span "Mūšos aruodai KOOP" at bounding box center [413, 21] width 93 height 18
click at [413, 69] on div "Arsėta ŽŪB" at bounding box center [425, 65] width 128 height 14
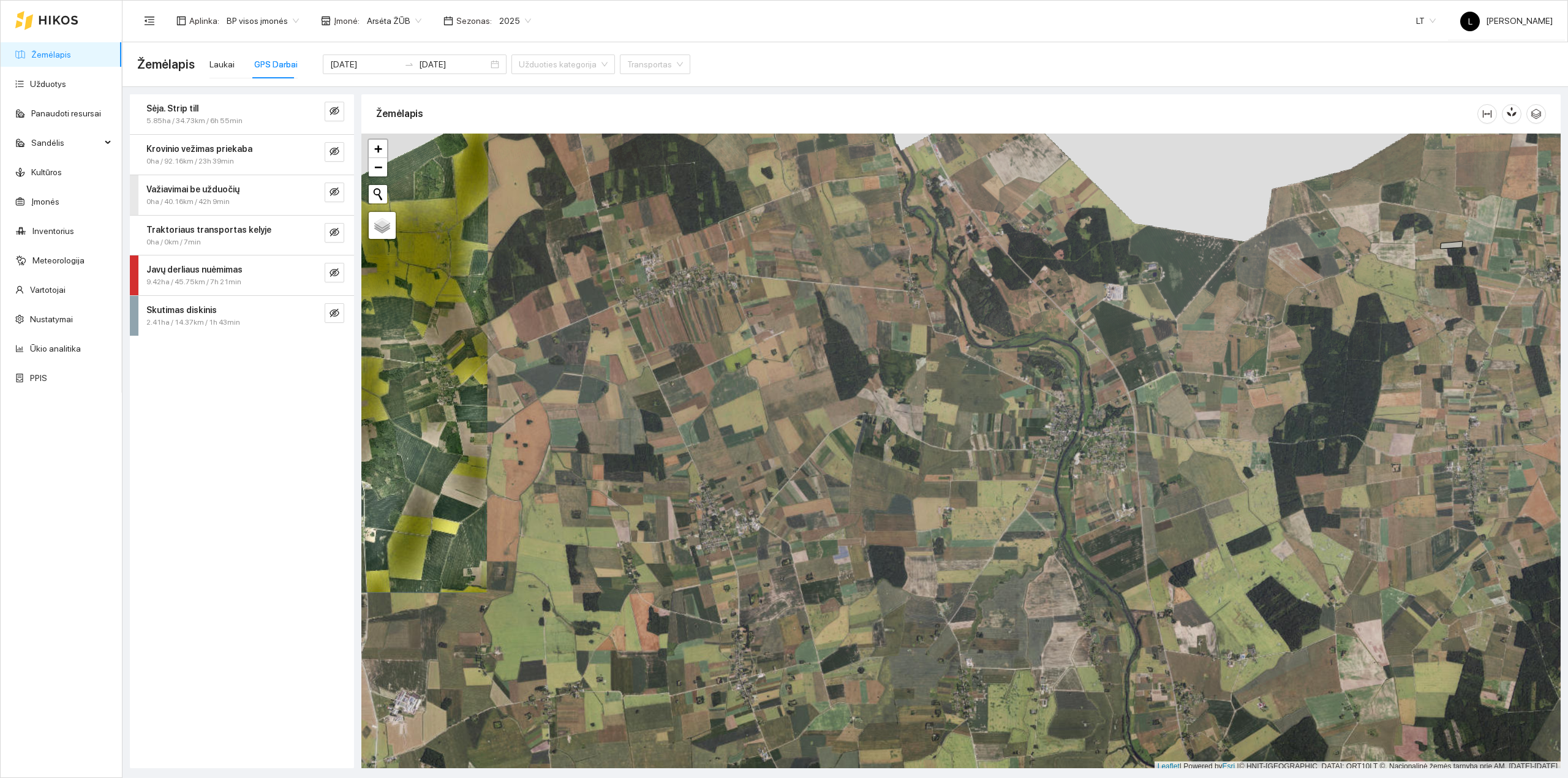
click at [396, 21] on span "Arsėta ŽŪB" at bounding box center [394, 21] width 55 height 18
click at [262, 390] on div "Sėja. Strip till 5.85ha / 34.73km / 6h 55min Krovinio vežimas priekaba 0ha / 92…" at bounding box center [241, 431] width 224 height 674
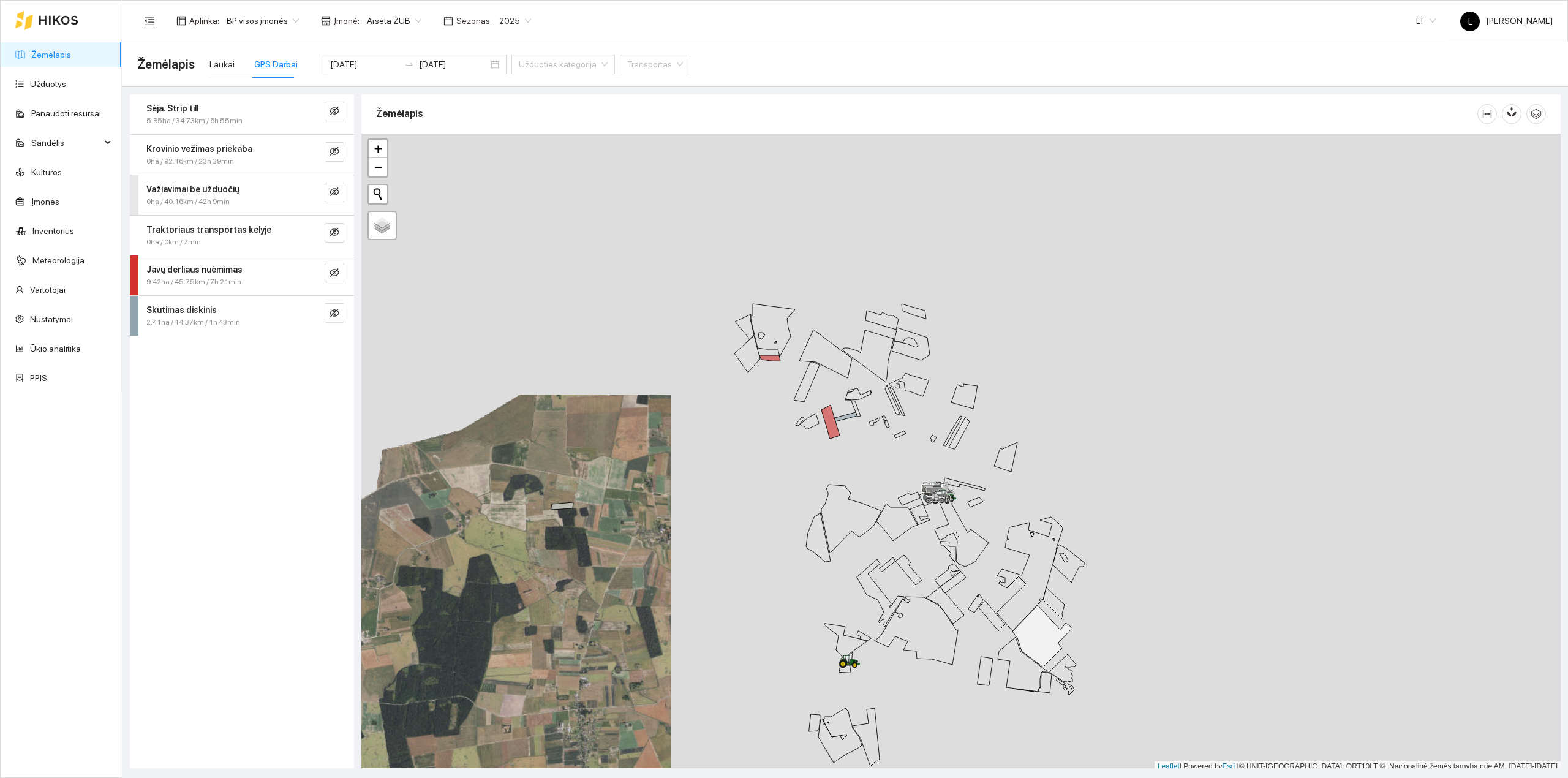
scroll to position [3, 0]
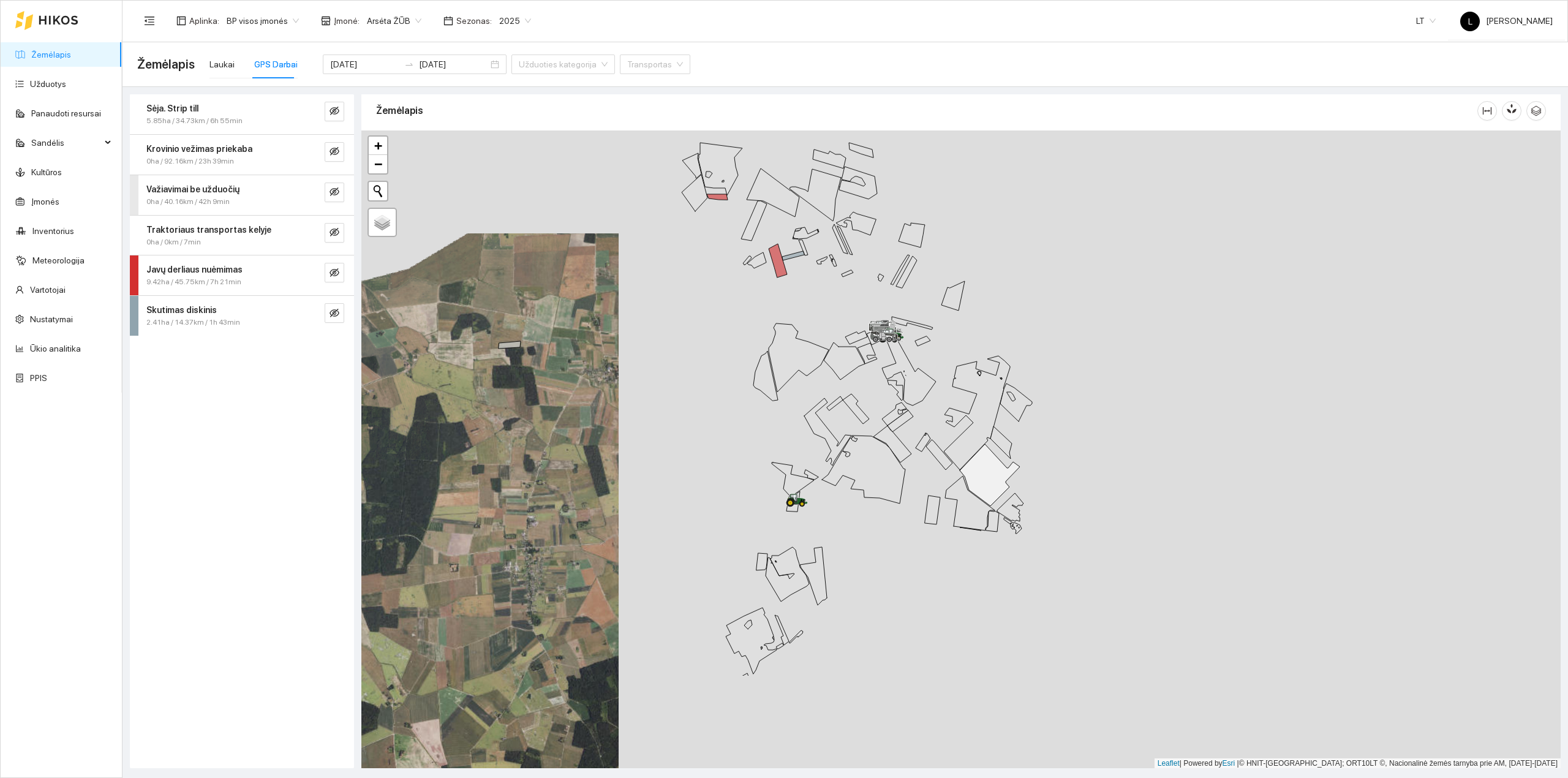
drag, startPoint x: 1017, startPoint y: 526, endPoint x: 962, endPoint y: 362, distance: 173.0
click at [962, 362] on icon at bounding box center [977, 413] width 66 height 114
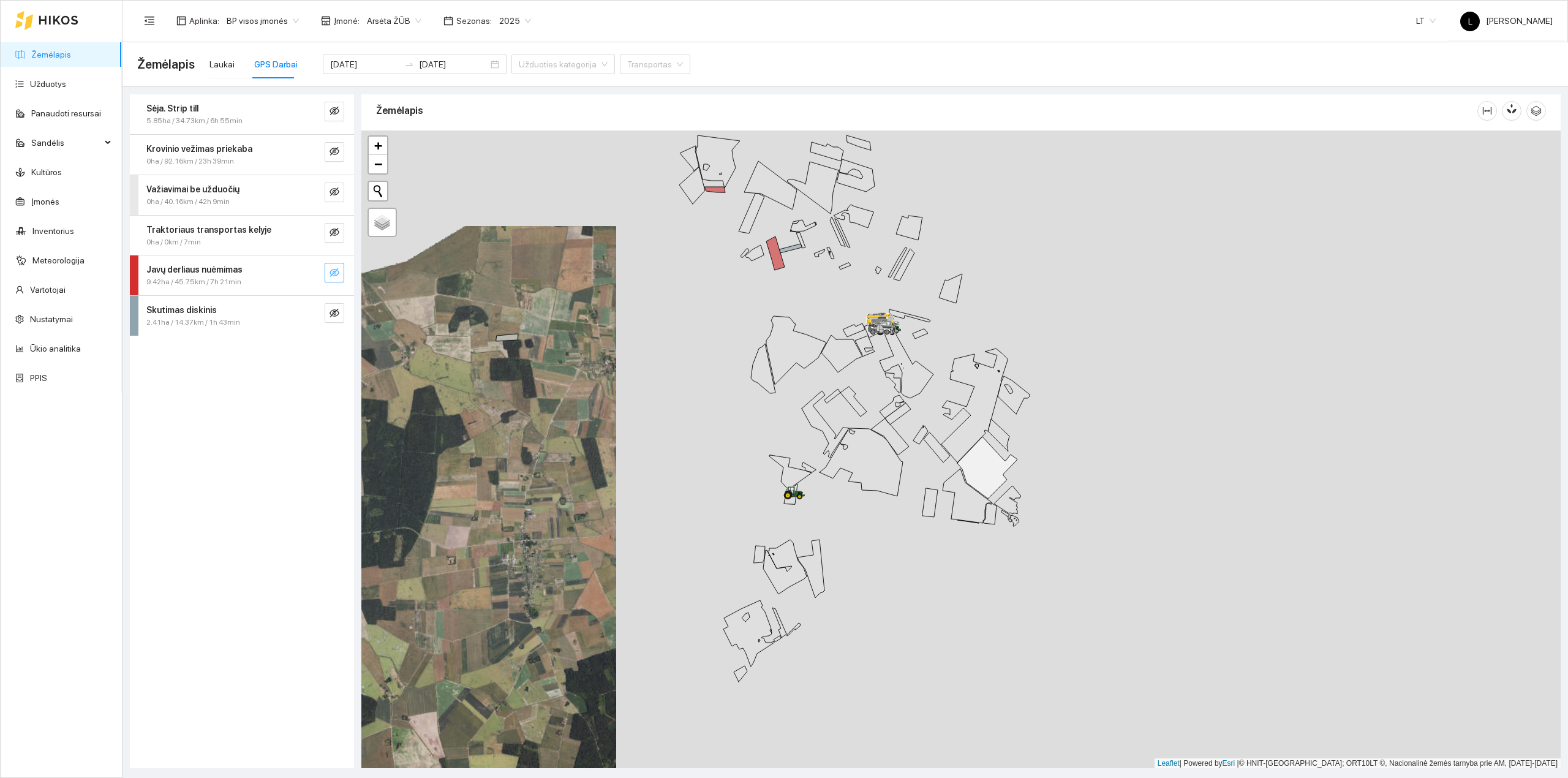
click at [340, 273] on button "button" at bounding box center [335, 273] width 20 height 20
click at [430, 65] on input "2025-08-08" at bounding box center [453, 64] width 69 height 14
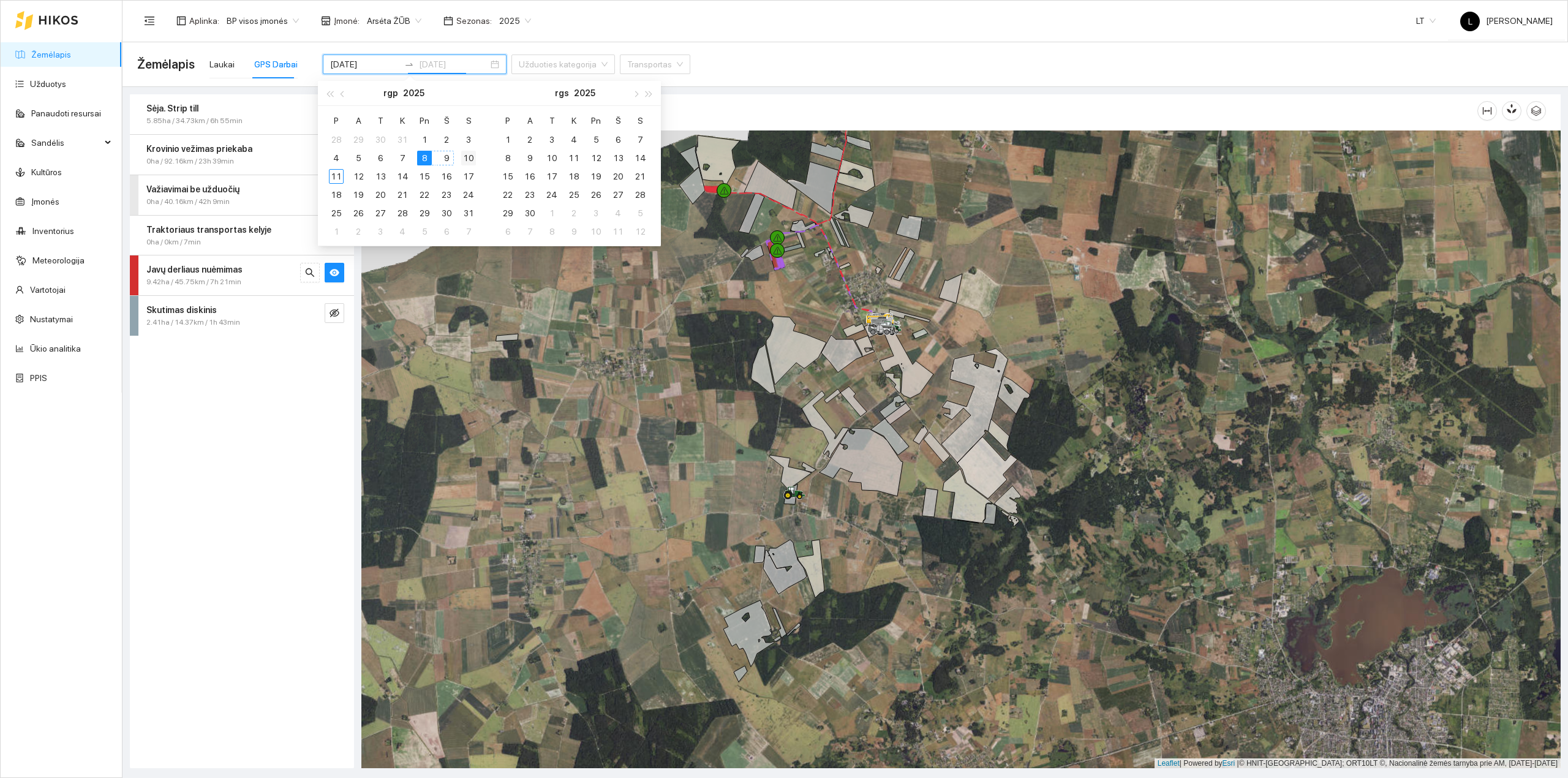
type input "2025-08-10"
click at [466, 154] on div "10" at bounding box center [469, 158] width 15 height 15
click at [467, 157] on div "10" at bounding box center [469, 158] width 15 height 15
type input "2025-08-10"
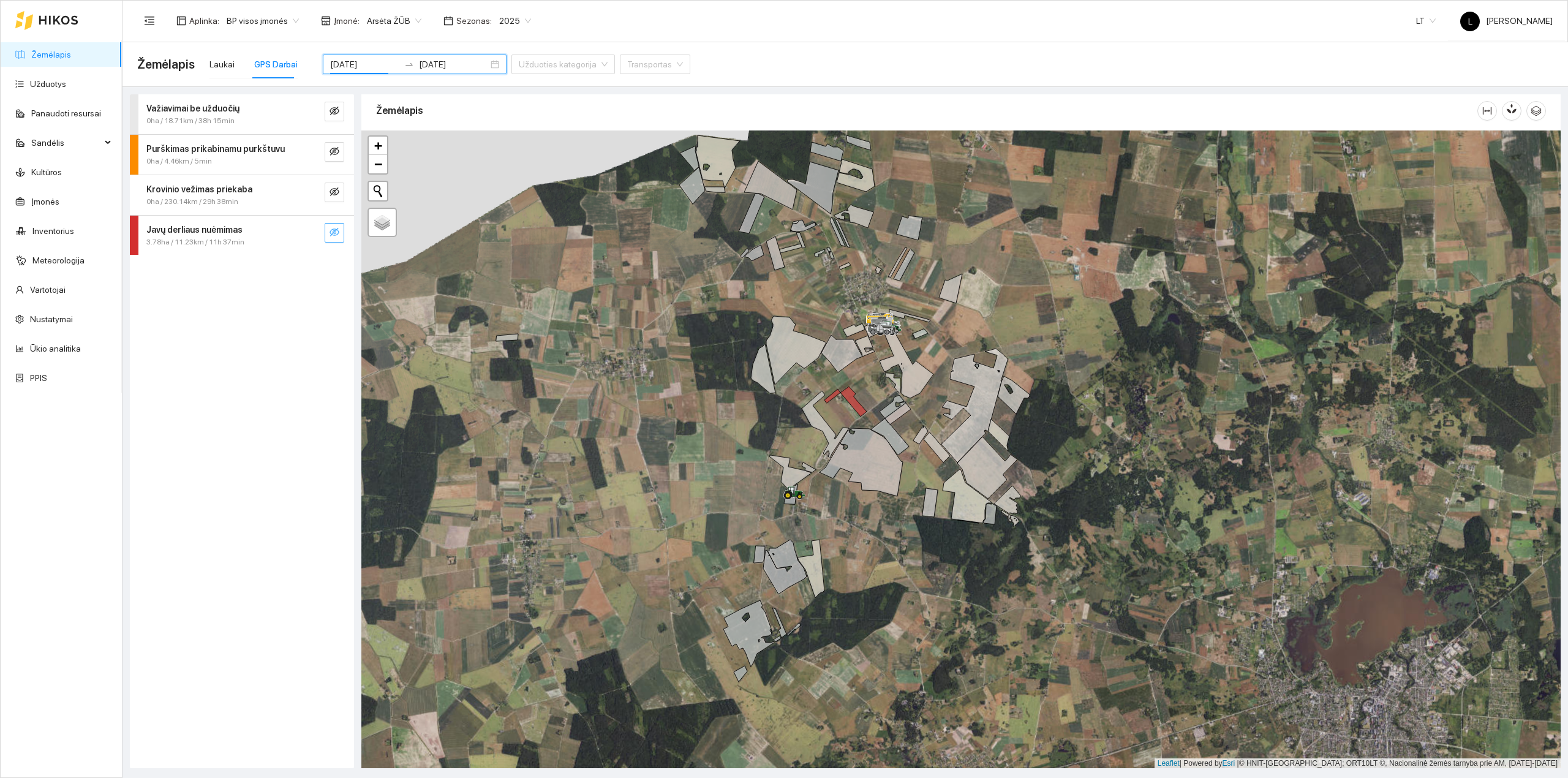
click at [337, 233] on icon "eye-invisible" at bounding box center [335, 232] width 10 height 10
click at [337, 233] on icon "eye" at bounding box center [335, 232] width 10 height 7
click at [48, 50] on link "Žemėlapis" at bounding box center [51, 55] width 40 height 10
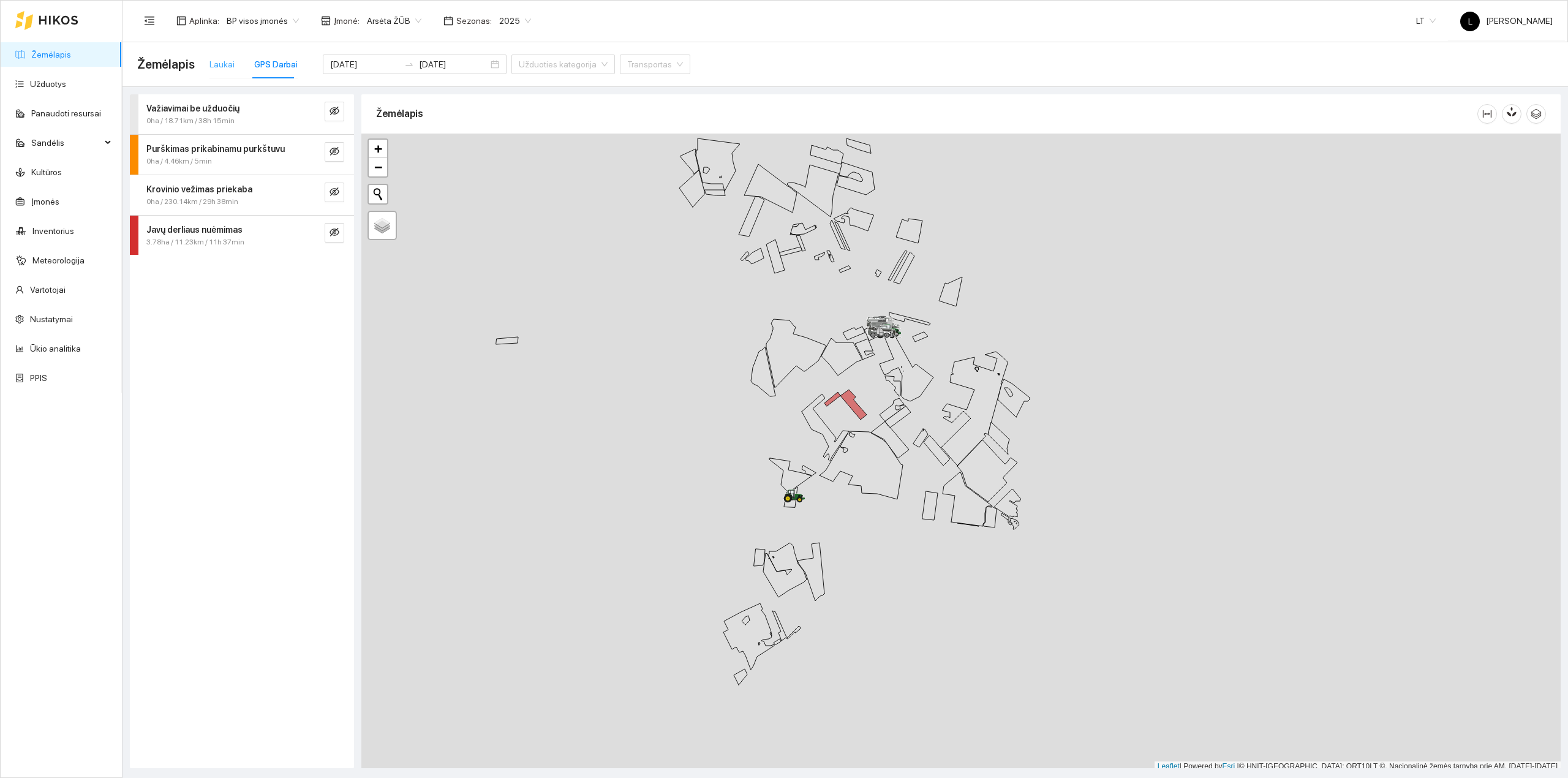
click at [213, 55] on div "Laukai" at bounding box center [222, 64] width 25 height 28
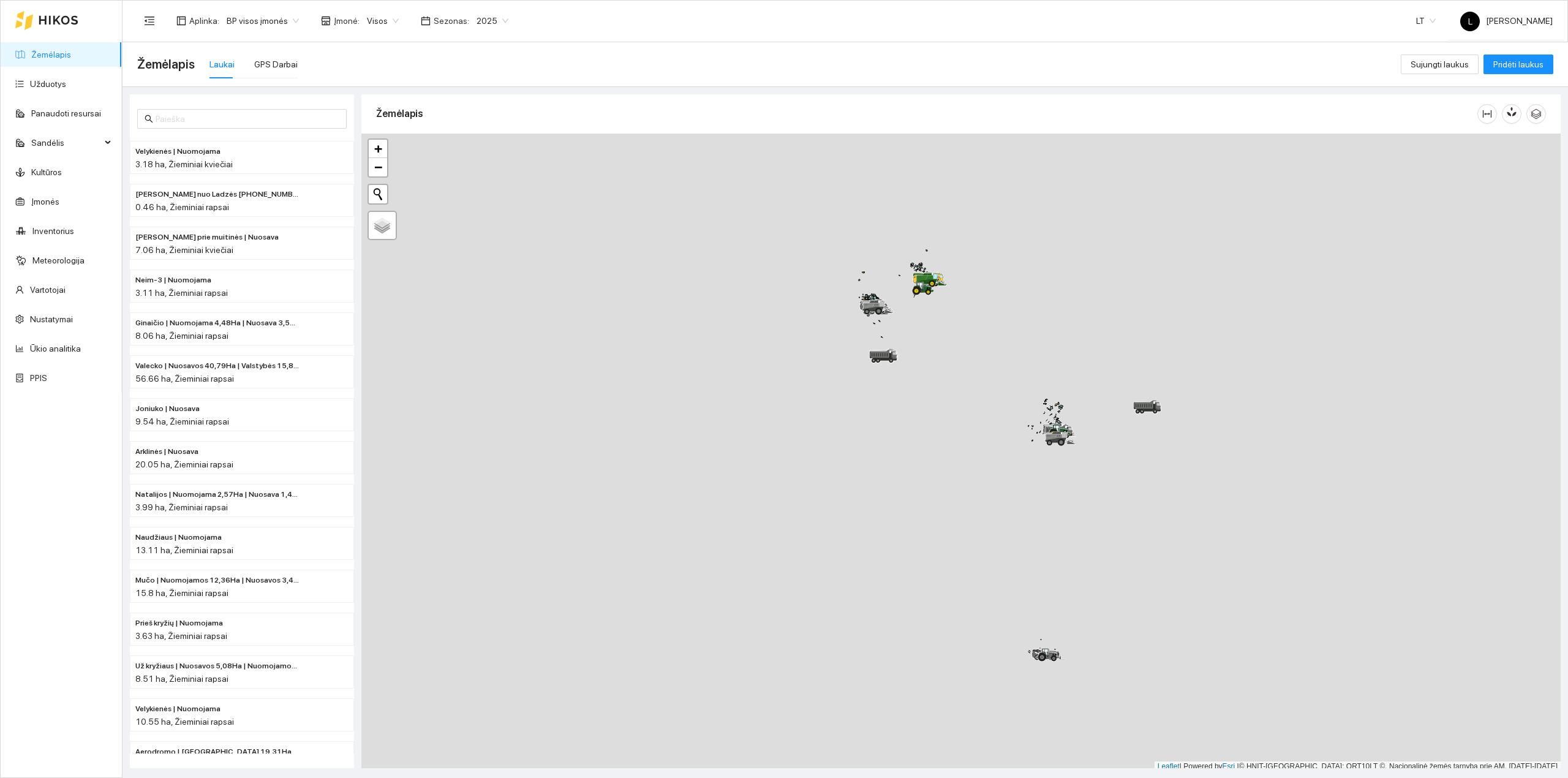
click at [369, 25] on span "Visos" at bounding box center [383, 21] width 32 height 18
click at [392, 90] on div "Mūšos aruodai KOOP" at bounding box center [425, 85] width 128 height 14
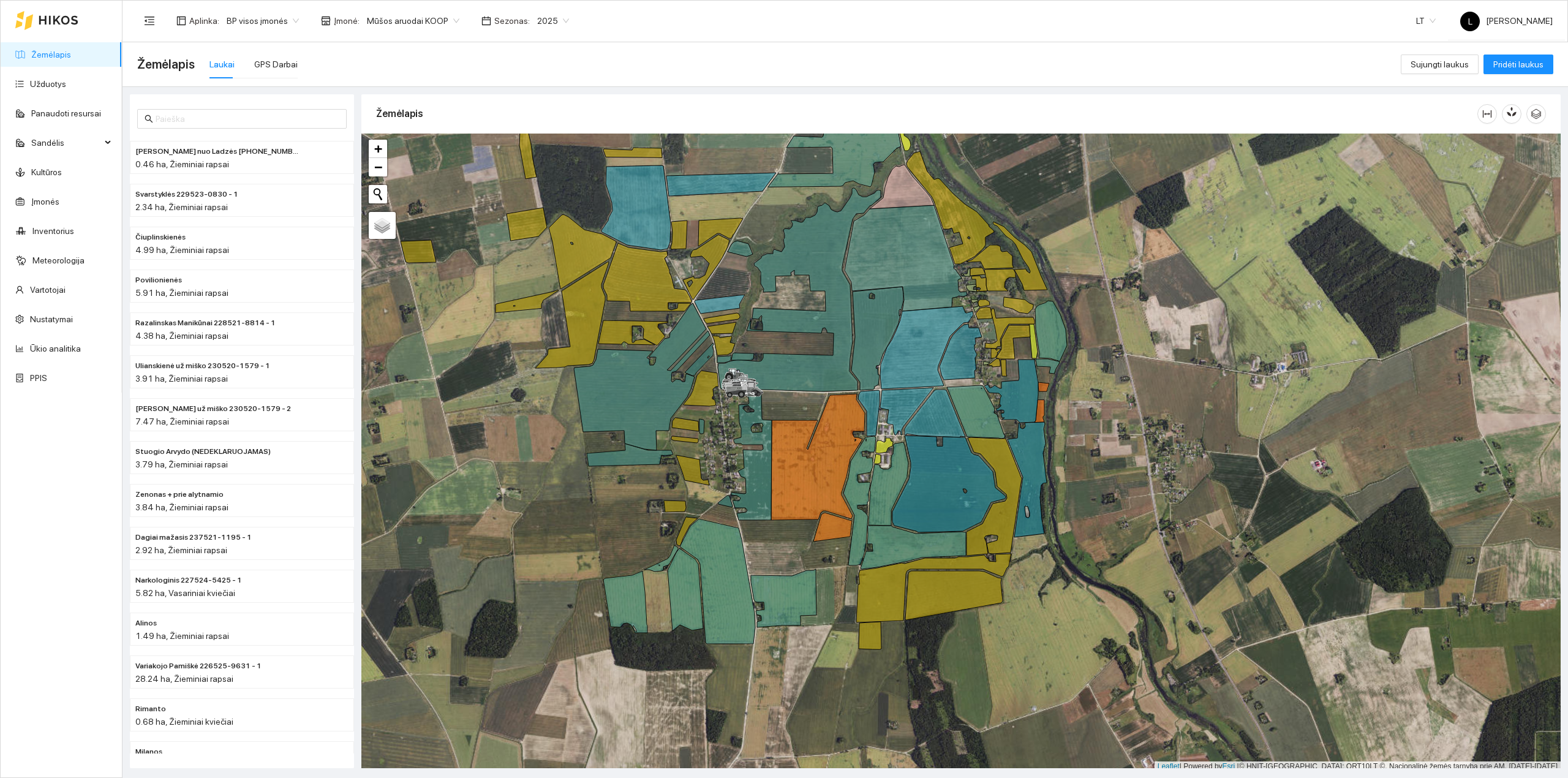
scroll to position [3, 0]
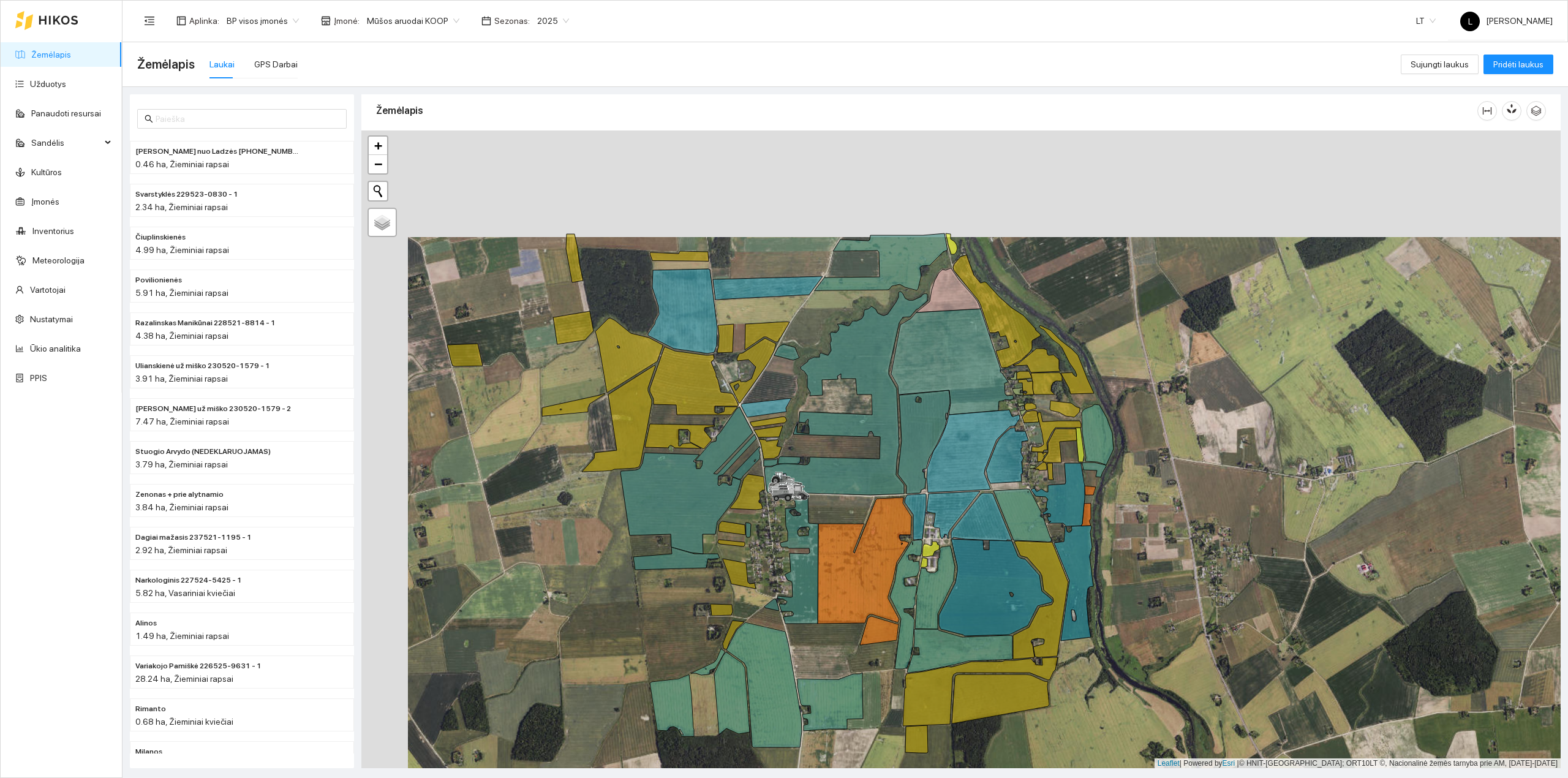
drag, startPoint x: 741, startPoint y: 341, endPoint x: 745, endPoint y: 427, distance: 86.1
click at [788, 445] on div at bounding box center [961, 449] width 1199 height 638
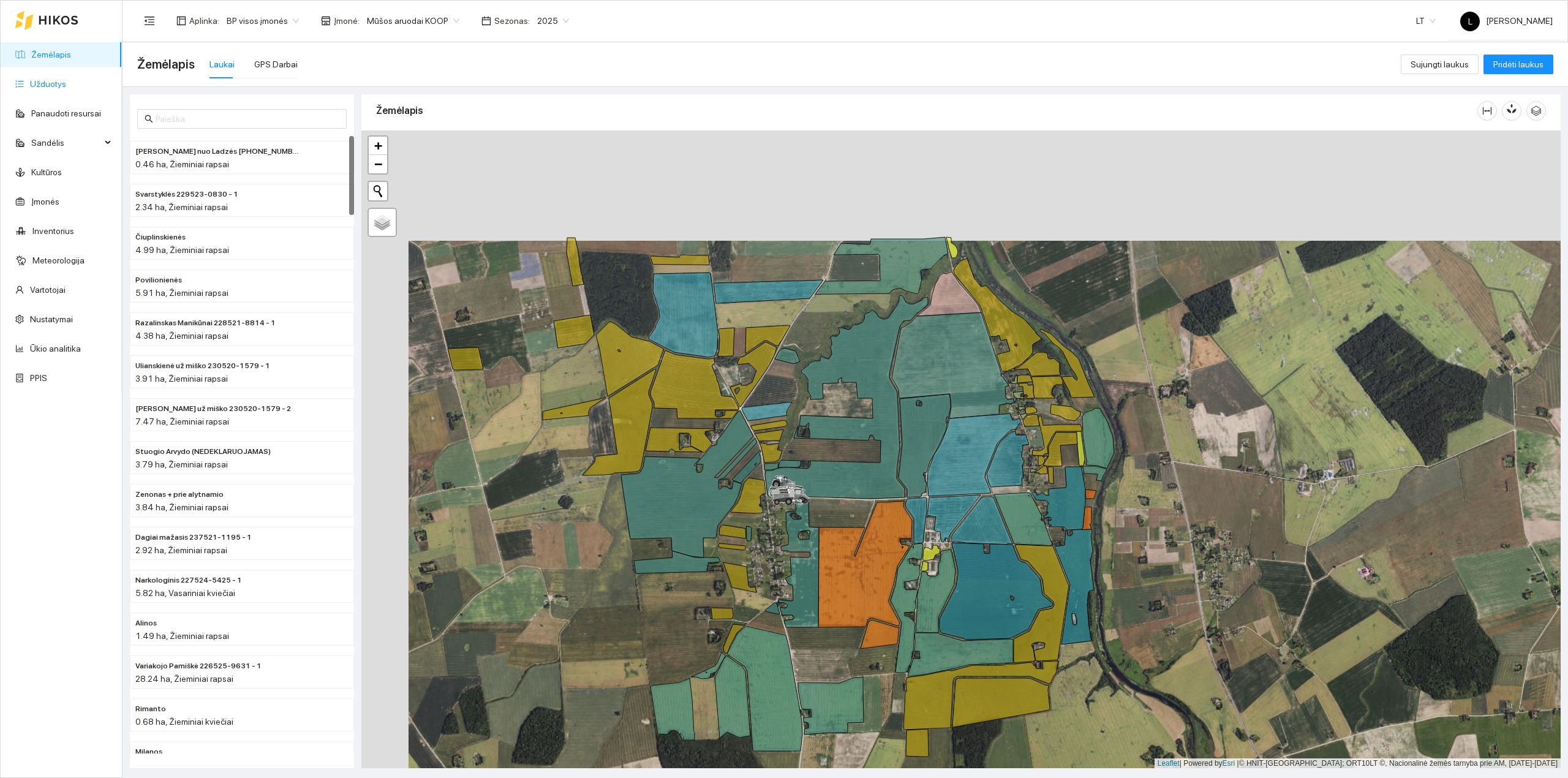
click at [66, 87] on link "Užduotys" at bounding box center [48, 84] width 36 height 10
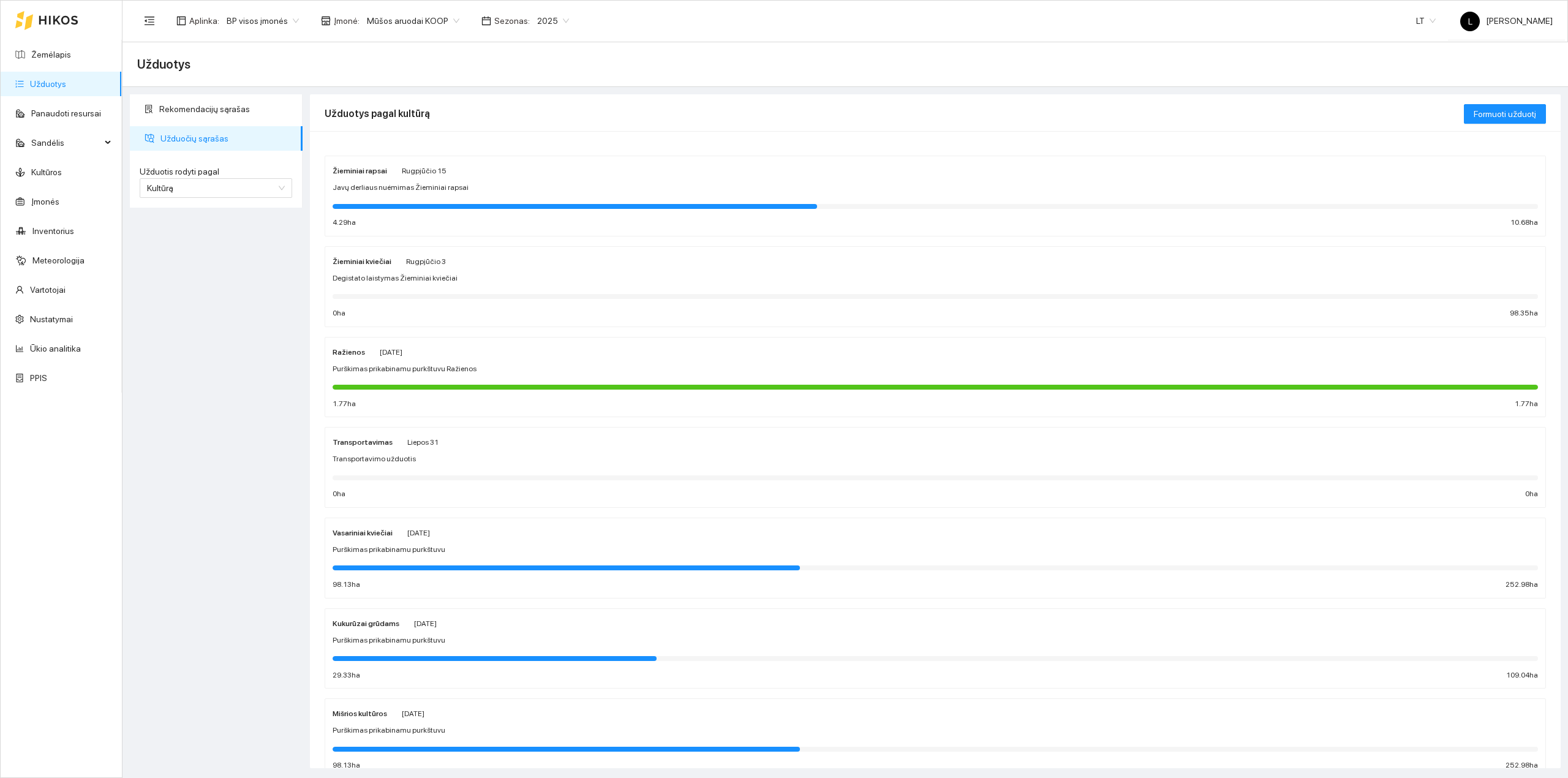
click at [417, 207] on div at bounding box center [575, 206] width 485 height 5
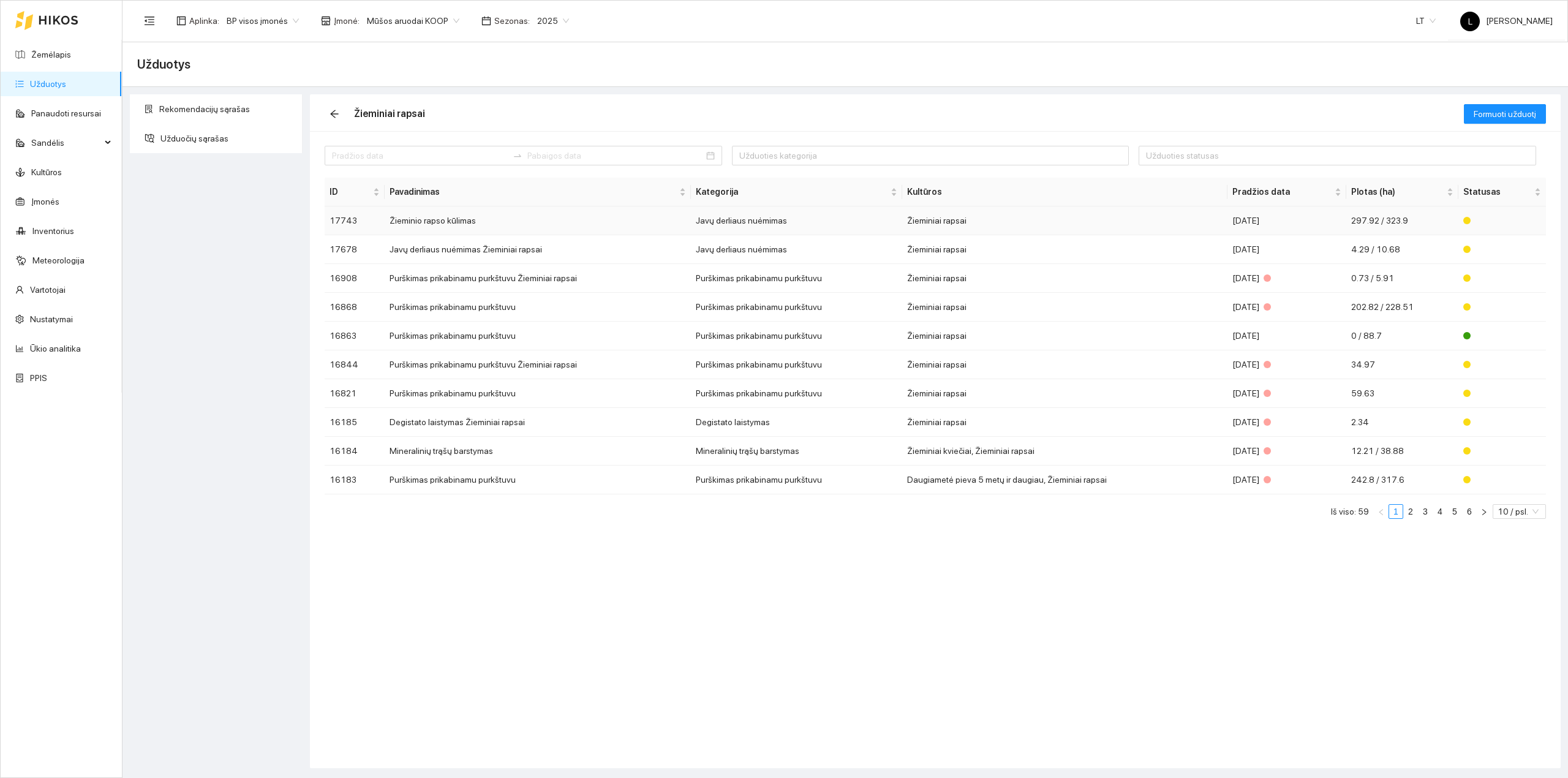
click at [996, 225] on td "Žieminiai rapsai" at bounding box center [1065, 220] width 326 height 29
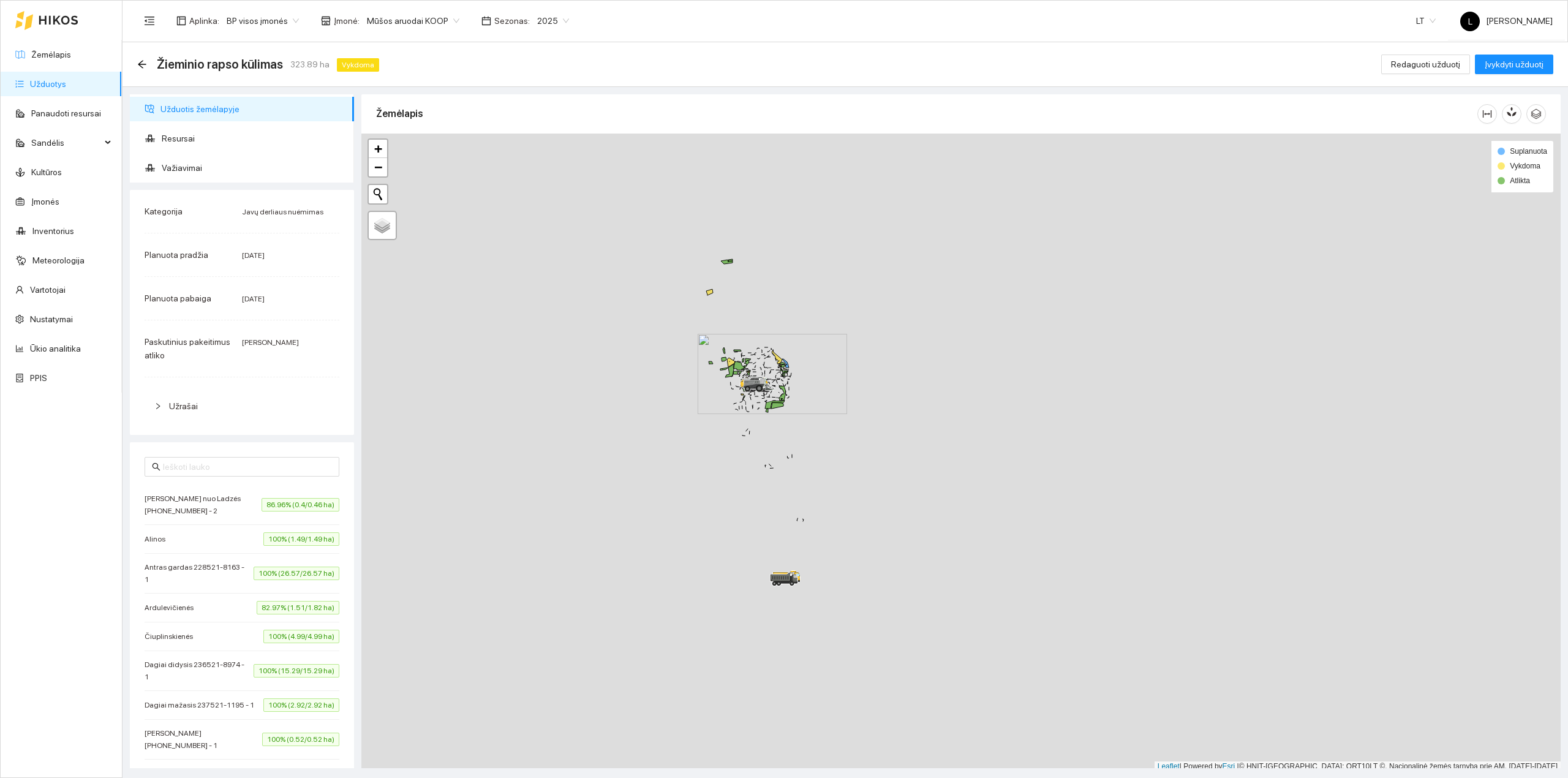
click at [709, 293] on div at bounding box center [961, 452] width 1199 height 638
click at [709, 287] on div at bounding box center [961, 449] width 1199 height 638
click at [711, 289] on icon at bounding box center [709, 289] width 7 height 6
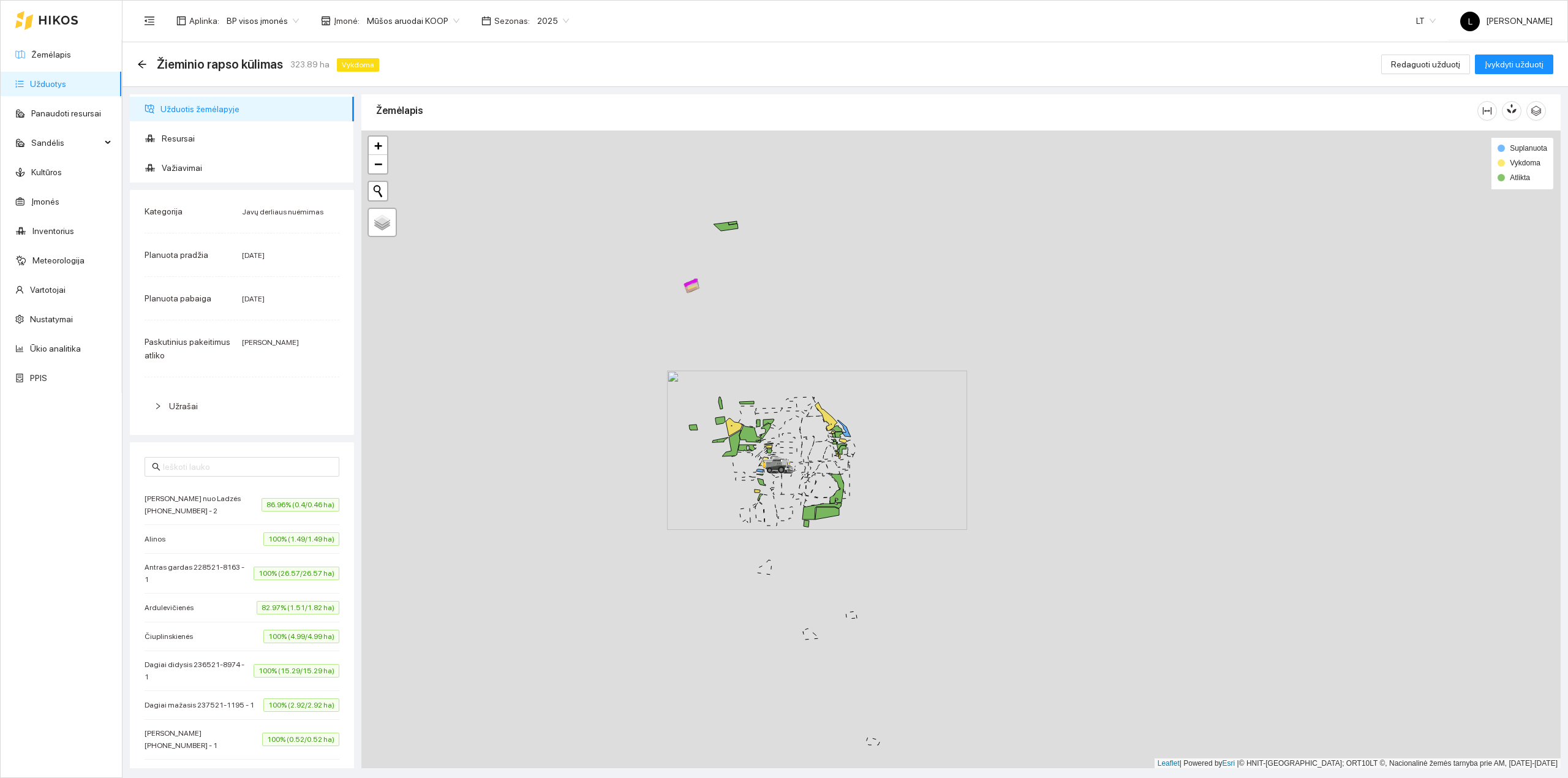
drag, startPoint x: 797, startPoint y: 407, endPoint x: 733, endPoint y: 316, distance: 111.3
click at [738, 320] on div at bounding box center [961, 449] width 1199 height 638
